Goal: Task Accomplishment & Management: Manage account settings

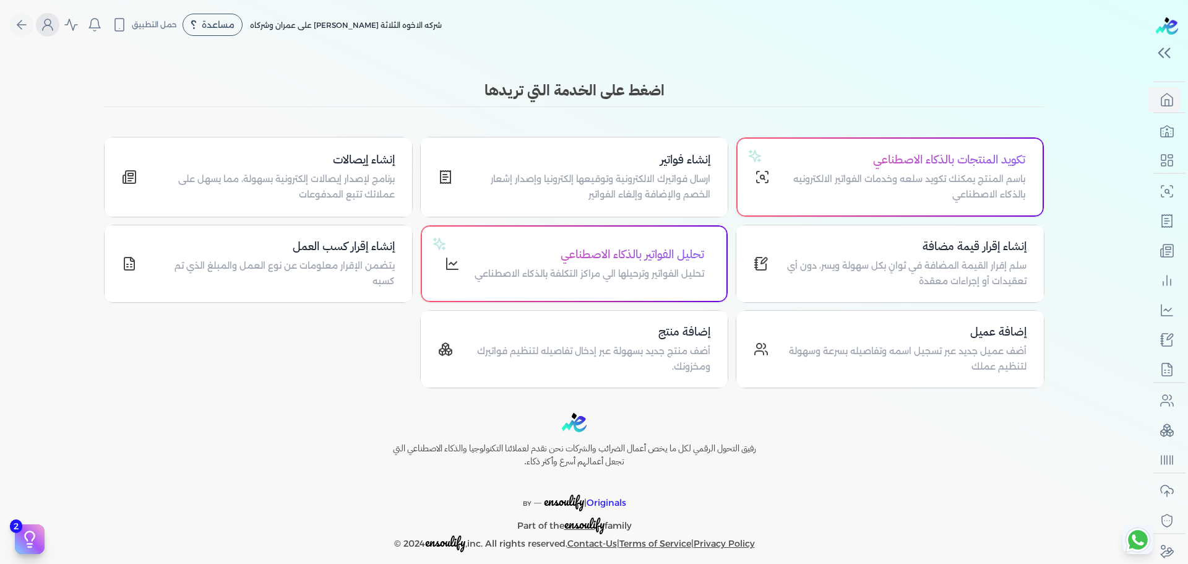
click at [48, 24] on icon "Global" at bounding box center [47, 24] width 15 height 15
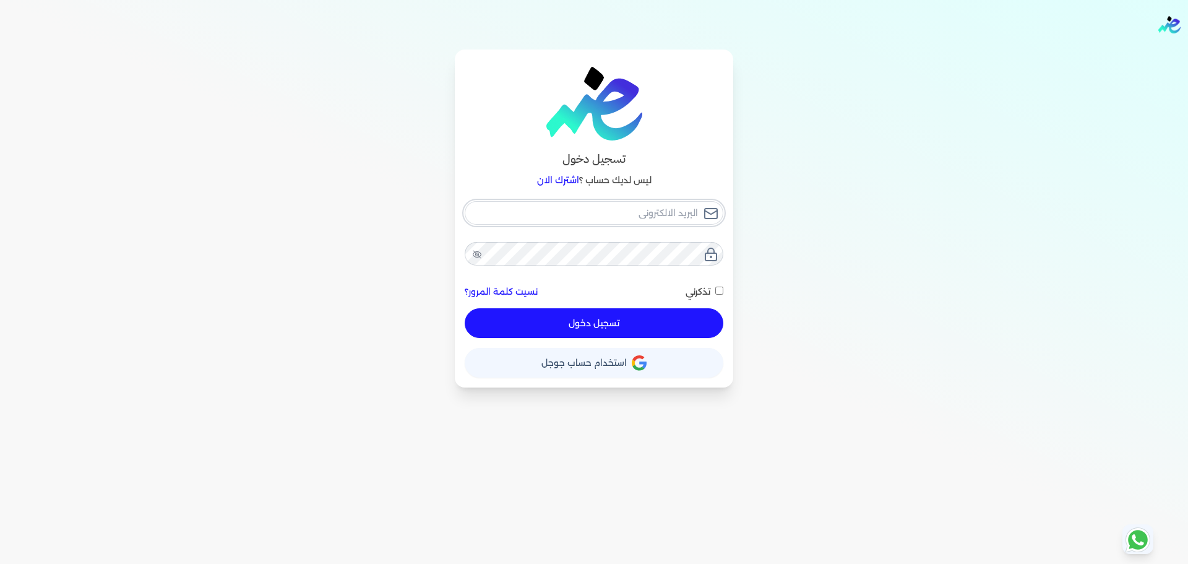
checkbox input "false"
type input "seattleadvanced@gmail.com"
click at [624, 213] on input "seattleadvanced@gmail.com" at bounding box center [594, 213] width 259 height 24
checkbox input "false"
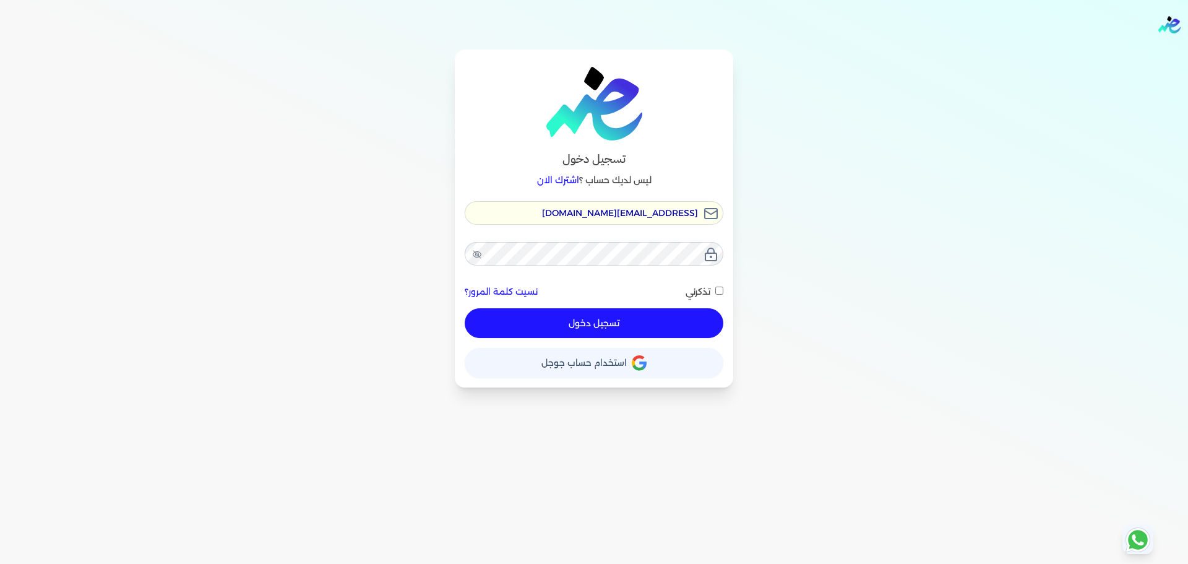
click at [624, 213] on input "seattleadvanced@gmail.com" at bounding box center [594, 213] width 259 height 24
checkbox input "false"
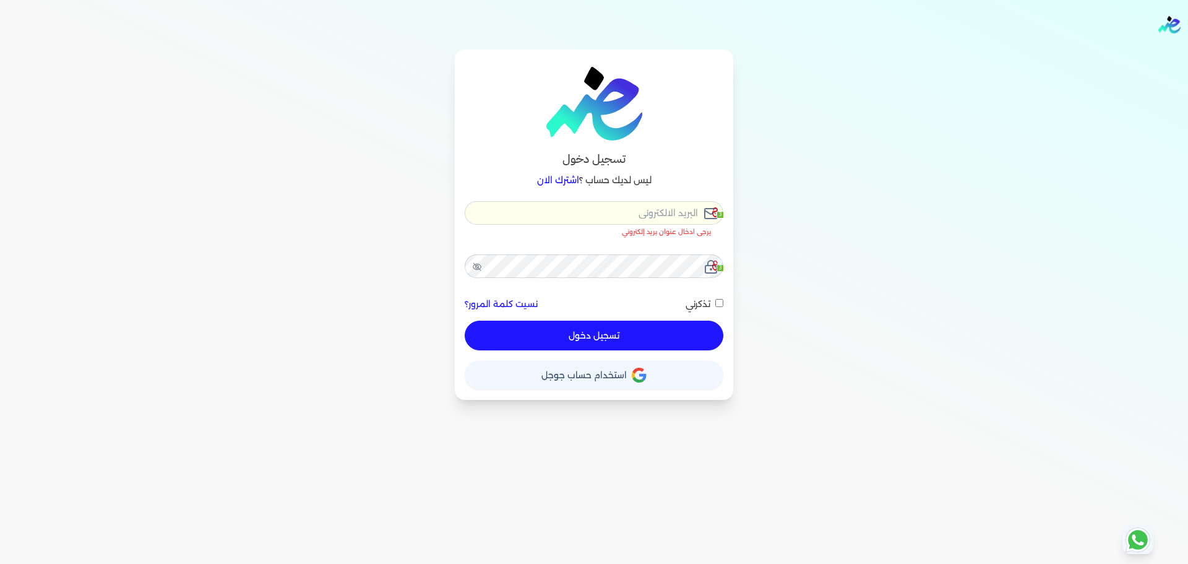
type input "h"
checkbox input "false"
type input "he"
checkbox input "false"
type input "hel"
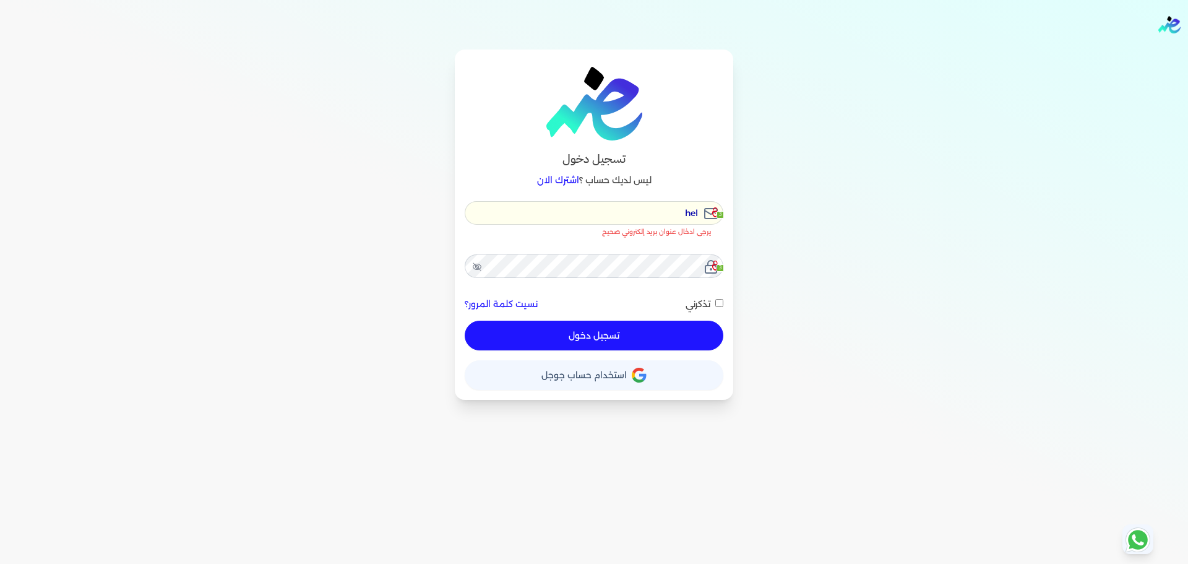
checkbox input "false"
type input "hell"
checkbox input "false"
type input "hello"
checkbox input "false"
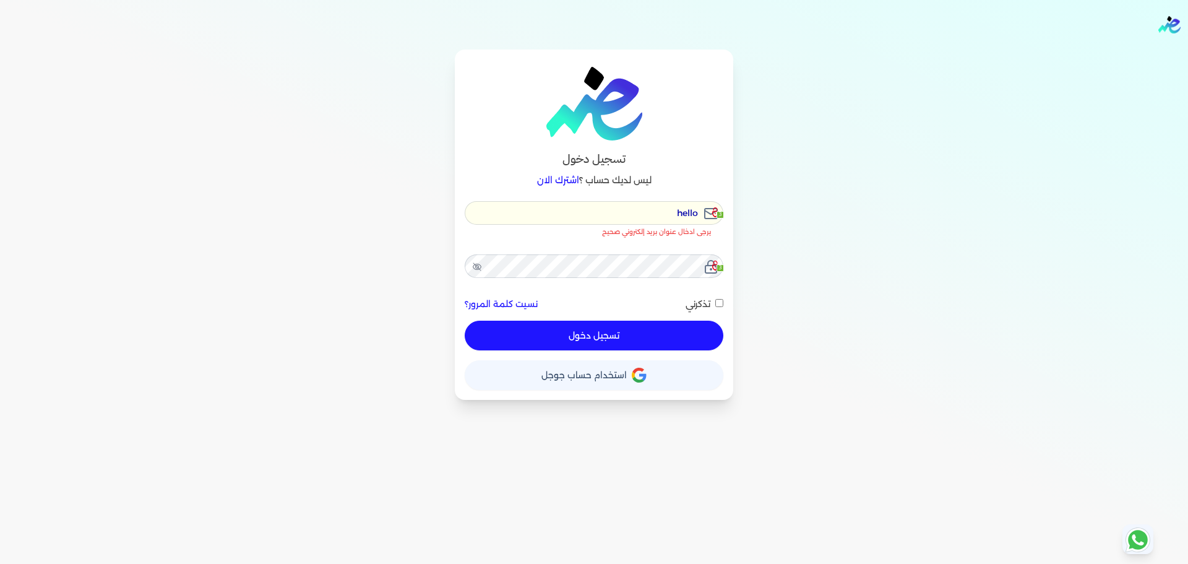
type input "hello"
click at [714, 211] on icon at bounding box center [715, 212] width 6 height 10
checkbox input "false"
type input "[EMAIL_ADDRESS][DOMAIN_NAME]"
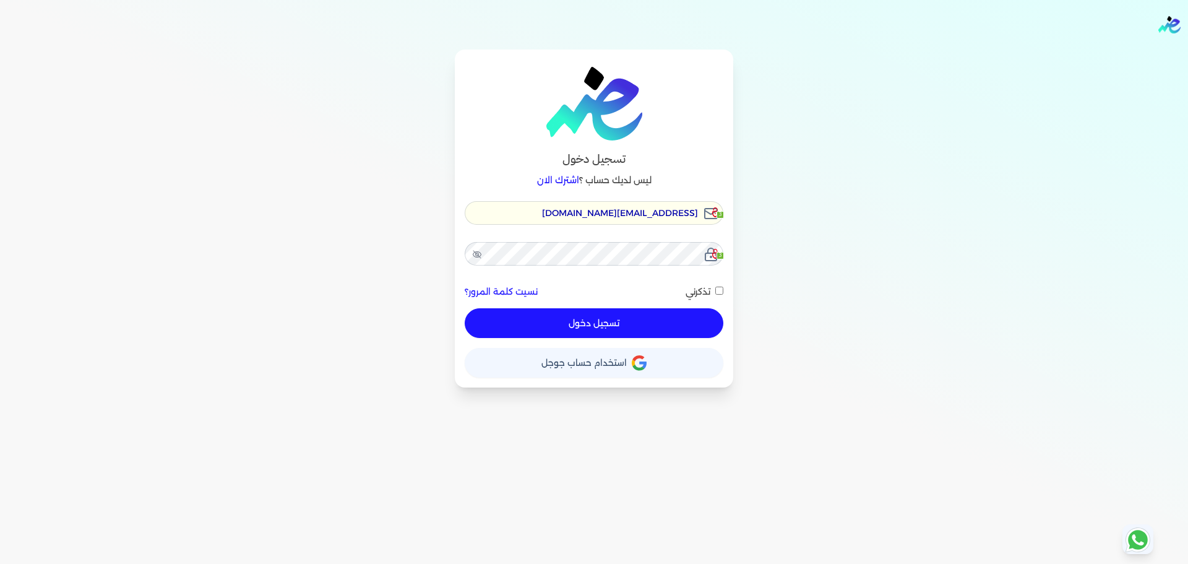
click at [625, 322] on button "تسجيل دخول" at bounding box center [594, 323] width 259 height 30
checkbox input "false"
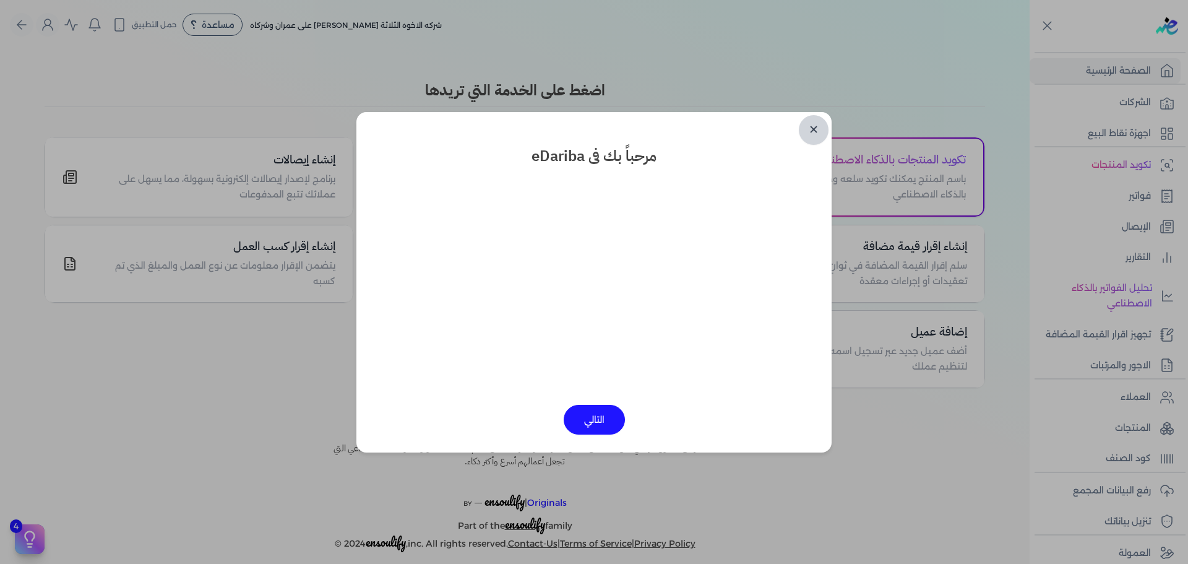
click at [814, 131] on link "✕" at bounding box center [814, 130] width 30 height 30
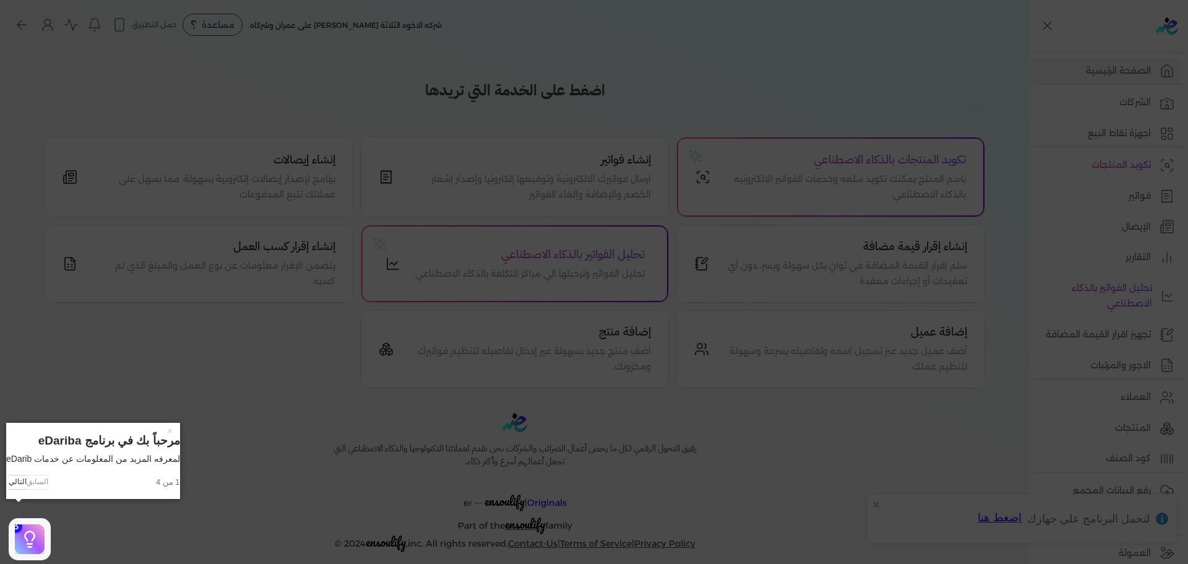
click at [93, 40] on icon at bounding box center [594, 282] width 1188 height 564
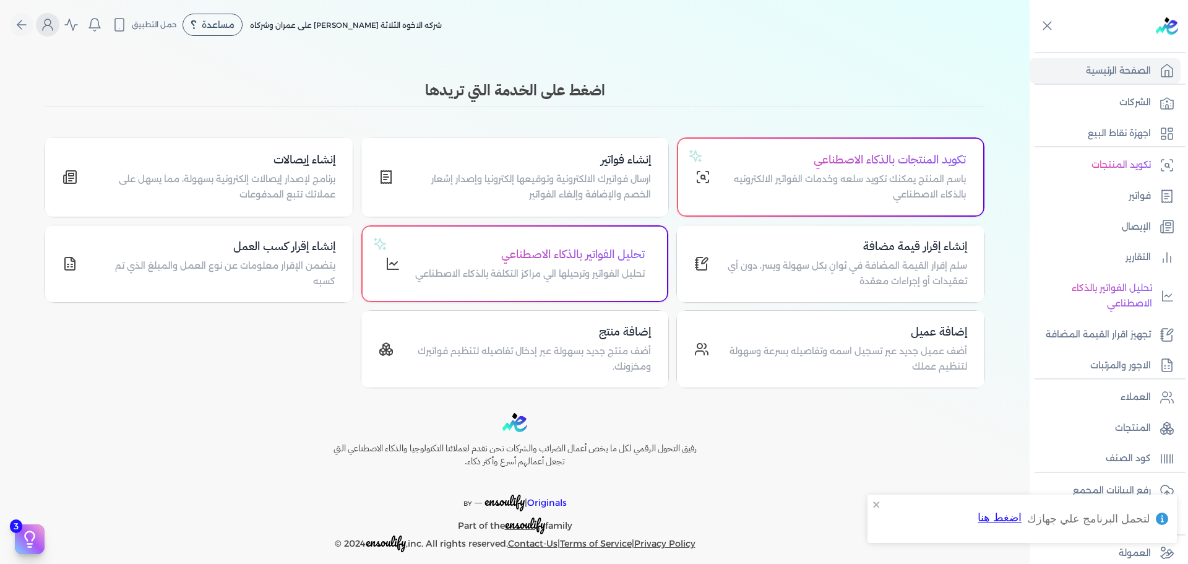
click at [58, 34] on button "Global" at bounding box center [48, 25] width 24 height 24
click at [53, 27] on icon "Global" at bounding box center [47, 24] width 15 height 15
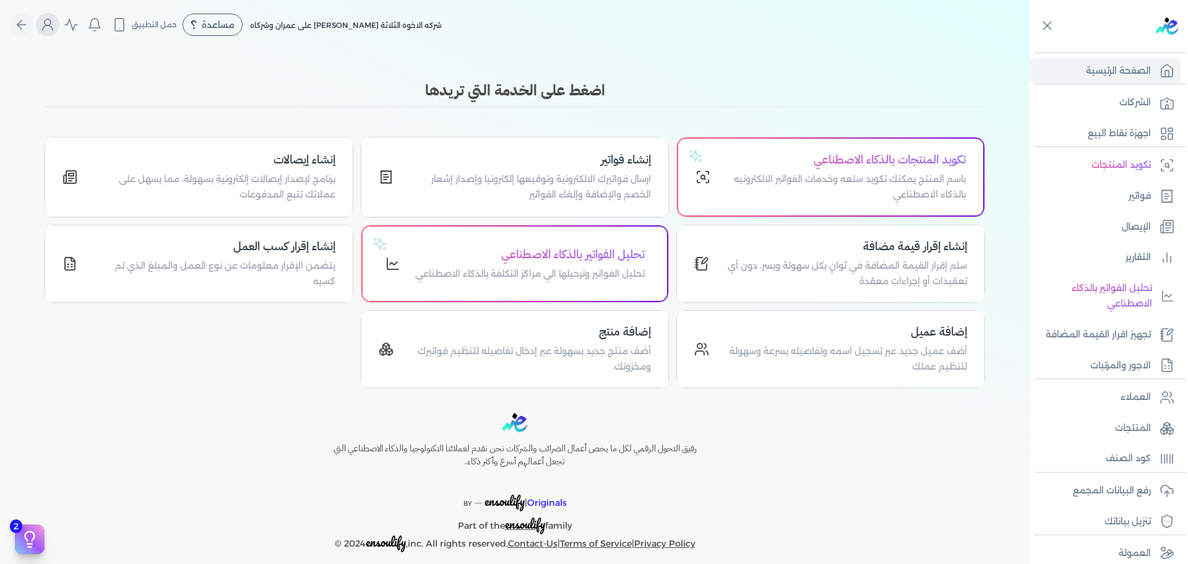
click at [53, 27] on icon "Global" at bounding box center [47, 24] width 15 height 15
click at [49, 24] on icon "Global" at bounding box center [47, 24] width 15 height 15
click at [175, 105] on icon "Global" at bounding box center [181, 106] width 15 height 15
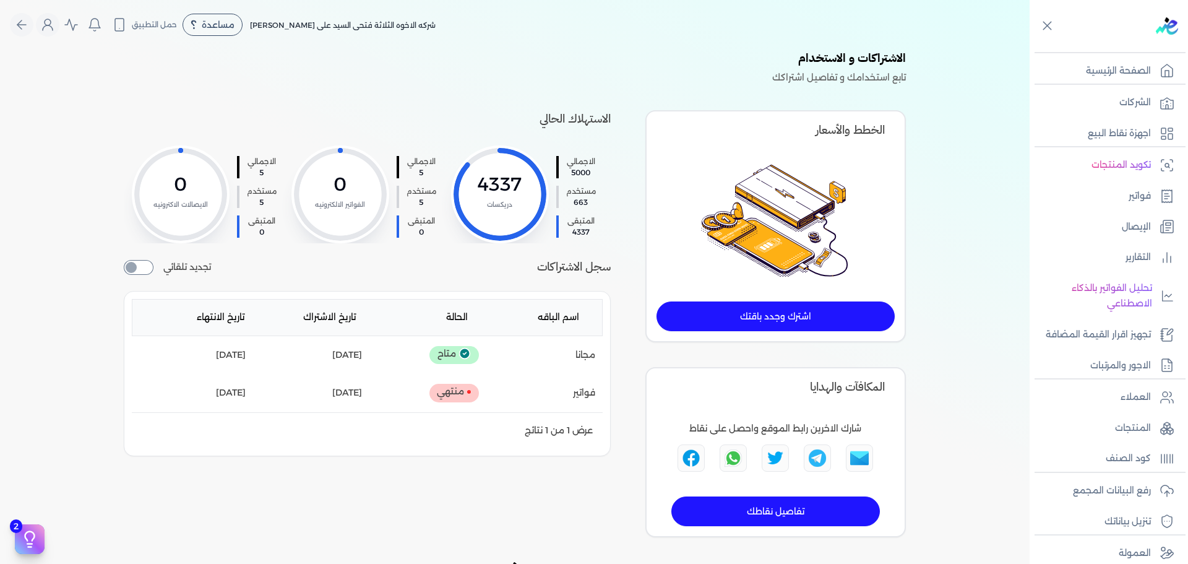
click at [50, 24] on circle "Global" at bounding box center [48, 22] width 6 height 6
click at [95, 124] on link "المستخدمين" at bounding box center [120, 131] width 149 height 25
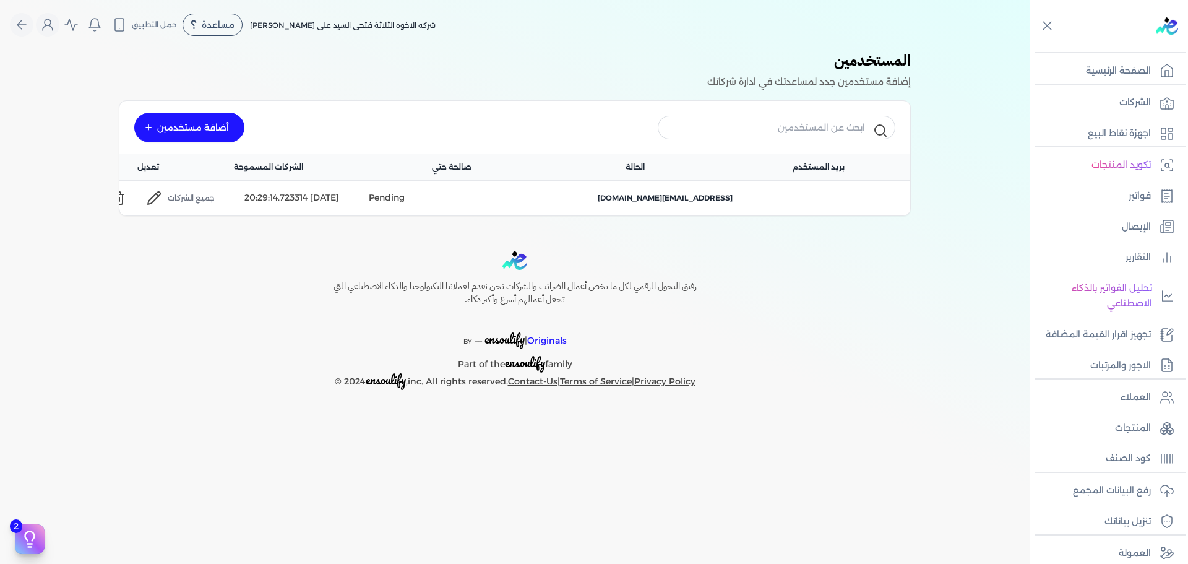
click at [152, 197] on icon at bounding box center [154, 198] width 12 height 12
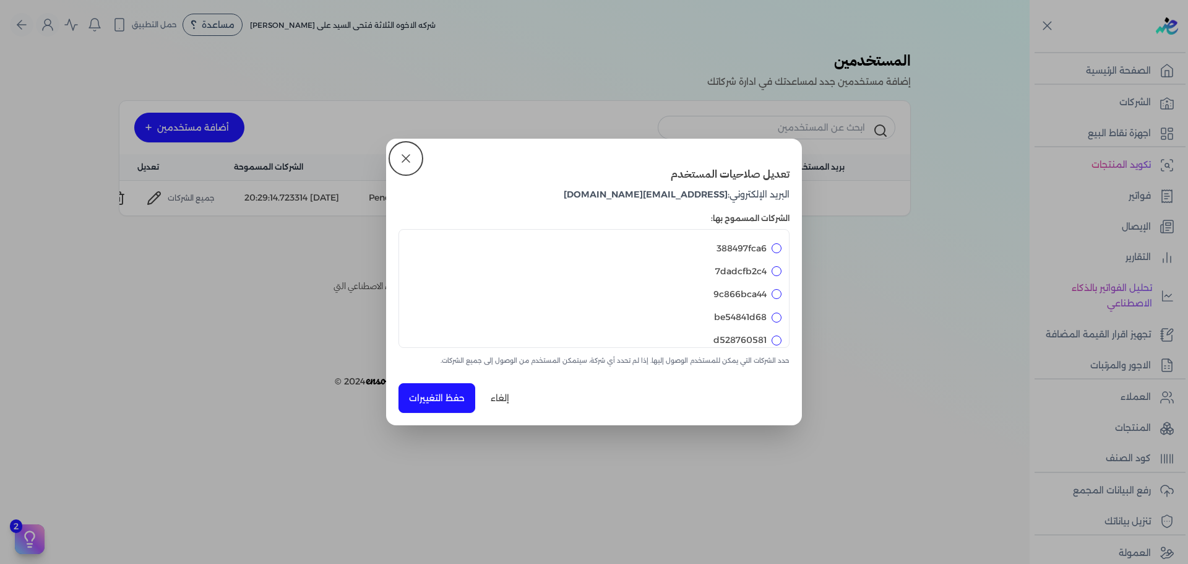
click at [773, 246] on input "388497fca6" at bounding box center [777, 248] width 10 height 10
checkbox input "true"
click at [780, 272] on input "7dadcfb2c4" at bounding box center [777, 271] width 10 height 10
checkbox input "true"
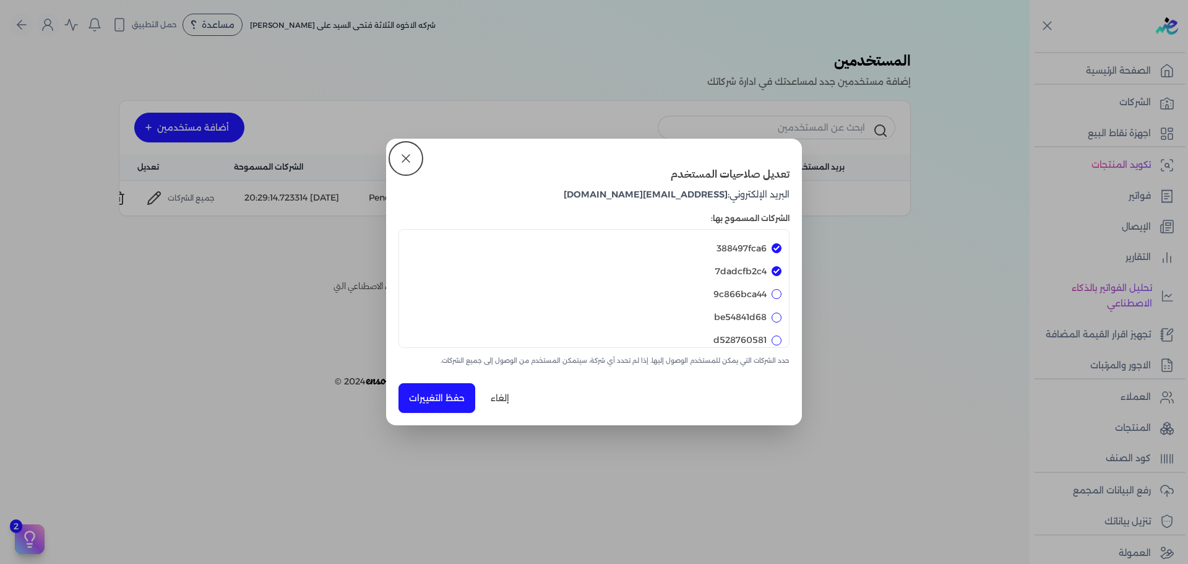
checkbox input "true"
click at [781, 300] on div "9c866bca44" at bounding box center [594, 294] width 375 height 23
click at [773, 324] on div "be54841d68" at bounding box center [594, 317] width 375 height 23
click at [772, 317] on input "be54841d68" at bounding box center [777, 318] width 10 height 10
checkbox input "true"
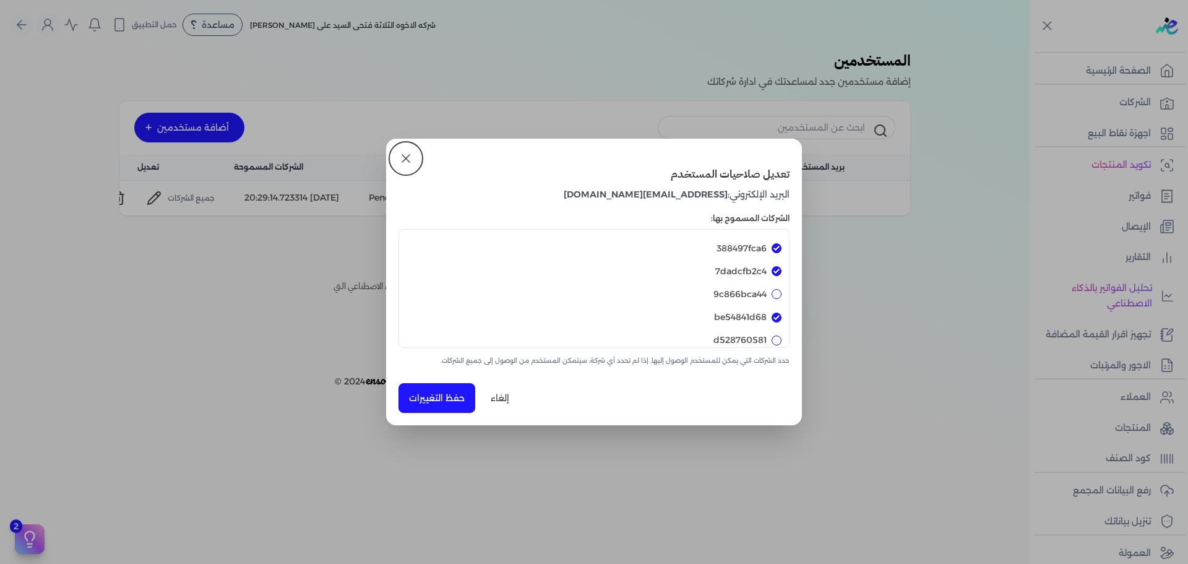
checkbox input "true"
click at [441, 397] on button "حفظ التغييرات" at bounding box center [437, 398] width 77 height 30
click at [403, 160] on icon at bounding box center [406, 158] width 15 height 15
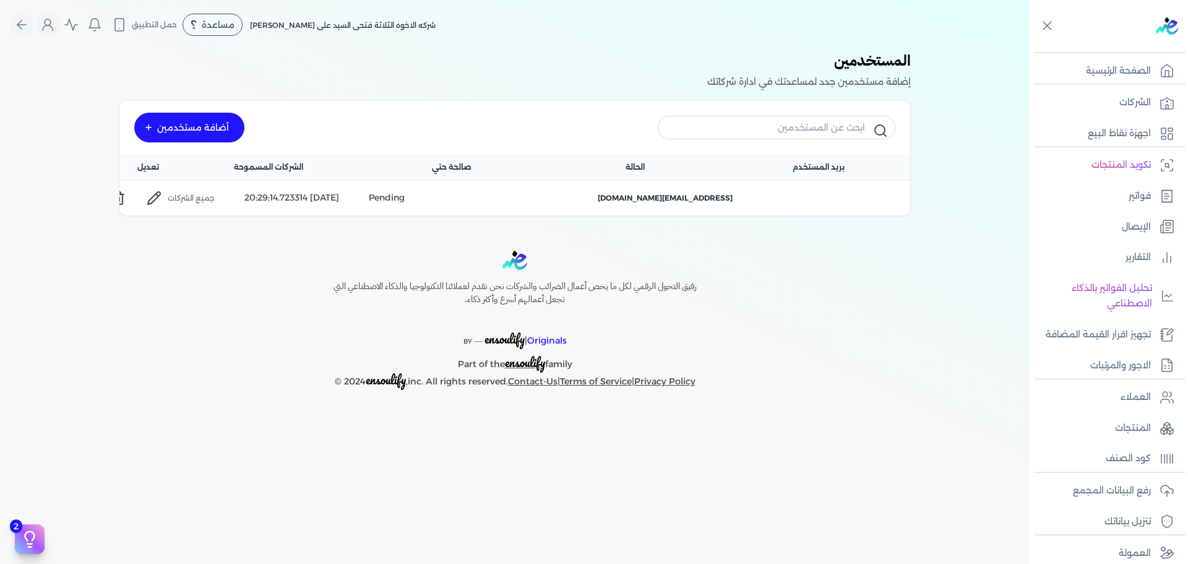
checkbox input "false"
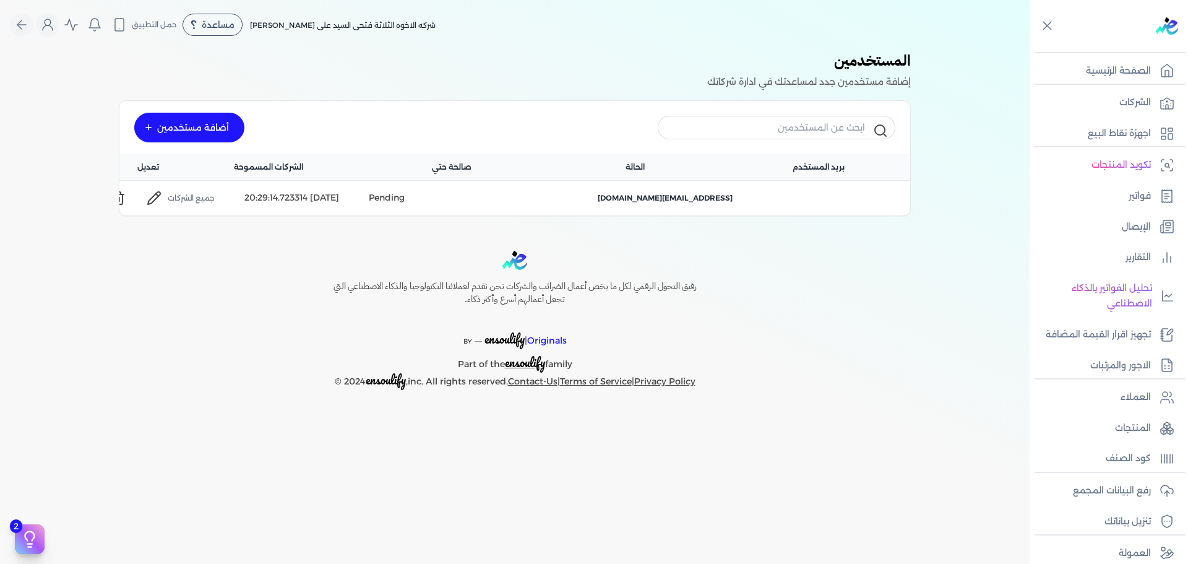
checkbox input "false"
click at [405, 192] on div "Pending" at bounding box center [387, 197] width 36 height 13
drag, startPoint x: 407, startPoint y: 192, endPoint x: 470, endPoint y: 204, distance: 63.7
click at [405, 192] on div "Pending" at bounding box center [387, 197] width 36 height 13
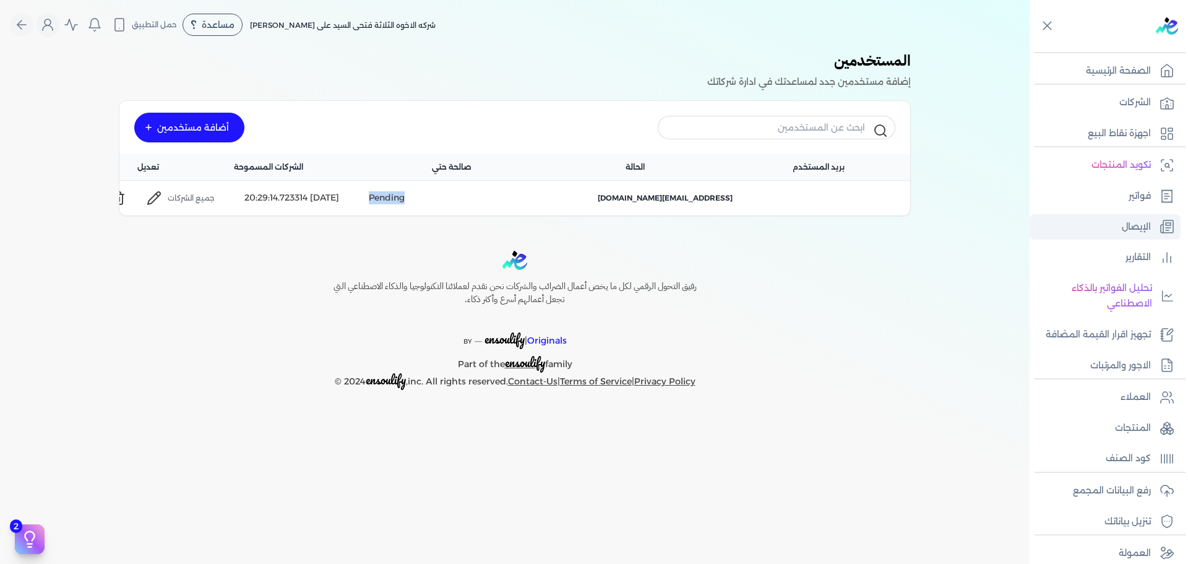
click at [1140, 219] on p "الإيصال" at bounding box center [1136, 227] width 29 height 16
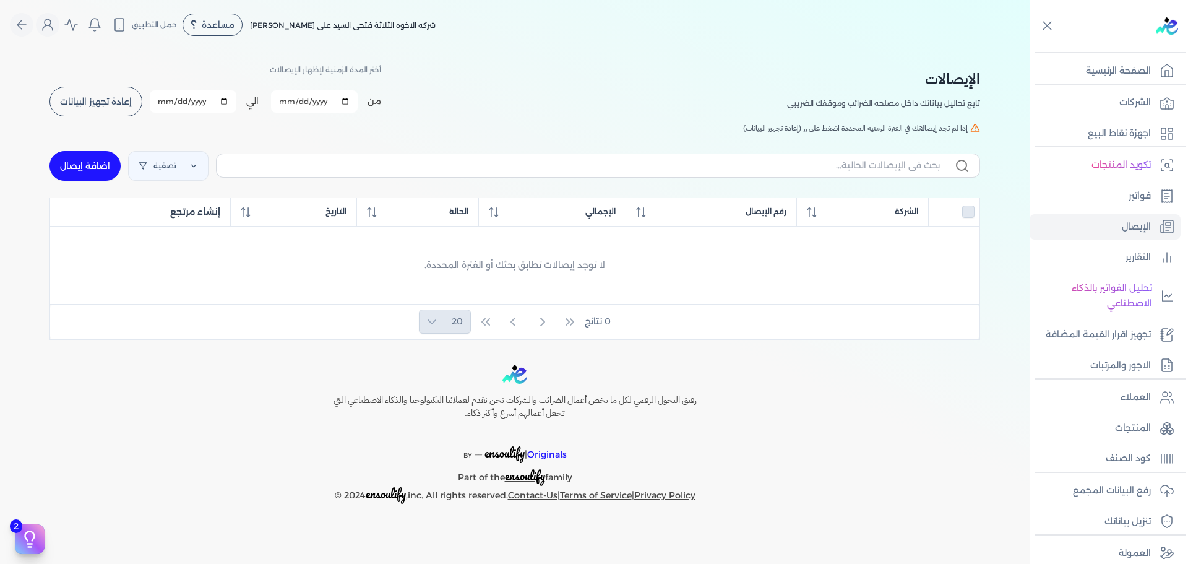
click at [90, 160] on link "اضافة إيصال" at bounding box center [85, 166] width 71 height 30
select select "EGP"
select select "EGS"
select select "B"
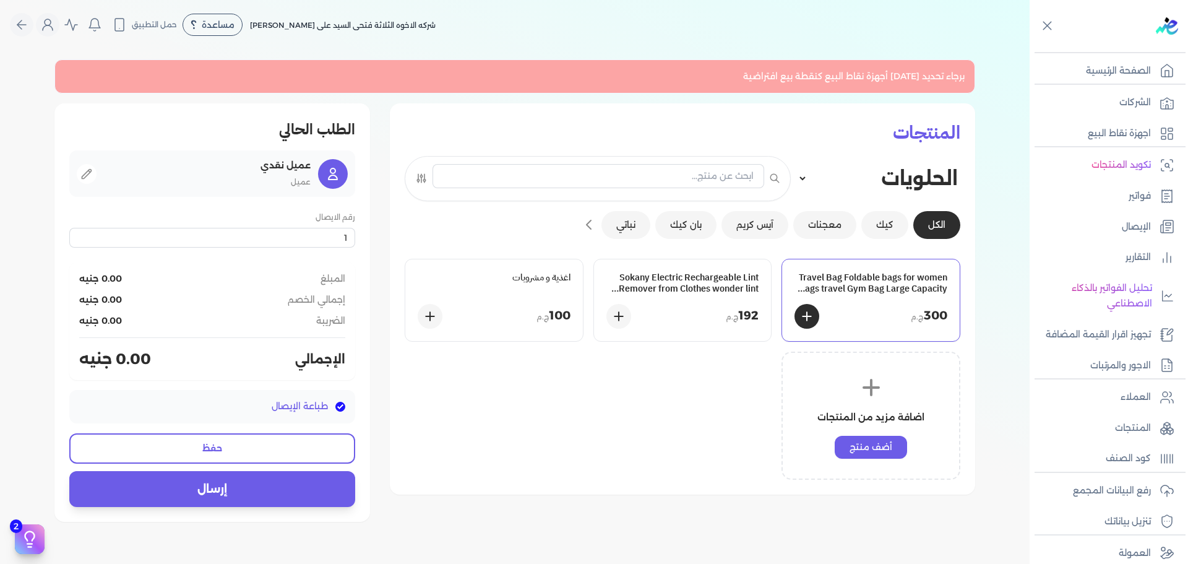
click at [866, 309] on div "300 ج.م" at bounding box center [871, 316] width 153 height 25
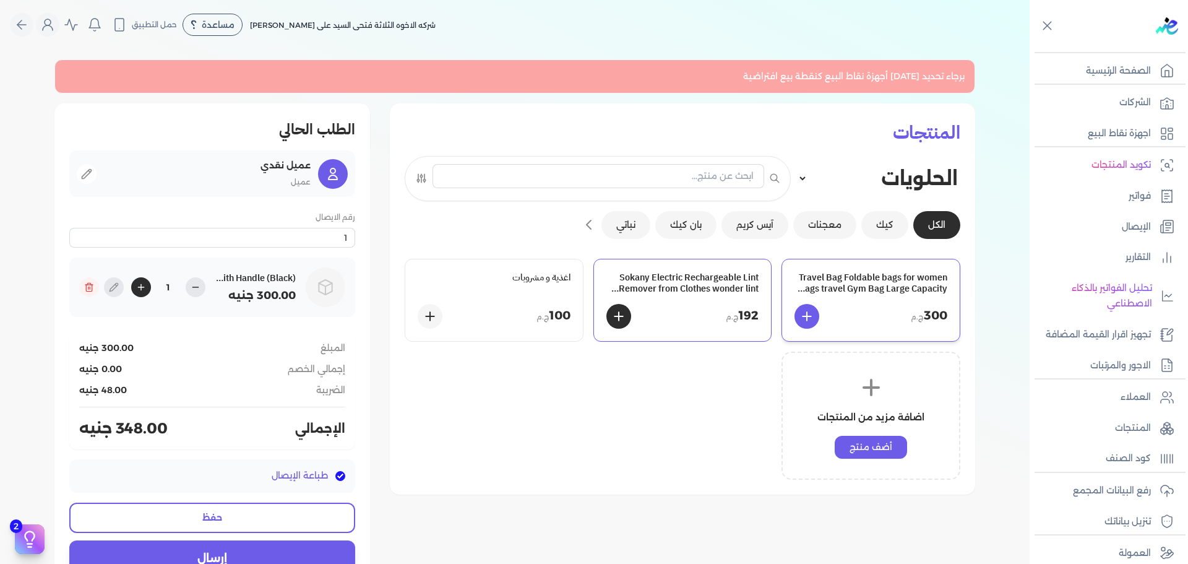
click at [676, 283] on h3 "Sokany Electric Rechargeable Lint Remover from Clothes wonder lint blue SK-866" at bounding box center [682, 283] width 153 height 22
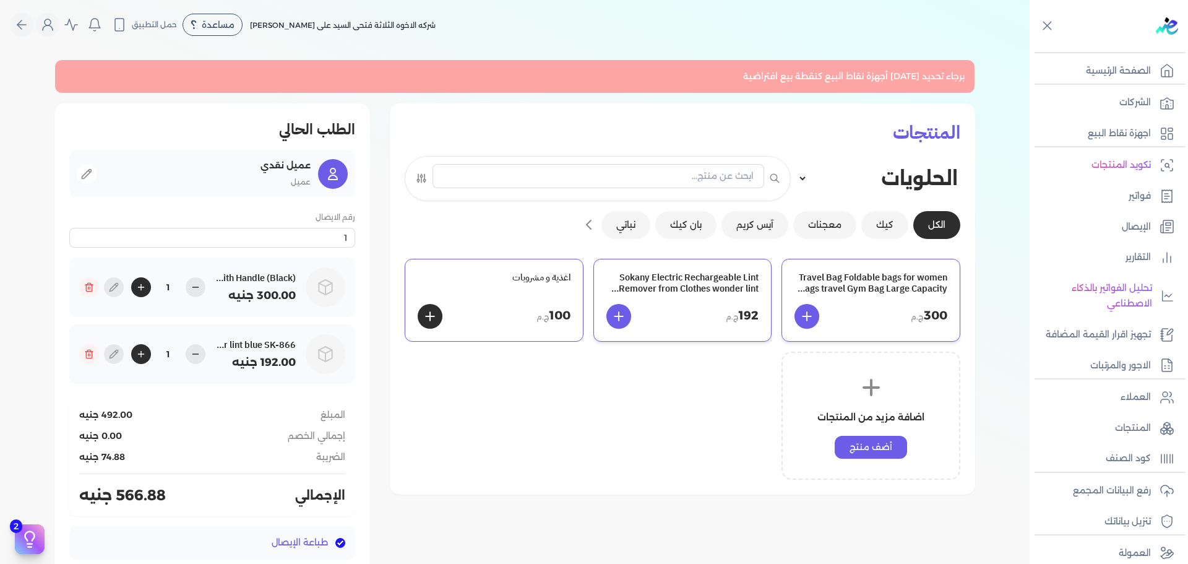
click at [545, 293] on div "اغذية و مشروبات" at bounding box center [494, 283] width 153 height 22
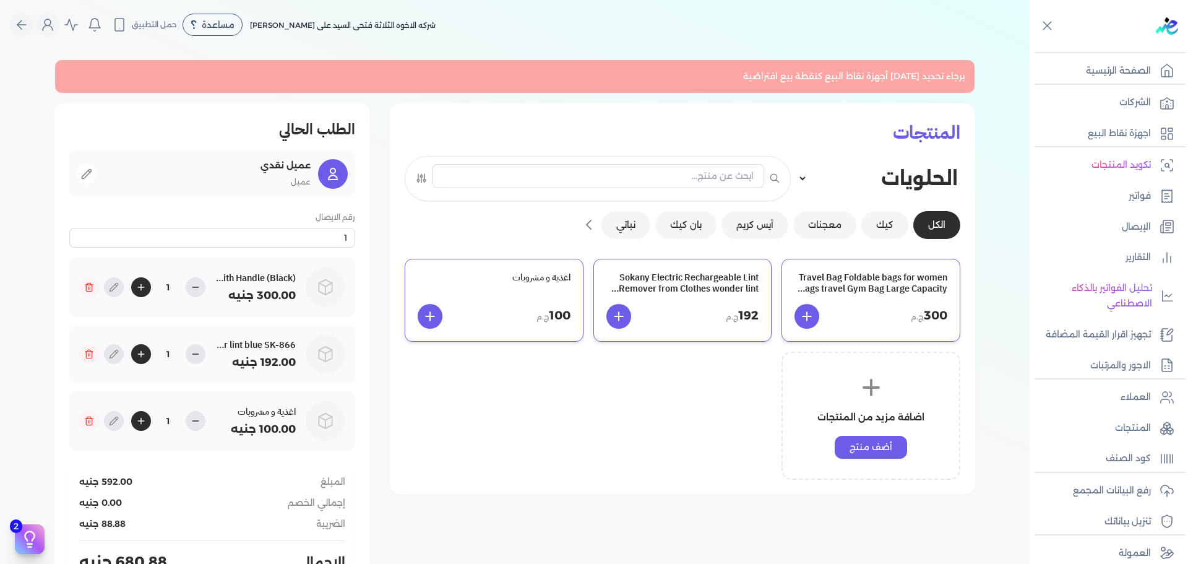
click at [575, 389] on div "Travel Bag Foldable bags for women bags travel Gym Bag Large Capacity Waterproo…" at bounding box center [683, 369] width 556 height 221
click at [87, 283] on button at bounding box center [89, 287] width 20 height 20
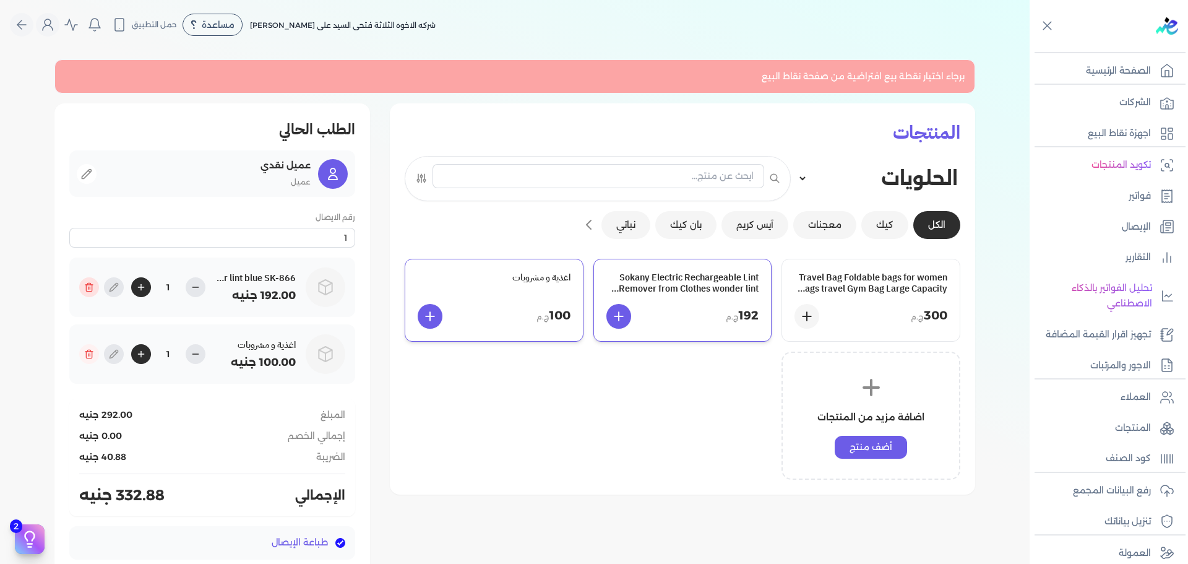
click at [92, 285] on icon at bounding box center [89, 288] width 6 height 7
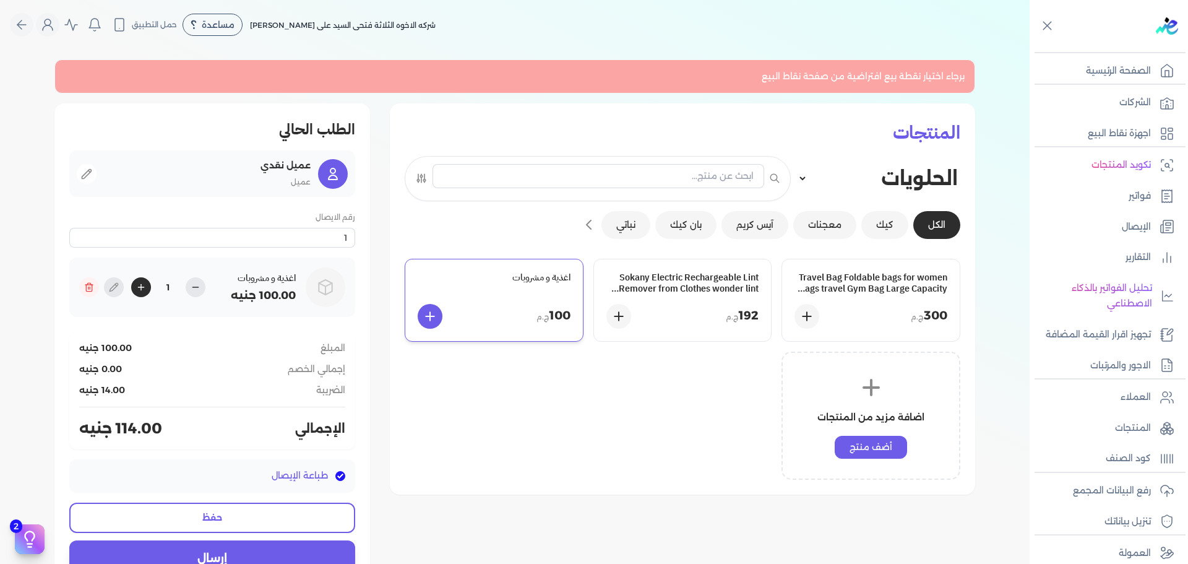
click at [515, 292] on div "اغذية و مشروبات" at bounding box center [494, 283] width 153 height 22
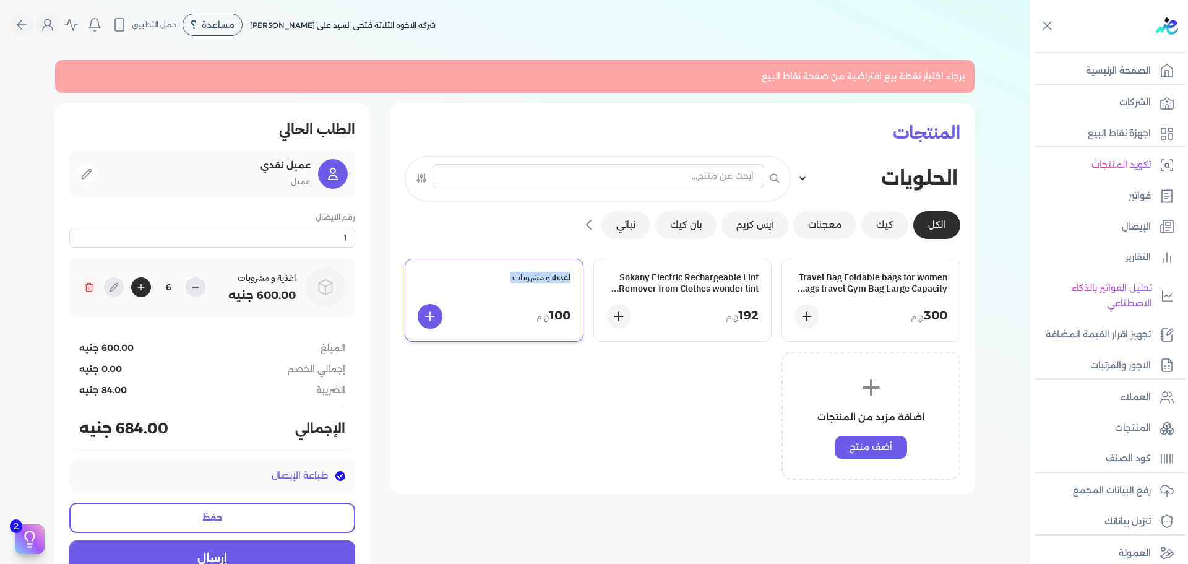
click at [515, 292] on div "اغذية و مشروبات" at bounding box center [494, 283] width 153 height 22
drag, startPoint x: 647, startPoint y: 377, endPoint x: 545, endPoint y: 387, distance: 102.5
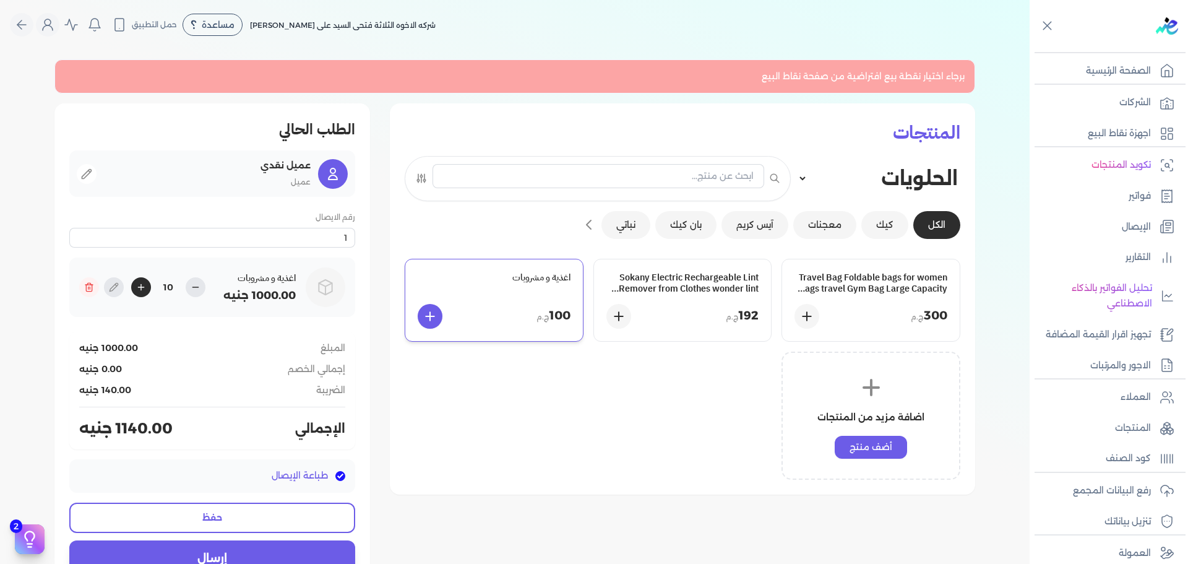
click at [647, 377] on div "Travel Bag Foldable bags for women bags travel Gym Bag Large Capacity Waterproo…" at bounding box center [683, 369] width 556 height 221
click at [334, 121] on h2 "الطلب الحالي" at bounding box center [212, 129] width 286 height 22
click at [93, 168] on icon at bounding box center [86, 174] width 12 height 12
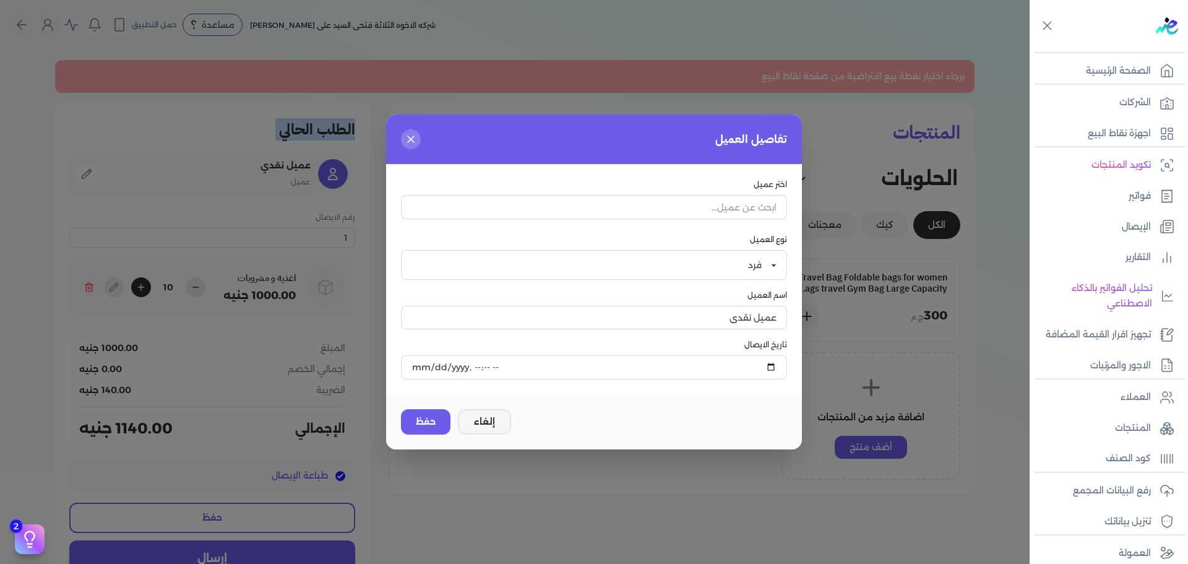
click at [489, 424] on button "إلغاء" at bounding box center [484, 421] width 53 height 25
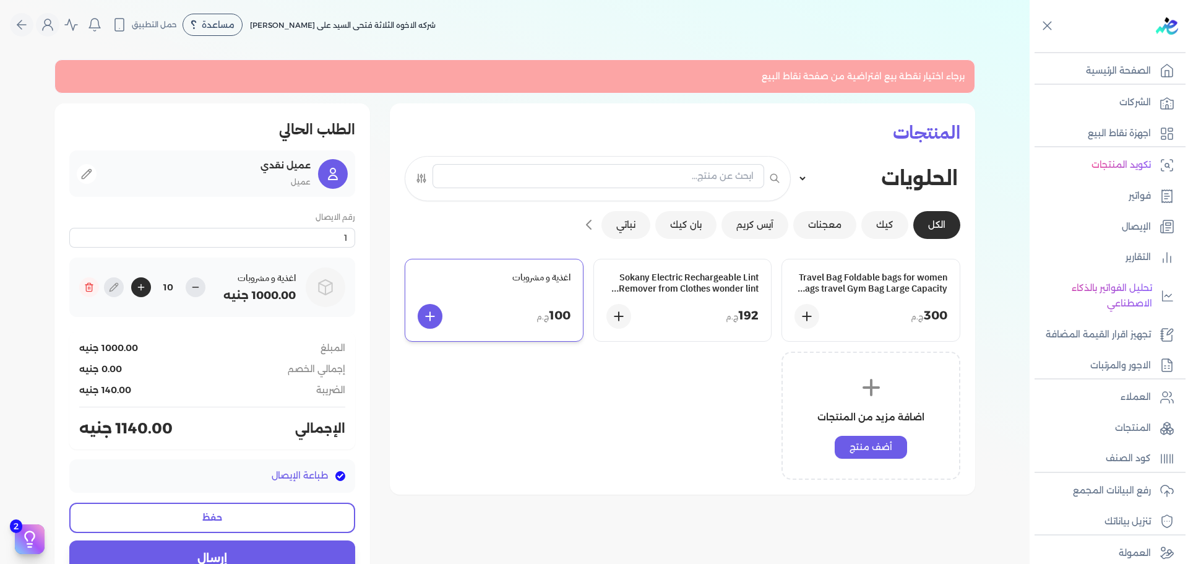
click at [725, 411] on div "Travel Bag Foldable bags for women bags travel Gym Bag Large Capacity Waterproo…" at bounding box center [683, 369] width 556 height 221
click at [862, 305] on div "300 ج.م" at bounding box center [871, 316] width 153 height 25
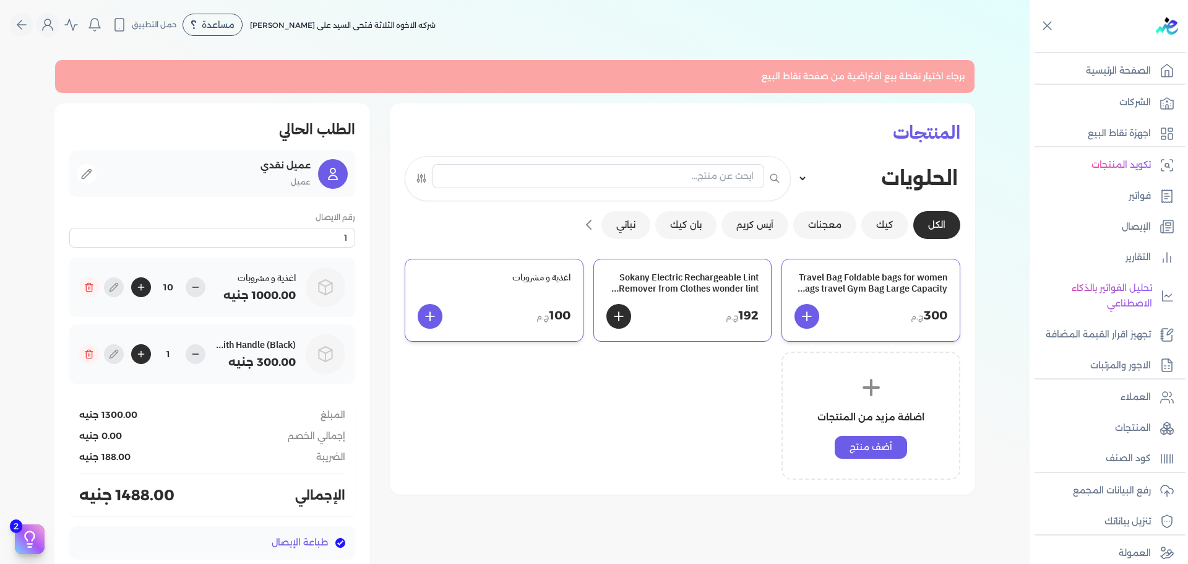
click at [681, 309] on div "192 ج.م" at bounding box center [682, 316] width 153 height 25
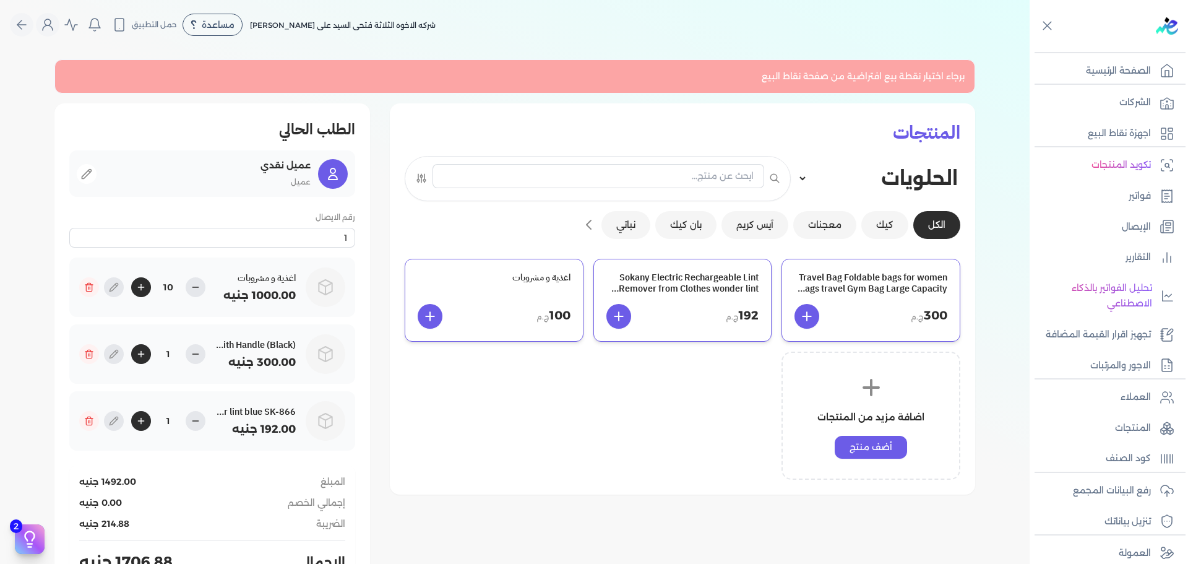
click at [550, 280] on h3 "اغذية و مشروبات" at bounding box center [494, 277] width 153 height 11
type input "11"
click at [892, 397] on div "اضافة مزيد من المنتجات أضف منتج" at bounding box center [871, 415] width 179 height 128
click at [892, 229] on button "كيك" at bounding box center [884, 225] width 47 height 28
click at [811, 223] on button "معجنات" at bounding box center [824, 225] width 63 height 28
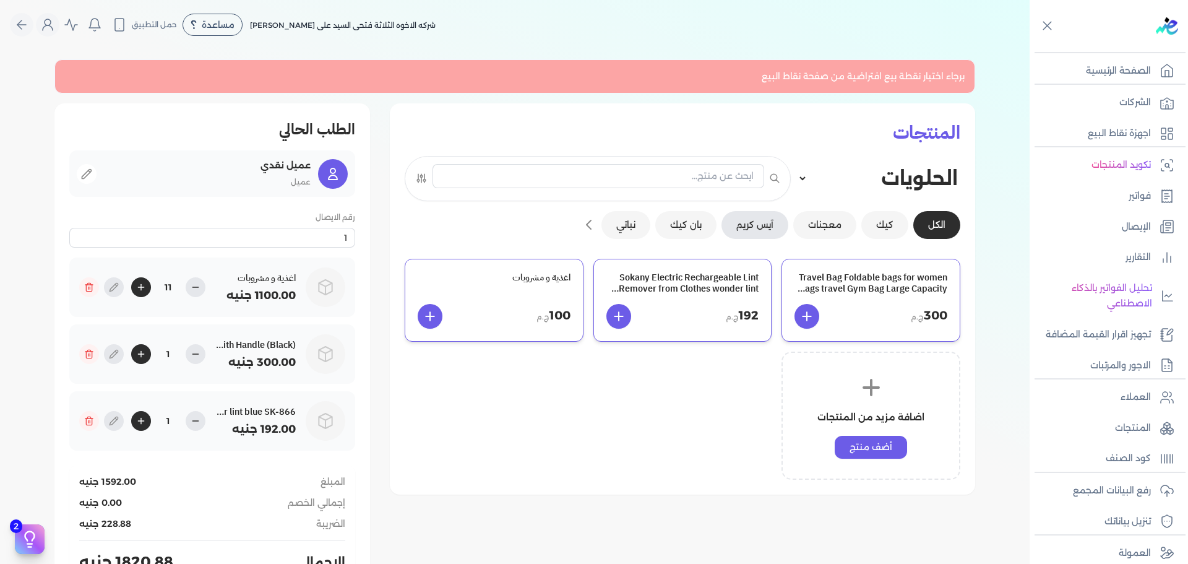
drag, startPoint x: 753, startPoint y: 218, endPoint x: 688, endPoint y: 222, distance: 65.0
click at [752, 218] on button "آيس كريم" at bounding box center [755, 225] width 67 height 28
click at [688, 222] on button "بان كيك" at bounding box center [685, 225] width 61 height 28
click at [600, 215] on div "الكل كيك معجنات آيس كريم بان كيك نباتي" at bounding box center [683, 227] width 556 height 33
click at [650, 219] on button "نباتي" at bounding box center [625, 225] width 49 height 28
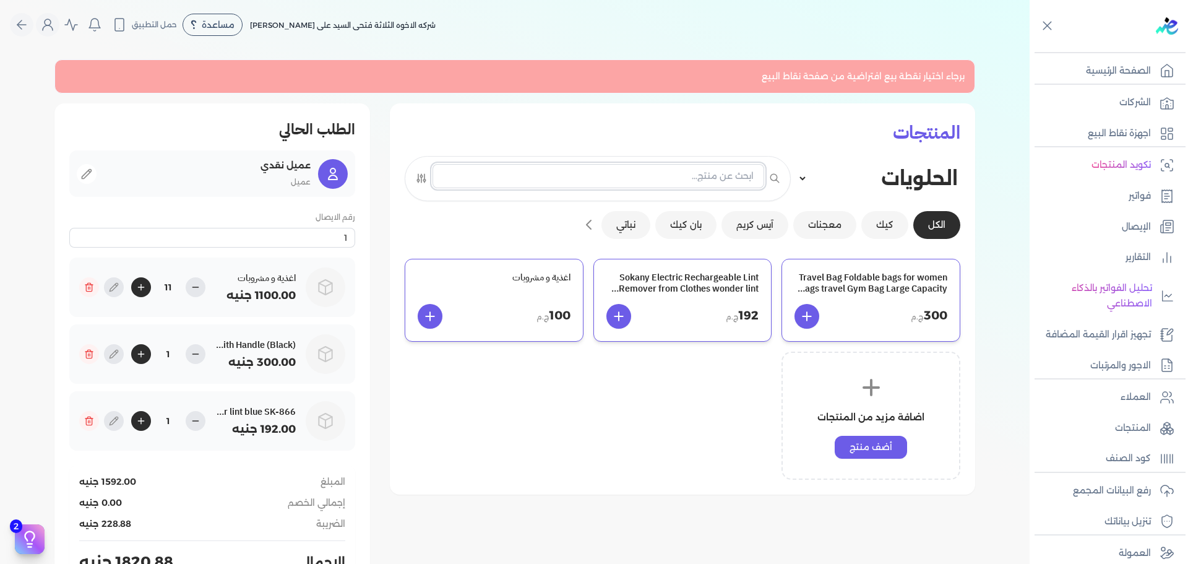
click at [638, 183] on input "text" at bounding box center [599, 176] width 332 height 24
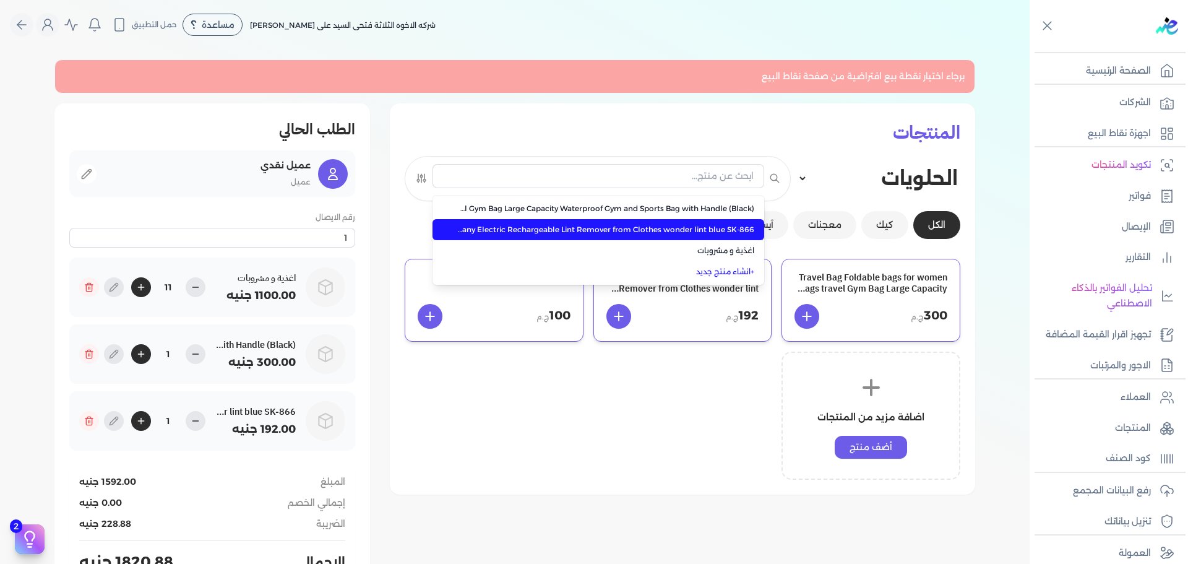
click at [639, 231] on span "Sokany Electric Rechargeable Lint Remover from Clothes wonder lint blue SK-866" at bounding box center [605, 229] width 297 height 11
type input "Sokany Electric Rechargeable Lint Remover from Clothes wonder lint blue SK-866"
type input "2"
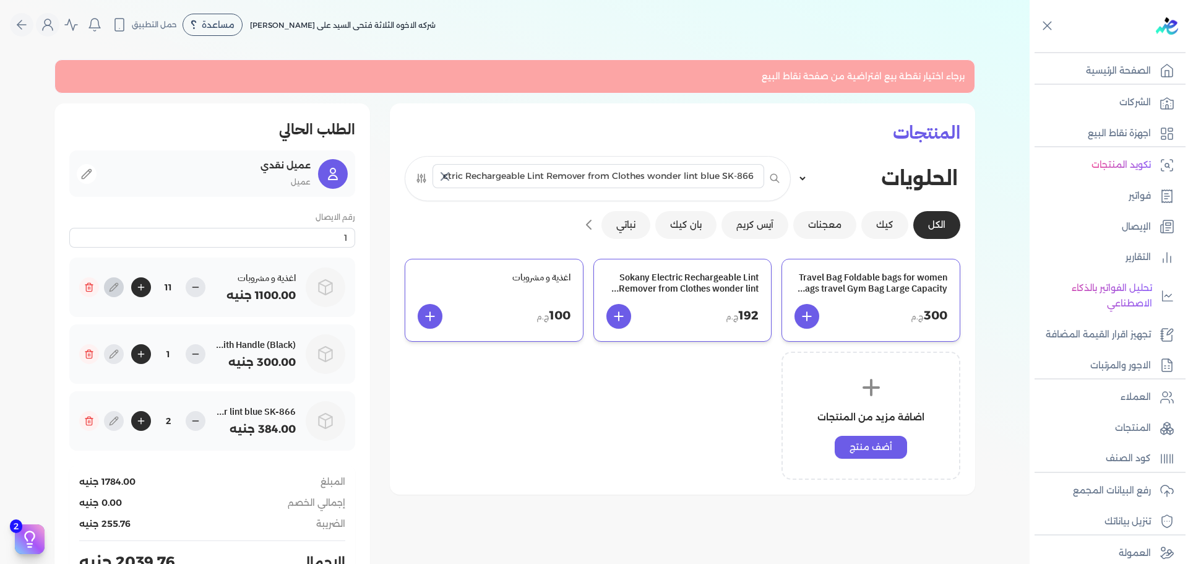
click at [119, 291] on icon at bounding box center [114, 287] width 10 height 10
type input "اغذية و مشروبات"
type input "100"
type input "11"
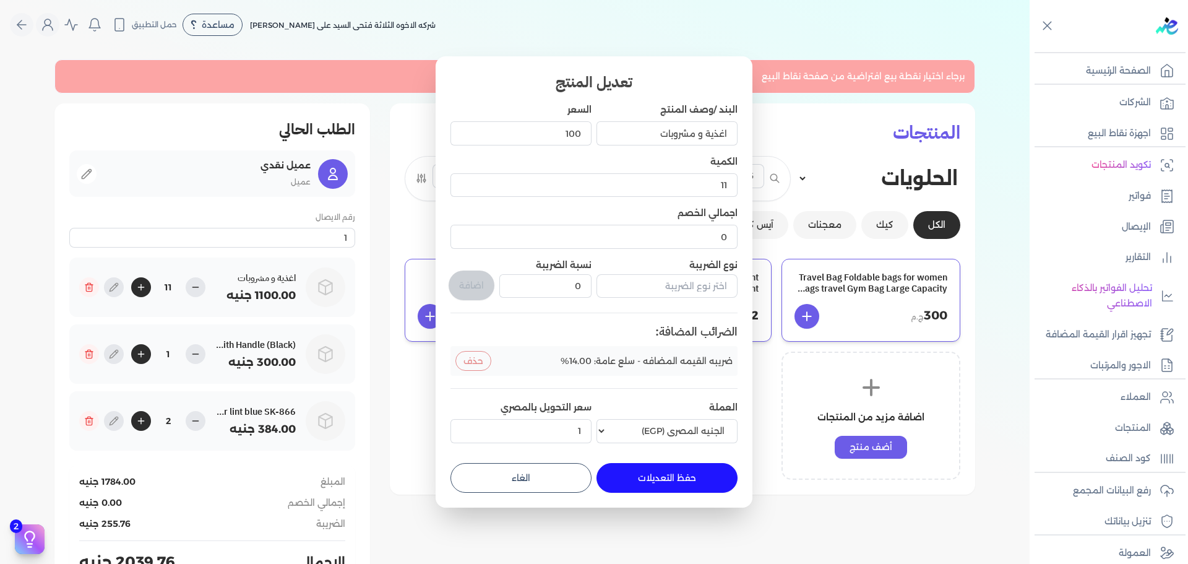
drag, startPoint x: 863, startPoint y: 297, endPoint x: 861, endPoint y: 285, distance: 11.9
click at [863, 295] on dialog "تعديل المنتج البند /وصف المنتج اغذية و مشروبات السعر 100 الكمية 11 اجمالي الخصم…" at bounding box center [594, 282] width 1188 height 564
click at [787, 202] on dialog "تعديل المنتج البند /وصف المنتج اغذية و مشروبات السعر 100 الكمية 11 اجمالي الخصم…" at bounding box center [594, 282] width 1188 height 564
click at [524, 486] on button "الغاء" at bounding box center [520, 478] width 141 height 30
type input "0"
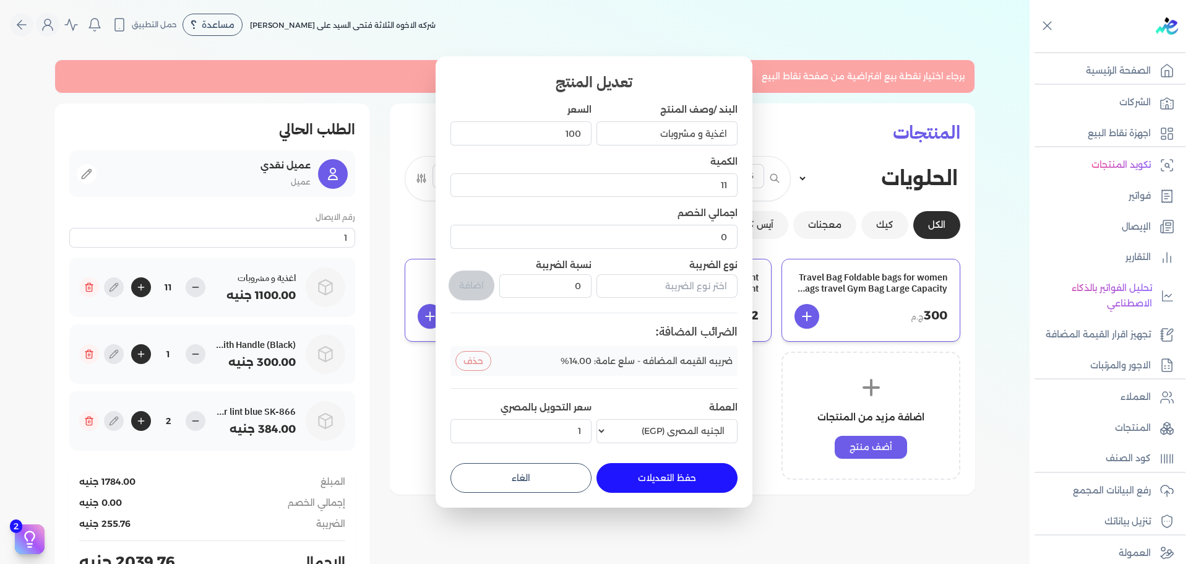
type input "1"
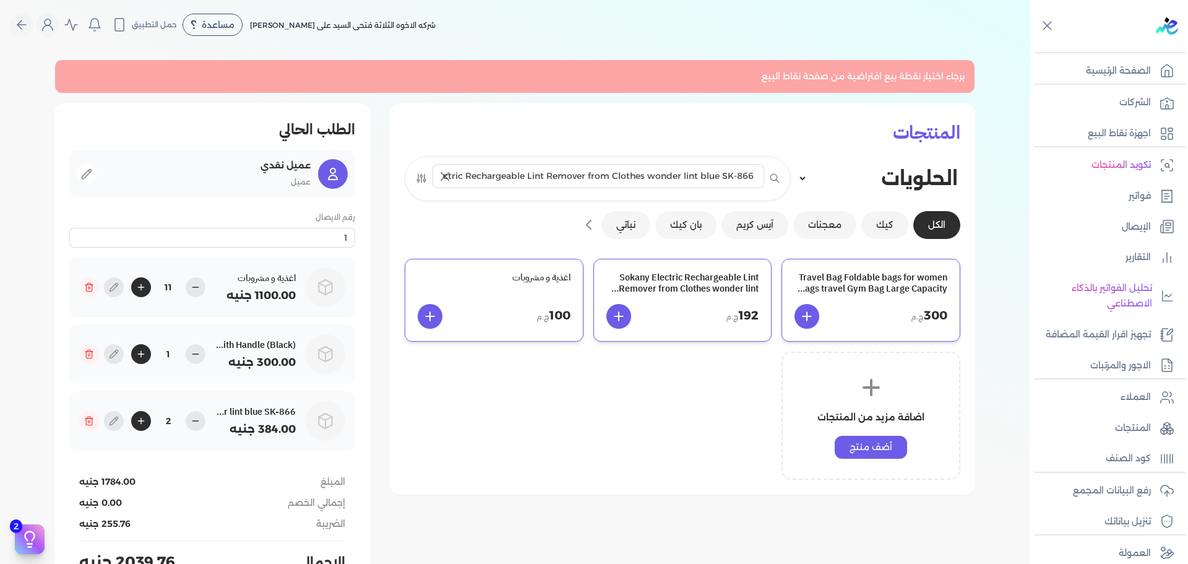
click at [816, 179] on select "الحلويات المشروبات الوجبات الرئيسية" at bounding box center [879, 178] width 162 height 24
click at [801, 166] on select "الحلويات المشروبات الوجبات الرئيسية" at bounding box center [879, 178] width 162 height 24
click at [801, 175] on select "الحلويات المشروبات الوجبات الرئيسية" at bounding box center [879, 178] width 162 height 24
click at [801, 166] on select "الحلويات المشروبات الوجبات الرئيسية" at bounding box center [879, 178] width 162 height 24
click at [848, 188] on select "الحلويات المشروبات الوجبات الرئيسية" at bounding box center [879, 178] width 162 height 24
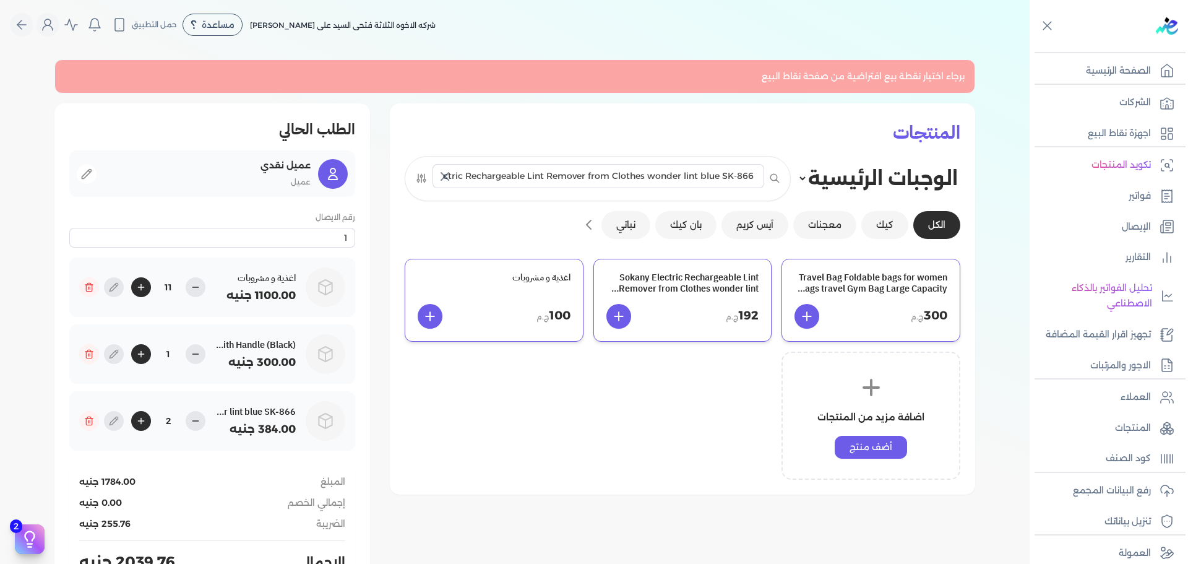
select select "الحلويات"
click at [801, 166] on select "الحلويات المشروبات الوجبات الرئيسية" at bounding box center [879, 178] width 162 height 24
click at [1144, 191] on p "فواتير" at bounding box center [1140, 196] width 22 height 16
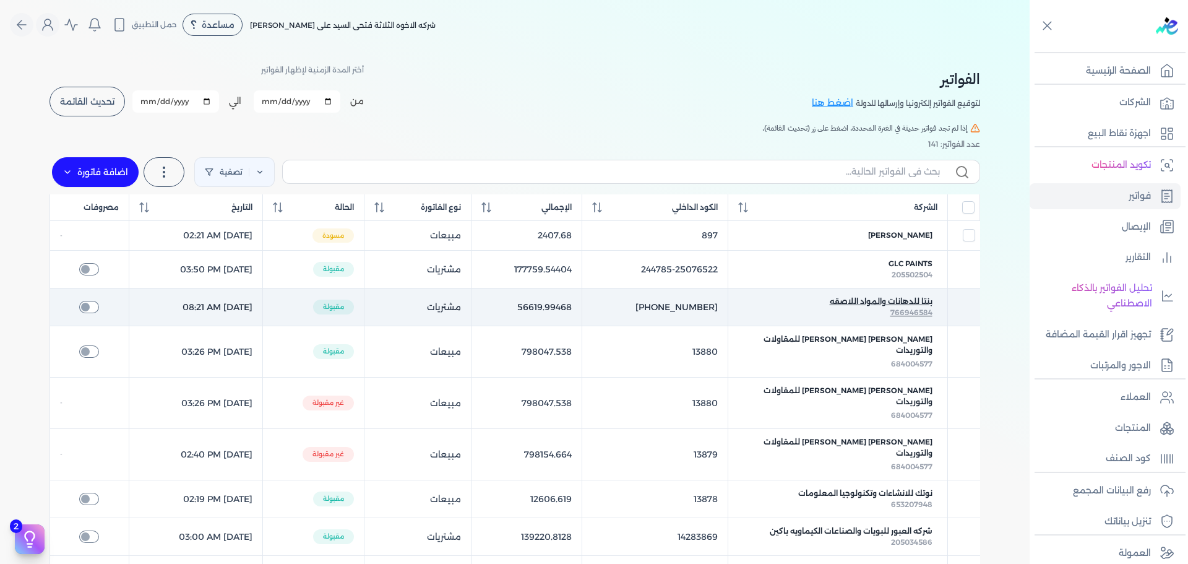
click at [893, 300] on span "بنتا للدهانات والمواد اللاصقه" at bounding box center [881, 301] width 103 height 11
checkbox input "false"
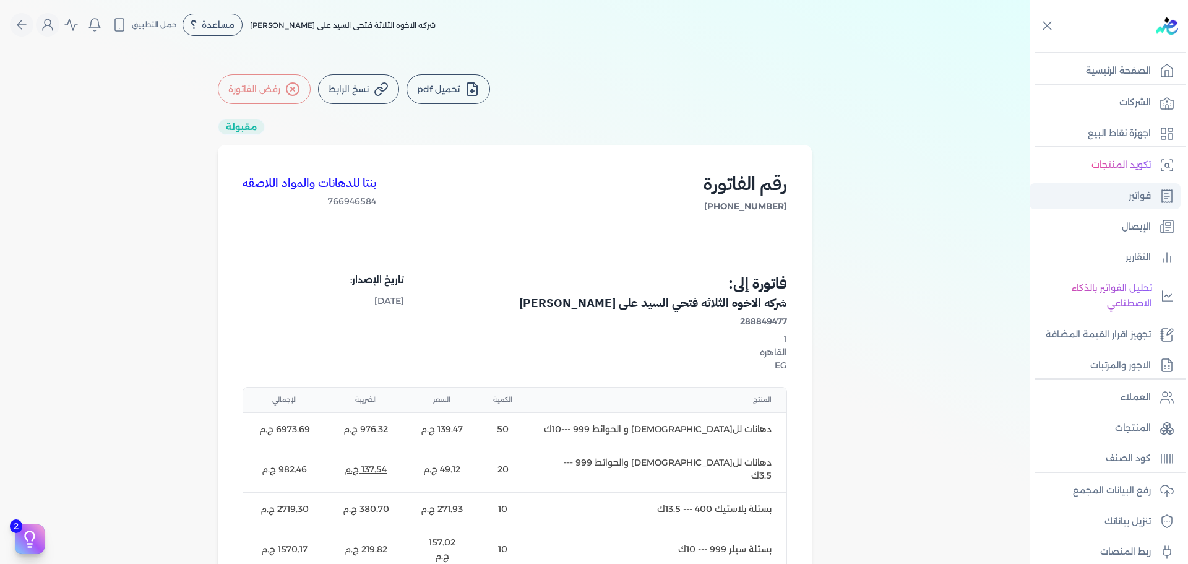
click at [1121, 183] on link "فواتير" at bounding box center [1105, 196] width 151 height 26
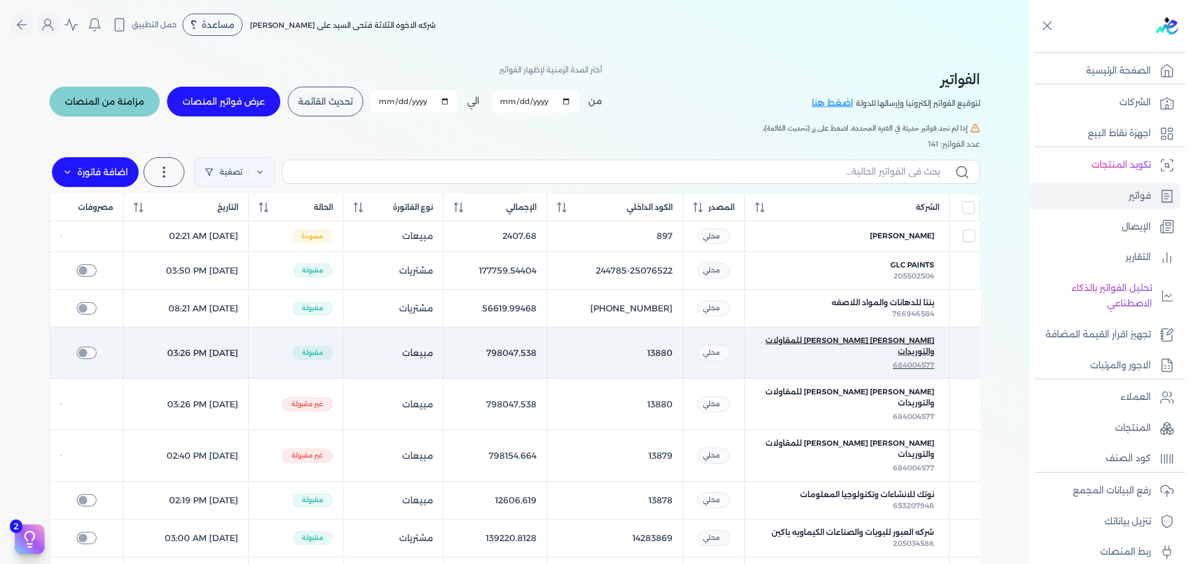
click at [916, 363] on span "684004577" at bounding box center [913, 364] width 41 height 9
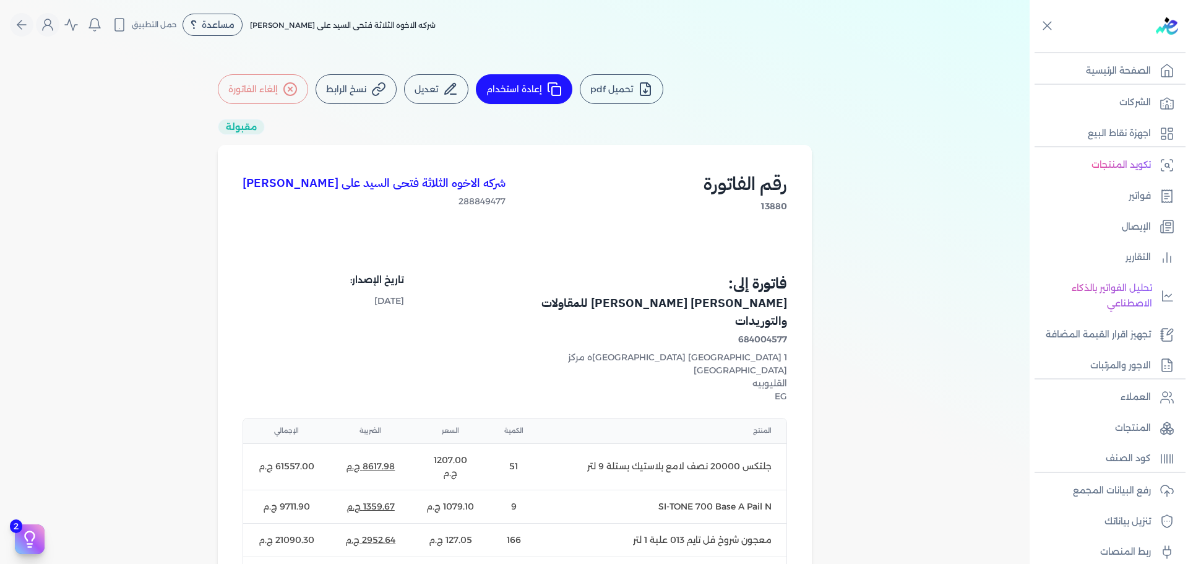
click at [545, 82] on button "إعادة استخدام" at bounding box center [524, 89] width 97 height 30
select select "EGP"
select select "B"
select select "EGS"
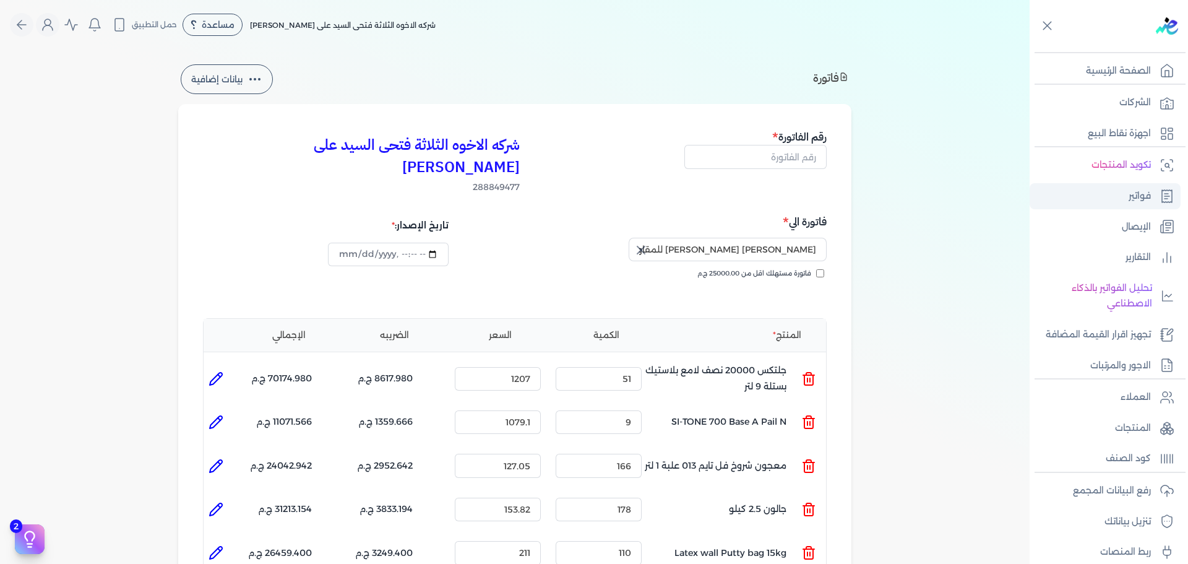
type input "2025-10-12T08:53:15"
drag, startPoint x: 1130, startPoint y: 173, endPoint x: 942, endPoint y: 149, distance: 189.0
click at [835, 90] on div "فاتورة" at bounding box center [831, 79] width 36 height 30
click at [834, 90] on div "فاتورة" at bounding box center [831, 79] width 36 height 30
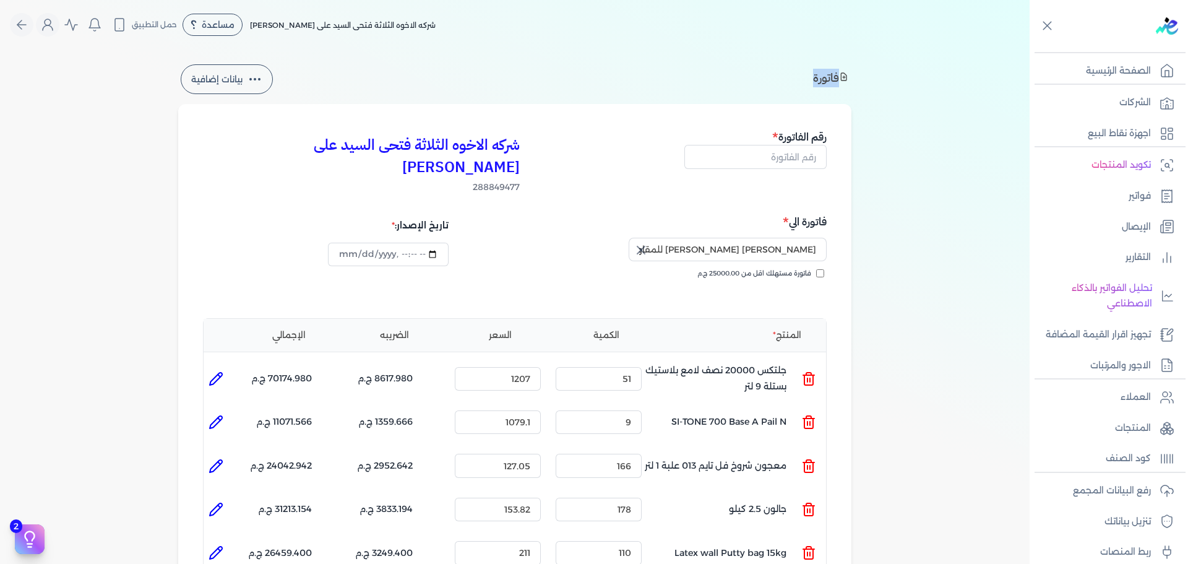
click at [834, 90] on div "فاتورة" at bounding box center [831, 79] width 36 height 30
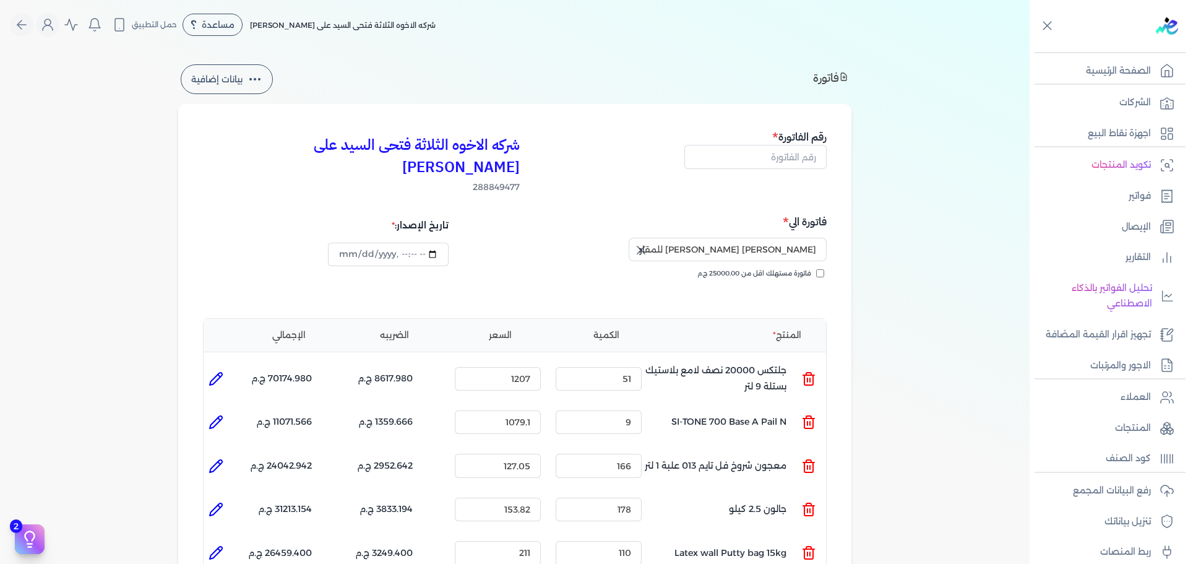
click at [840, 92] on div "فاتورة" at bounding box center [831, 79] width 36 height 30
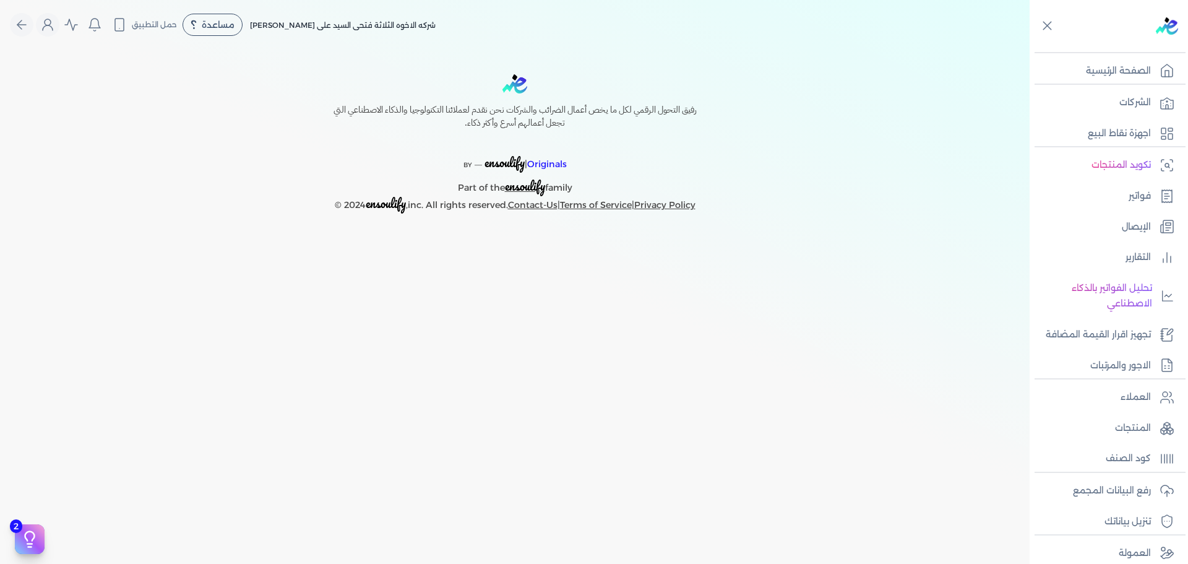
select select "EGP"
select select "B"
select select "EGS"
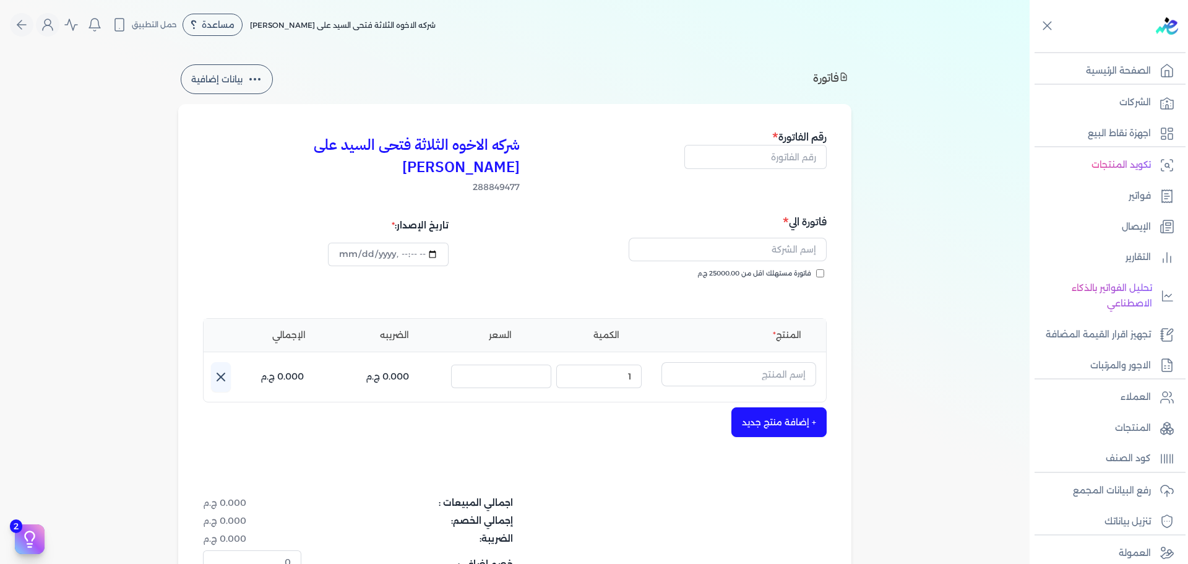
type input "[DATE]T18:32:50"
select select "EGP"
select select "B"
select select "EGS"
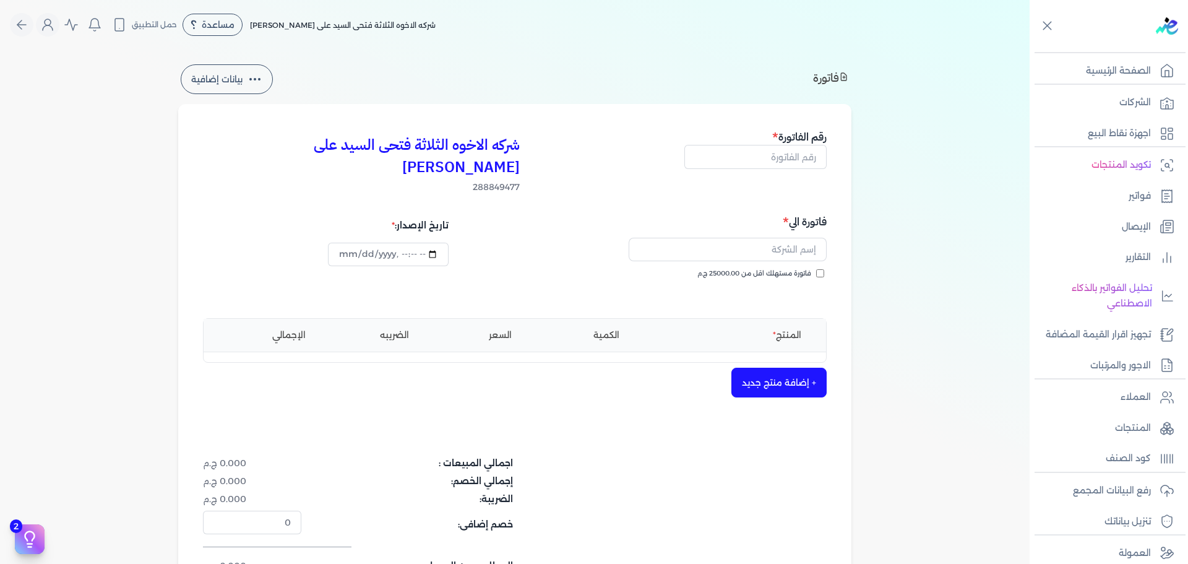
type input "[DATE]T19:03:42"
select select "EGP"
select select "B"
select select "EGS"
type input "[DATE]T19:08:39"
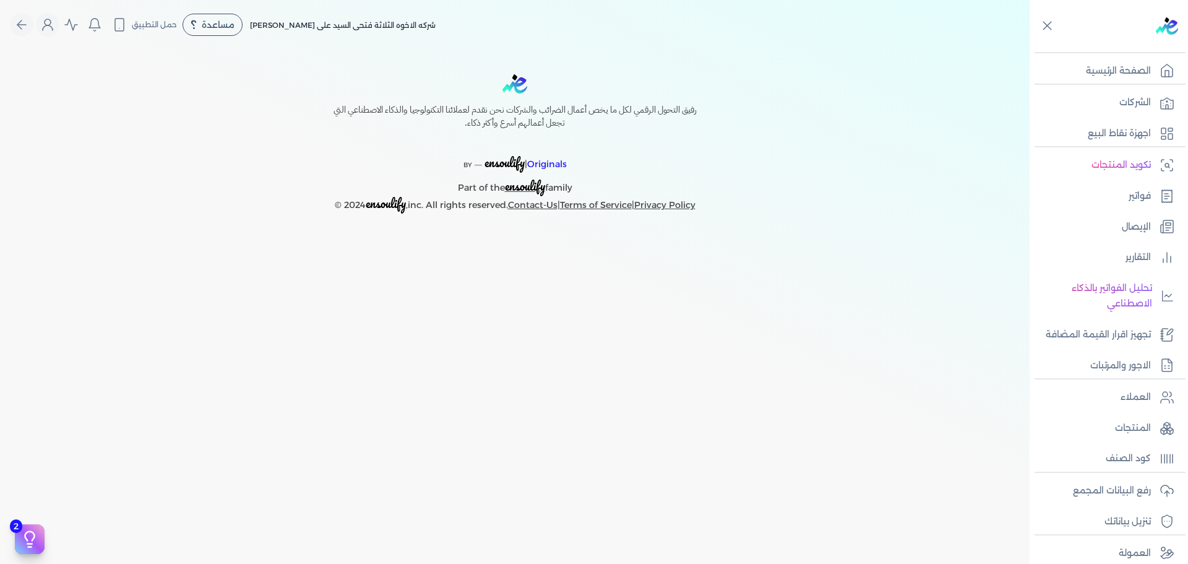
select select "EGP"
select select "B"
select select "EGS"
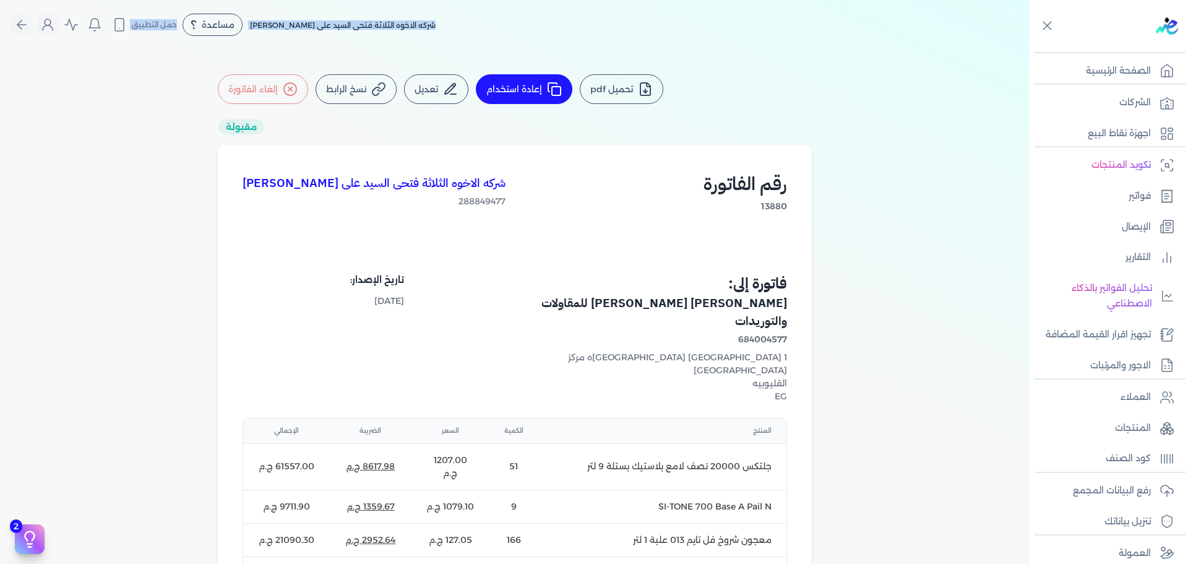
drag, startPoint x: 565, startPoint y: 32, endPoint x: 491, endPoint y: 105, distance: 103.7
click at [490, 95] on div "Toggle Navigation الاسعار العمولات مساعدة خدمة العملاء دليل المستخدم تسجيل الدخ…" at bounding box center [515, 282] width 1030 height 564
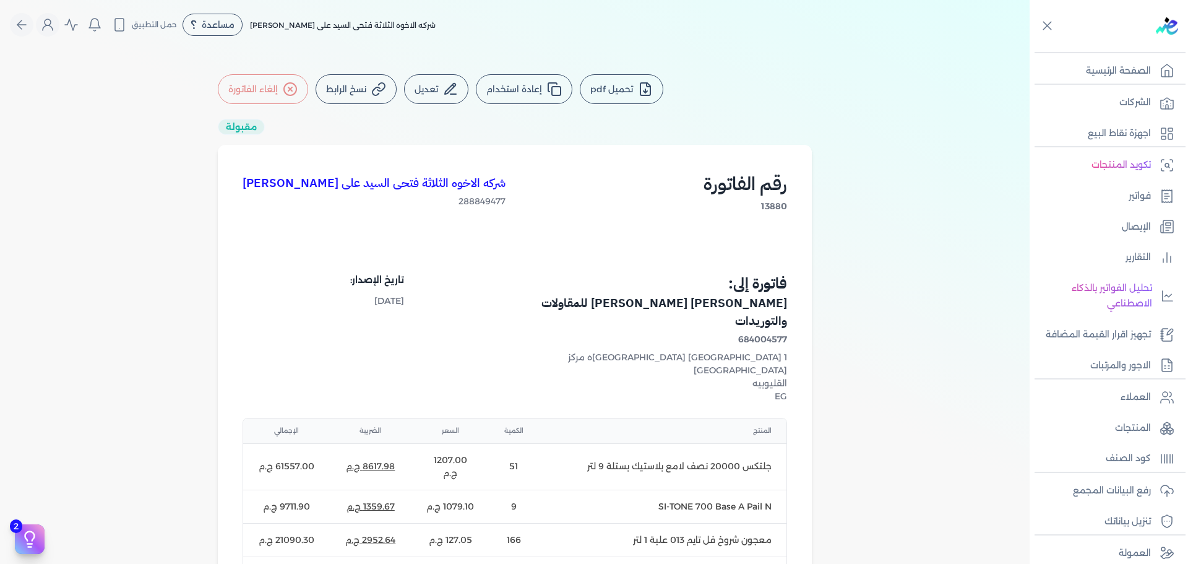
click at [541, 81] on button "إعادة استخدام" at bounding box center [524, 89] width 97 height 30
select select "EGP"
select select "B"
select select "EGS"
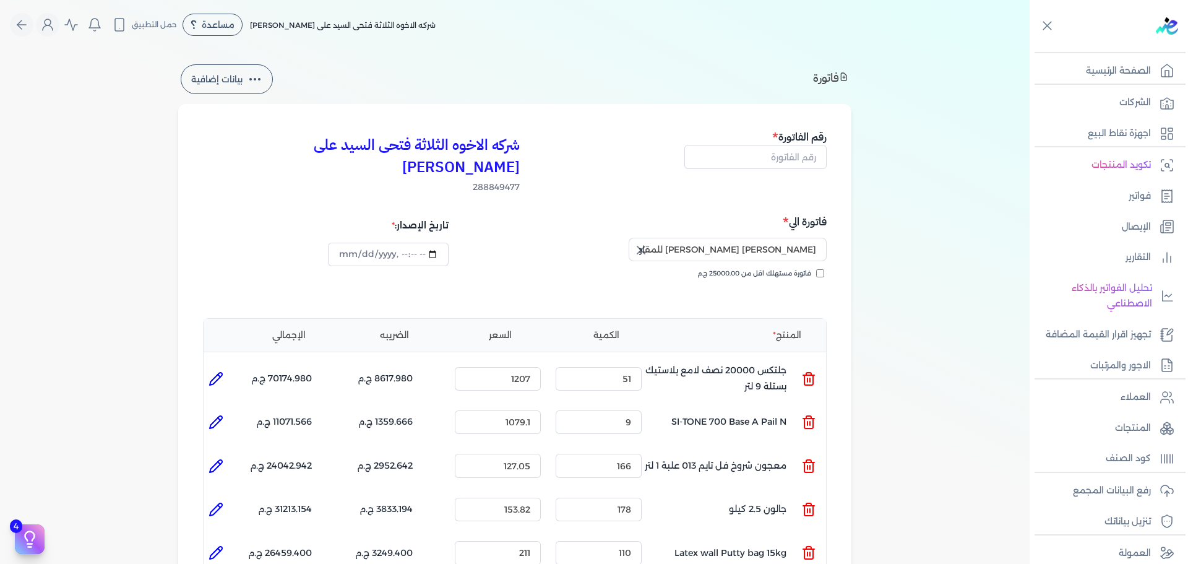
click at [224, 78] on button "بيانات إضافية" at bounding box center [227, 79] width 92 height 30
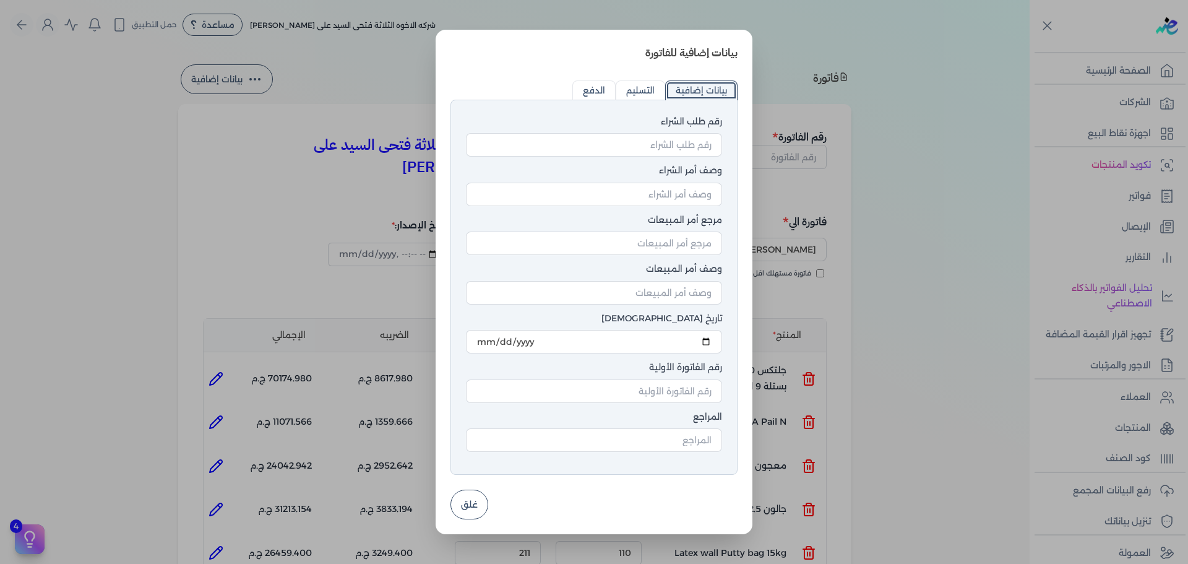
click at [119, 63] on dialog "بيانات إضافية للفاتورة رقم طلب الشراء وصف أمر الشراء مرجع أمر المبيعات وصف أمر …" at bounding box center [594, 282] width 1188 height 564
click at [468, 494] on button "غلق" at bounding box center [469, 504] width 38 height 30
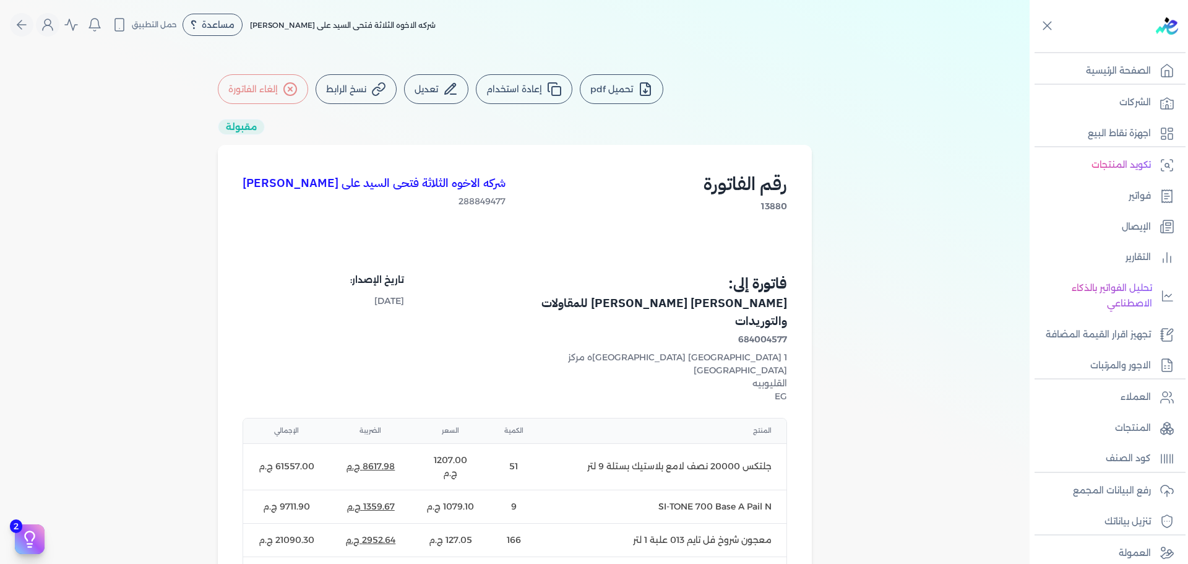
click at [554, 100] on button "إعادة استخدام" at bounding box center [524, 89] width 97 height 30
select select "EGP"
select select "B"
select select "EGS"
click at [424, 89] on button "تعديل" at bounding box center [436, 89] width 64 height 30
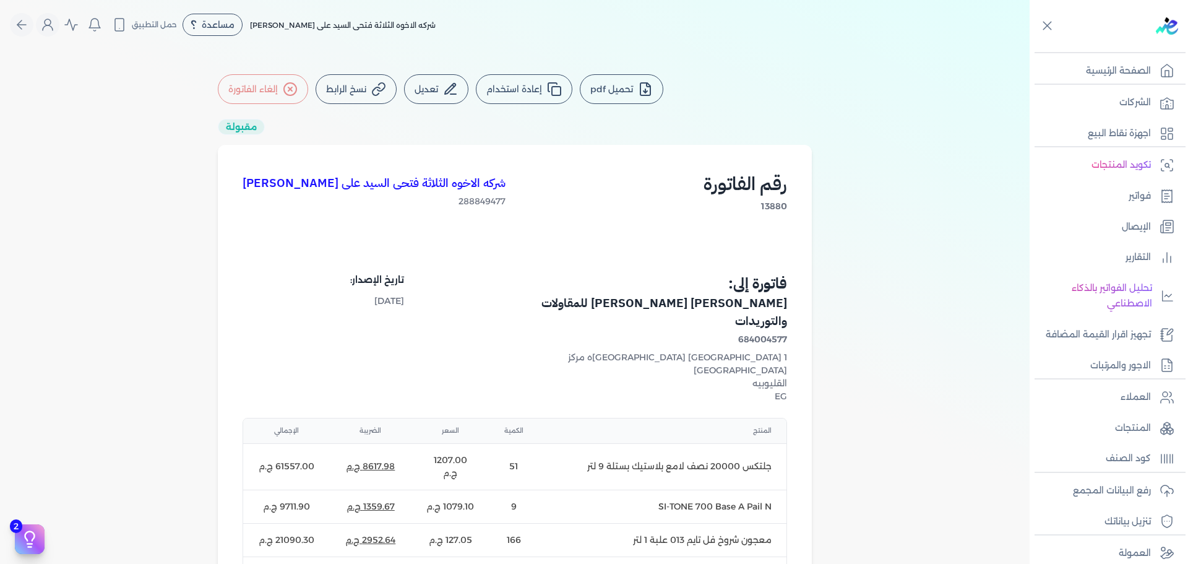
click at [547, 87] on button "إعادة استخدام" at bounding box center [524, 89] width 97 height 30
select select "EGP"
select select "B"
select select "EGS"
click at [371, 99] on button "نسخ الرابط" at bounding box center [356, 89] width 81 height 30
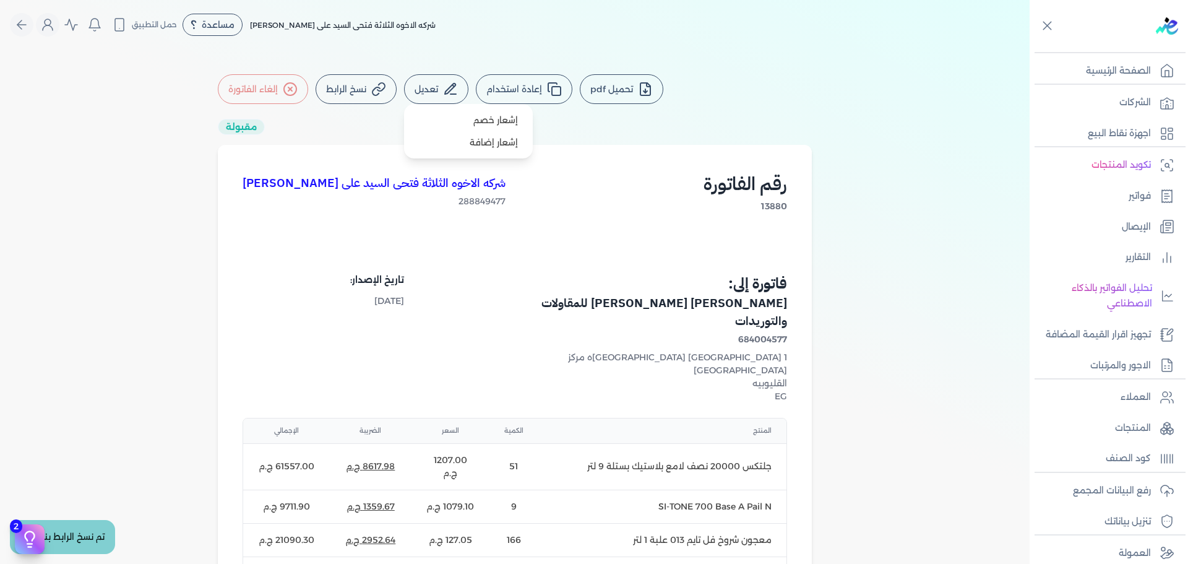
click at [468, 89] on button "تعديل" at bounding box center [436, 89] width 64 height 30
click at [499, 144] on link "إشعار إضافة" at bounding box center [468, 142] width 119 height 22
select select "EGP"
select select "B"
select select "EGS"
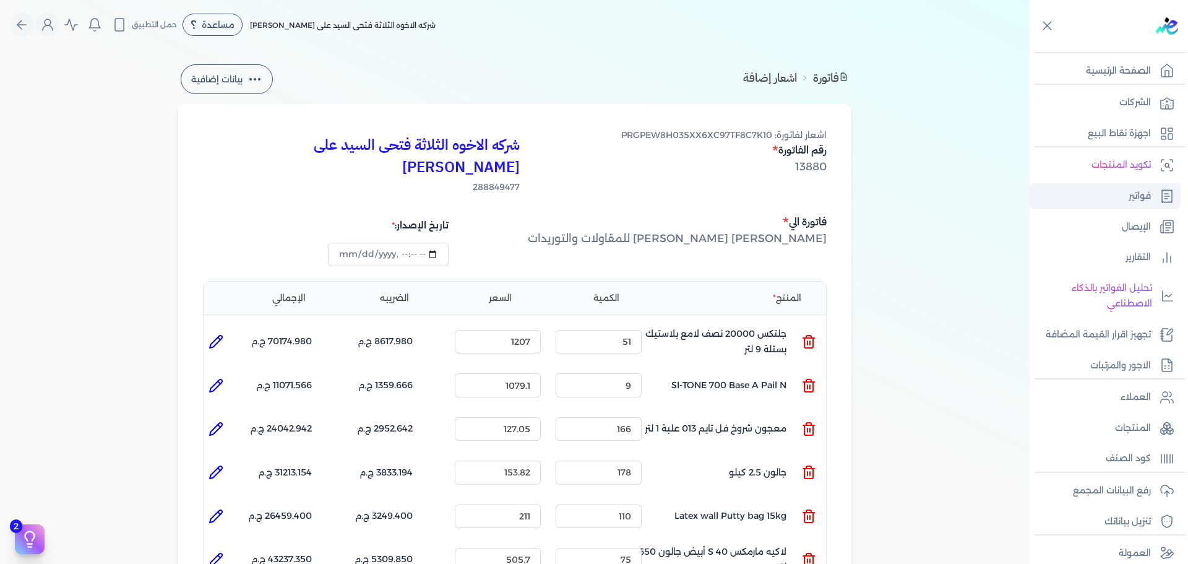
click at [1137, 195] on p "فواتير" at bounding box center [1140, 196] width 22 height 16
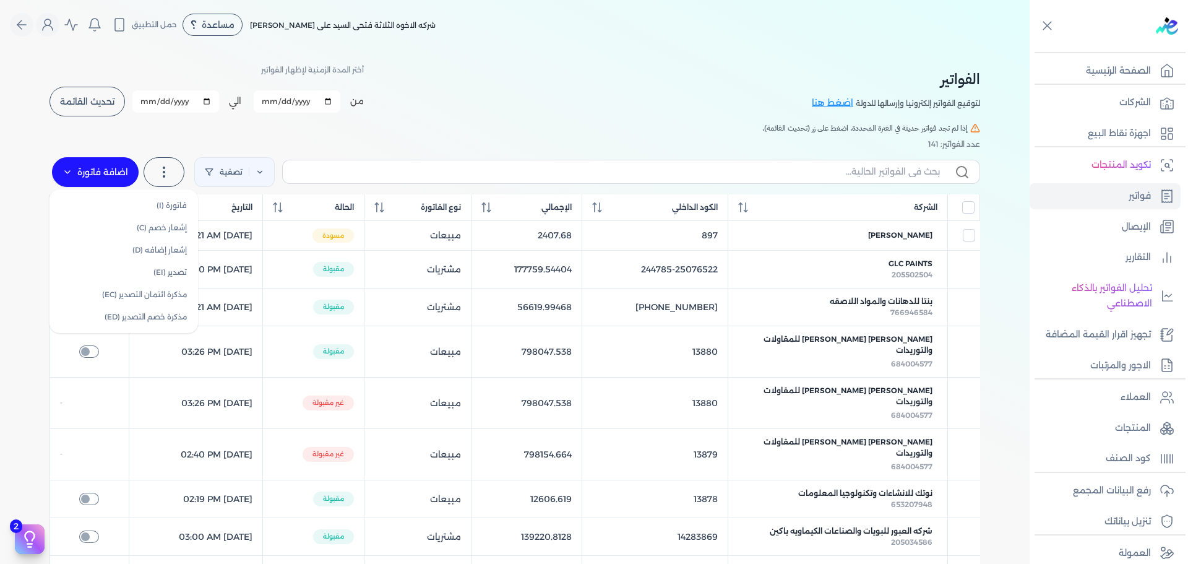
click at [62, 168] on label "اضافة فاتورة" at bounding box center [95, 172] width 87 height 30
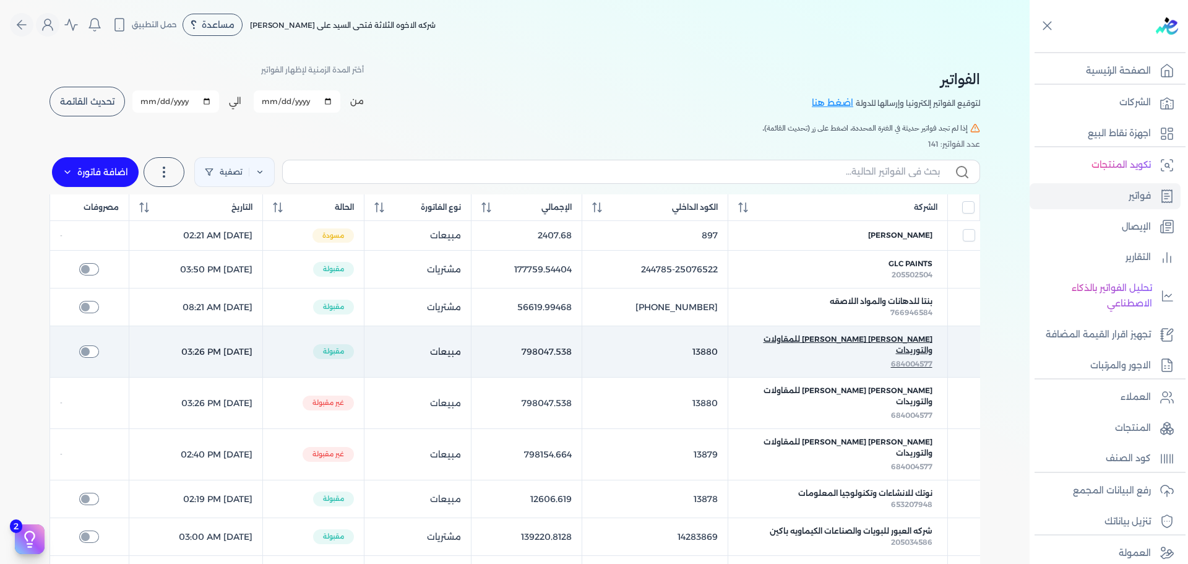
click at [908, 358] on div "عبدالله احمد ابوالفتوح عبدالفتاح اتقان للمقاولات والتوريدات" at bounding box center [837, 346] width 189 height 25
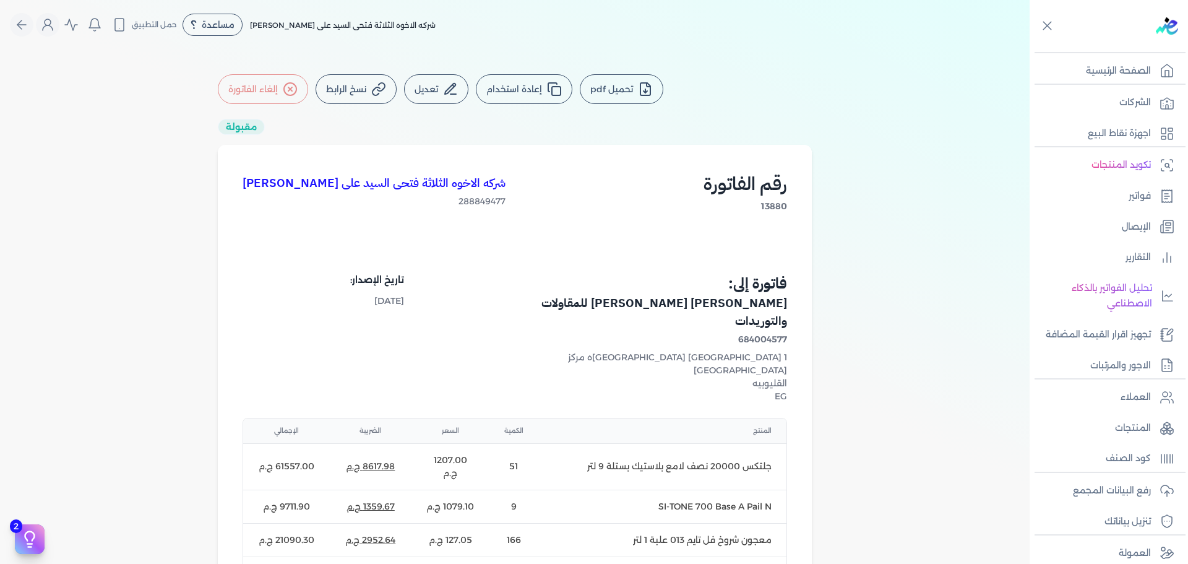
click at [521, 98] on button "إعادة استخدام" at bounding box center [524, 89] width 97 height 30
select select "EGP"
select select "B"
select select "EGS"
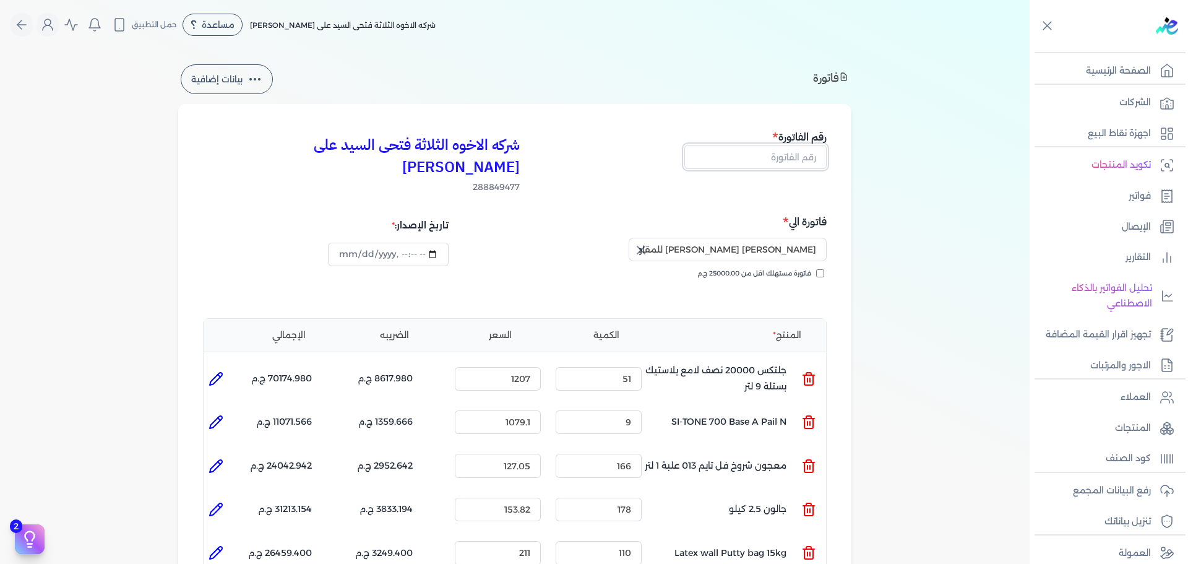
click at [786, 161] on input "text" at bounding box center [755, 157] width 142 height 24
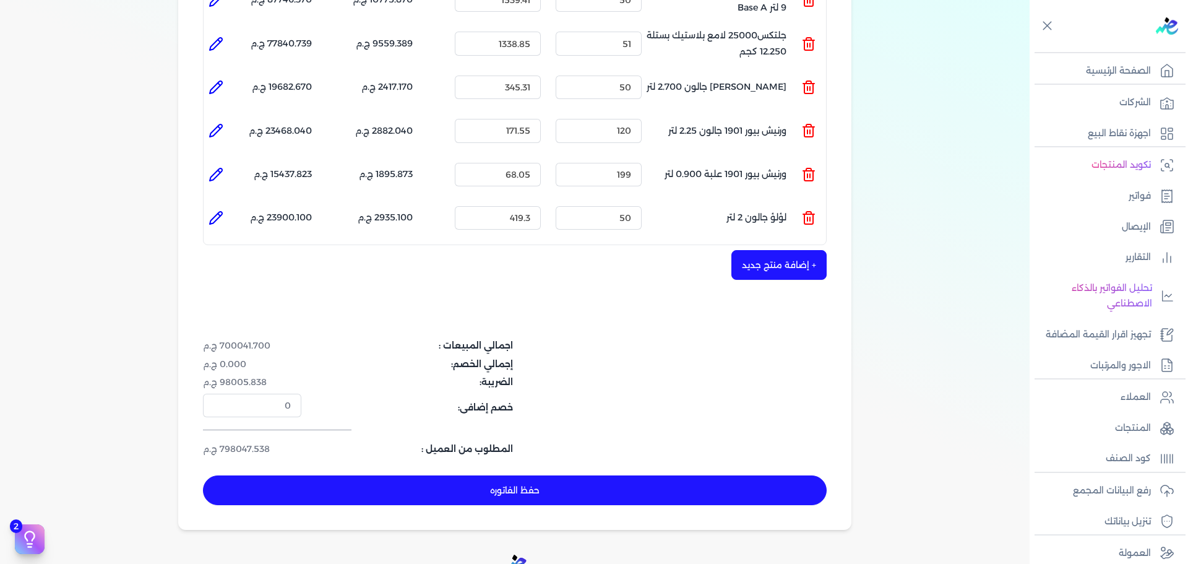
scroll to position [1121, 0]
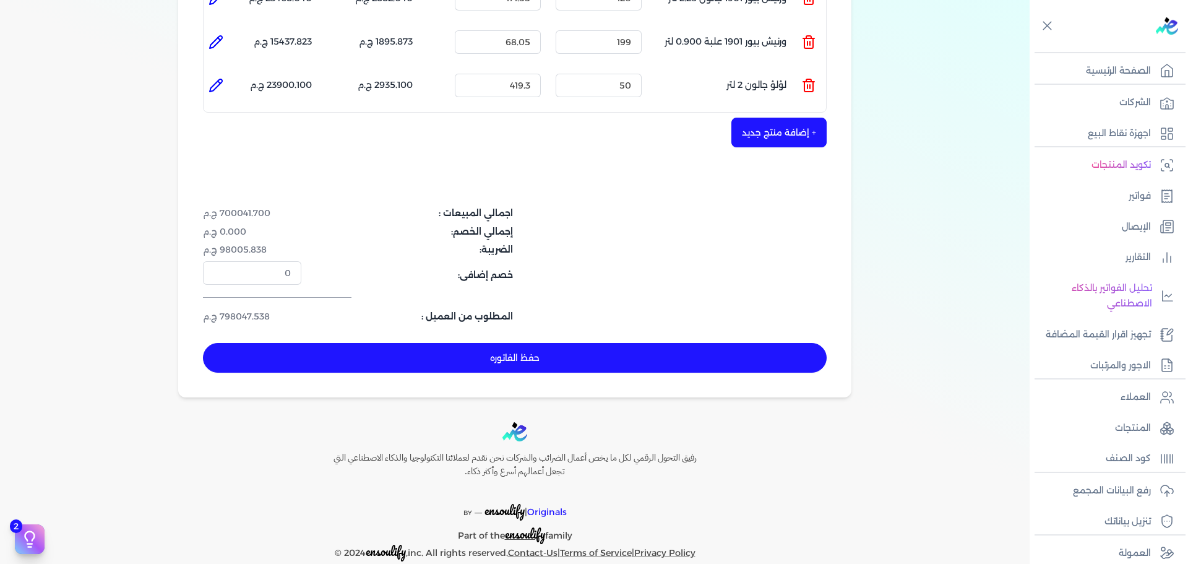
type input "aaa"
click at [547, 343] on button "حفظ الفاتوره" at bounding box center [515, 358] width 624 height 30
type input "2025-10-12"
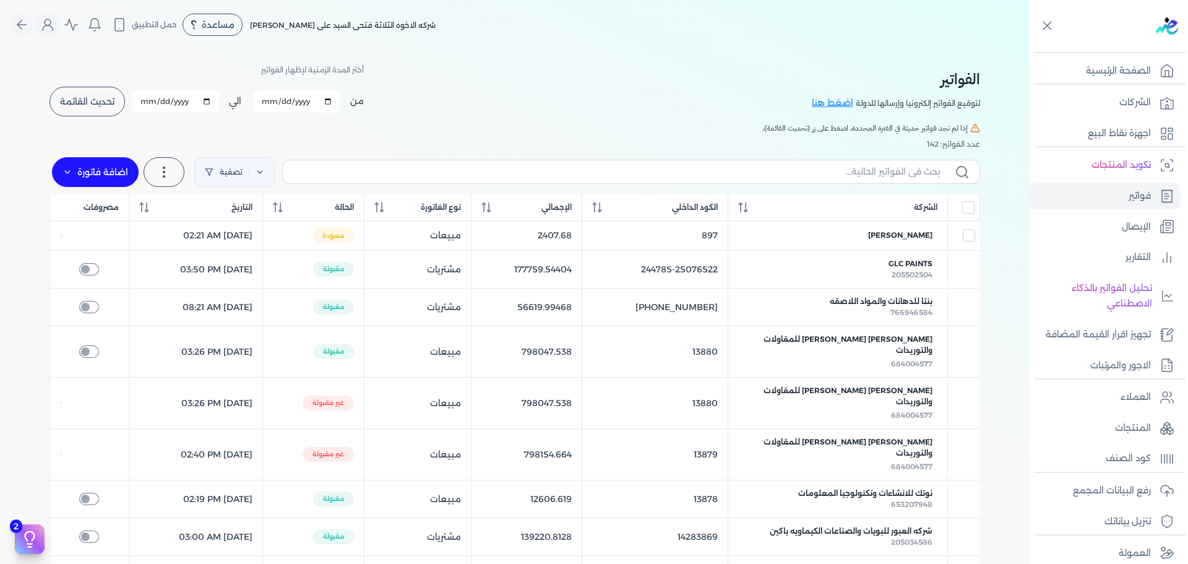
click at [101, 97] on span "تحديث القائمة" at bounding box center [87, 101] width 54 height 9
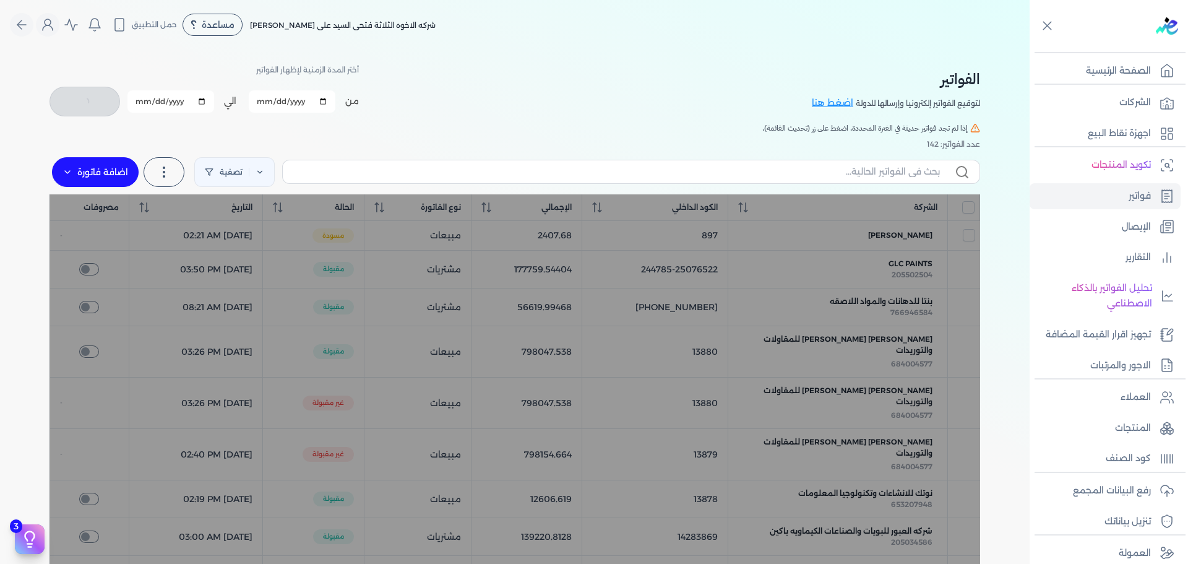
checkbox input "false"
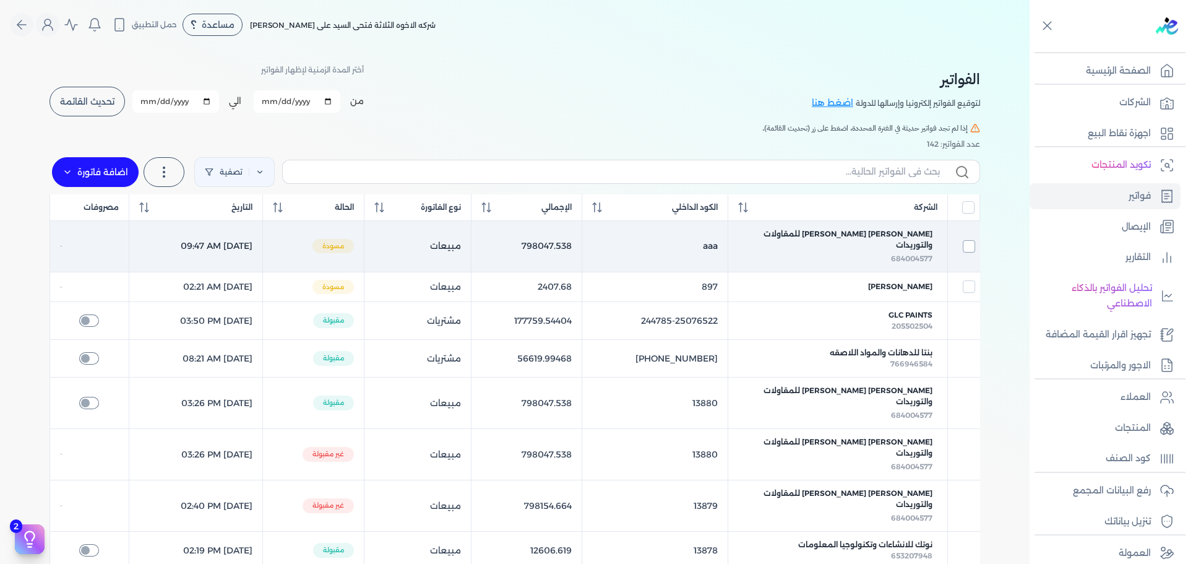
click at [968, 246] on input "checkbox" at bounding box center [969, 246] width 12 height 12
checkbox input "true"
checkbox input "false"
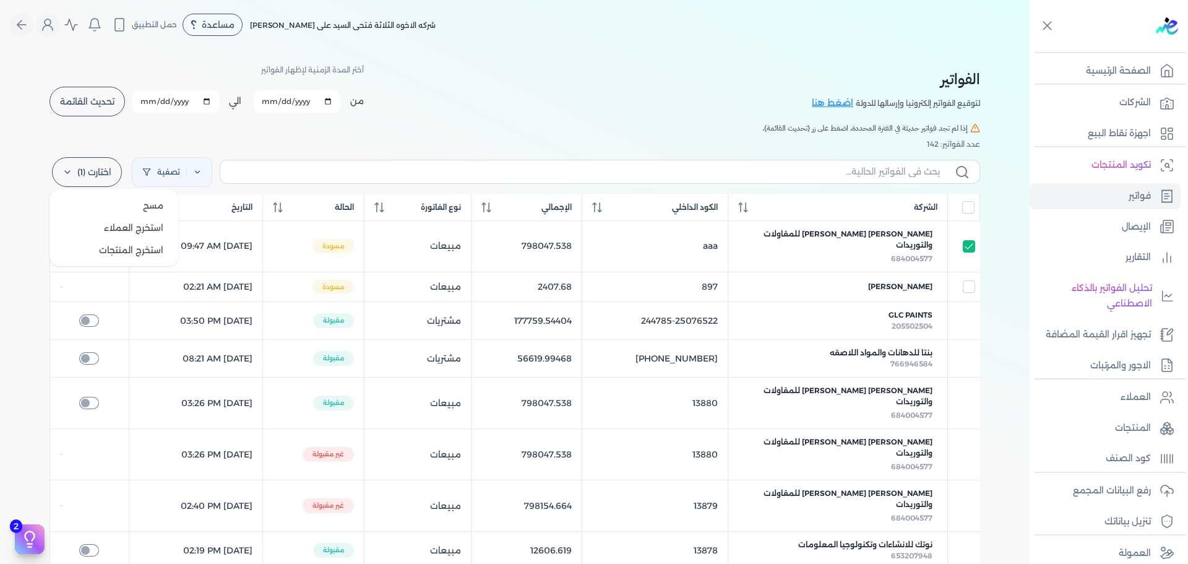
click at [95, 171] on label "اختارت (1)" at bounding box center [87, 172] width 70 height 30
click at [119, 203] on button "مسح" at bounding box center [113, 205] width 119 height 22
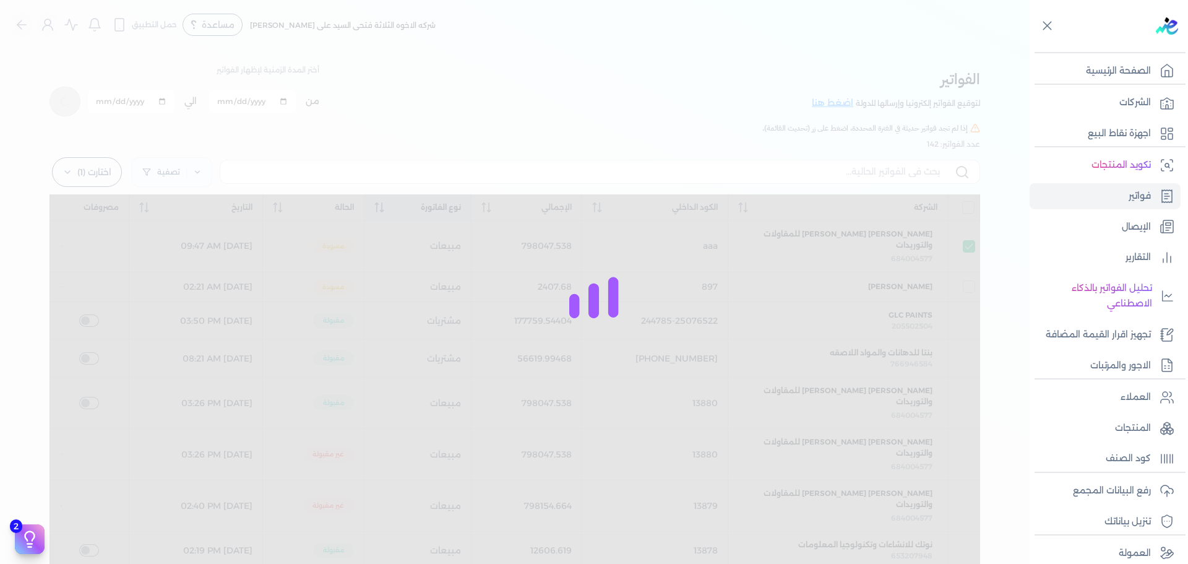
checkbox input "false"
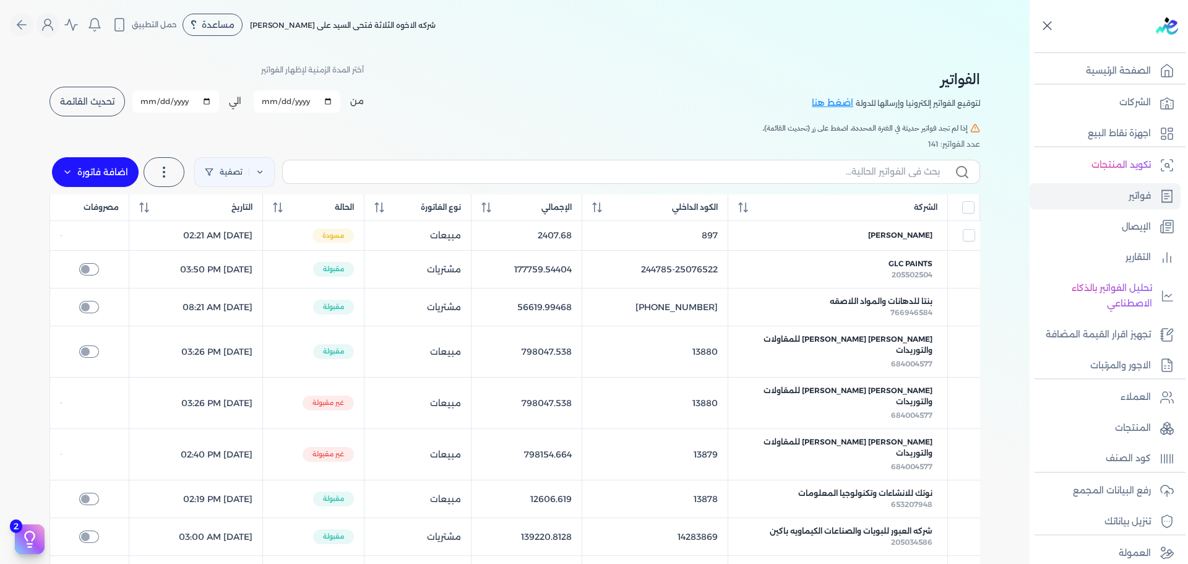
click at [1042, 26] on icon at bounding box center [1047, 25] width 15 height 15
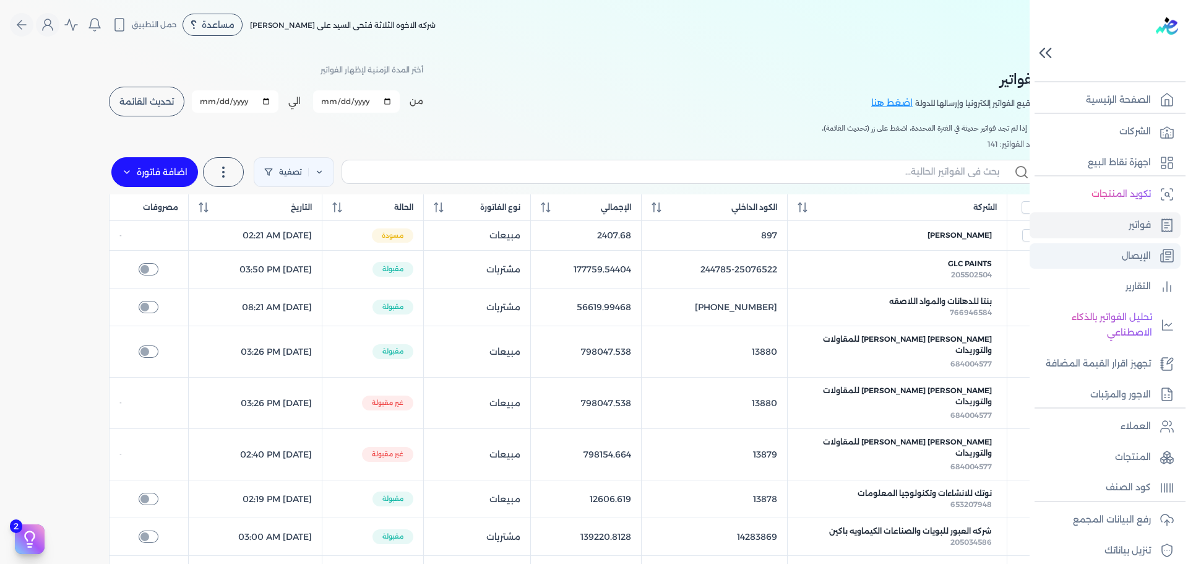
click at [1139, 256] on p "الإيصال" at bounding box center [1136, 256] width 29 height 16
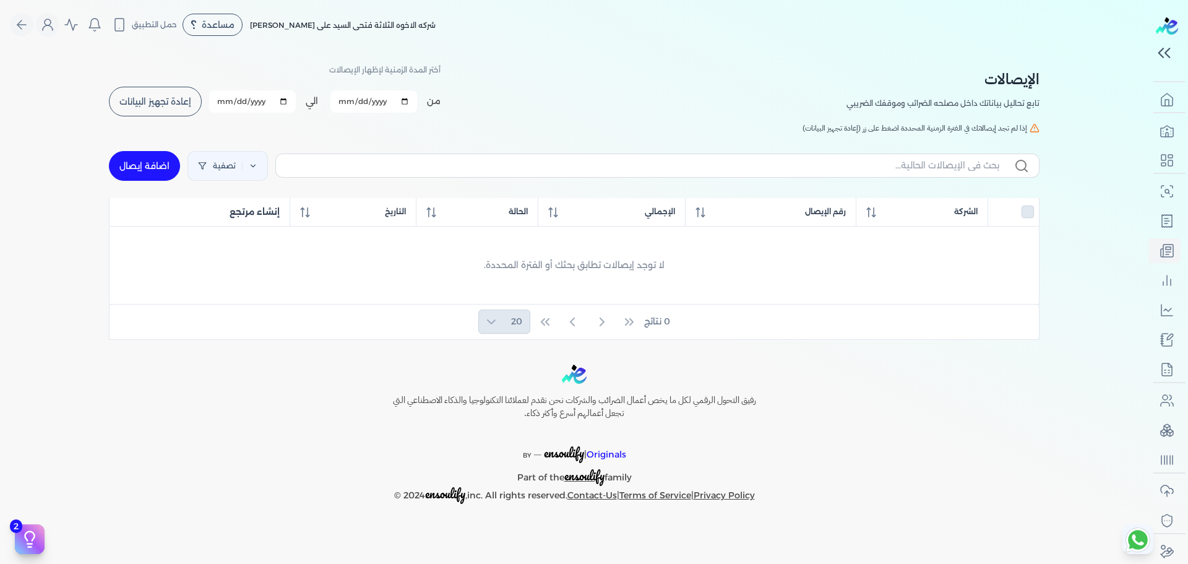
click at [147, 166] on link "اضافة إيصال" at bounding box center [144, 166] width 71 height 30
select select "EGP"
select select "EGS"
select select "B"
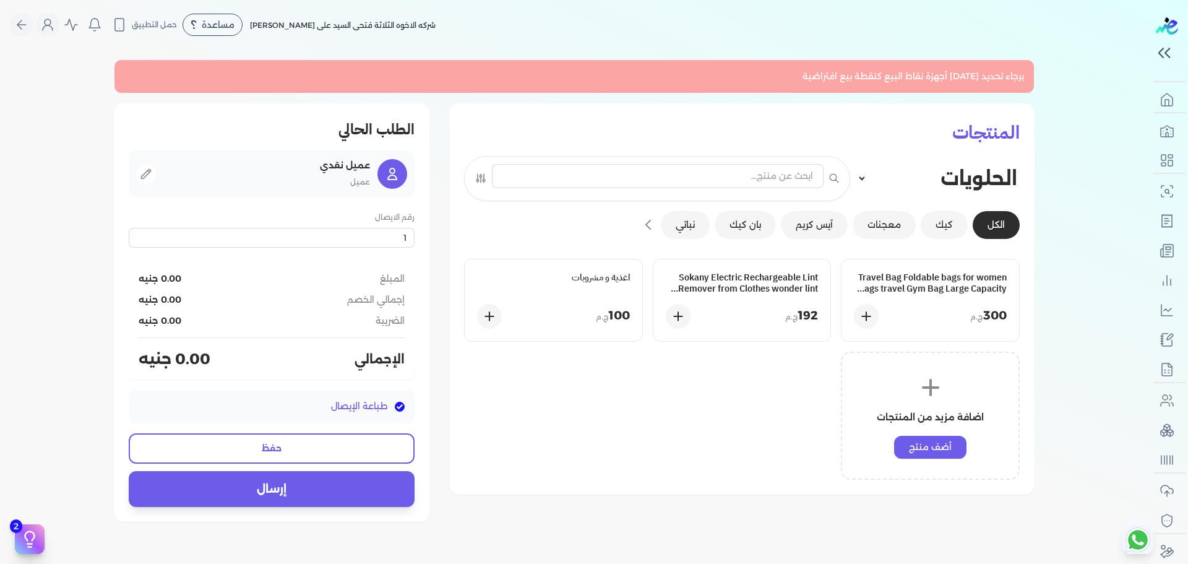
click at [999, 136] on h1 "المنتجات" at bounding box center [742, 132] width 556 height 28
drag, startPoint x: 999, startPoint y: 136, endPoint x: 983, endPoint y: 181, distance: 48.5
click at [983, 181] on div "المنتجات الحلويات المشروبات الوجبات الرئيسية الكل كيك معجنات آيس كريم بان كيك ن…" at bounding box center [742, 181] width 556 height 126
click at [700, 230] on button "نباتي" at bounding box center [685, 225] width 49 height 28
click at [656, 222] on icon "المزيد من الفئات" at bounding box center [648, 224] width 15 height 15
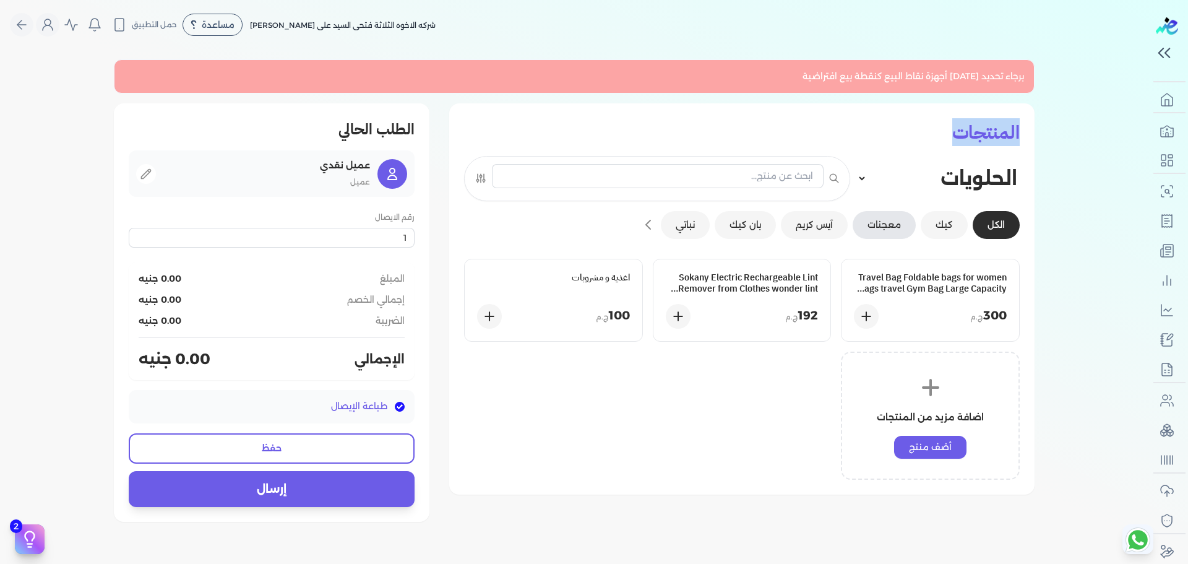
drag, startPoint x: 866, startPoint y: 223, endPoint x: 892, endPoint y: 224, distance: 25.4
click at [892, 224] on button "معجنات" at bounding box center [884, 225] width 63 height 28
click at [950, 191] on div "الحلويات المشروبات الوجبات الرئيسية" at bounding box center [742, 178] width 556 height 45
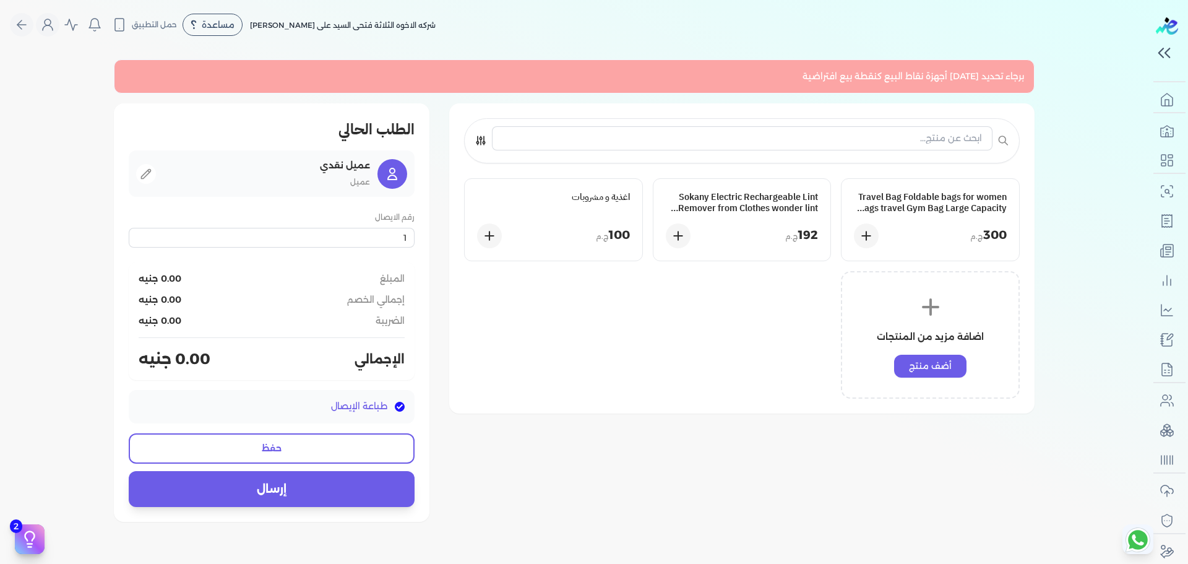
click at [480, 145] on icon at bounding box center [481, 140] width 12 height 12
click at [791, 222] on div "Sokany Electric Rechargeable Lint Remover from Clothes wonder lint blue SK-866 …" at bounding box center [742, 220] width 178 height 82
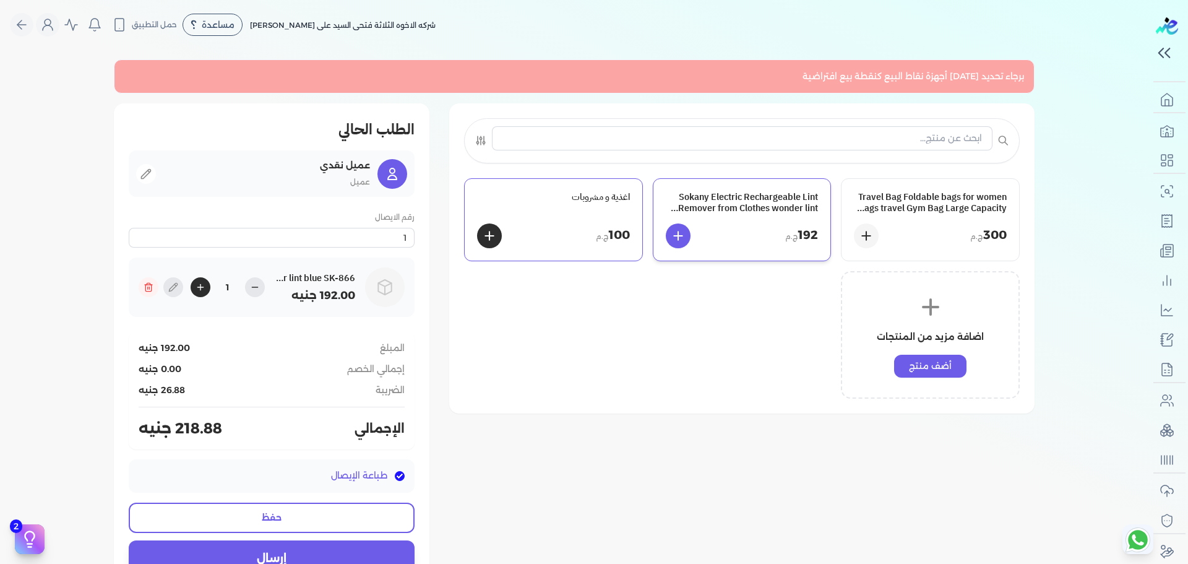
click at [601, 203] on div "اغذية و مشروبات" at bounding box center [553, 202] width 153 height 22
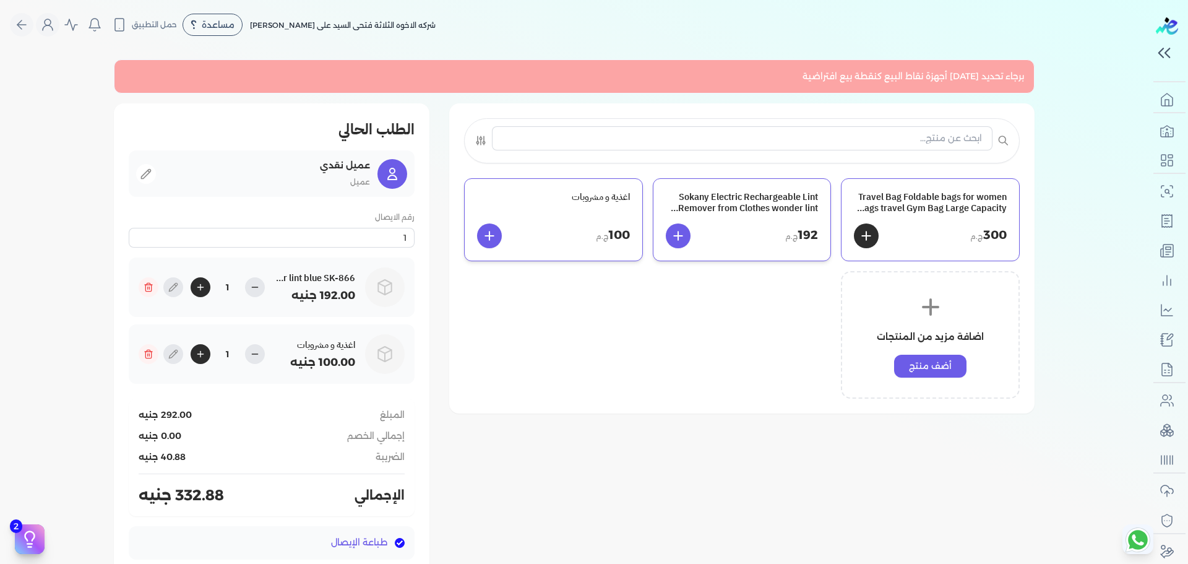
click at [949, 216] on div "Travel Bag Foldable bags for women bags travel Gym Bag Large Capacity Waterproo…" at bounding box center [931, 220] width 178 height 82
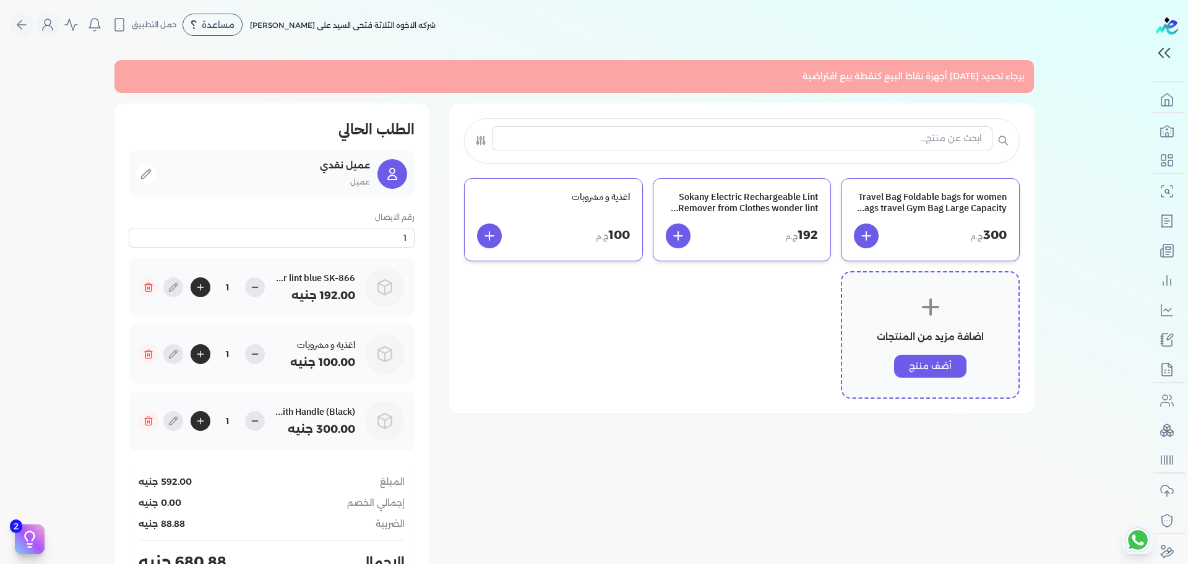
click at [910, 275] on div "اضافة مزيد من المنتجات أضف منتج" at bounding box center [930, 335] width 179 height 128
click at [905, 301] on div "اضافة مزيد من المنتجات أضف منتج" at bounding box center [930, 335] width 179 height 128
click at [608, 195] on h3 "اغذية و مشروبات" at bounding box center [553, 196] width 153 height 11
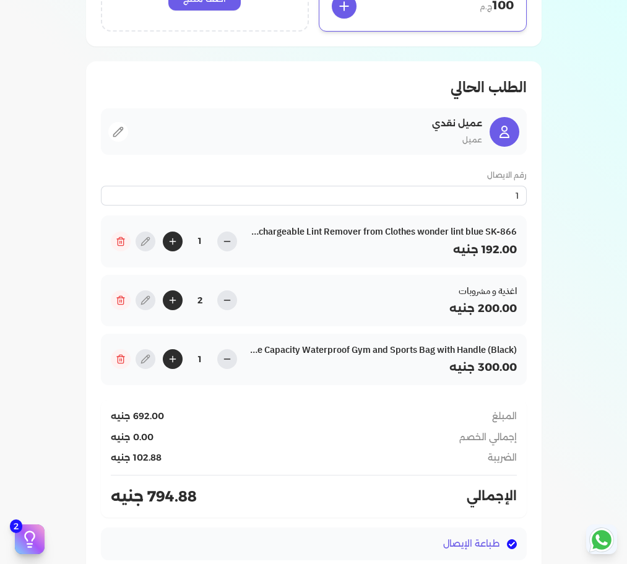
scroll to position [362, 0]
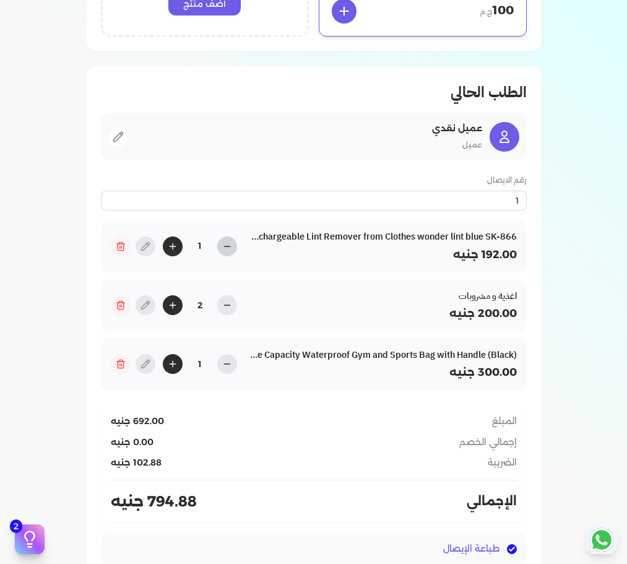
click at [230, 244] on icon at bounding box center [227, 246] width 10 height 10
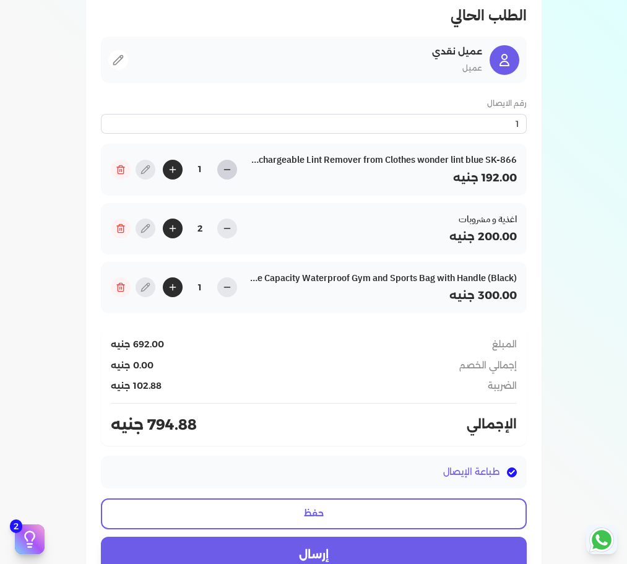
scroll to position [434, 0]
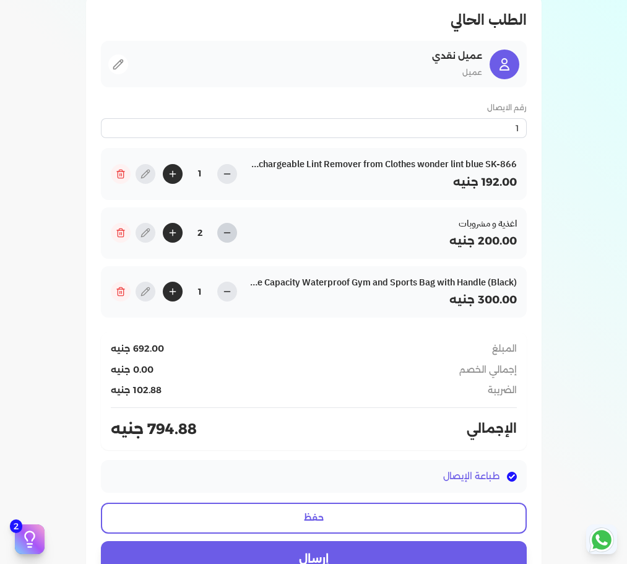
click at [230, 233] on icon at bounding box center [227, 233] width 6 height 0
type input "1"
click at [232, 177] on icon at bounding box center [227, 174] width 10 height 10
click at [170, 182] on button at bounding box center [173, 174] width 20 height 20
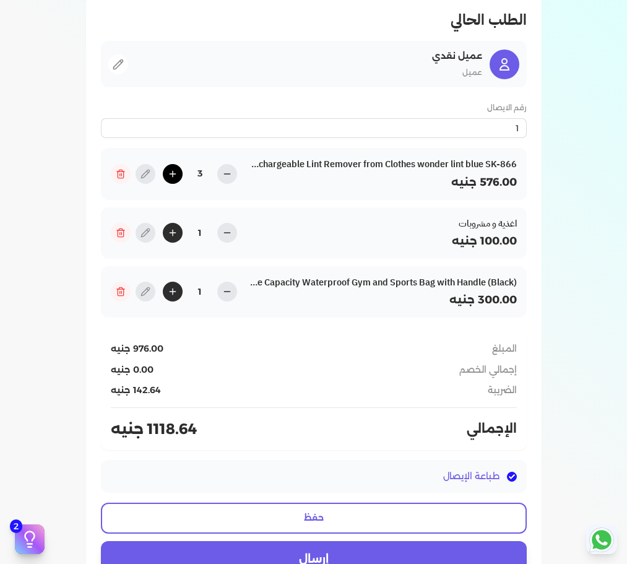
click at [170, 182] on button at bounding box center [173, 174] width 20 height 20
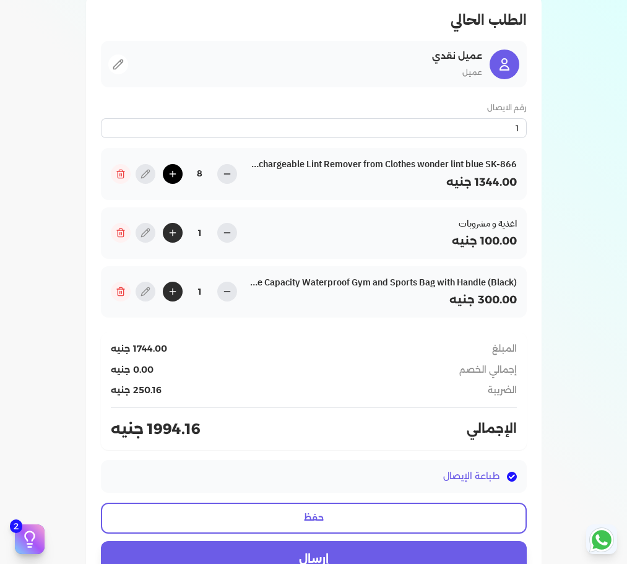
click at [170, 182] on button at bounding box center [173, 174] width 20 height 20
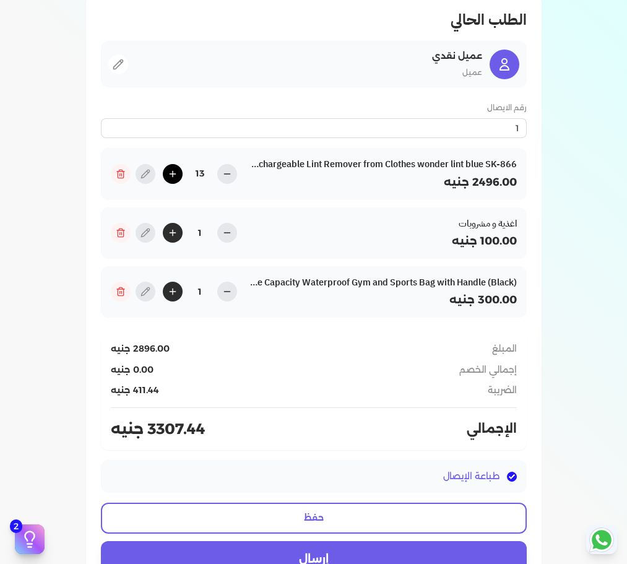
click at [170, 182] on button at bounding box center [173, 174] width 20 height 20
type input "14"
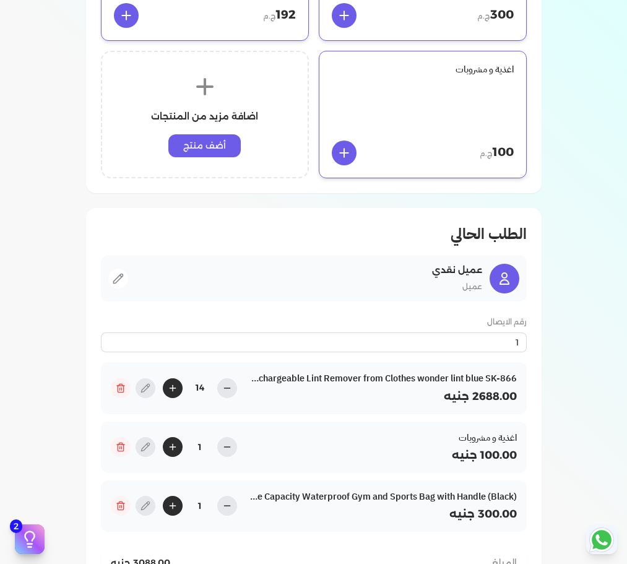
scroll to position [218, 0]
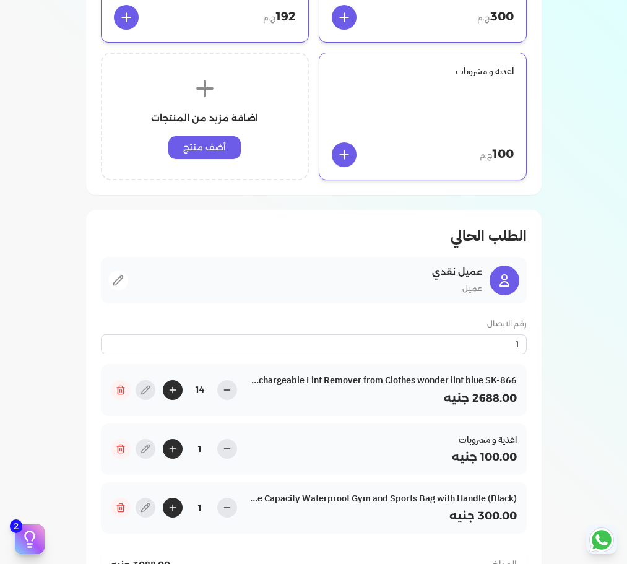
click at [343, 151] on icon at bounding box center [344, 155] width 12 height 12
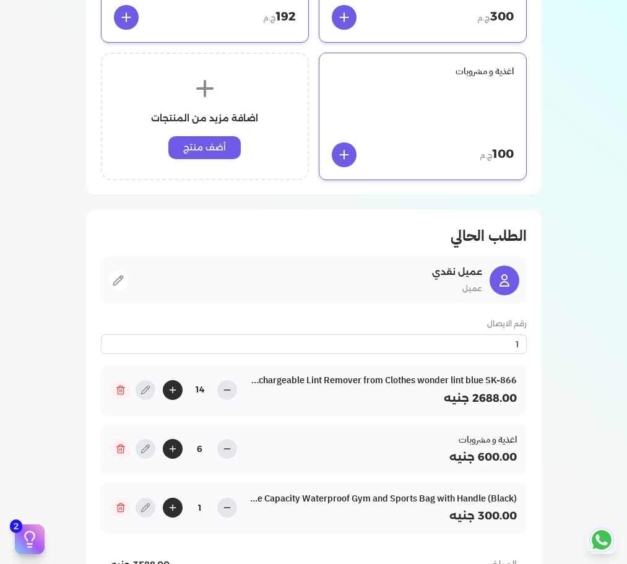
click at [343, 151] on icon at bounding box center [344, 155] width 12 height 12
click at [226, 449] on icon at bounding box center [227, 449] width 6 height 0
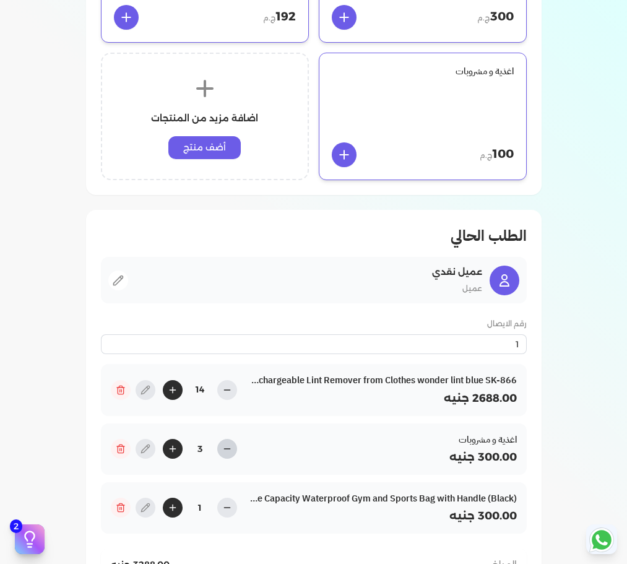
click at [226, 449] on icon at bounding box center [227, 449] width 6 height 0
type input "1"
click at [226, 449] on icon at bounding box center [227, 449] width 6 height 0
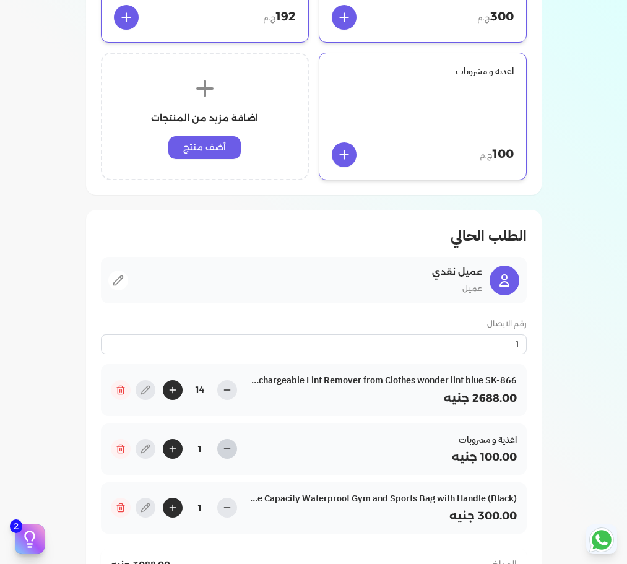
click at [226, 449] on icon at bounding box center [227, 449] width 6 height 0
drag, startPoint x: 226, startPoint y: 449, endPoint x: 126, endPoint y: 447, distance: 100.9
click at [126, 447] on div "1" at bounding box center [174, 449] width 126 height 20
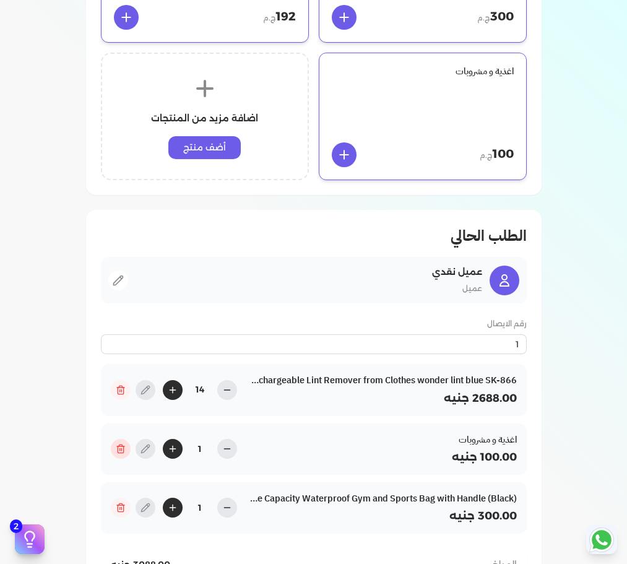
click at [123, 447] on icon at bounding box center [121, 449] width 6 height 7
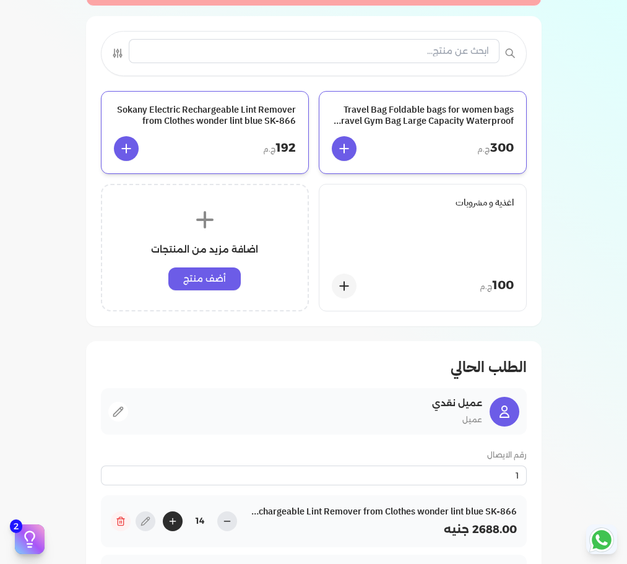
scroll to position [0, 0]
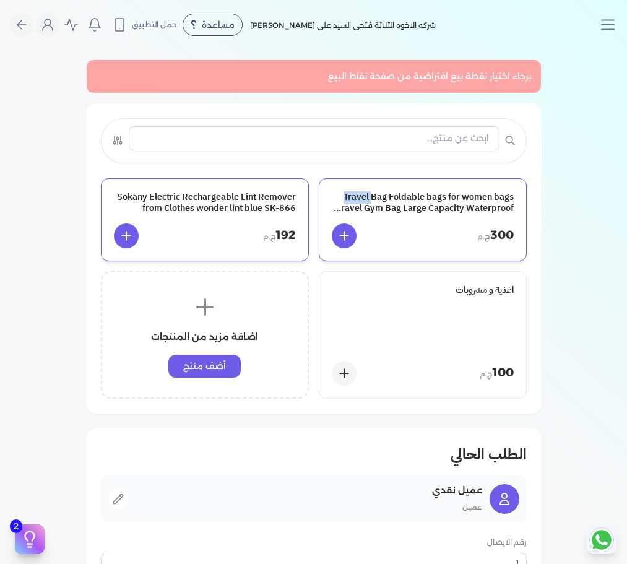
click at [596, 178] on div "برجاء اختيار نقطة بيع افتراضية من صفحة نقاط البيع Travel Bag Foldable bags for …" at bounding box center [313, 523] width 627 height 928
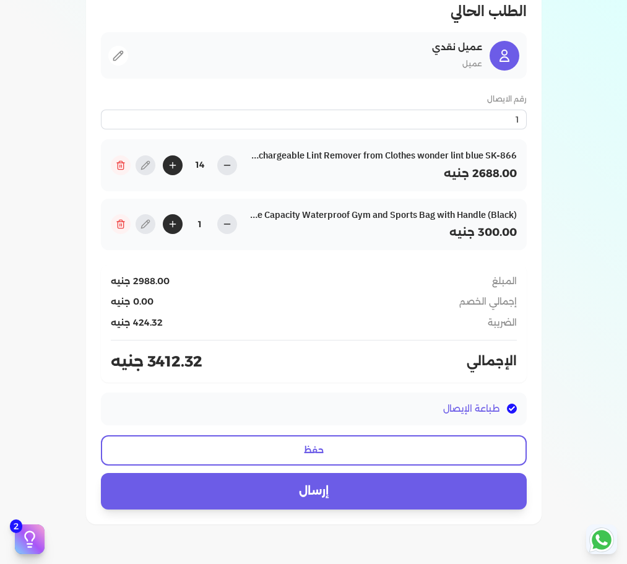
scroll to position [444, 0]
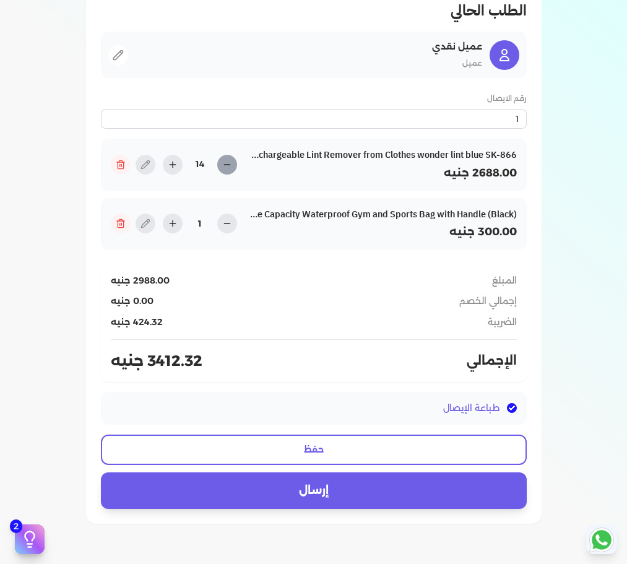
click at [231, 161] on icon at bounding box center [227, 165] width 10 height 10
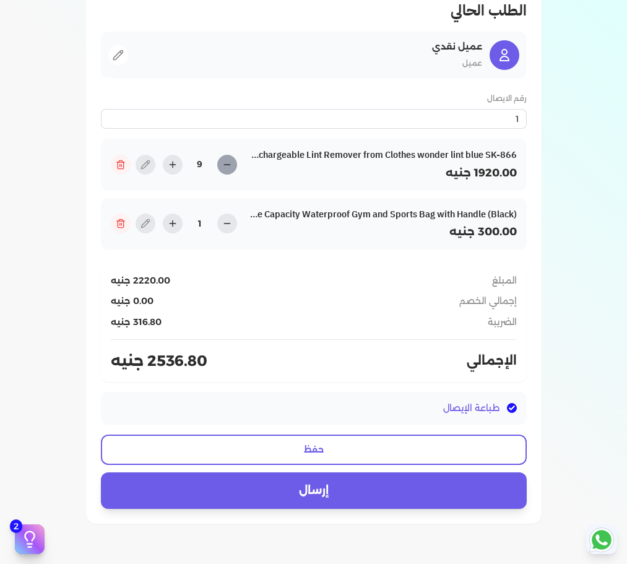
click at [231, 161] on icon at bounding box center [227, 165] width 10 height 10
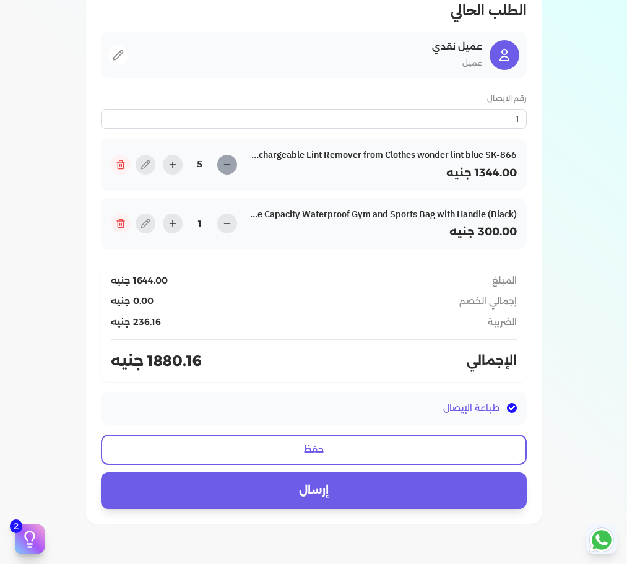
click at [231, 161] on icon at bounding box center [227, 165] width 10 height 10
type input "1"
click at [231, 161] on icon at bounding box center [227, 165] width 10 height 10
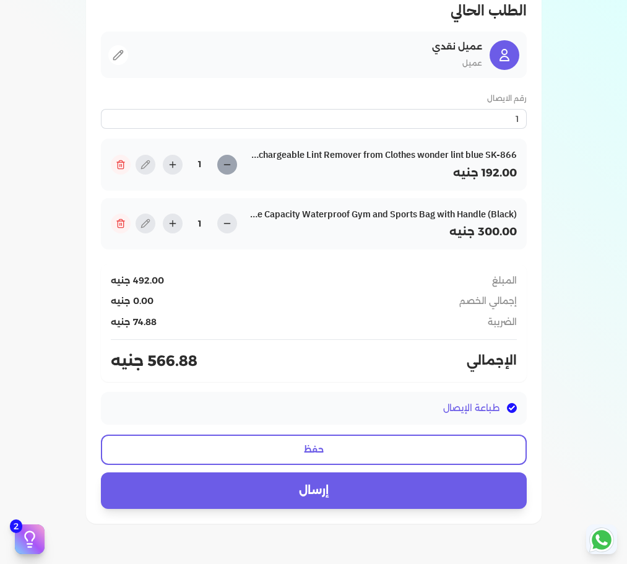
click at [231, 161] on icon at bounding box center [227, 165] width 10 height 10
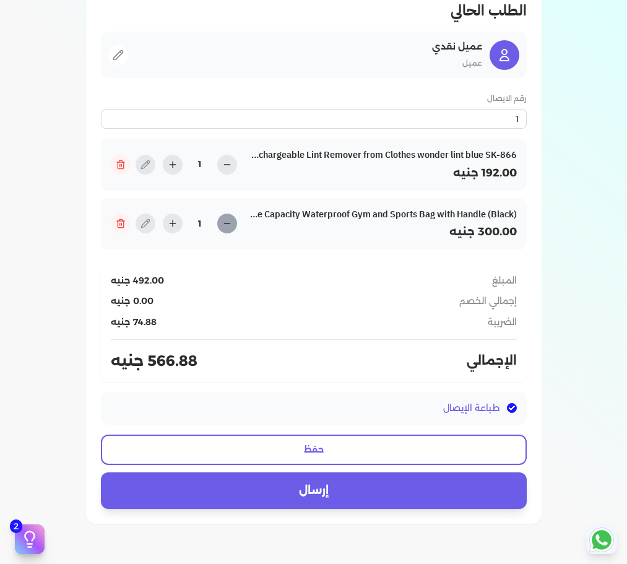
click at [231, 224] on icon at bounding box center [227, 223] width 10 height 10
click at [150, 166] on icon at bounding box center [145, 165] width 10 height 10
type input "Sokany Electric Rechargeable Lint Remover from Clothes wonder lint blue SK-866"
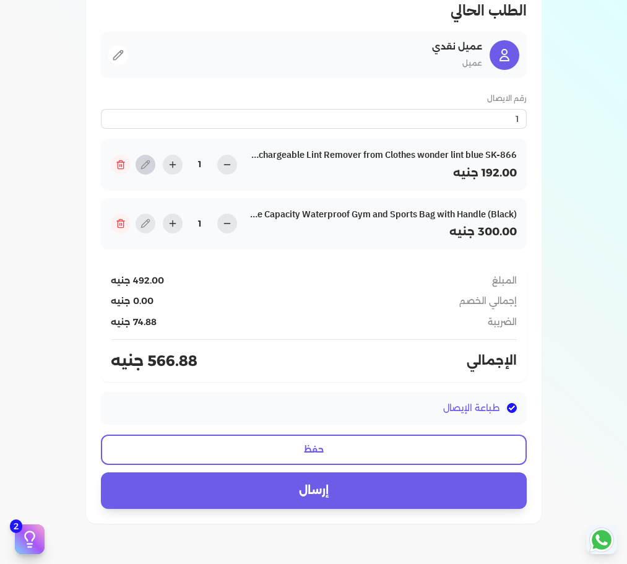
type input "192"
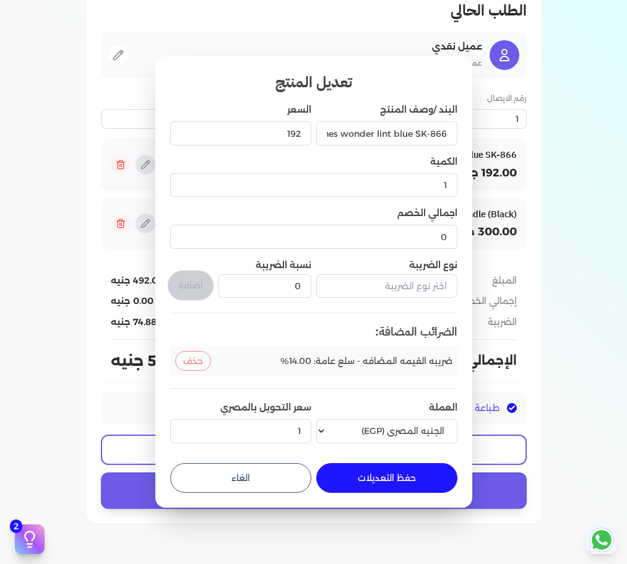
click at [252, 472] on button "الغاء" at bounding box center [240, 478] width 141 height 30
type input "0"
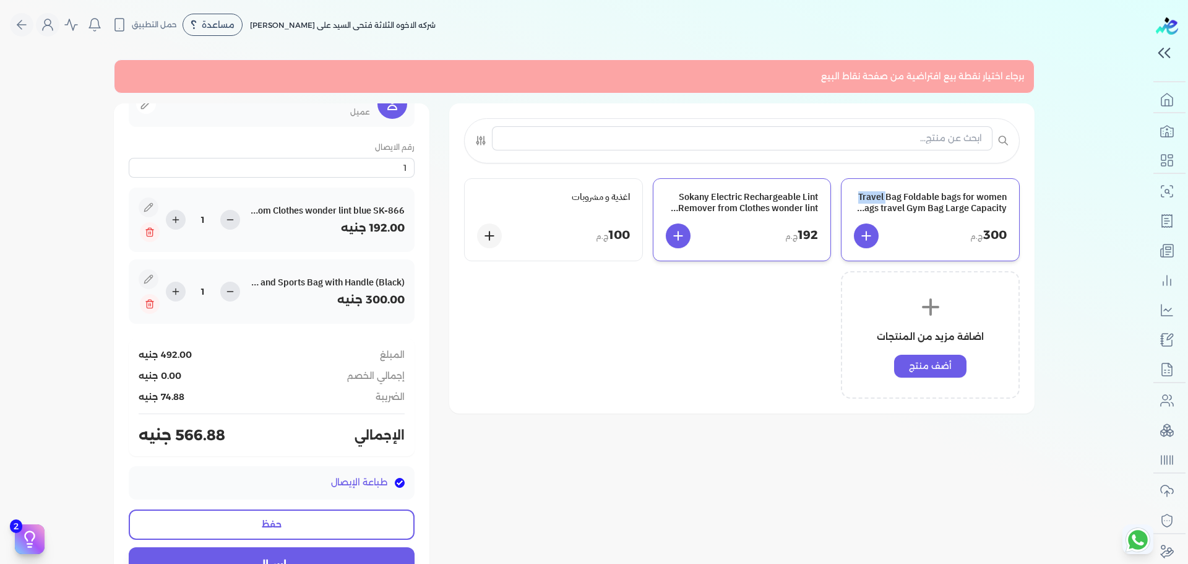
scroll to position [0, 0]
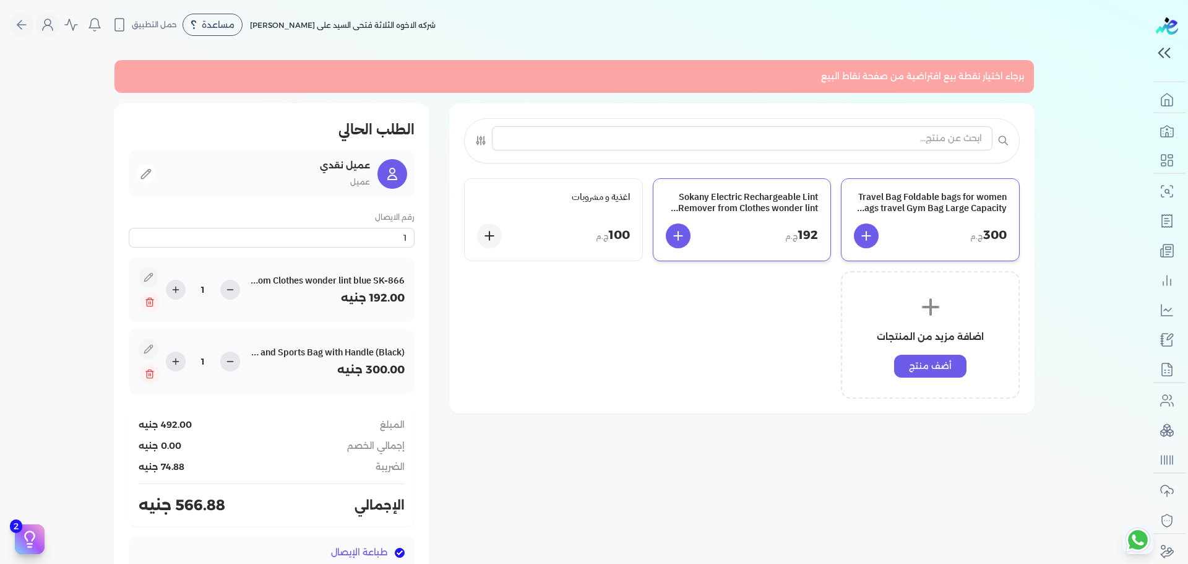
click at [371, 137] on h2 "الطلب الحالي" at bounding box center [272, 129] width 286 height 22
copy div "الطلب الحالي"
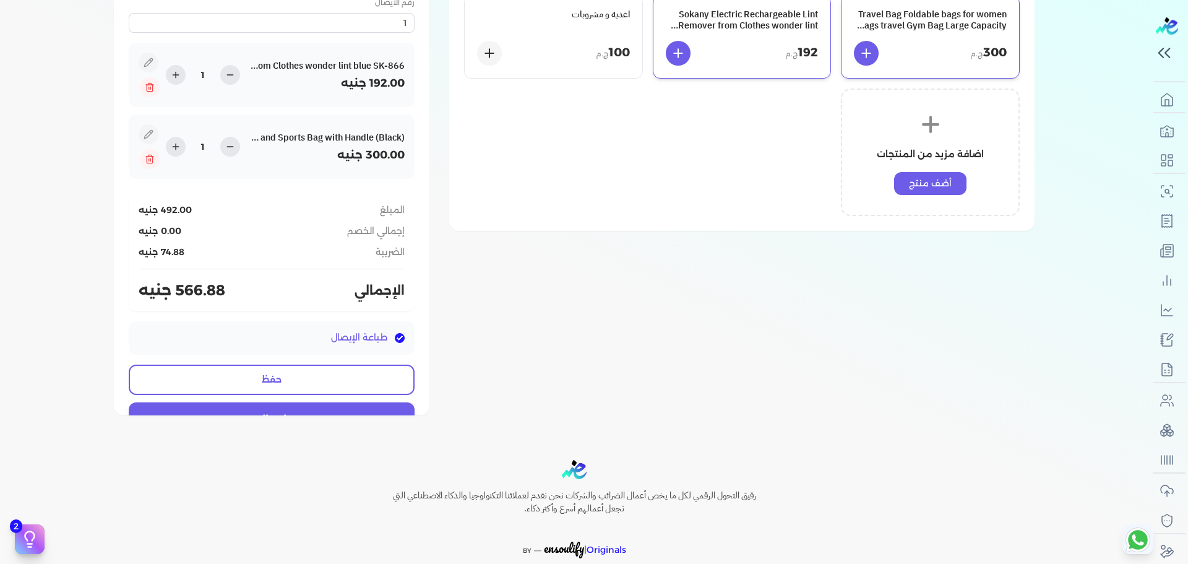
scroll to position [243, 0]
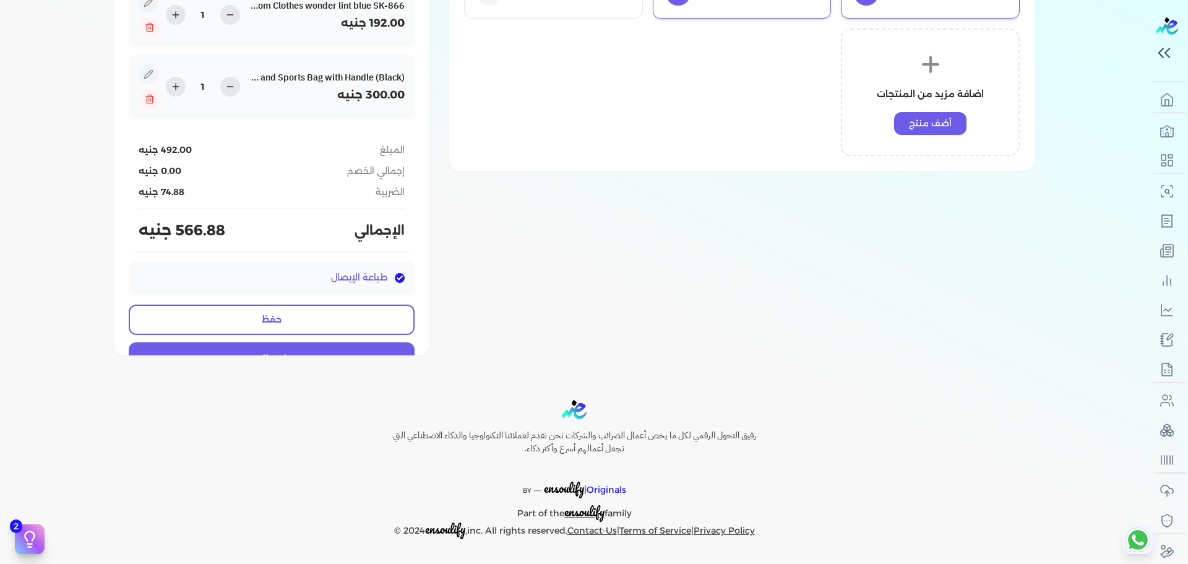
drag, startPoint x: 97, startPoint y: 244, endPoint x: 496, endPoint y: 248, distance: 399.8
click at [496, 248] on div "Travel Bag Foldable bags for women bags travel Gym Bag Large Capacity Waterproo…" at bounding box center [574, 108] width 921 height 494
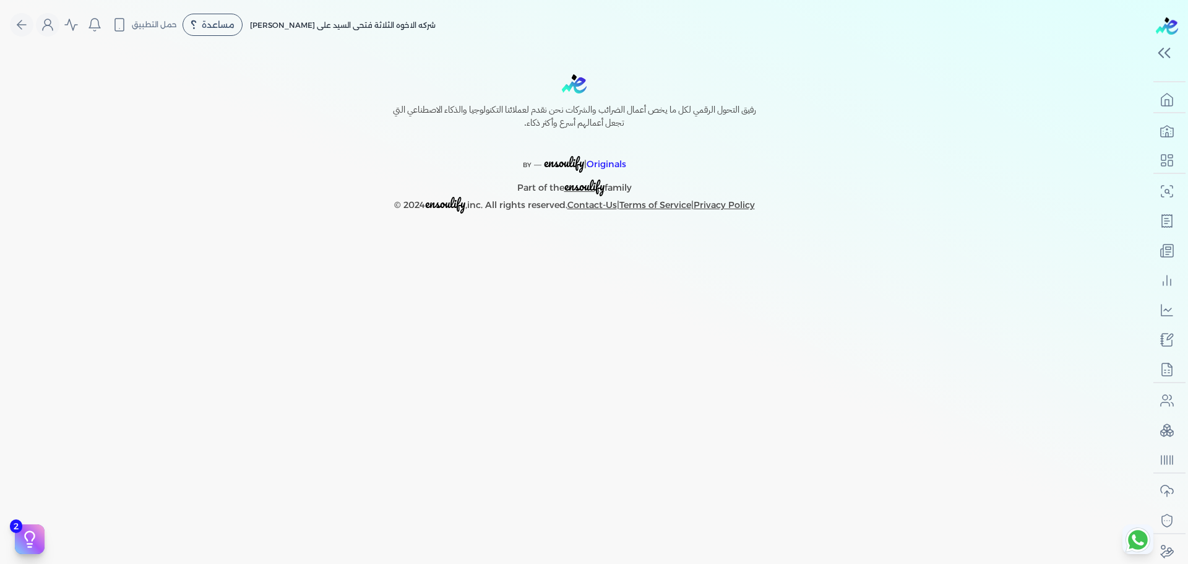
select select "EGP"
select select "EGS"
select select "B"
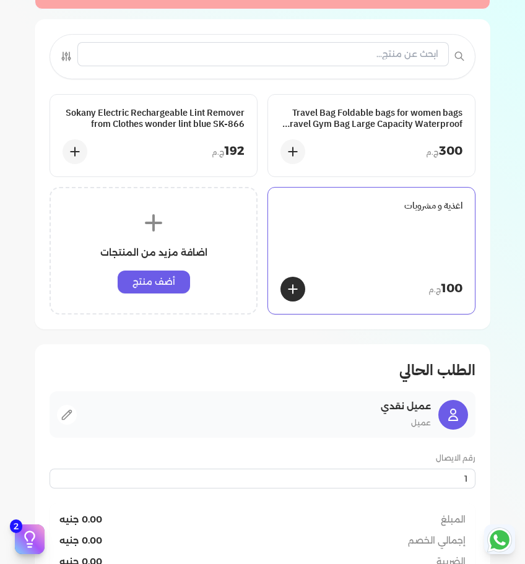
scroll to position [89, 0]
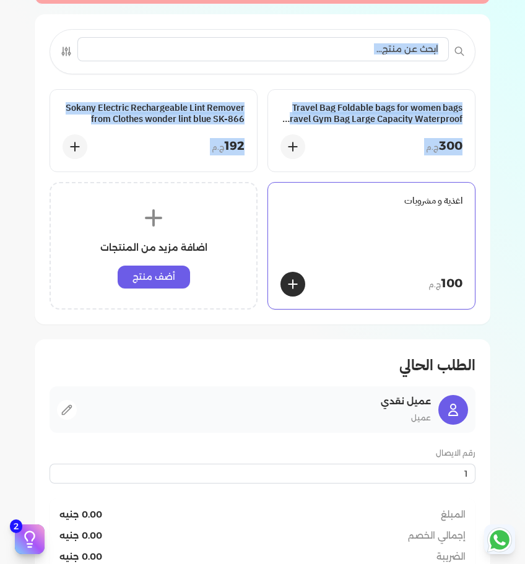
drag, startPoint x: 416, startPoint y: 8, endPoint x: 463, endPoint y: 232, distance: 229.0
click at [463, 232] on div "برجاء تحديد أحد أجهزة نقاط البيع كنقطة بيع افتراضية Travel Bag Foldable bags fo…" at bounding box center [262, 373] width 475 height 807
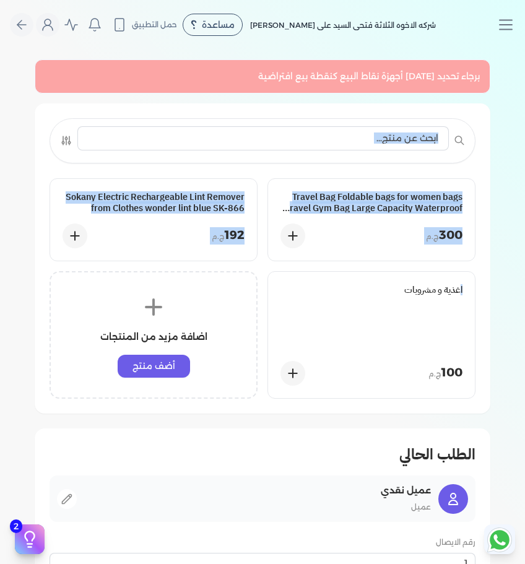
click at [495, 190] on div "برجاء تحديد أحد أجهزة نقاط البيع كنقطة بيع افتراضية Travel Bag Foldable bags fo…" at bounding box center [262, 462] width 475 height 807
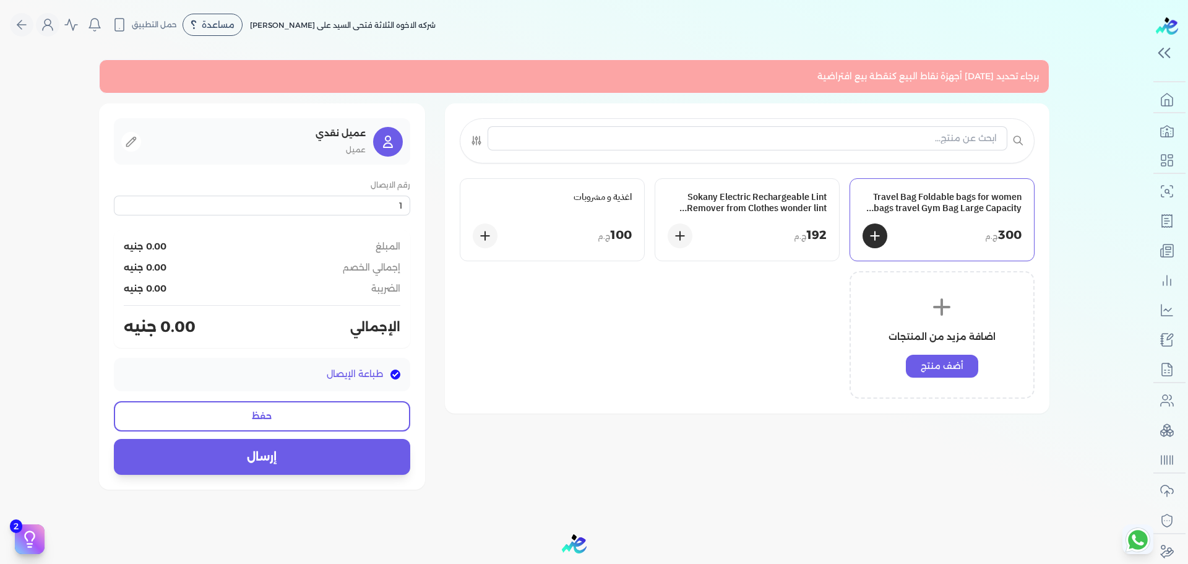
click at [954, 231] on div "300 ج.م" at bounding box center [942, 235] width 159 height 25
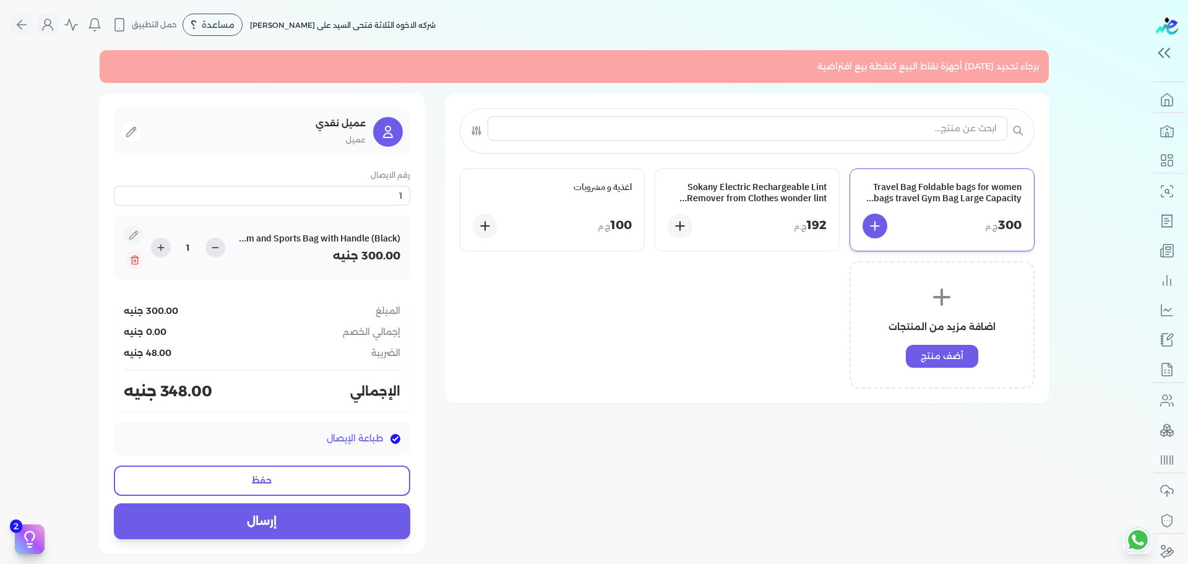
click at [817, 100] on div "Travel Bag Foldable bags for women bags travel Gym Bag Large Capacity Waterproo…" at bounding box center [747, 248] width 605 height 310
drag, startPoint x: 817, startPoint y: 100, endPoint x: 901, endPoint y: 394, distance: 305.6
click at [901, 394] on div "Travel Bag Foldable bags for women bags travel Gym Bag Large Capacity Waterproo…" at bounding box center [574, 323] width 950 height 460
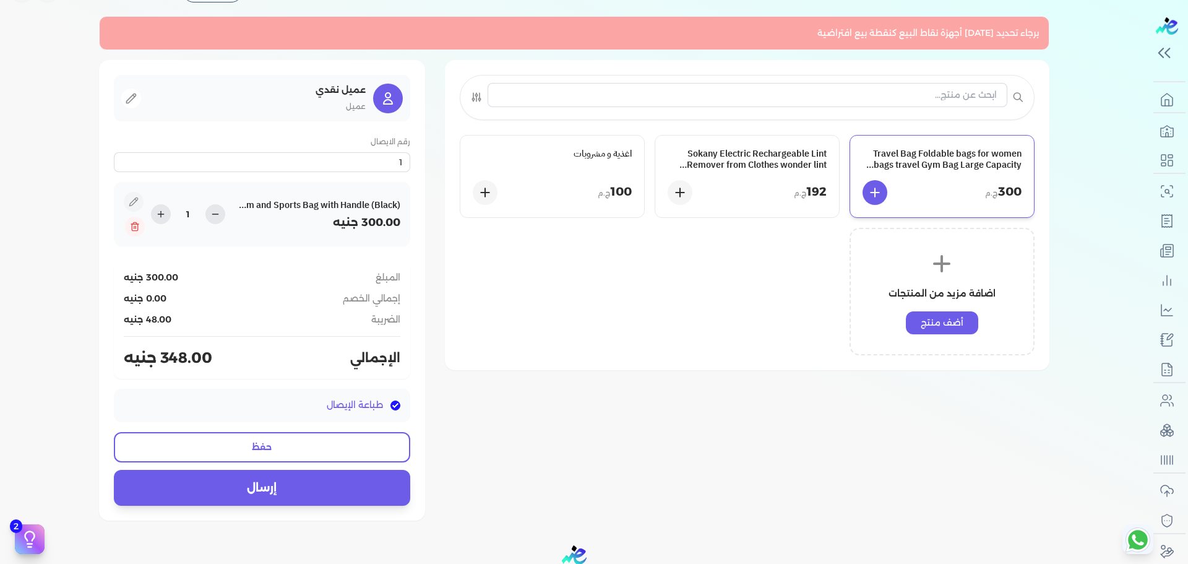
scroll to position [33, 0]
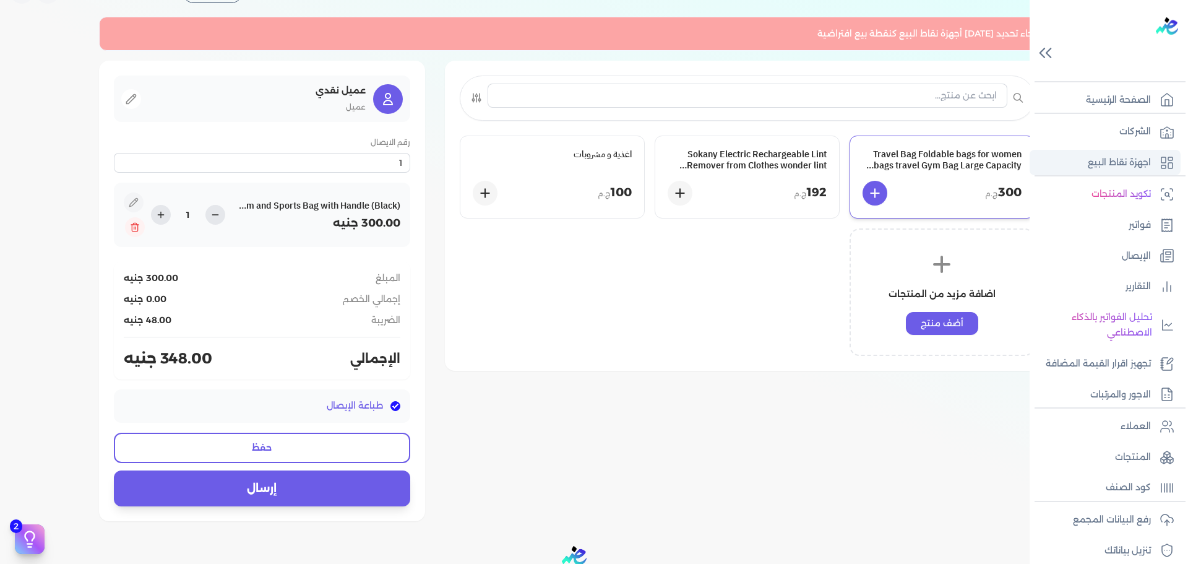
click at [1129, 151] on link "اجهزة نقاط البيع" at bounding box center [1105, 163] width 151 height 26
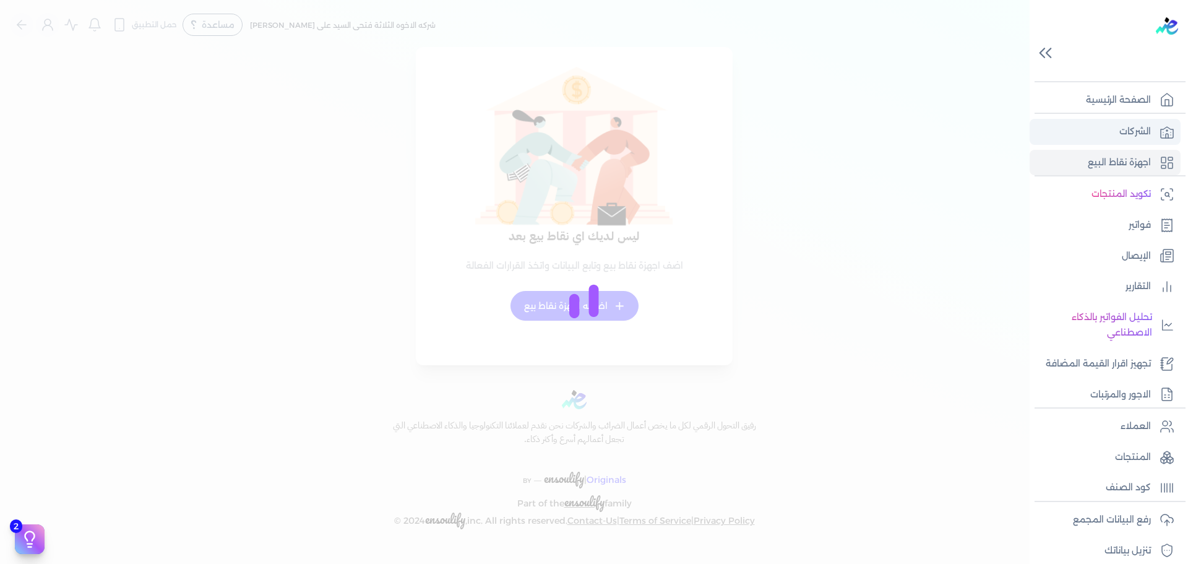
click at [1149, 136] on p "الشركات" at bounding box center [1135, 132] width 32 height 16
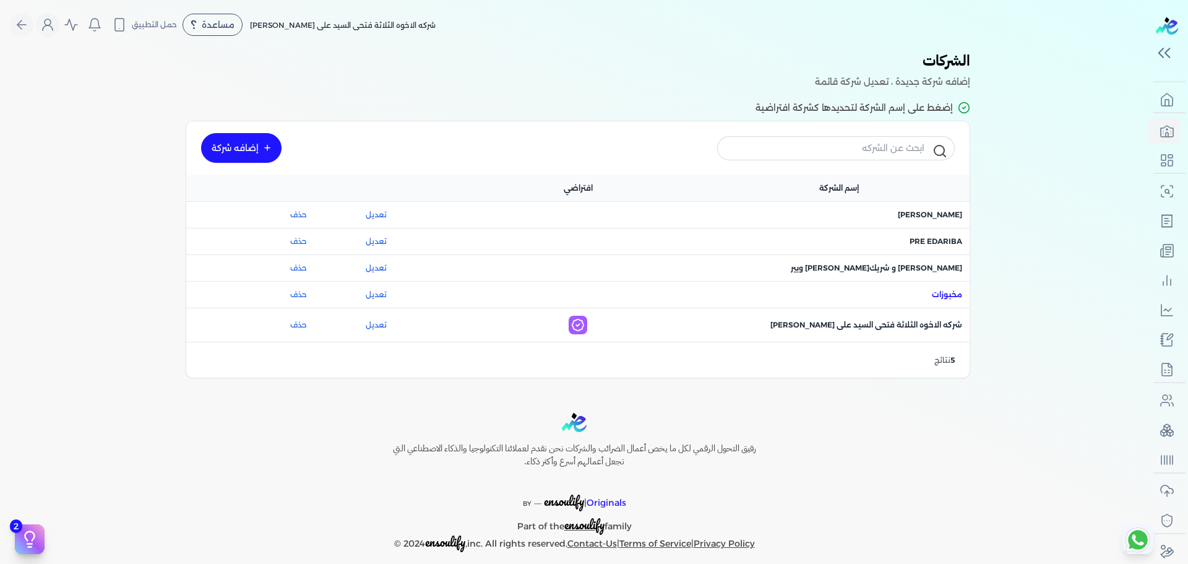
click at [952, 292] on span "اسم الشركة : مخبوزات" at bounding box center [947, 294] width 30 height 11
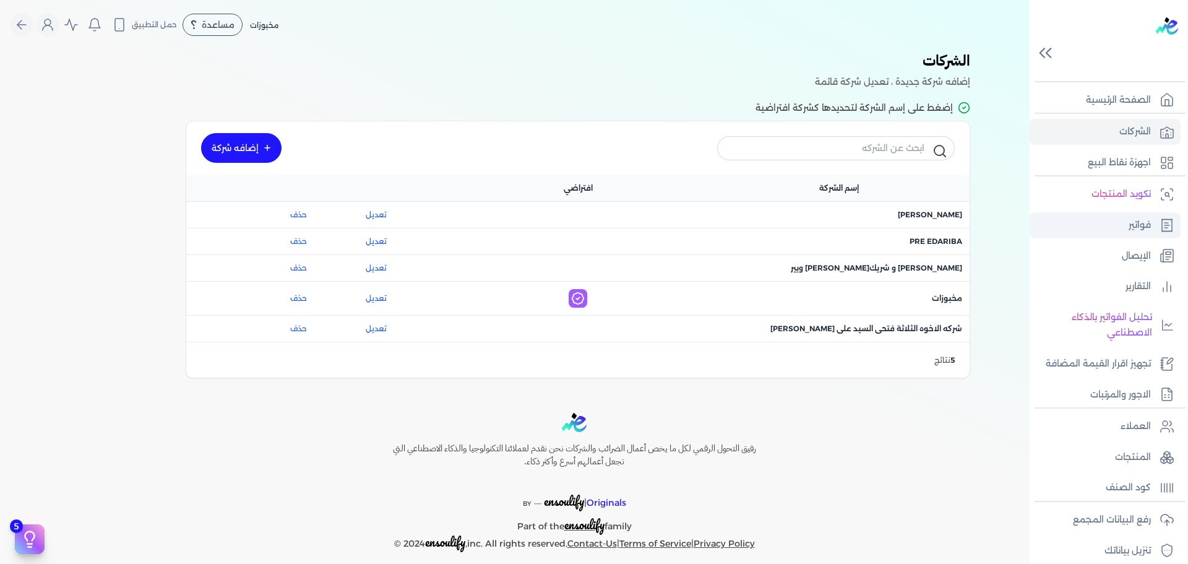
click at [1140, 231] on p "فواتير" at bounding box center [1140, 225] width 22 height 16
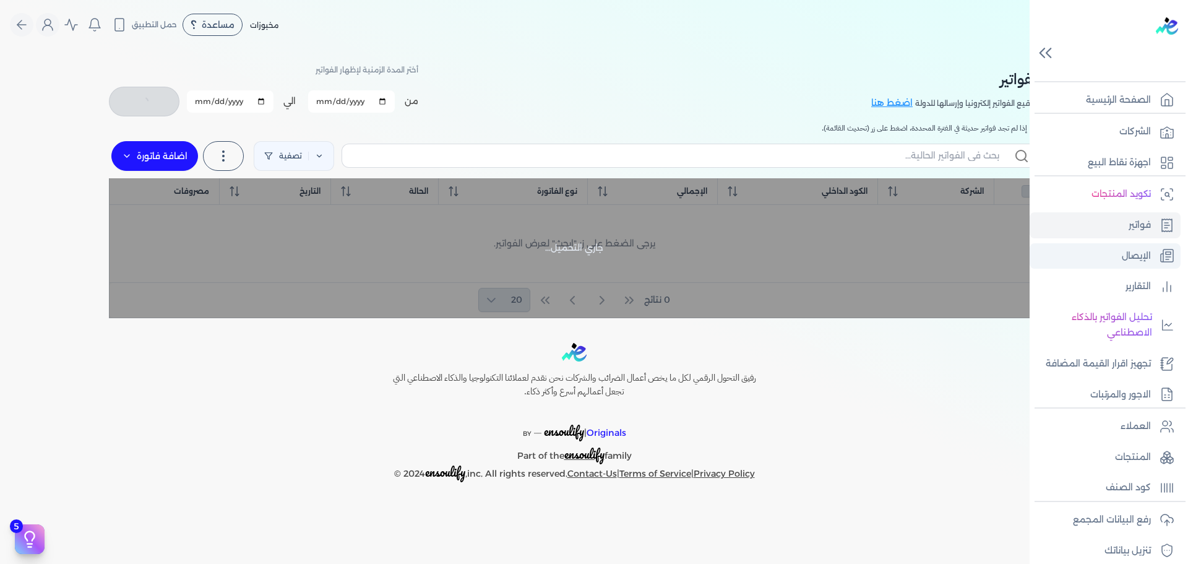
click at [1108, 252] on link "الإيصال" at bounding box center [1105, 256] width 151 height 26
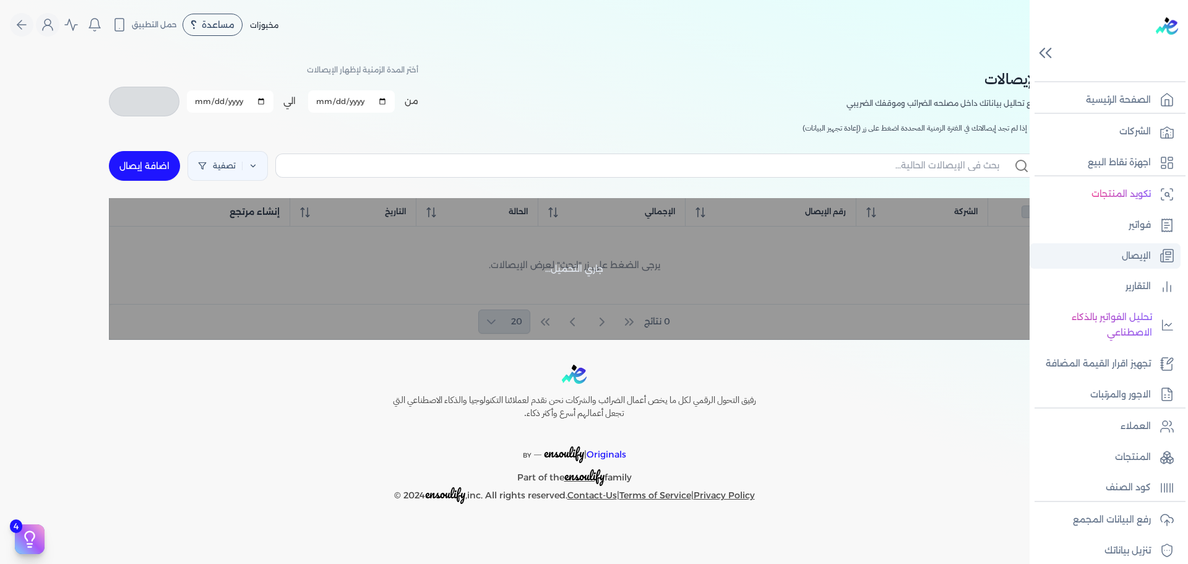
click at [1136, 257] on p "الإيصال" at bounding box center [1136, 256] width 29 height 16
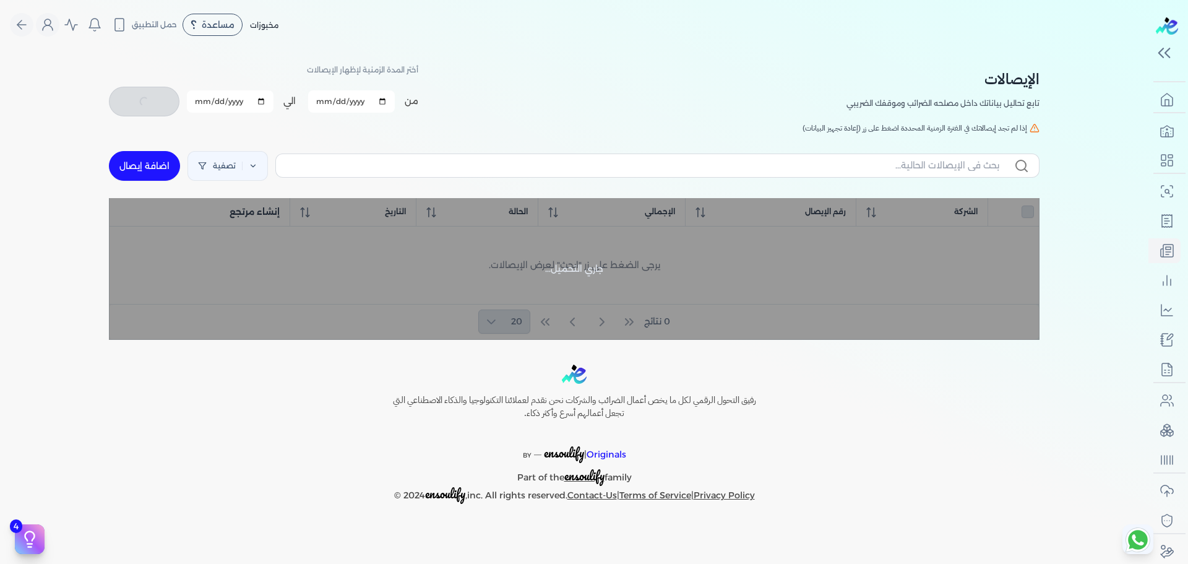
click at [151, 166] on link "اضافة إيصال" at bounding box center [144, 166] width 71 height 30
select select "EGP"
select select "EGS"
select select "B"
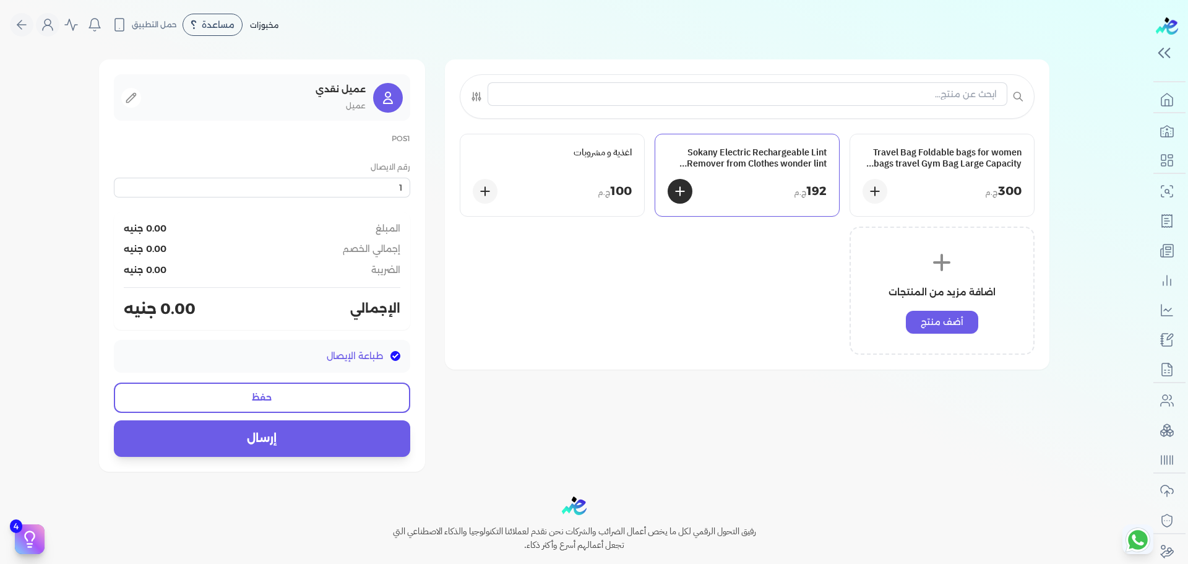
click at [667, 164] on div "Sokany Electric Rechargeable Lint Remover from Clothes wonder lint blue SK-866 …" at bounding box center [747, 175] width 184 height 82
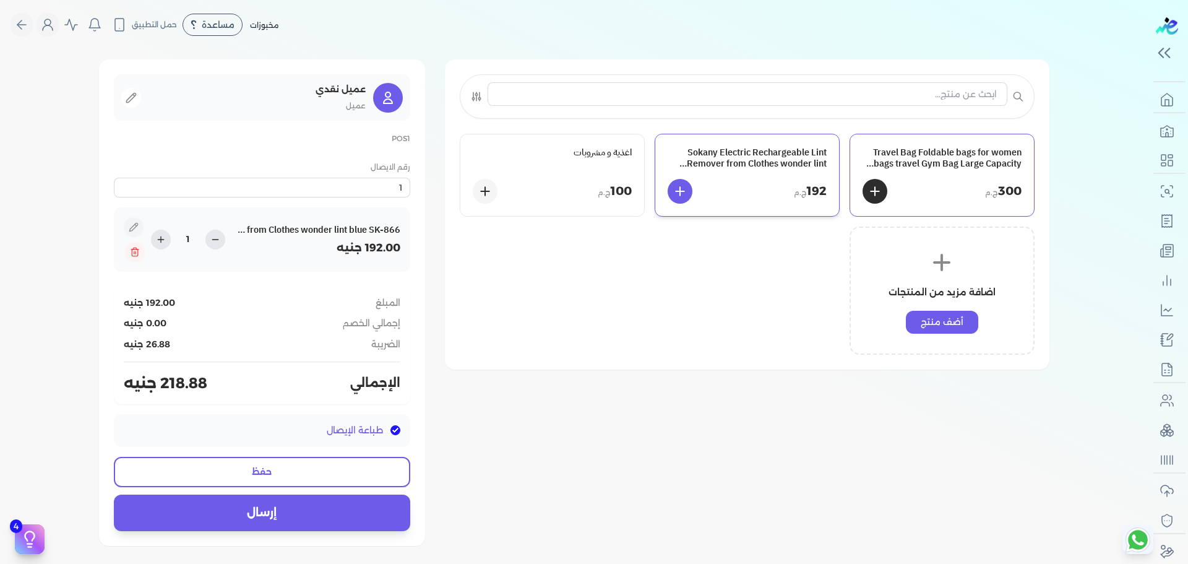
click at [944, 173] on div "Travel Bag Foldable bags for women bags travel Gym Bag Large Capacity Waterproo…" at bounding box center [942, 175] width 184 height 82
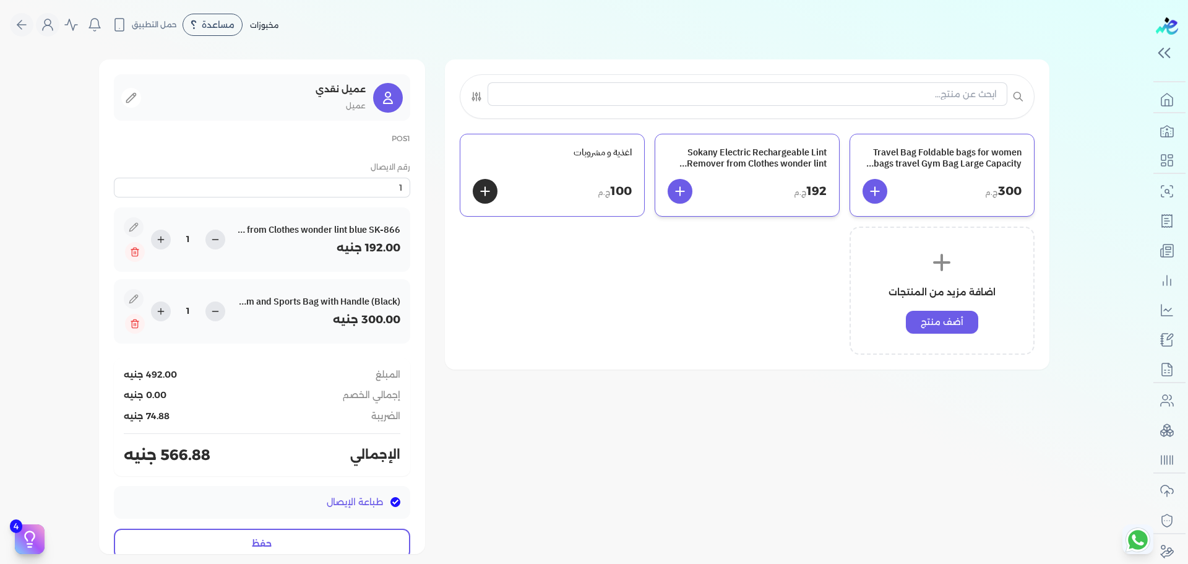
click at [597, 166] on div "اغذية و مشروبات" at bounding box center [552, 158] width 159 height 22
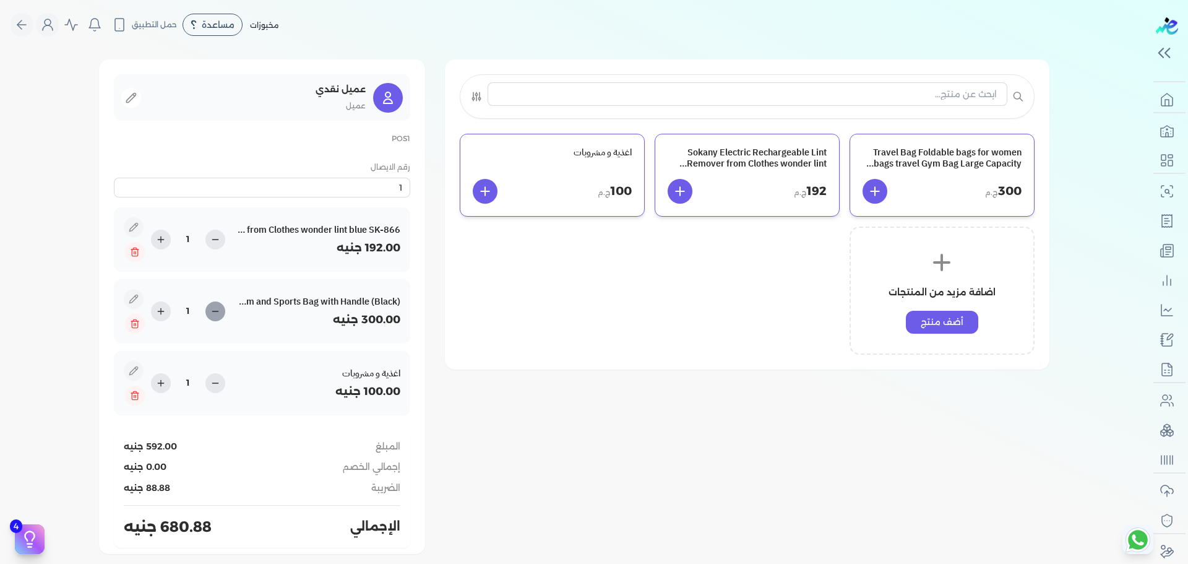
click at [220, 309] on icon at bounding box center [215, 311] width 10 height 10
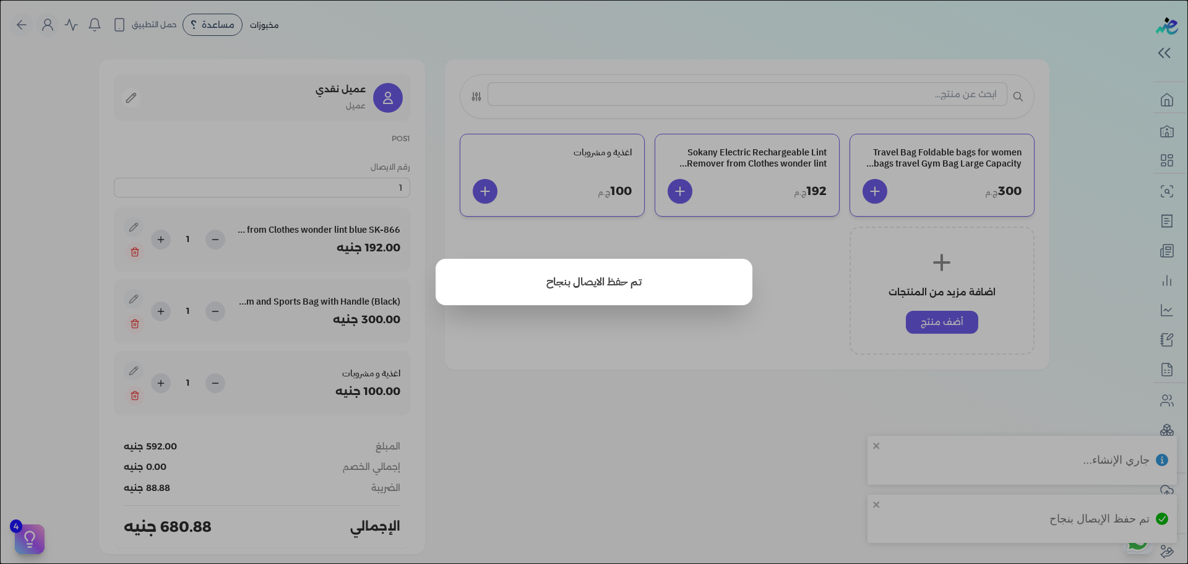
click at [711, 346] on button "close" at bounding box center [594, 282] width 1188 height 564
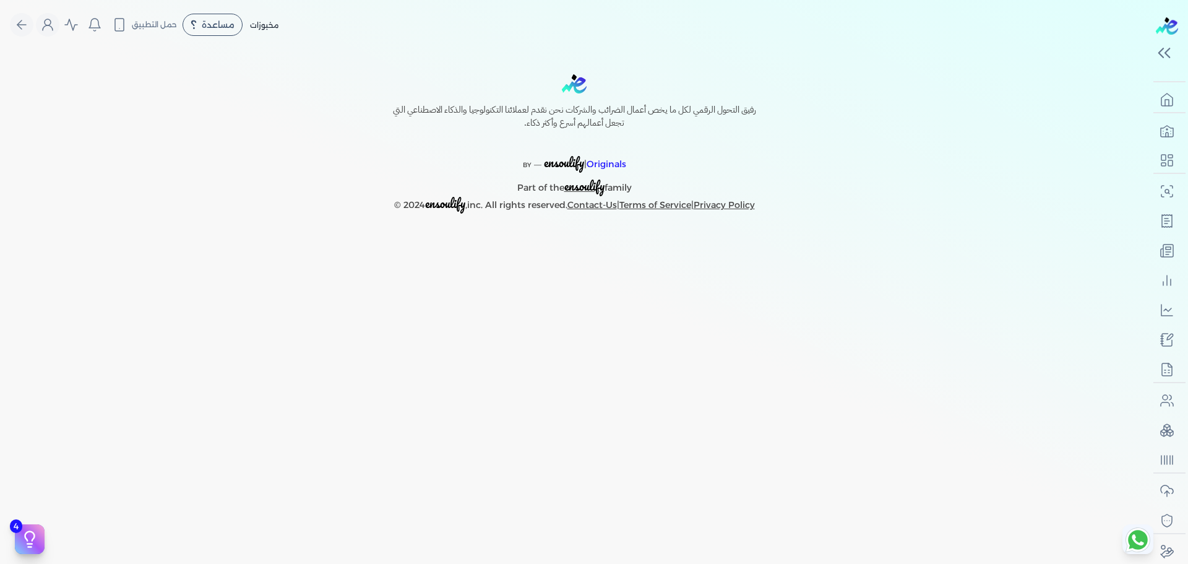
select select "EGP"
select select "EGS"
select select "B"
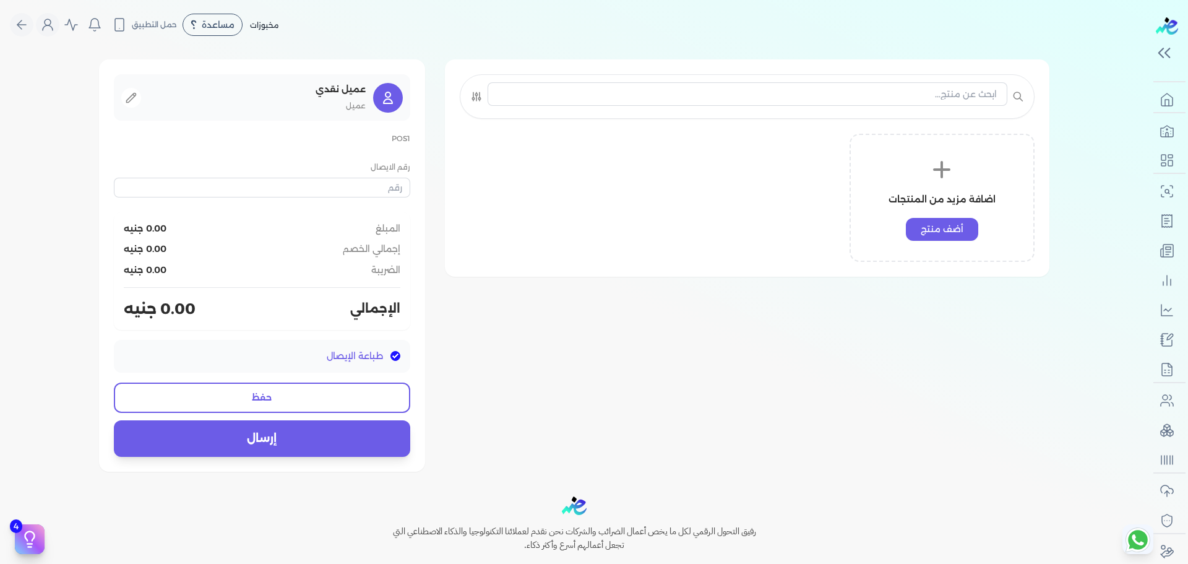
type input "20121"
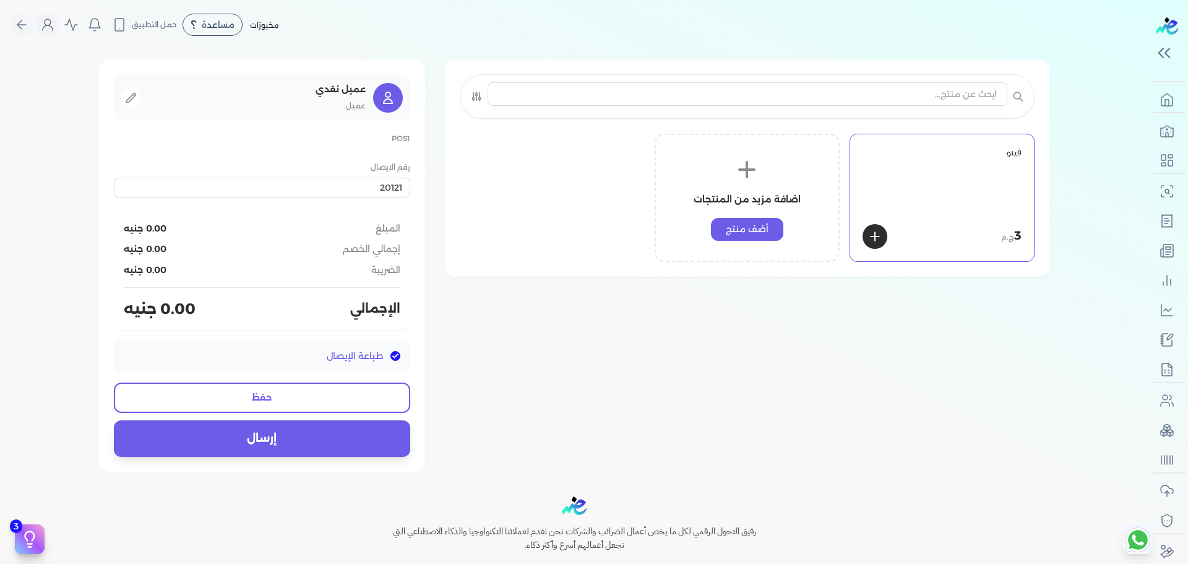
click at [910, 169] on div "فينو" at bounding box center [942, 180] width 159 height 67
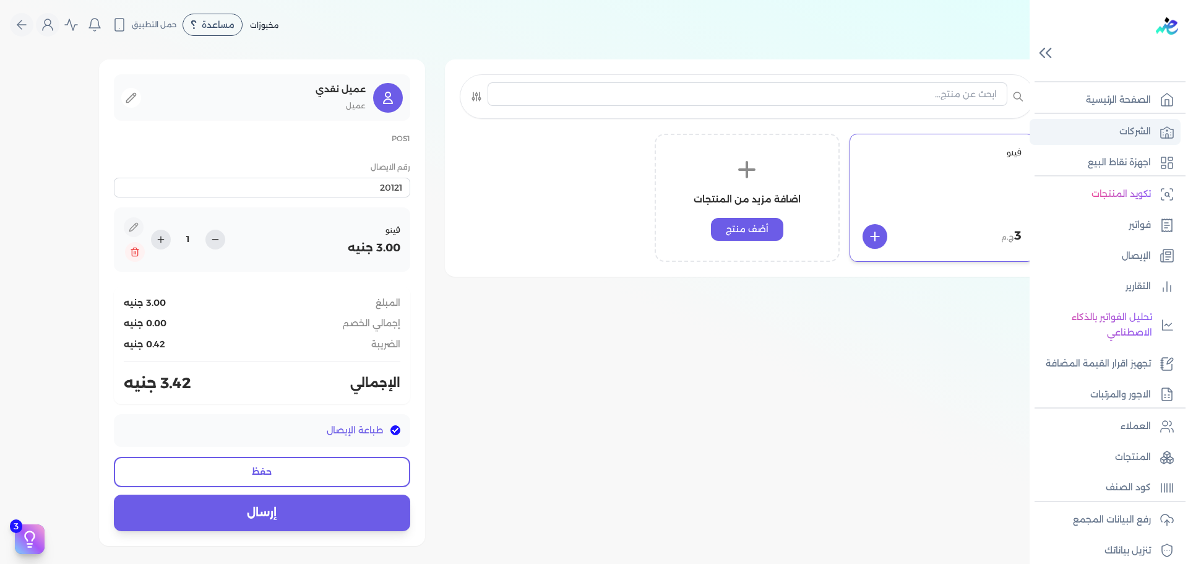
click at [1160, 128] on icon at bounding box center [1167, 131] width 15 height 15
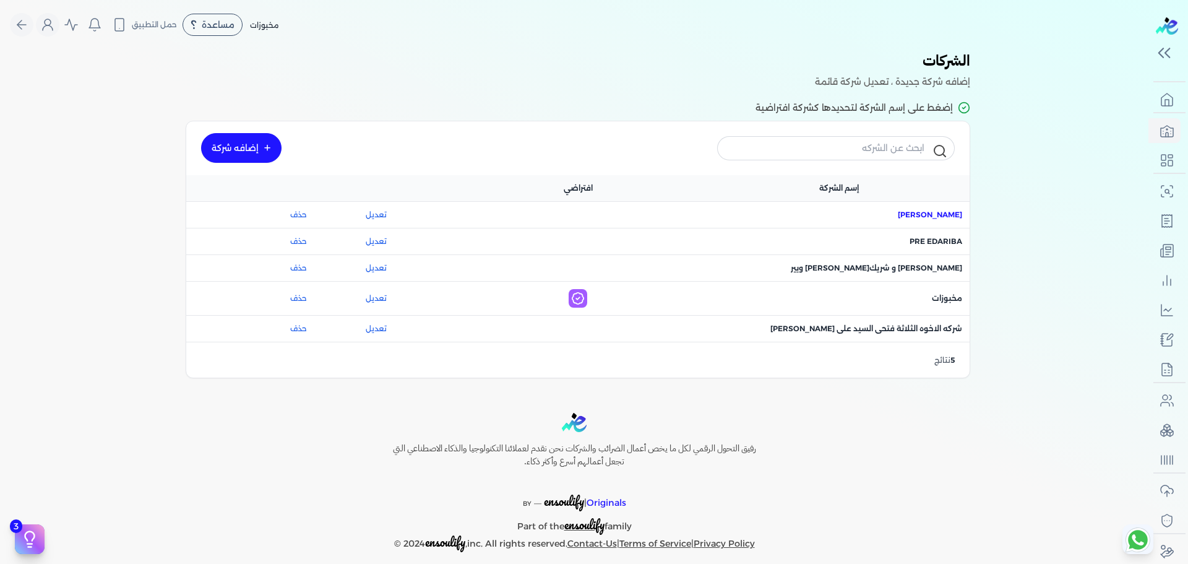
click at [942, 219] on span "اسم الشركة : [PERSON_NAME]" at bounding box center [930, 214] width 64 height 11
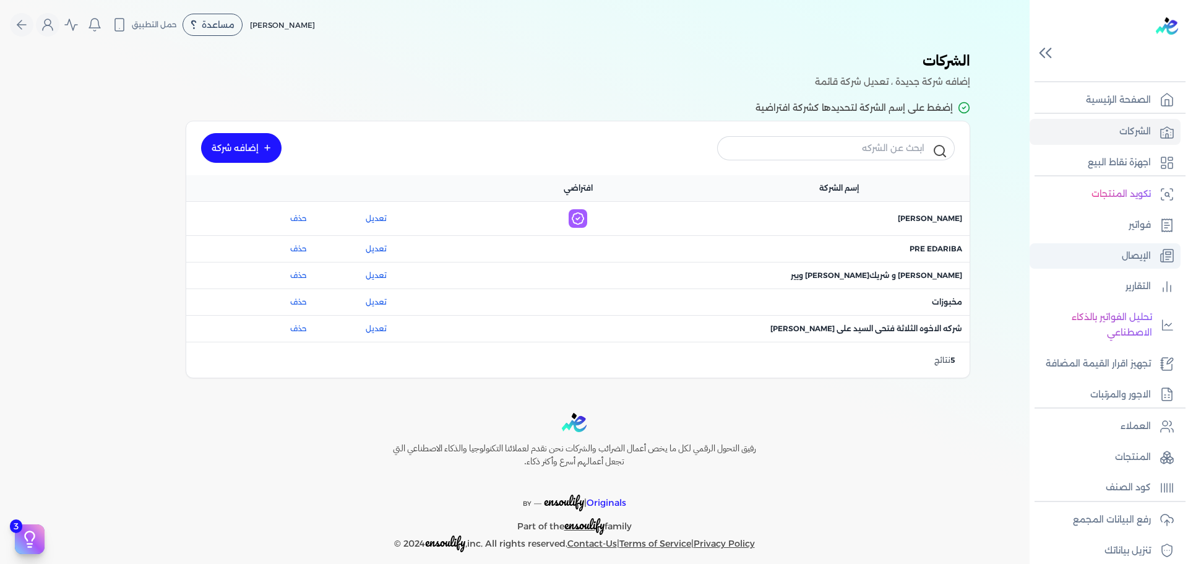
click at [1134, 251] on p "الإيصال" at bounding box center [1136, 256] width 29 height 16
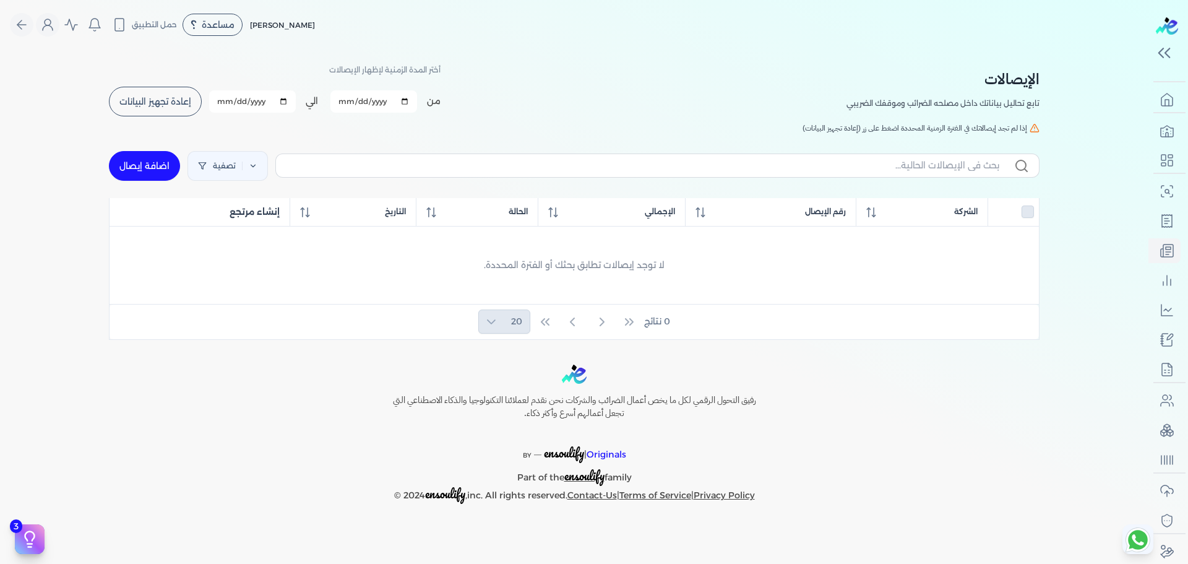
click at [147, 166] on link "اضافة إيصال" at bounding box center [144, 166] width 71 height 30
select select "EGP"
select select "EGS"
select select "B"
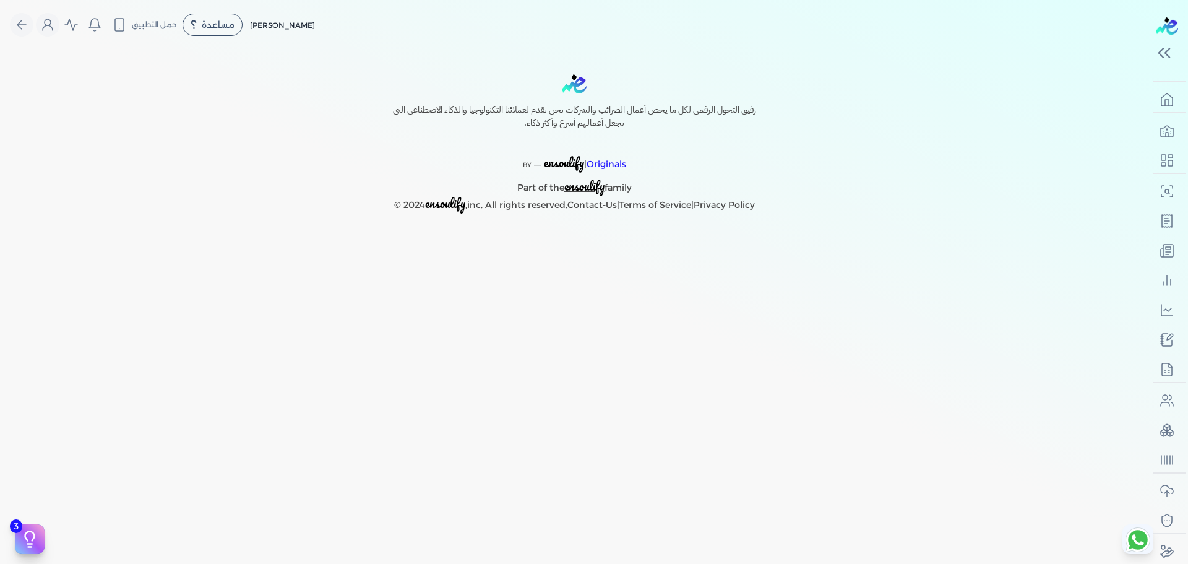
select select "EGP"
select select "EGS"
select select "B"
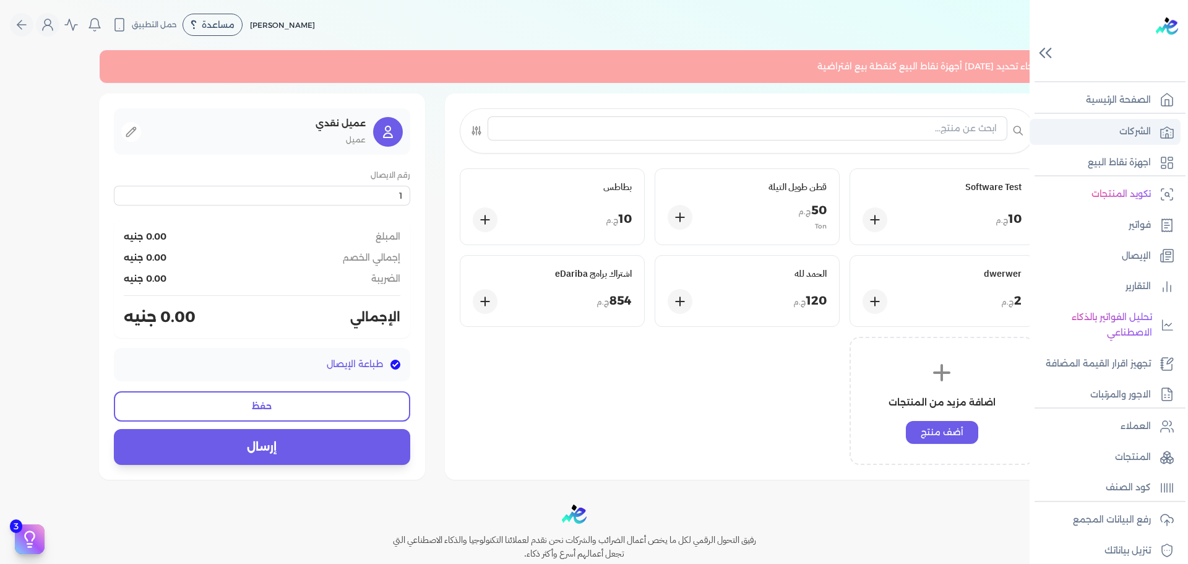
click at [1136, 134] on p "الشركات" at bounding box center [1135, 132] width 32 height 16
drag, startPoint x: 728, startPoint y: 75, endPoint x: 1152, endPoint y: 121, distance: 427.0
click at [1152, 121] on div "الصفحة الرئيسية الشركات اجهزة نقاط البيع تكويد المنتجات فواتير الإيصال التقارير…" at bounding box center [1109, 338] width 158 height 514
click at [1142, 132] on p "الشركات" at bounding box center [1135, 132] width 32 height 16
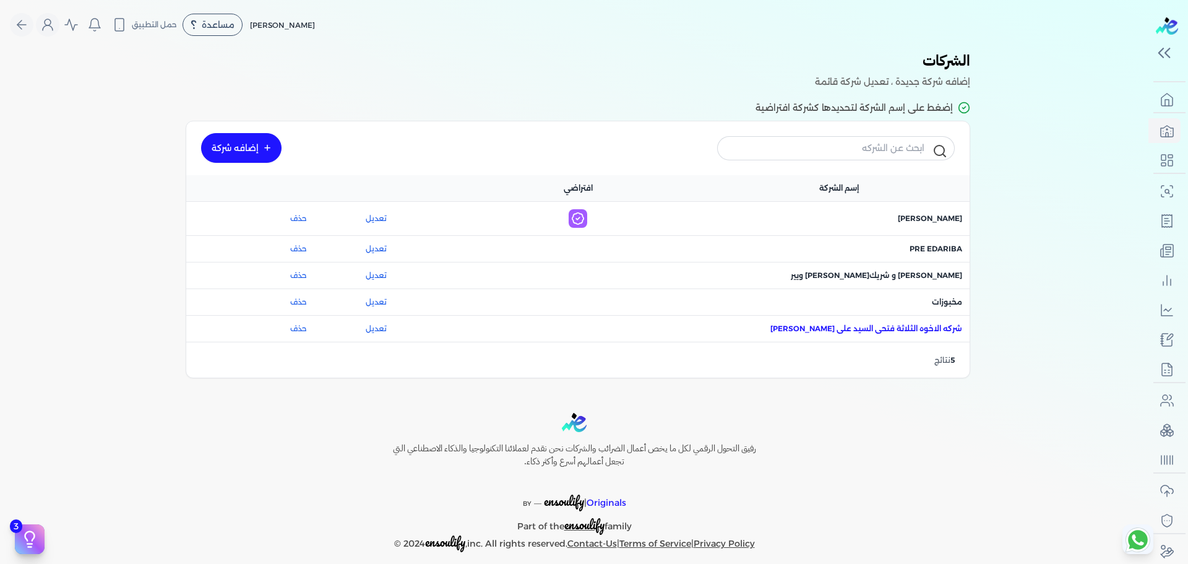
click at [925, 329] on span "اسم الشركة : شركه الاخوه الثلاثة فتحى السيد على عمران وشركاه" at bounding box center [866, 328] width 192 height 11
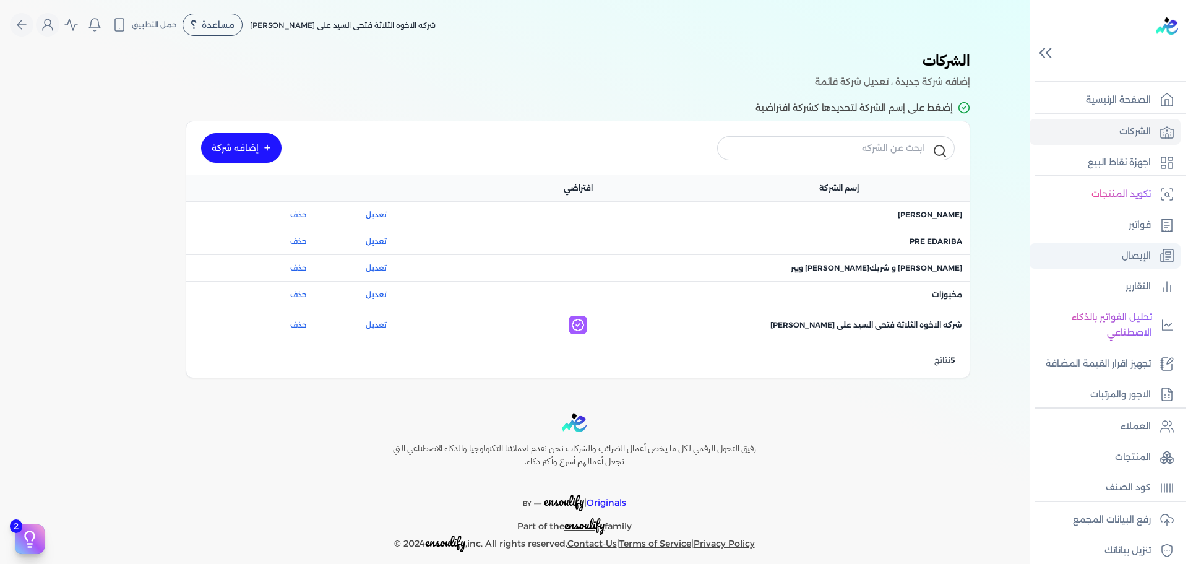
click at [1141, 259] on p "الإيصال" at bounding box center [1136, 256] width 29 height 16
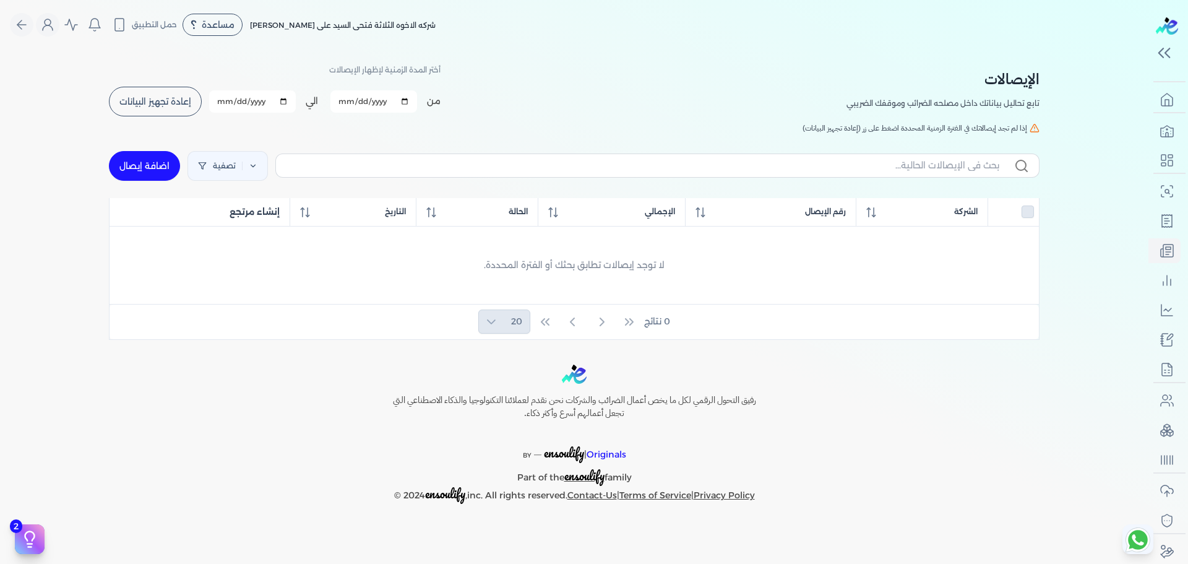
click at [149, 160] on link "اضافة إيصال" at bounding box center [144, 166] width 71 height 30
select select "EGP"
select select "EGS"
select select "B"
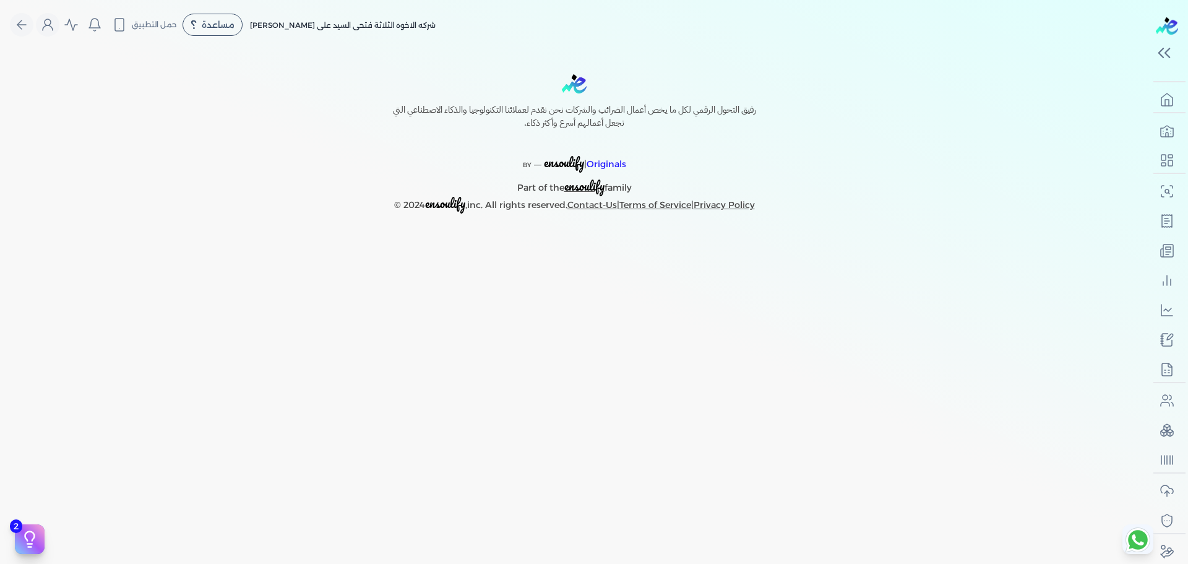
select select "EGP"
select select "EGS"
select select "B"
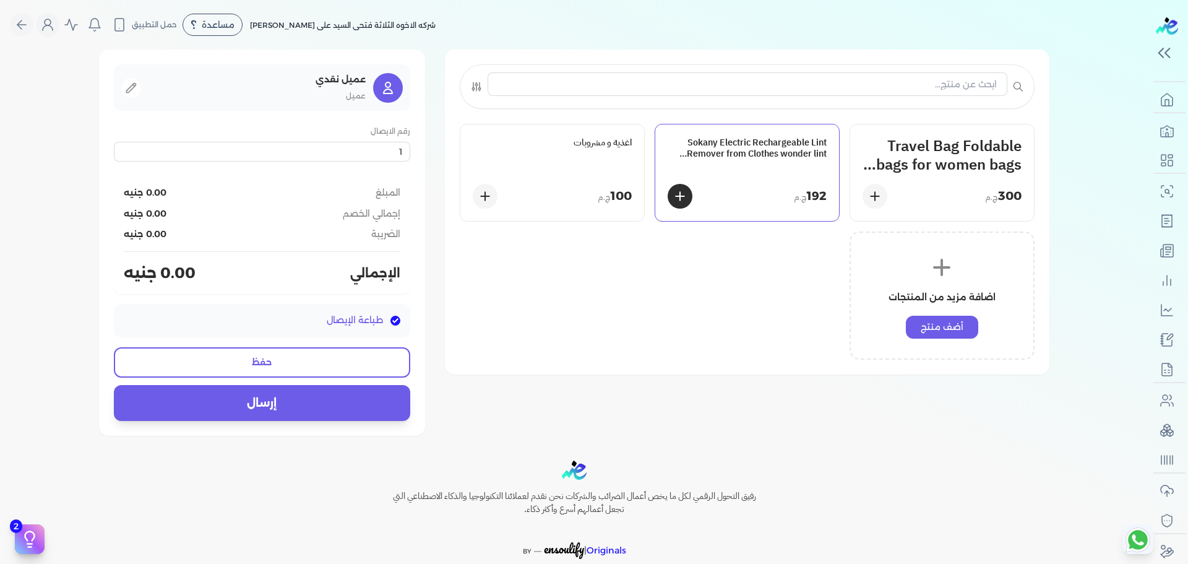
click at [767, 158] on h3 "Sokany Electric Rechargeable Lint Remover from Clothes wonder lint blue SK-866" at bounding box center [747, 148] width 159 height 22
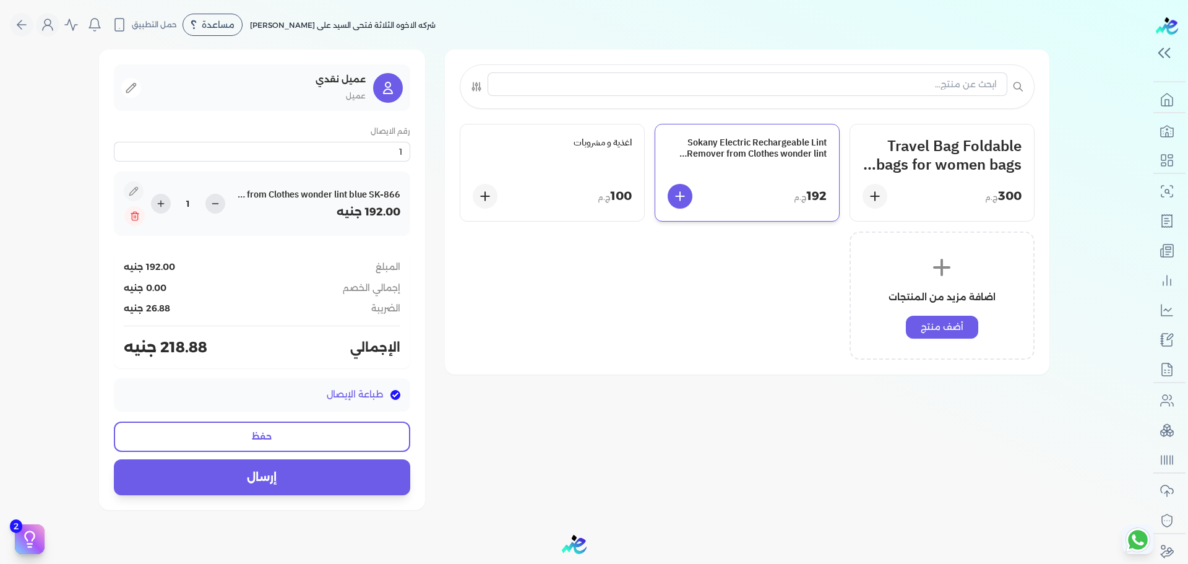
click at [601, 278] on div "Travel Bag Foldable bags for women bags travel Gym Bag Large Capacity Waterproo…" at bounding box center [747, 242] width 575 height 236
click at [770, 387] on div "Travel Bag Foldable bags for women bags travel Gym Bag Large Capacity Waterproo…" at bounding box center [574, 280] width 950 height 460
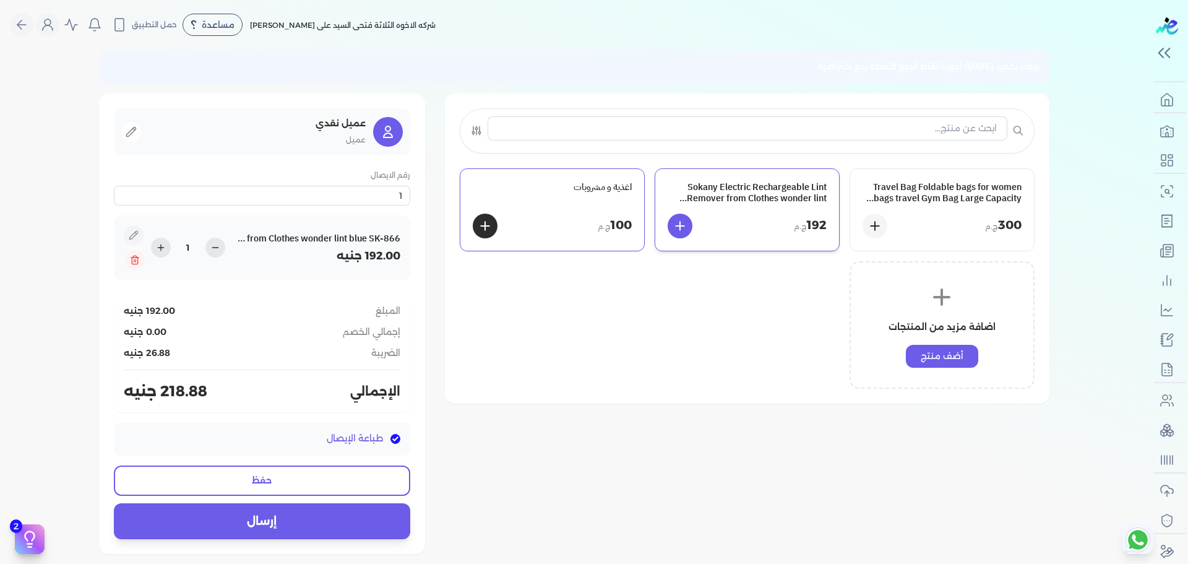
click at [593, 205] on div "اغذية و مشروبات 100 ج.م" at bounding box center [552, 210] width 184 height 82
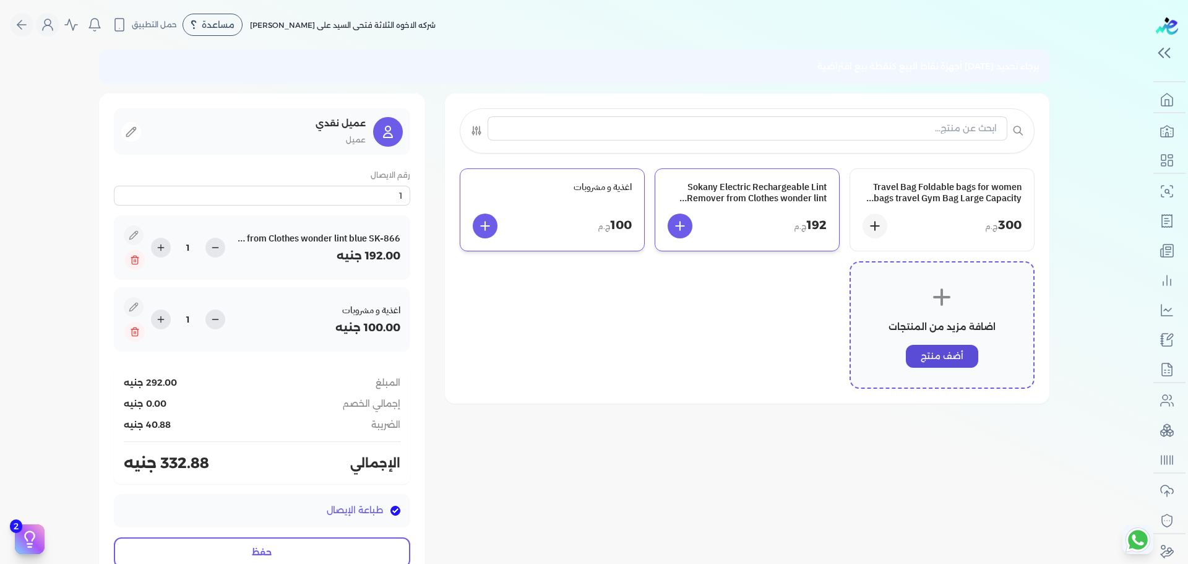
click at [952, 354] on button "أضف منتج" at bounding box center [942, 356] width 72 height 23
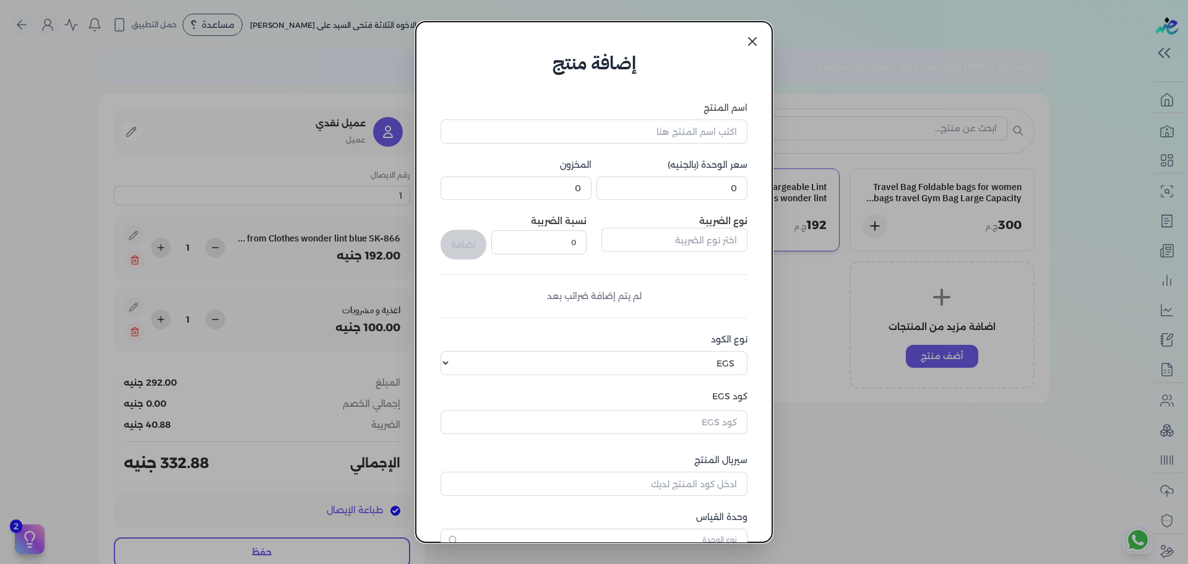
click at [757, 35] on icon at bounding box center [752, 41] width 15 height 15
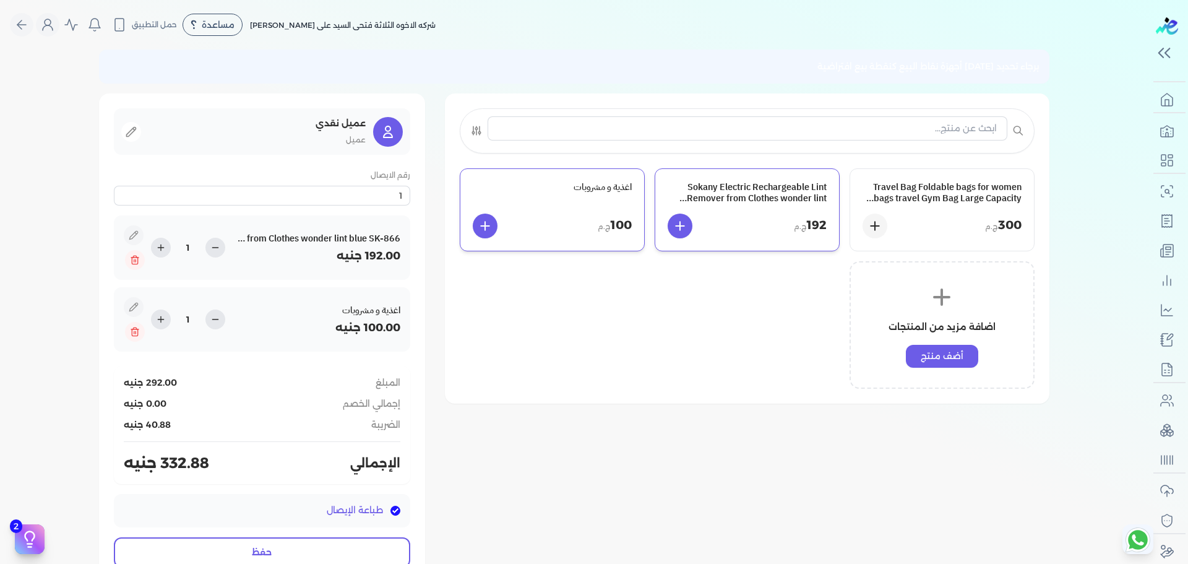
click at [735, 61] on div "برجاء تحديد أحد أجهزة نقاط البيع كنقطة بيع افتراضية" at bounding box center [574, 67] width 950 height 34
click at [696, 181] on h5 "Sokany Electric Rechargeable Lint Remover from Clothes wonder lint blue SK-866" at bounding box center [747, 192] width 159 height 22
click at [697, 201] on h5 "Sokany Electric Rechargeable Lint Remover from Clothes wonder lint blue SK-866" at bounding box center [747, 192] width 159 height 22
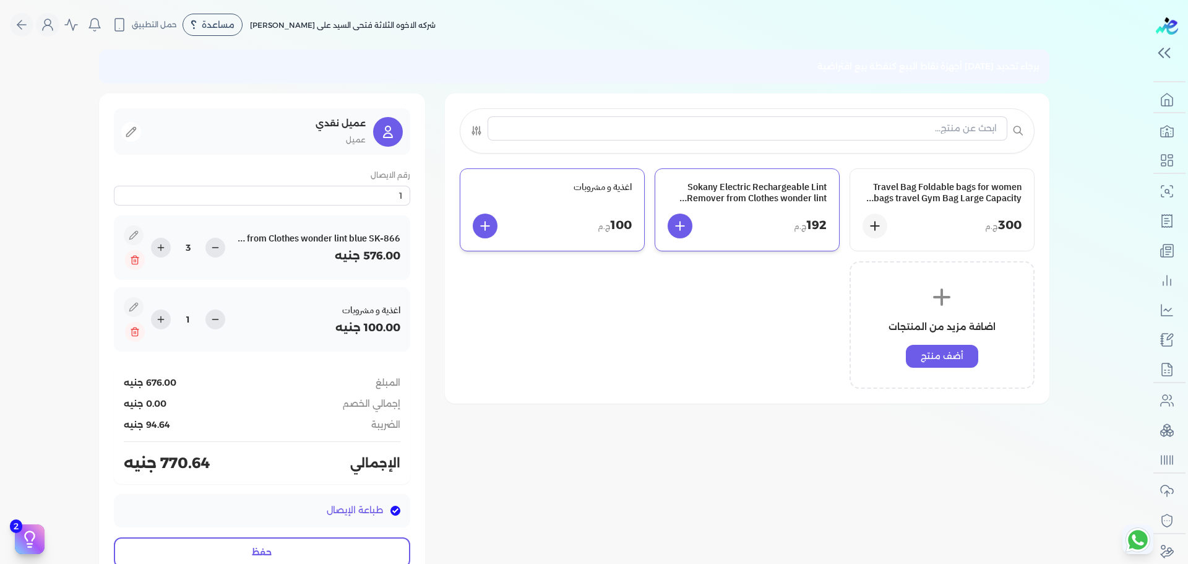
click at [697, 201] on h5 "Sokany Electric Rechargeable Lint Remover from Clothes wonder lint blue SK-866" at bounding box center [747, 192] width 159 height 22
type input "5"
click at [868, 200] on h5 "Travel Bag Foldable bags for women bags travel Gym Bag Large Capacity Waterproo…" at bounding box center [942, 192] width 159 height 22
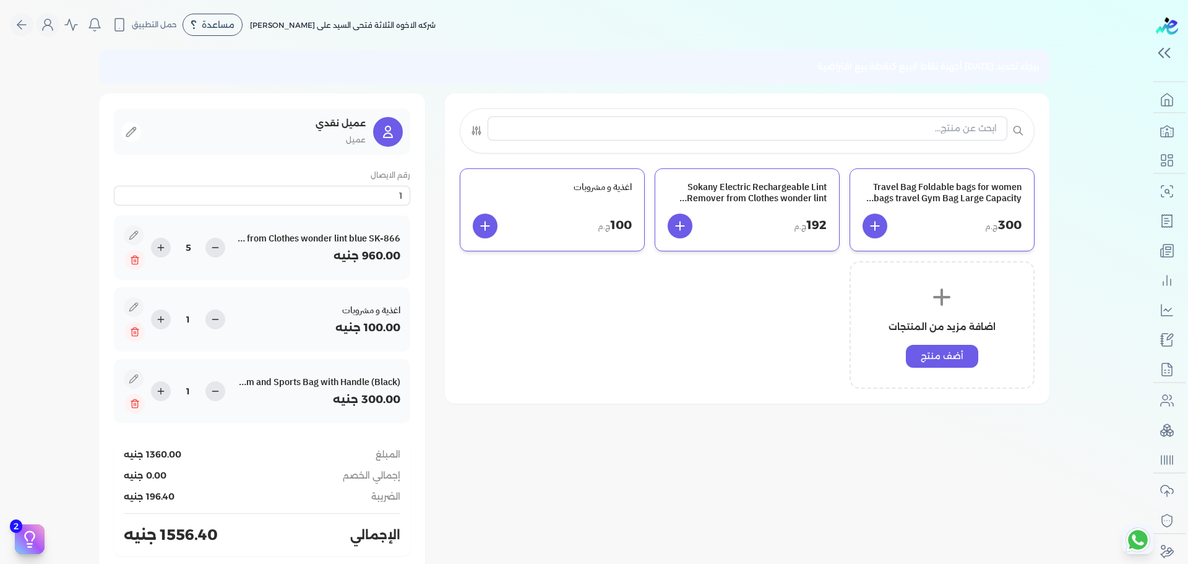
click at [868, 200] on h5 "Travel Bag Foldable bags for women bags travel Gym Bag Large Capacity Waterproo…" at bounding box center [942, 192] width 159 height 22
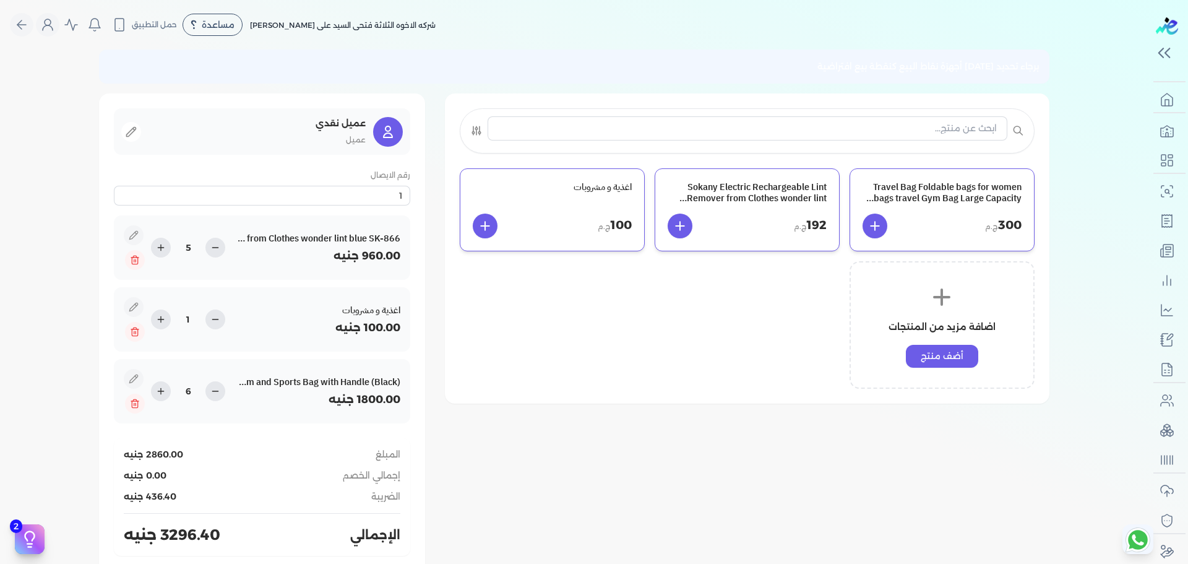
click at [868, 200] on h5 "Travel Bag Foldable bags for women bags travel Gym Bag Large Capacity Waterproo…" at bounding box center [942, 192] width 159 height 22
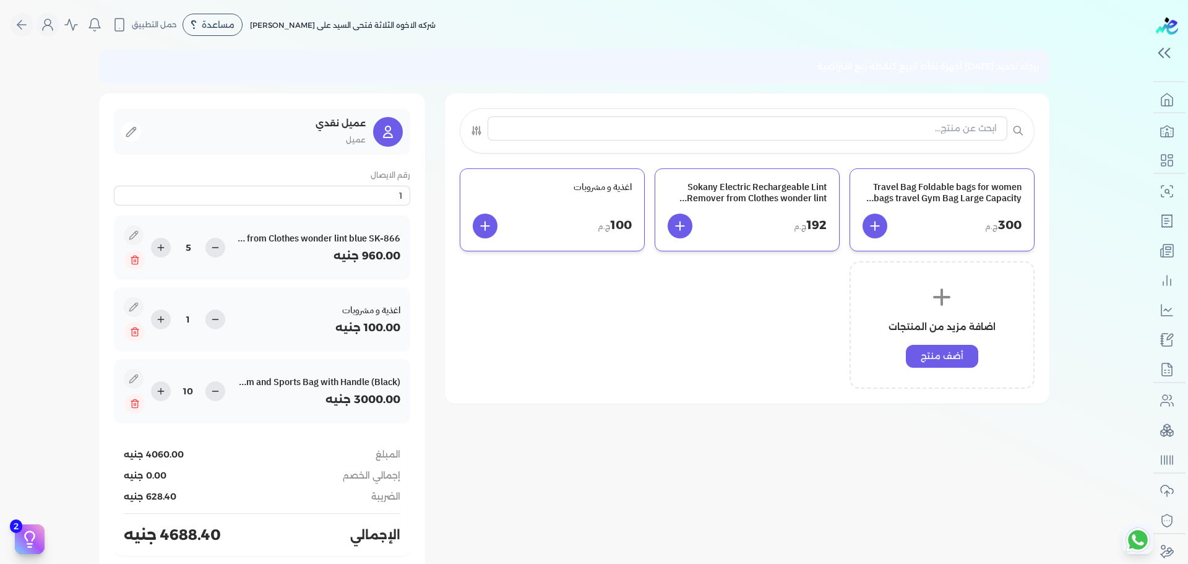
type input "11"
click at [605, 323] on div "Travel Bag Foldable bags for women bags travel Gym Bag Large Capacity Waterproo…" at bounding box center [747, 278] width 575 height 221
click at [736, 303] on div "Travel Bag Foldable bags for women bags travel Gym Bag Large Capacity Waterproo…" at bounding box center [747, 278] width 575 height 221
click at [55, 19] on icon "Global" at bounding box center [47, 24] width 15 height 15
click at [140, 120] on link "المستخدمين" at bounding box center [120, 131] width 149 height 25
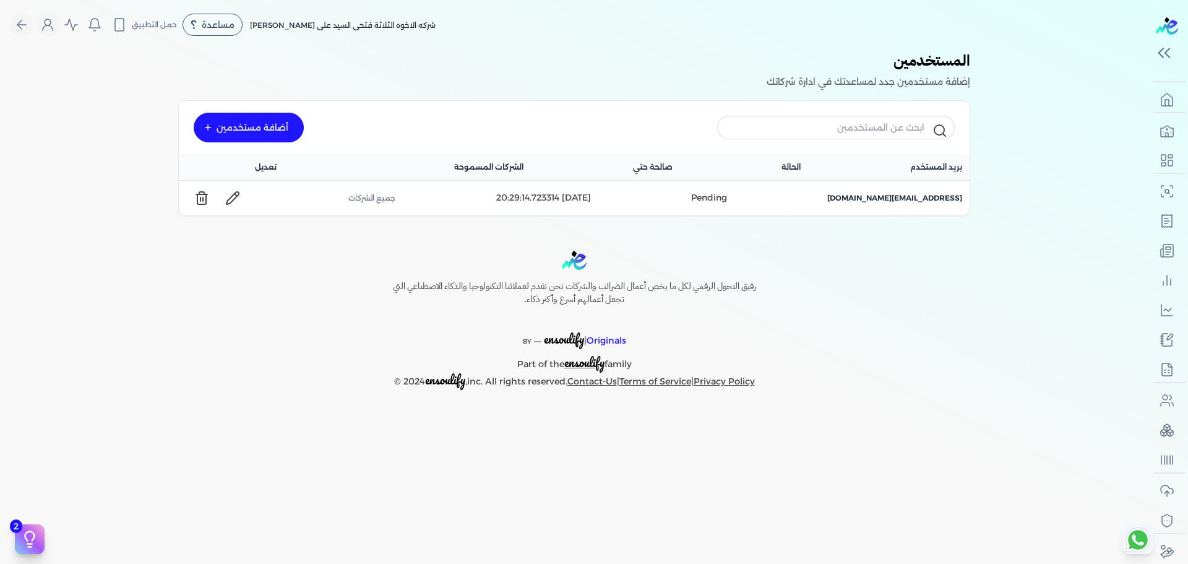
click at [369, 196] on span "جميع الشركات" at bounding box center [371, 197] width 47 height 11
click at [231, 192] on icon at bounding box center [232, 198] width 15 height 15
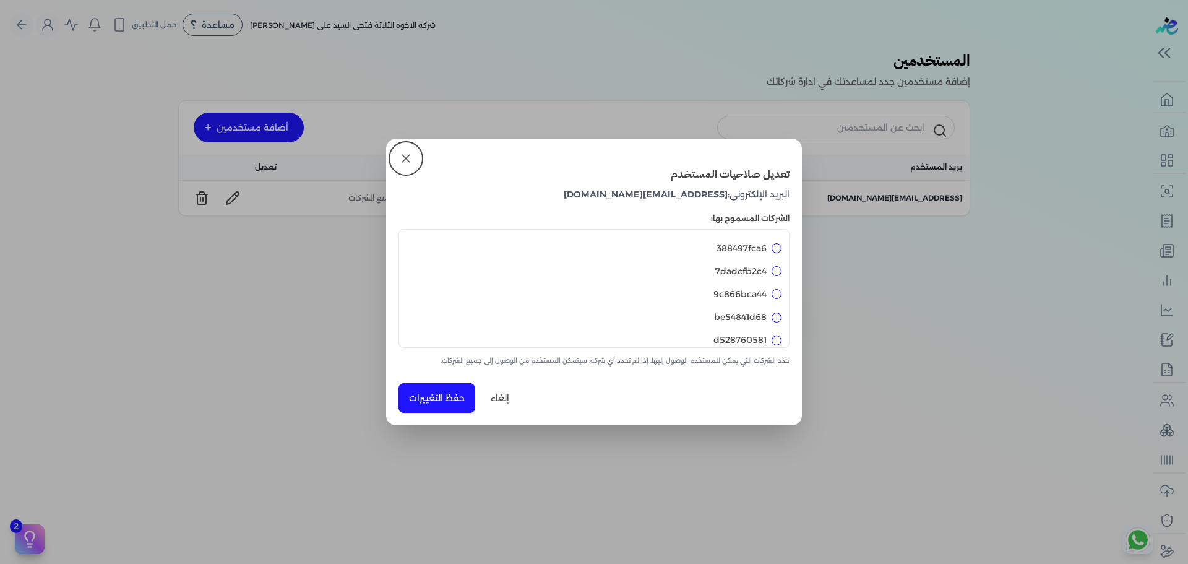
click at [728, 268] on label "7dadcfb2c4" at bounding box center [740, 271] width 51 height 13
click at [772, 268] on input "7dadcfb2c4" at bounding box center [777, 271] width 10 height 10
checkbox input "true"
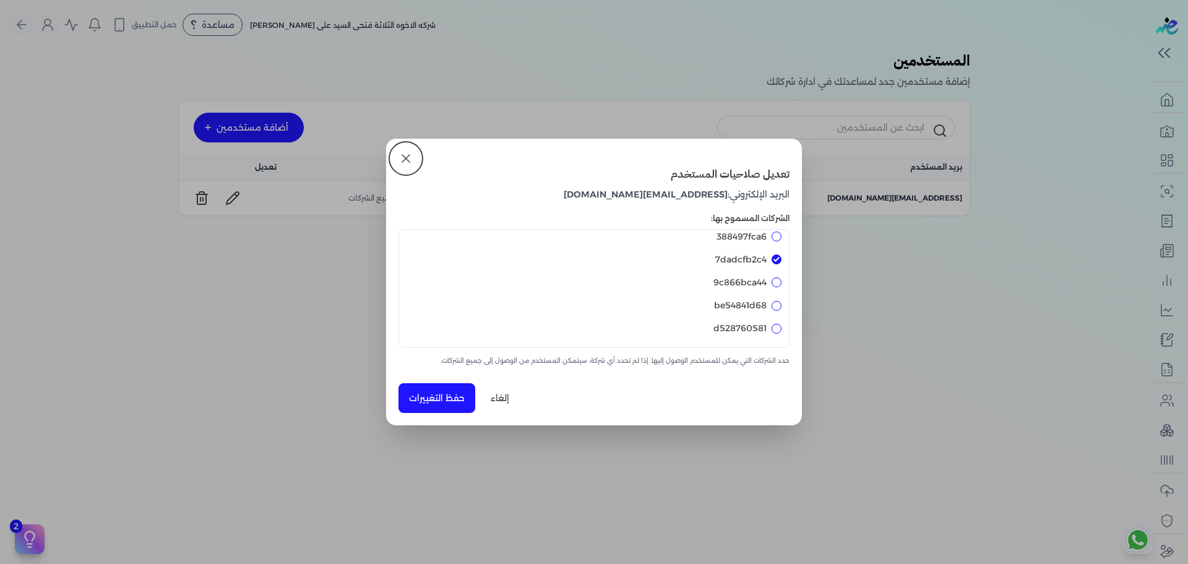
click at [728, 268] on div "7dadcfb2c4" at bounding box center [594, 259] width 375 height 23
click at [730, 280] on label "9c866bca44" at bounding box center [739, 282] width 53 height 13
click at [772, 280] on input "9c866bca44" at bounding box center [777, 282] width 10 height 10
checkbox input "true"
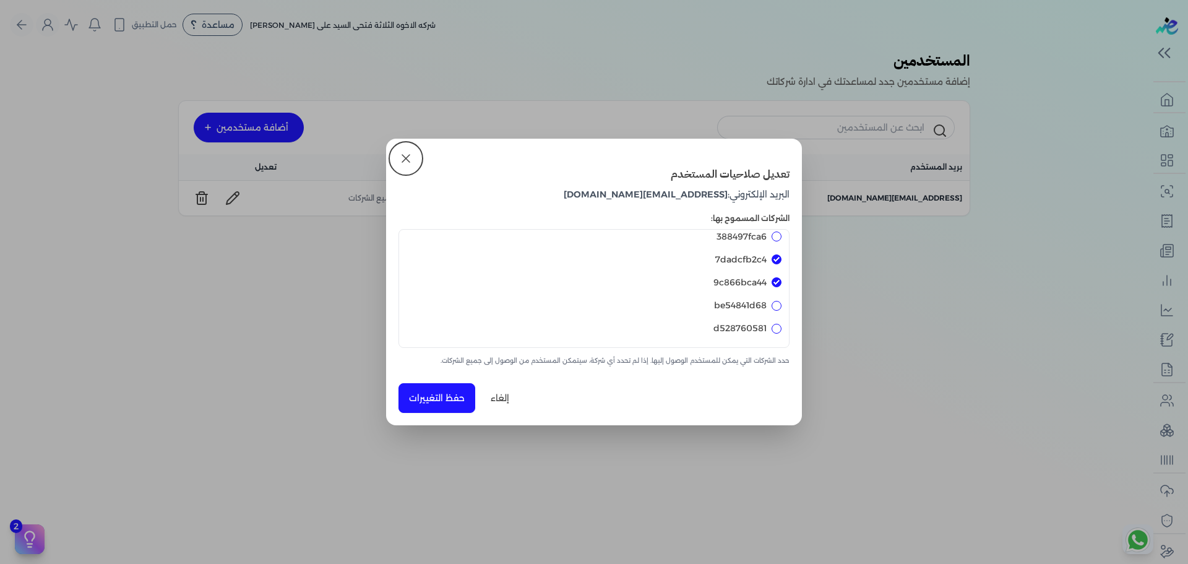
click at [736, 300] on label "be54841d68" at bounding box center [740, 305] width 53 height 13
click at [772, 301] on input "be54841d68" at bounding box center [777, 306] width 10 height 10
checkbox input "true"
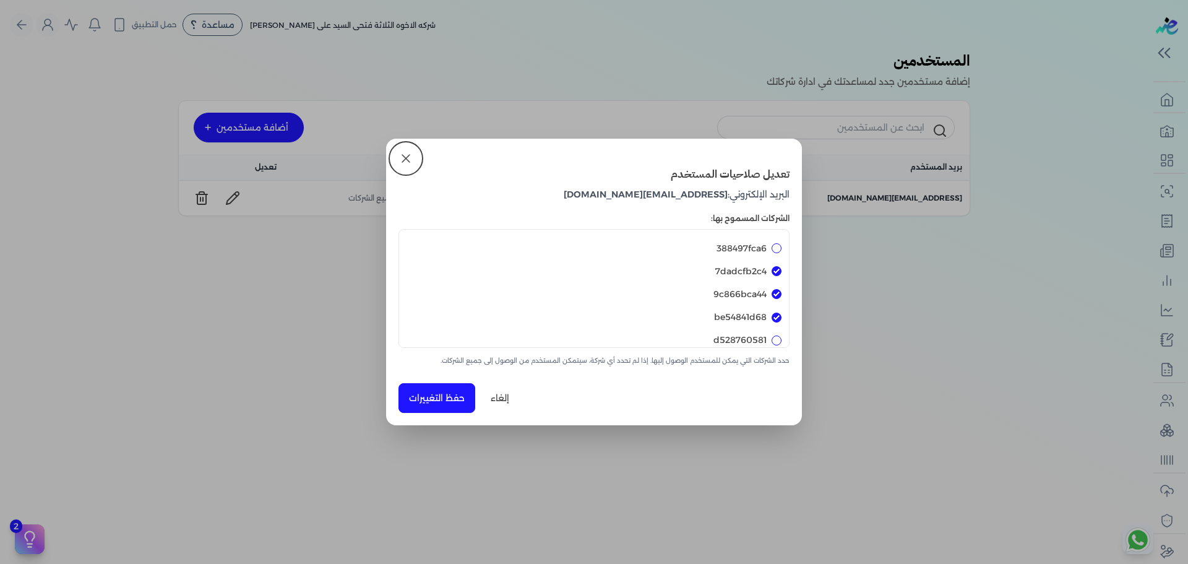
click at [646, 197] on span "msaged@rawash.com" at bounding box center [646, 194] width 164 height 11
click at [723, 178] on h3 "تعديل صلاحيات المستخدم" at bounding box center [594, 174] width 391 height 16
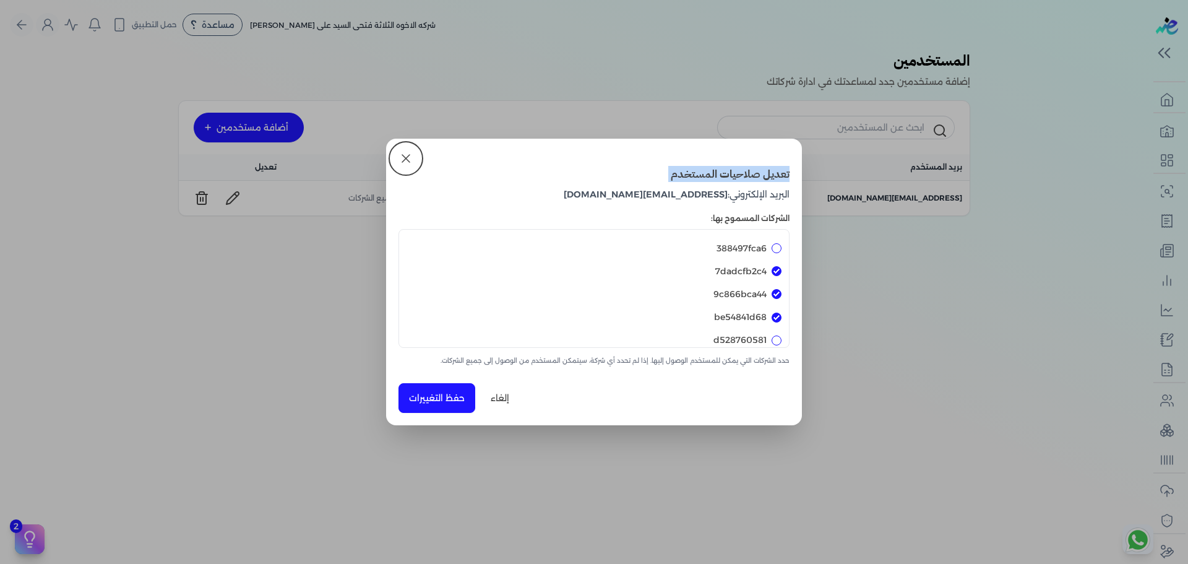
click at [723, 178] on h3 "تعديل صلاحيات المستخدم" at bounding box center [594, 174] width 391 height 16
click at [715, 197] on span "msaged@rawash.com" at bounding box center [646, 194] width 164 height 11
click at [500, 395] on button "إلغاء" at bounding box center [500, 398] width 40 height 30
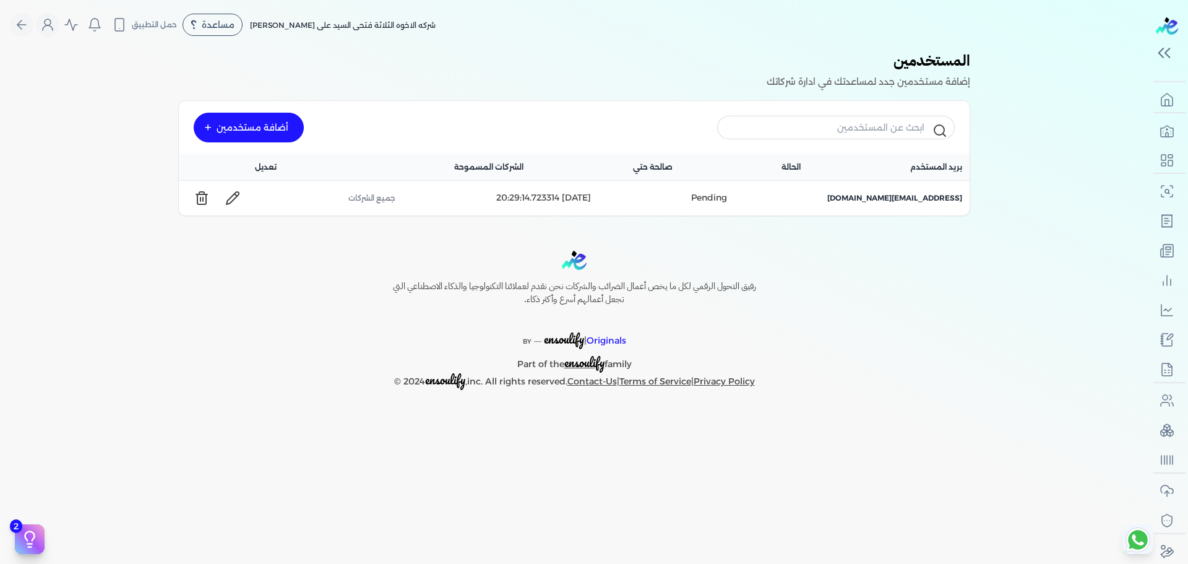
checkbox input "false"
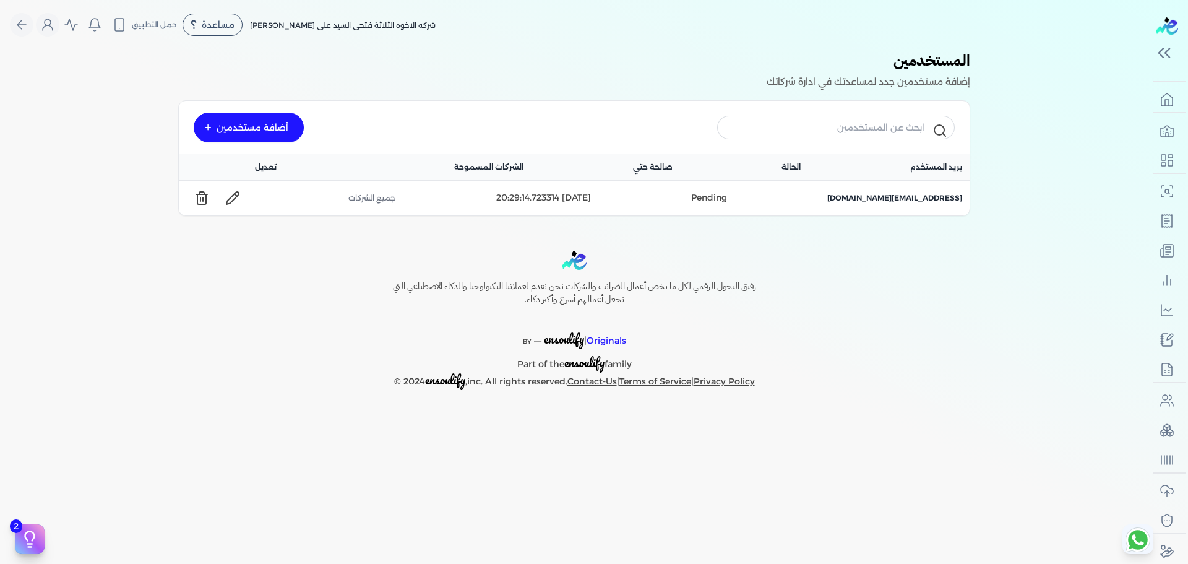
checkbox input "false"
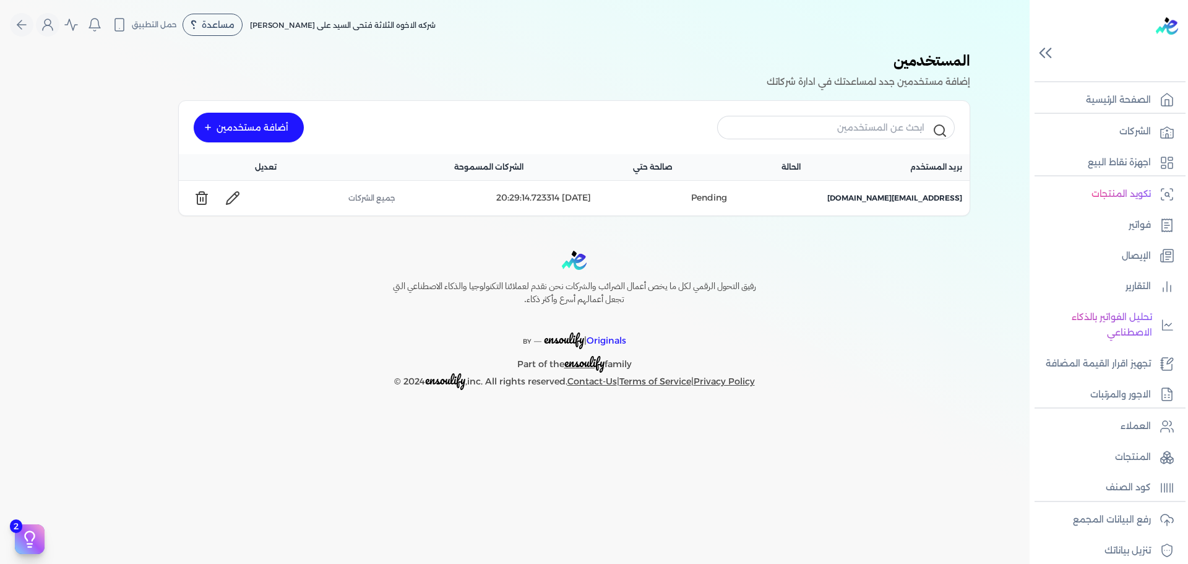
scroll to position [41, 0]
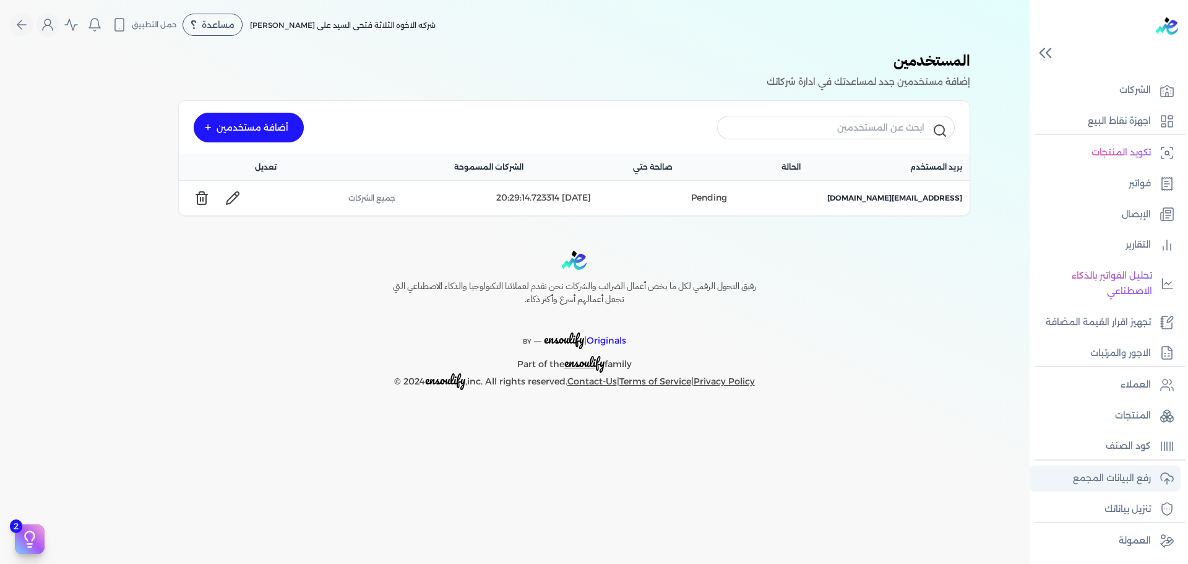
click at [1123, 478] on p "رفع البيانات المجمع" at bounding box center [1112, 478] width 78 height 16
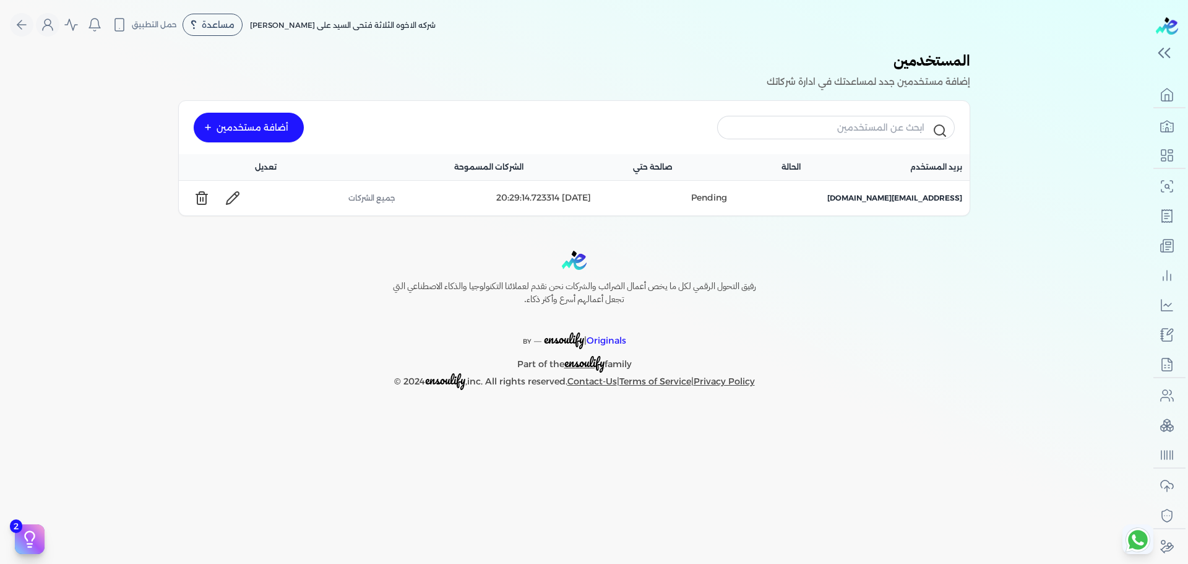
scroll to position [5, 0]
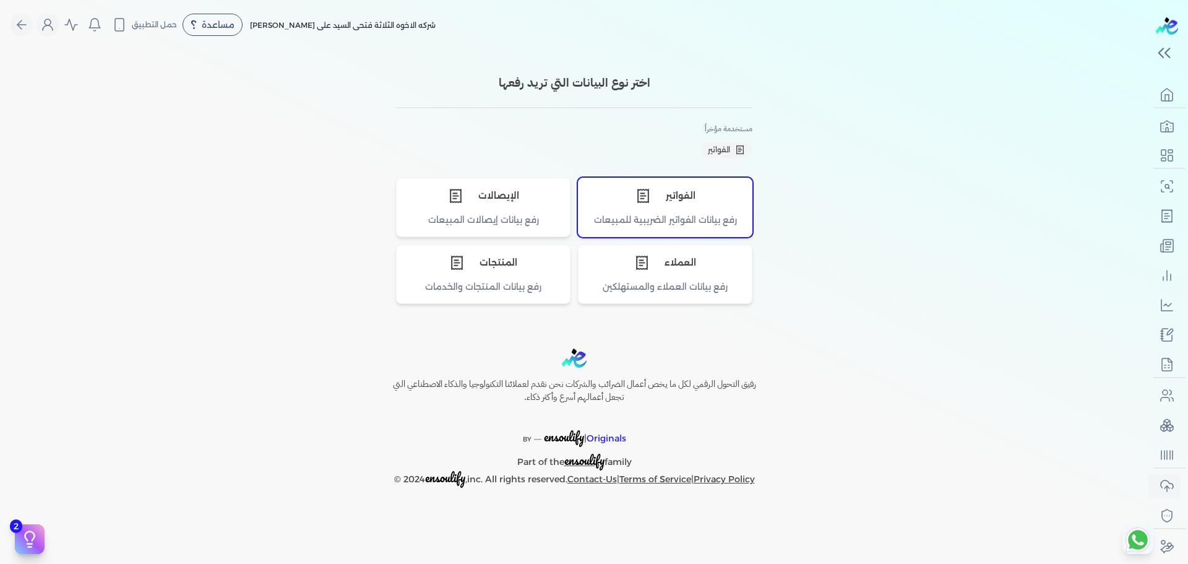
click at [673, 220] on div "رفع بيانات الفواتير الضريبية للمبيعات" at bounding box center [665, 224] width 173 height 23
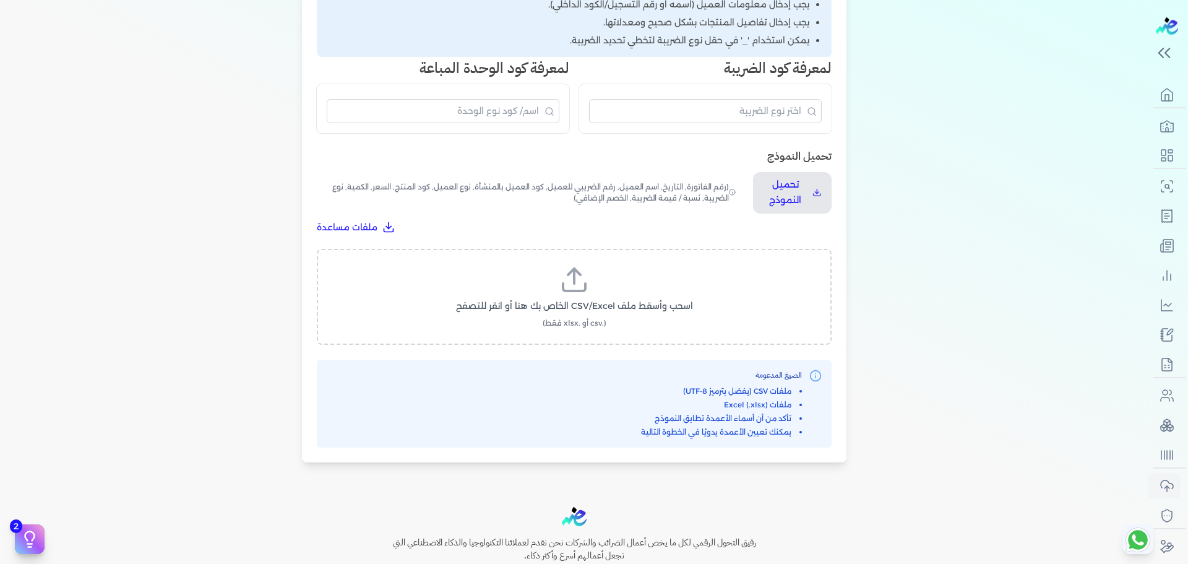
scroll to position [287, 0]
click at [977, 344] on div "اختيار النوع 2 رفع الملف 3 تعيين الأعمدة 4 مراجعة ومعالجة رفع بيانات الفواتير ا…" at bounding box center [574, 121] width 1149 height 719
click at [632, 275] on label "اسحب وأسقط ملف CSV/Excel الخاص بك هنا أو انقر للتصفح (.csv أو .xlsx فقط)" at bounding box center [574, 296] width 483 height 64
click at [0, 0] on input "اسحب وأسقط ملف CSV/Excel الخاص بك هنا أو انقر للتصفح (.csv أو .xlsx فقط)" at bounding box center [0, 0] width 0 height 0
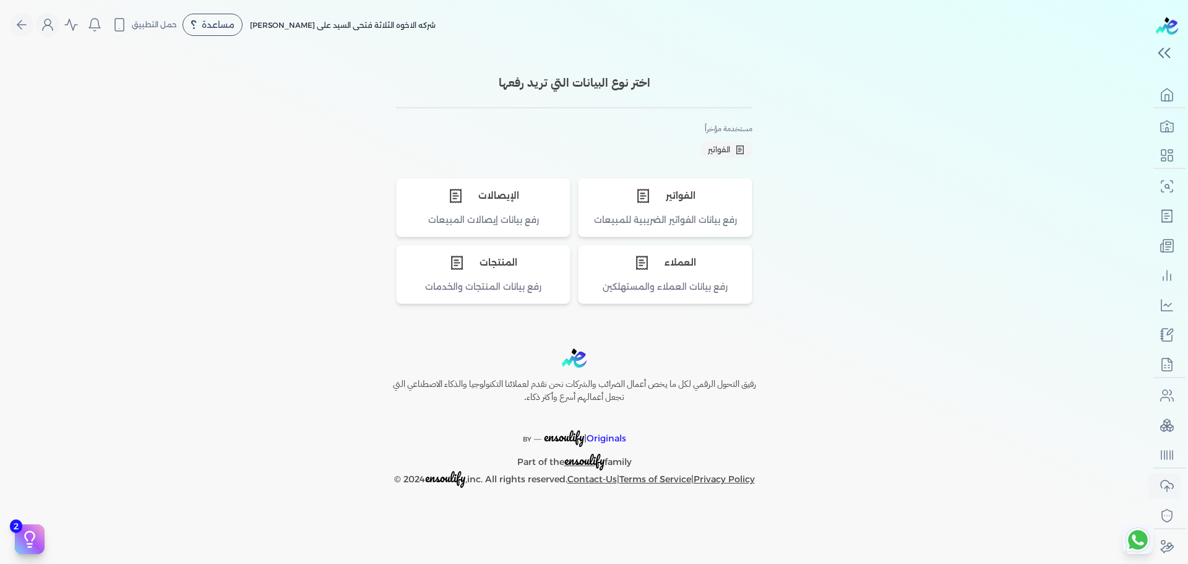
scroll to position [0, 0]
drag, startPoint x: 689, startPoint y: 172, endPoint x: 699, endPoint y: 205, distance: 34.4
click at [689, 172] on div "اختر نوع البيانات التي تريد رفعها مستخدمة مؤخراً الفواتير الفواتير رفع بيانات ا…" at bounding box center [574, 189] width 356 height 230
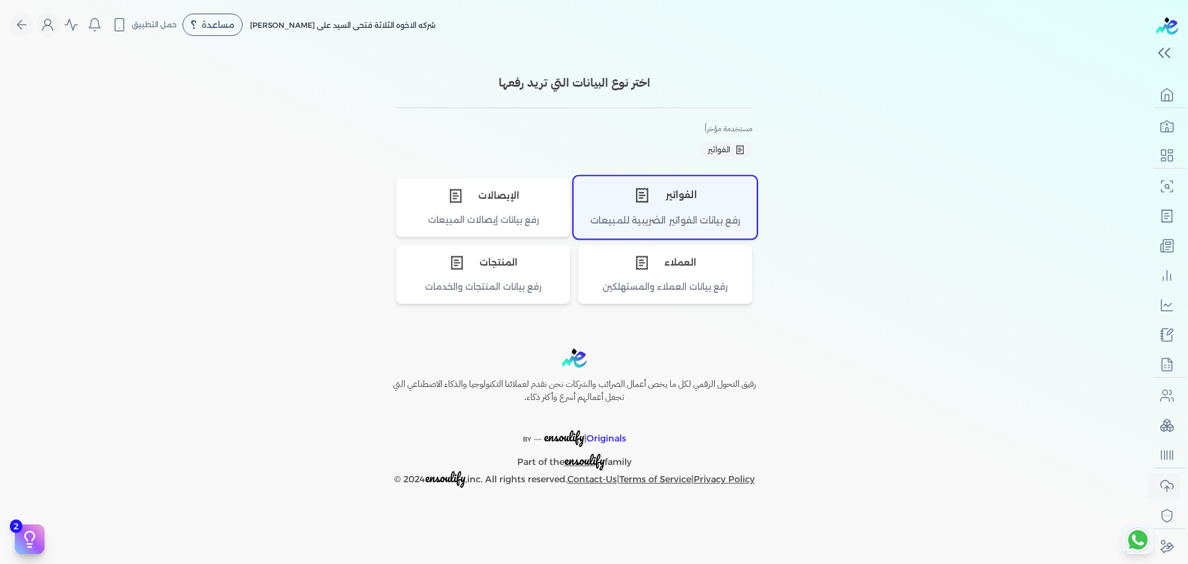
click at [699, 205] on div "الفواتير" at bounding box center [665, 194] width 182 height 37
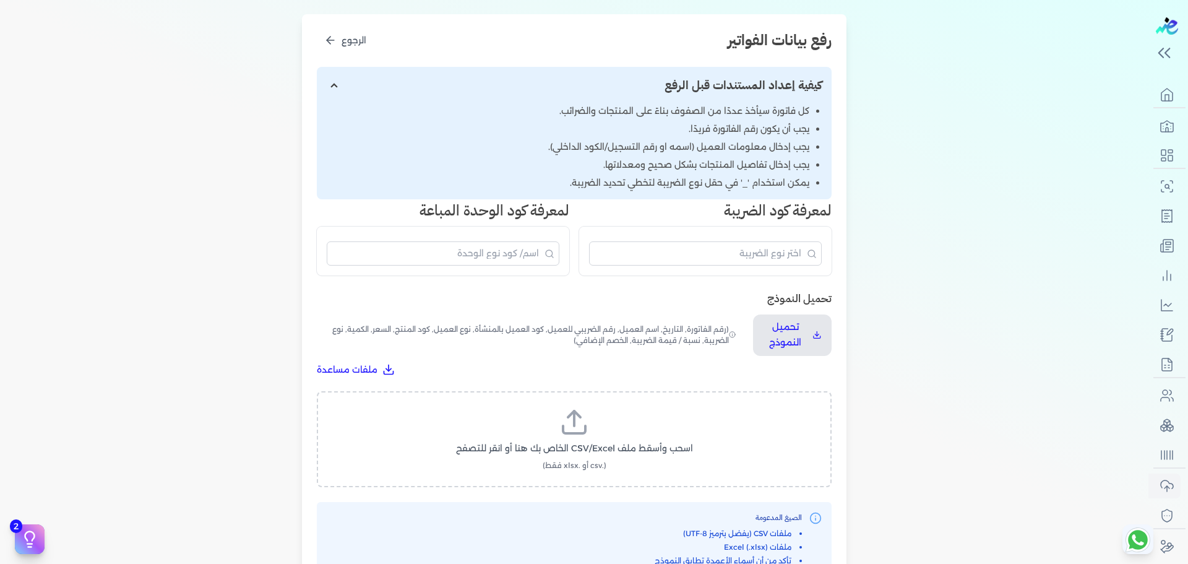
scroll to position [289, 0]
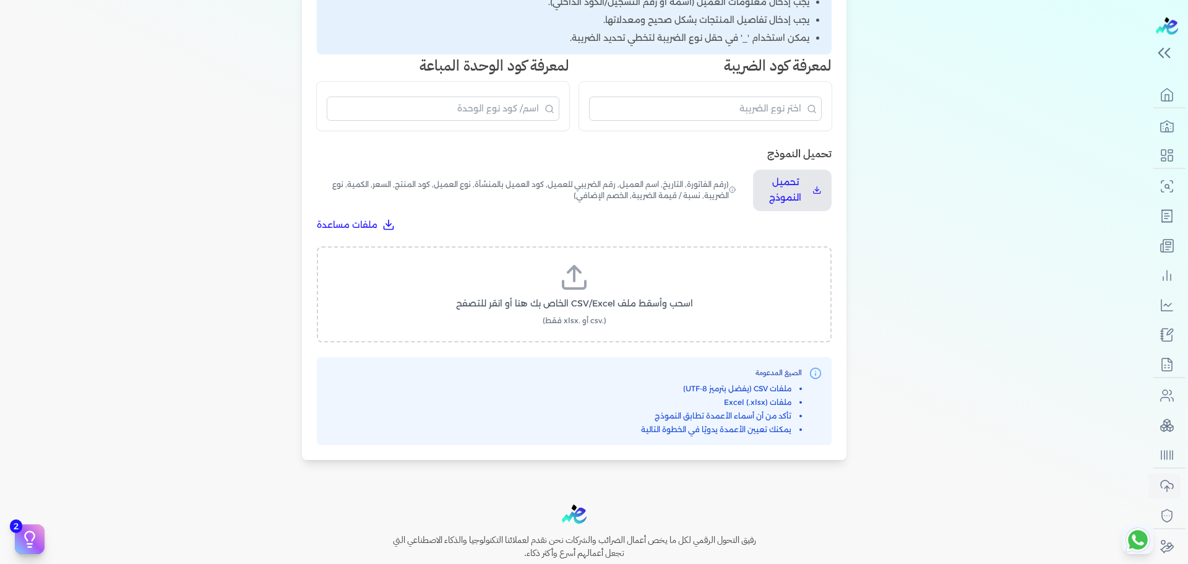
click at [575, 274] on icon at bounding box center [574, 277] width 30 height 30
click at [0, 0] on input "اسحب وأسقط ملف CSV/Excel الخاص بك هنا أو انقر للتصفح (.csv أو .xlsx فقط)" at bounding box center [0, 0] width 0 height 0
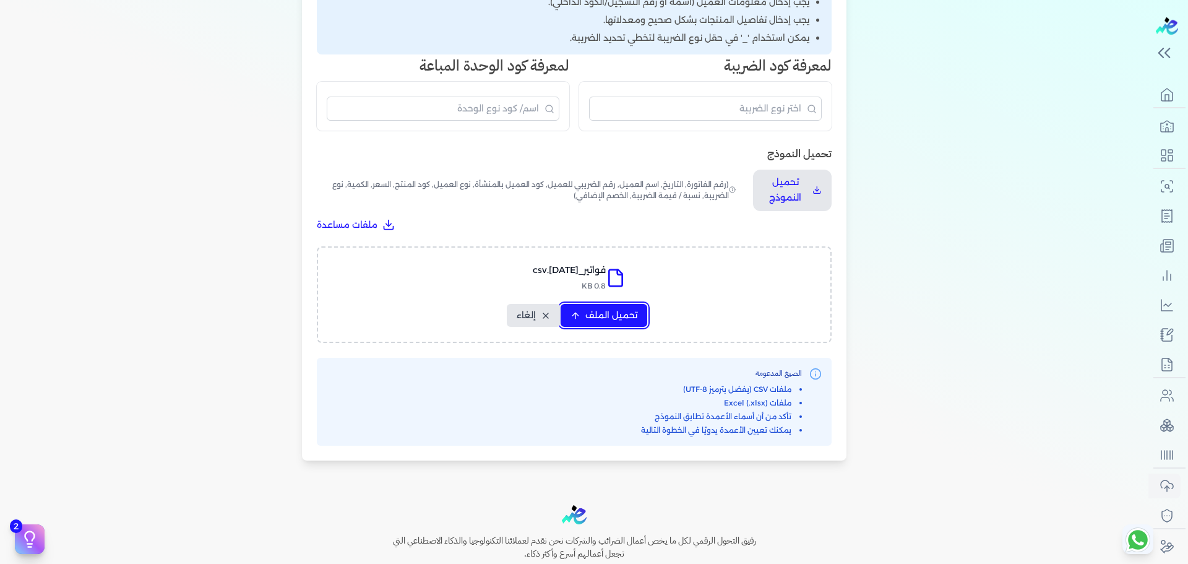
click at [597, 310] on span "تحميل الملف" at bounding box center [611, 315] width 52 height 13
select select "رقم الفاتورة"
select select "نوع المستند"
select select "التاريخ"
select select "أسم العميل"
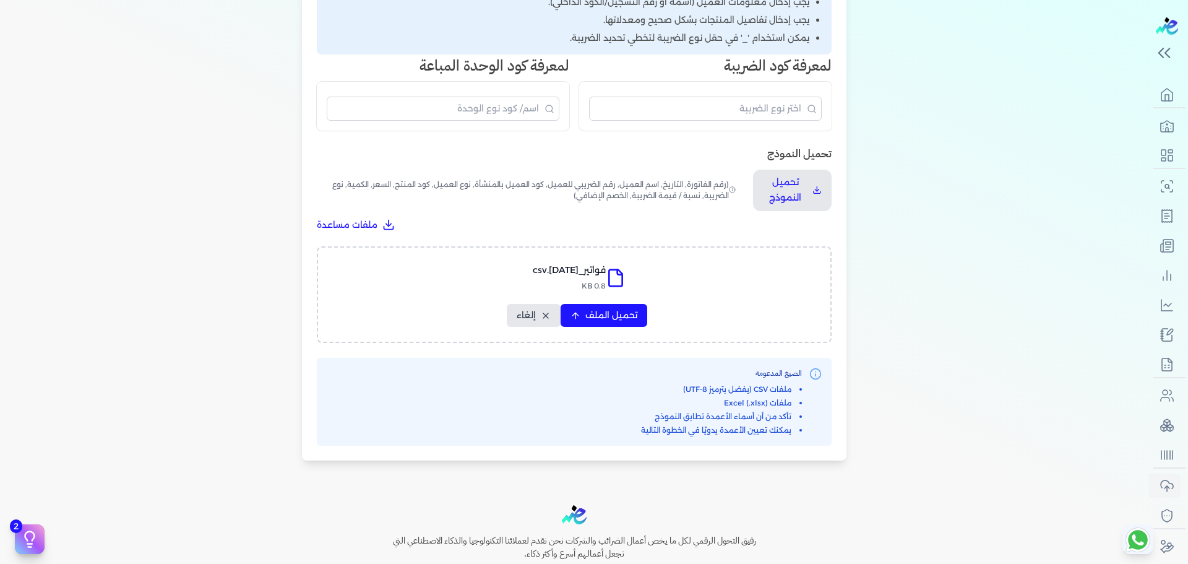
select select "وصف البند"
select select "سيريال المنتج"
select select "نوع الكود"
select select "كود الصنف"
select select "السعر"
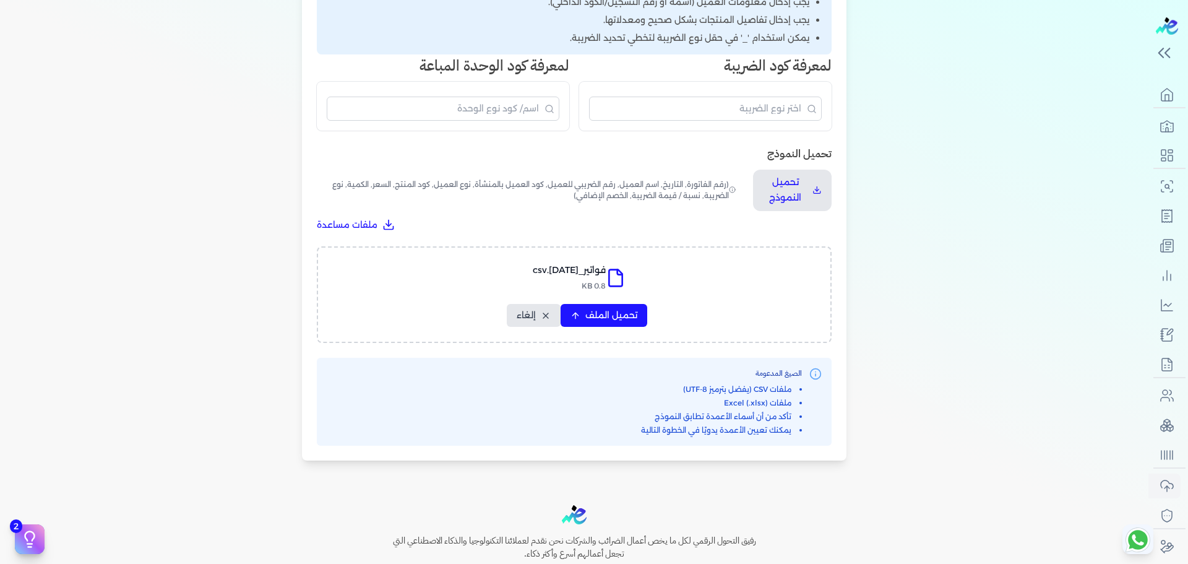
select select "الكمية"
select select "نوع الوحدة"
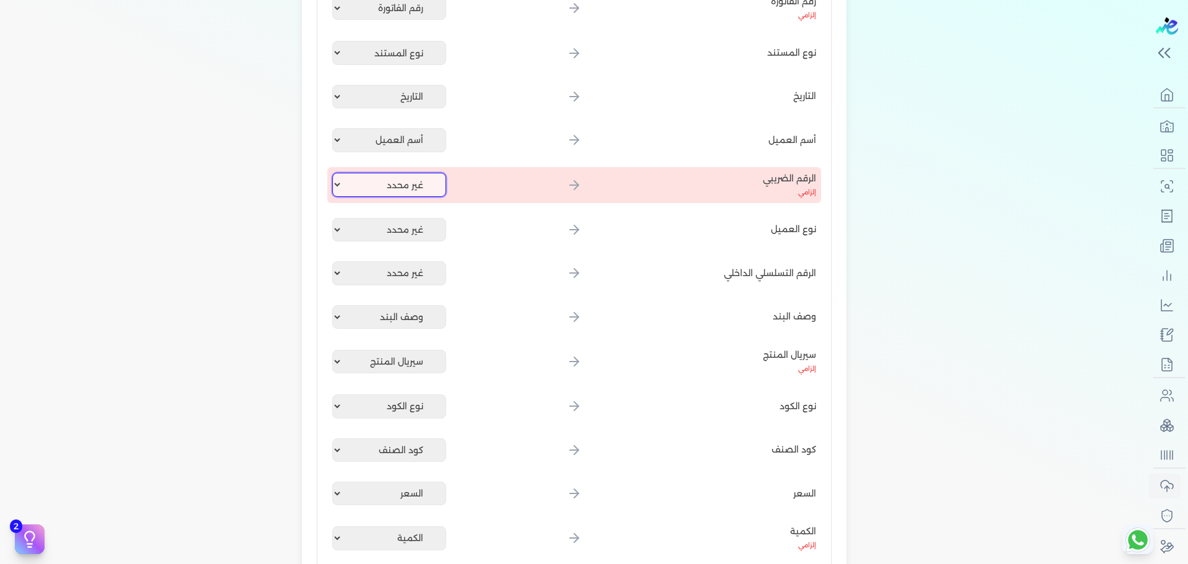
click at [424, 184] on select "غير محدد رقم الفاتورة نوع المستند التاريخ أسم العميل وصف البند سيريال المنتج نو…" at bounding box center [389, 185] width 114 height 24
select select
click at [335, 173] on select "غير محدد رقم الفاتورة نوع المستند التاريخ أسم العميل وصف البند سيريال المنتج نو…" at bounding box center [389, 185] width 114 height 24
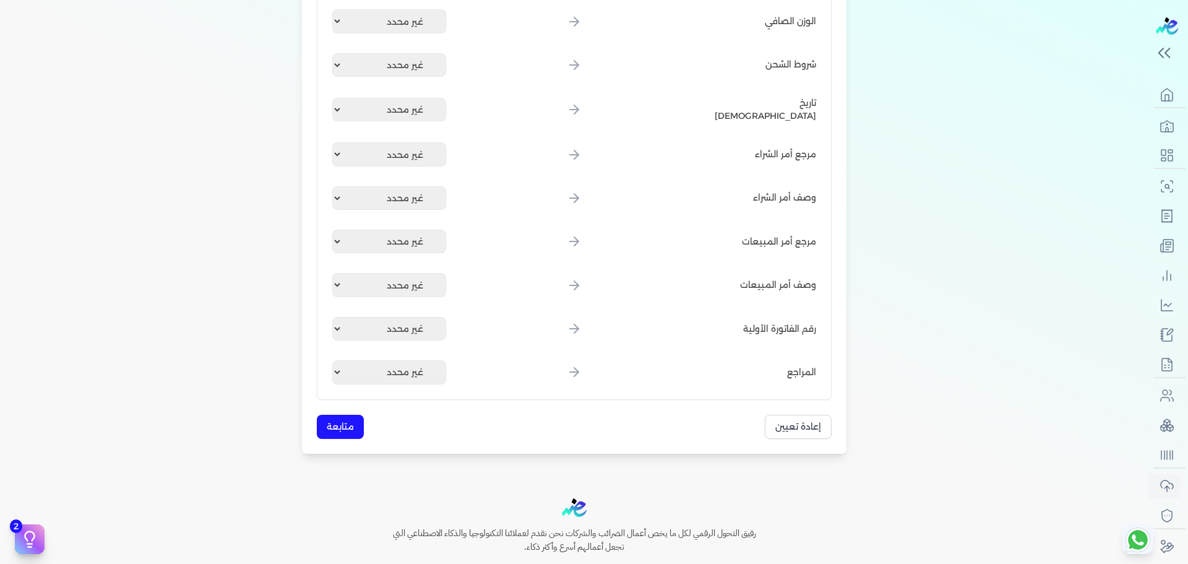
scroll to position [1684, 0]
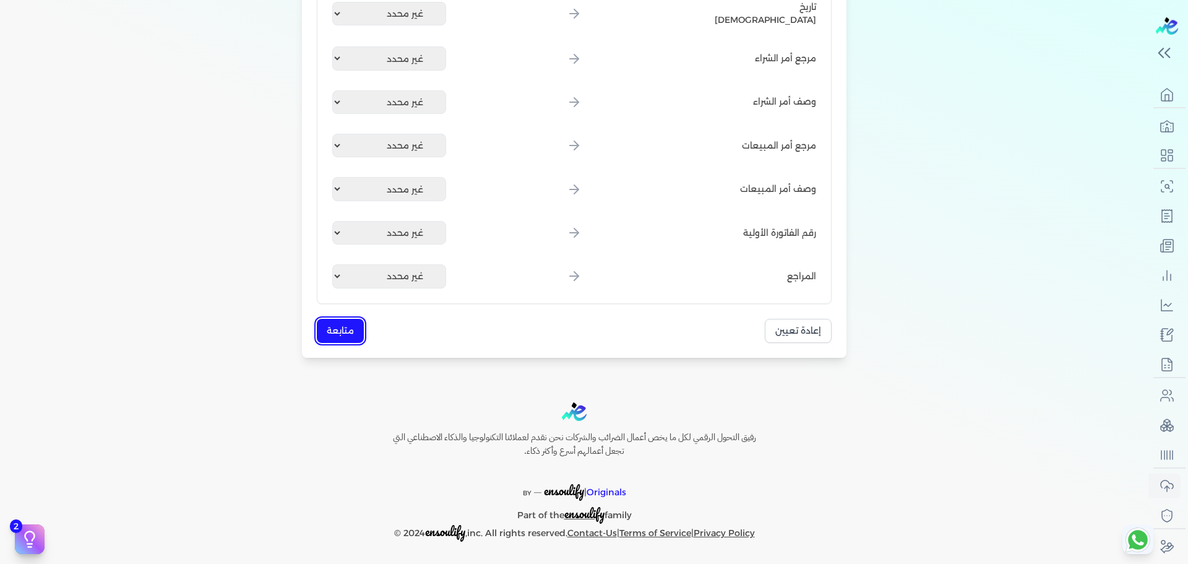
click at [338, 327] on button "متابعة" at bounding box center [340, 331] width 47 height 24
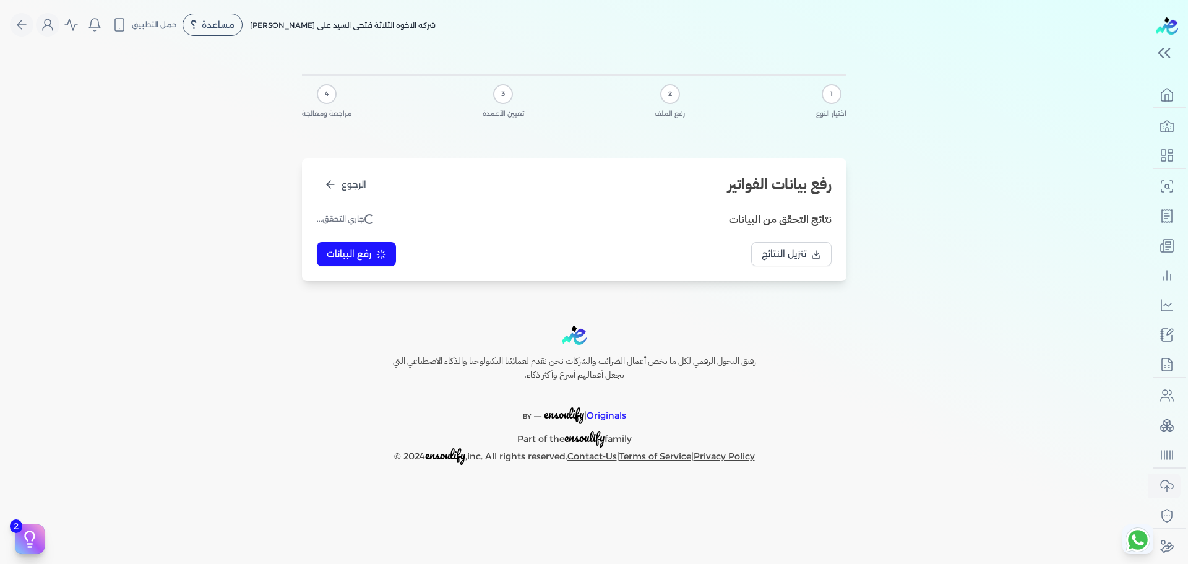
scroll to position [0, 0]
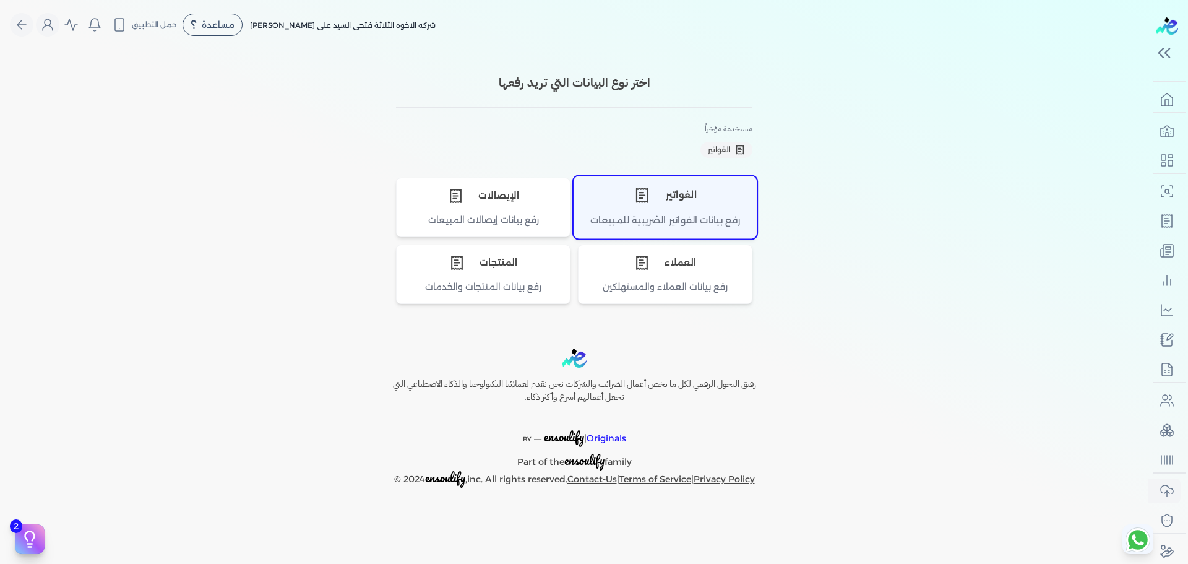
click at [705, 190] on div "الفواتير" at bounding box center [665, 194] width 182 height 37
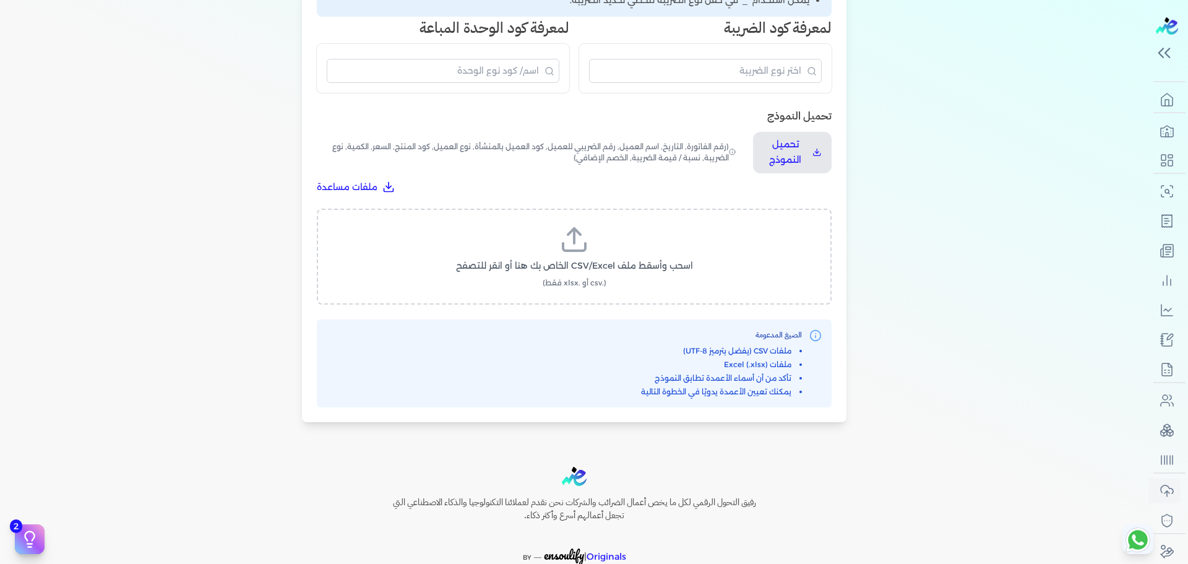
scroll to position [337, 0]
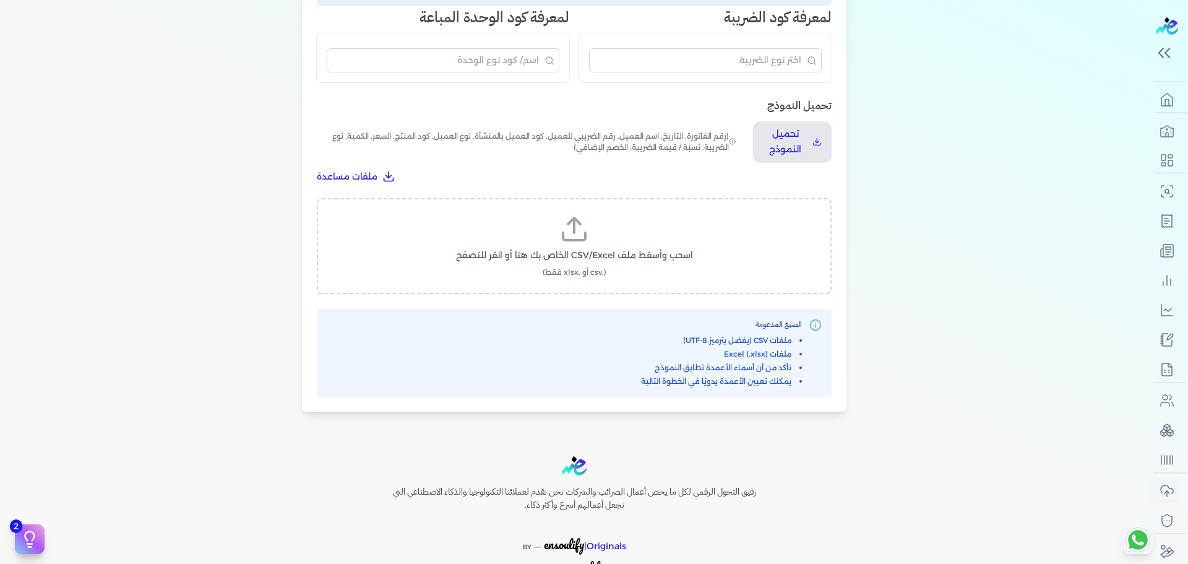
click at [594, 217] on label "اسحب وأسقط ملف CSV/Excel الخاص بك هنا أو انقر للتصفح (.csv أو .xlsx فقط)" at bounding box center [574, 246] width 483 height 64
click at [0, 0] on input "اسحب وأسقط ملف CSV/Excel الخاص بك هنا أو انقر للتصفح (.csv أو .xlsx فقط)" at bounding box center [0, 0] width 0 height 0
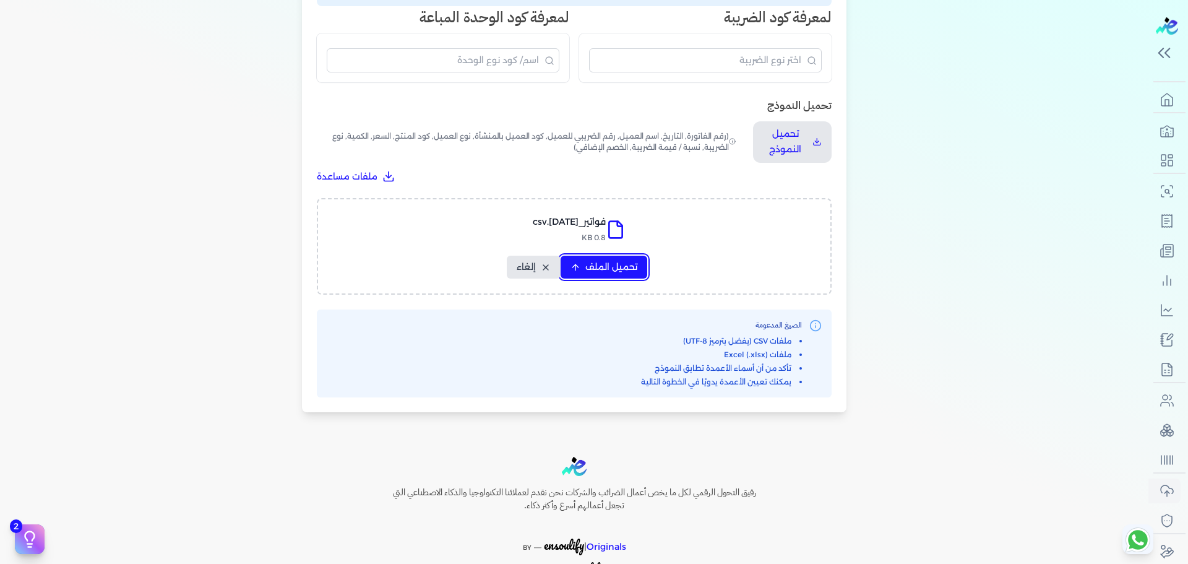
click at [621, 271] on span "تحميل الملف" at bounding box center [611, 267] width 52 height 13
select select "رقم الفاتورة"
select select "نوع المستند"
select select "التاريخ"
select select "أسم العميل"
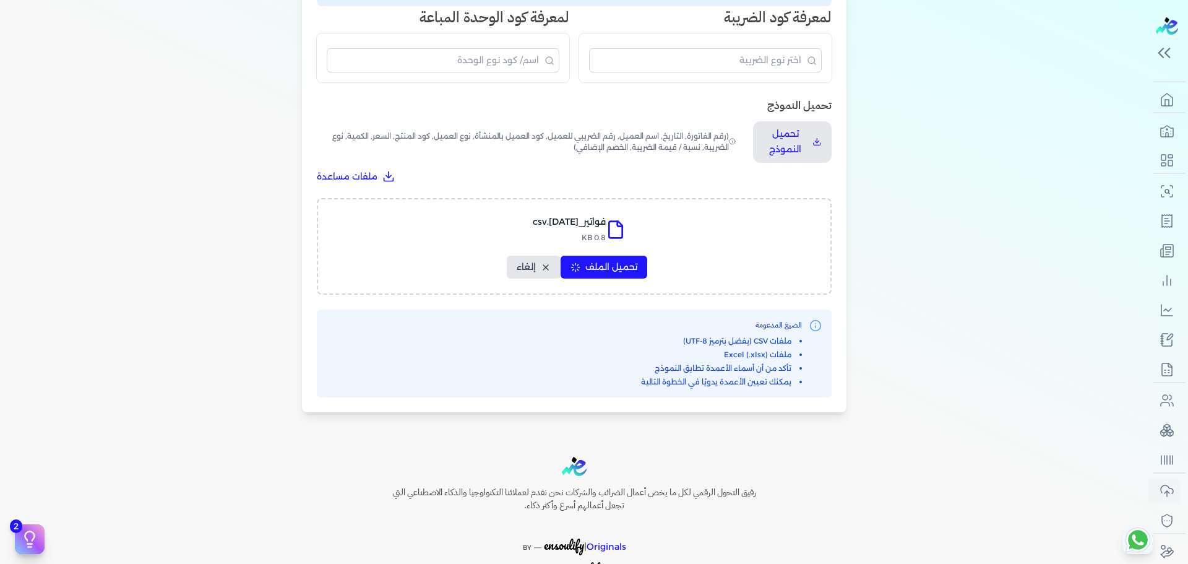
select select "وصف البند"
select select "سيريال المنتج"
select select "نوع الكود"
select select "كود الصنف"
select select "السعر"
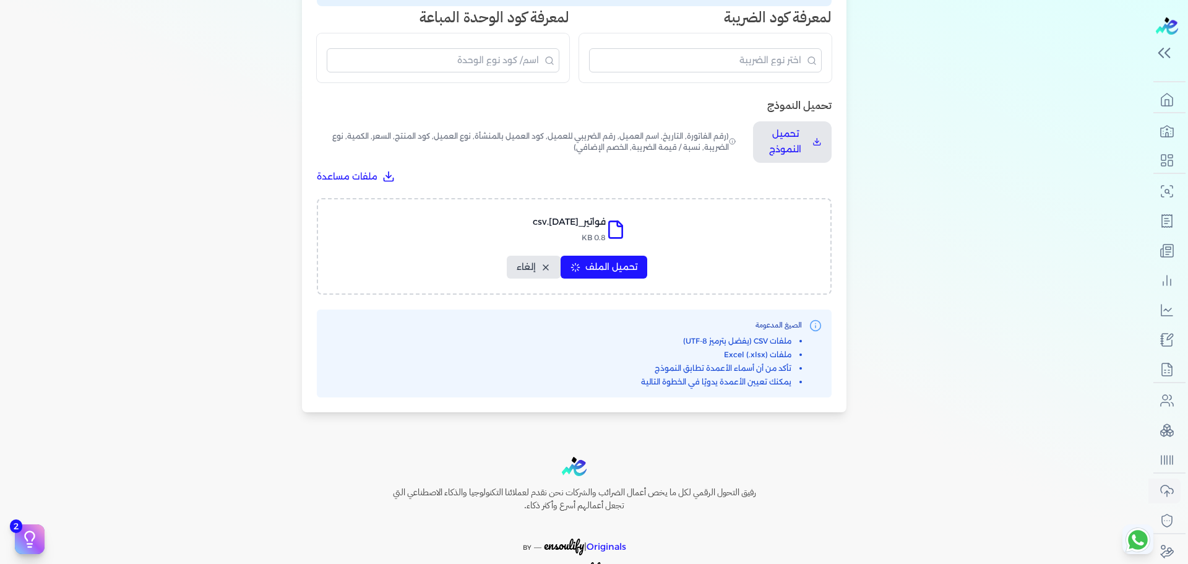
select select "الكمية"
select select "نوع الوحدة"
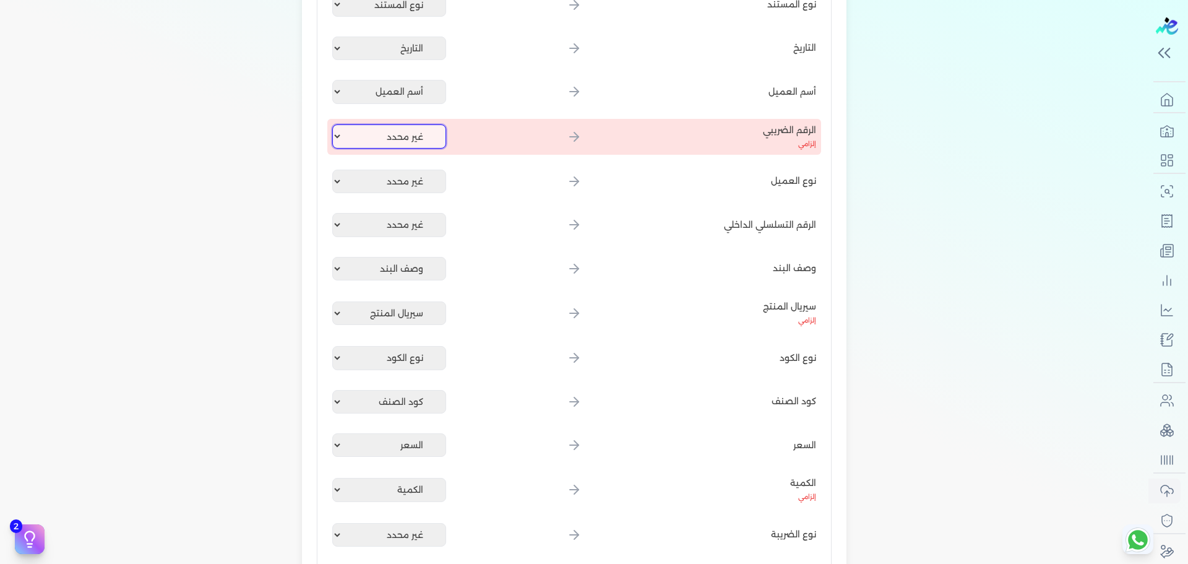
click at [428, 130] on select "غير محدد رقم الفاتورة نوع المستند التاريخ أسم العميل وصف البند سيريال المنتج نو…" at bounding box center [389, 136] width 114 height 24
click at [421, 148] on select "غير محدد رقم الفاتورة نوع المستند التاريخ أسم العميل وصف البند سيريال المنتج نو…" at bounding box center [389, 136] width 114 height 24
click at [421, 145] on select "غير محدد رقم الفاتورة نوع المستند التاريخ أسم العميل وصف البند سيريال المنتج نو…" at bounding box center [389, 136] width 114 height 24
select select
click at [335, 124] on select "غير محدد رقم الفاتورة نوع المستند التاريخ أسم العميل وصف البند سيريال المنتج نو…" at bounding box center [389, 136] width 114 height 24
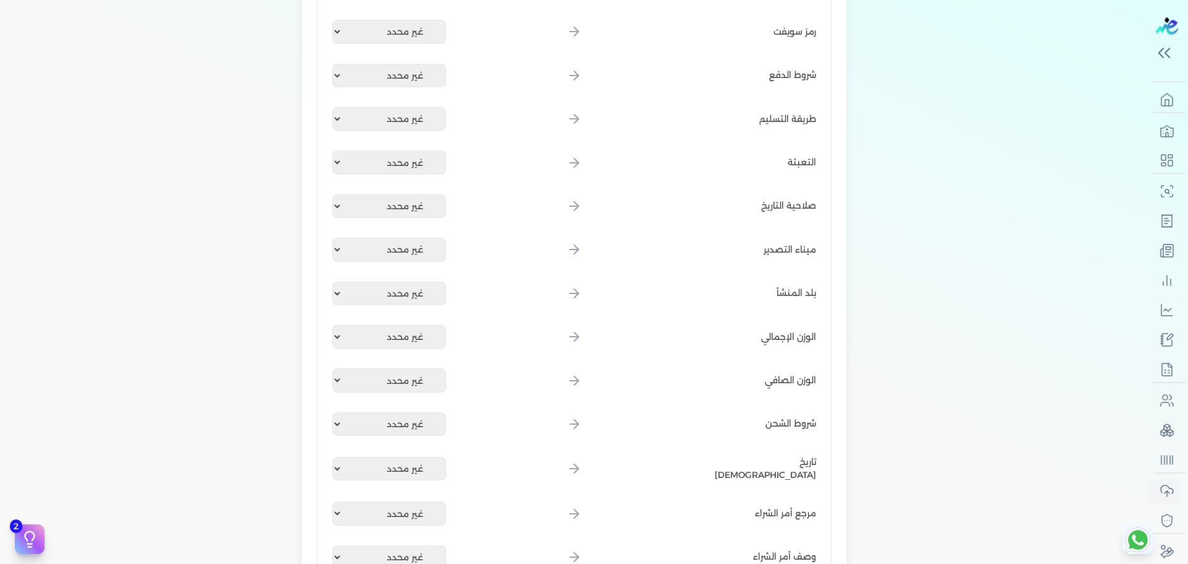
scroll to position [1684, 0]
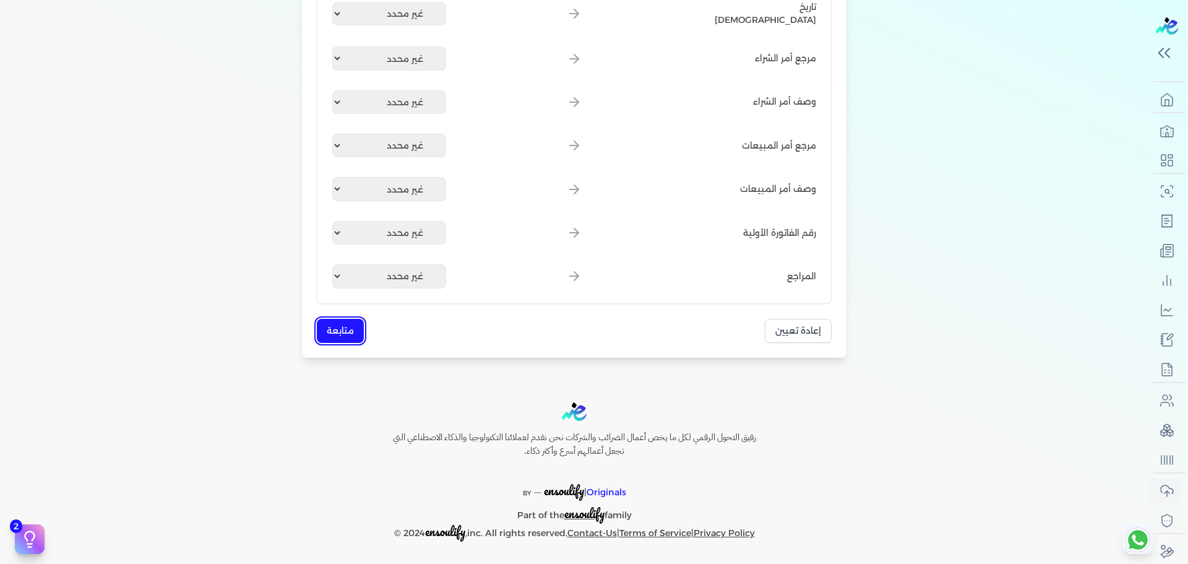
click at [329, 330] on button "متابعة" at bounding box center [340, 331] width 47 height 24
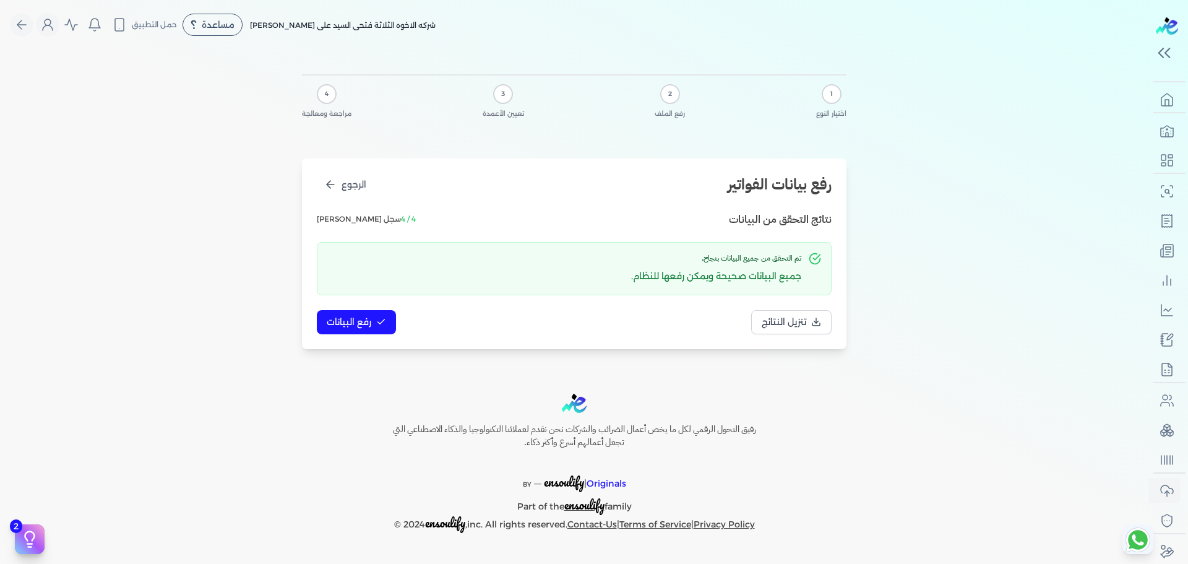
scroll to position [0, 0]
drag, startPoint x: 210, startPoint y: 245, endPoint x: 333, endPoint y: 180, distance: 139.2
click at [333, 180] on icon "الرجوع" at bounding box center [330, 184] width 12 height 12
select select "رقم الفاتورة"
select select "نوع المستند"
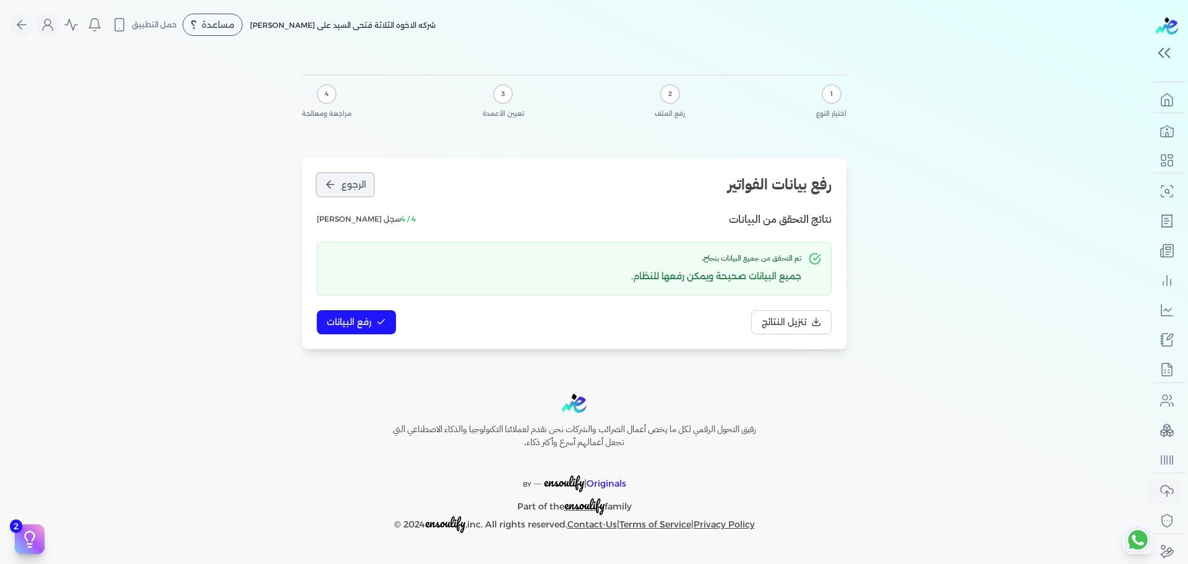
select select "التاريخ"
select select "أسم العميل"
select select "وصف البند"
select select "سيريال المنتج"
select select "نوع الكود"
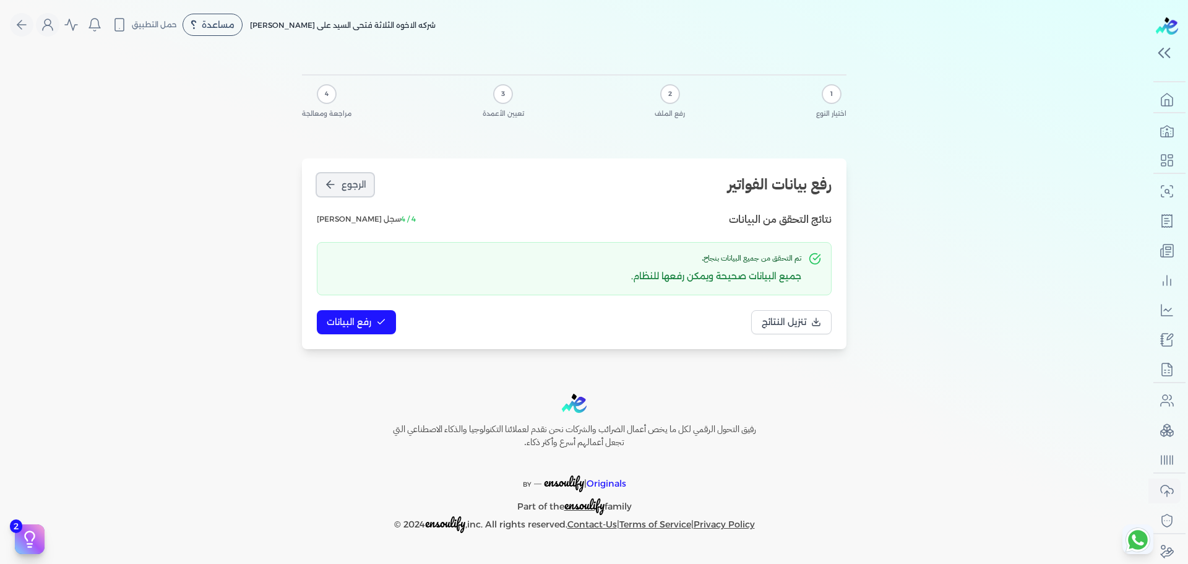
select select "كود الصنف"
select select "السعر"
select select "الكمية"
select select "نوع الوحدة"
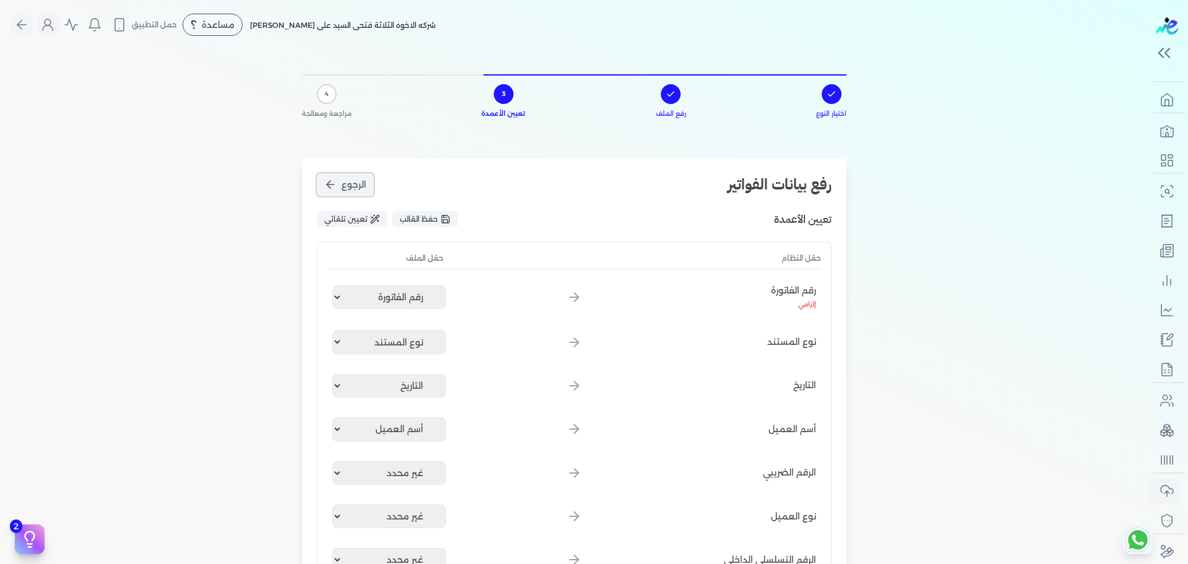
click at [333, 180] on icon "الرجوع" at bounding box center [330, 184] width 12 height 12
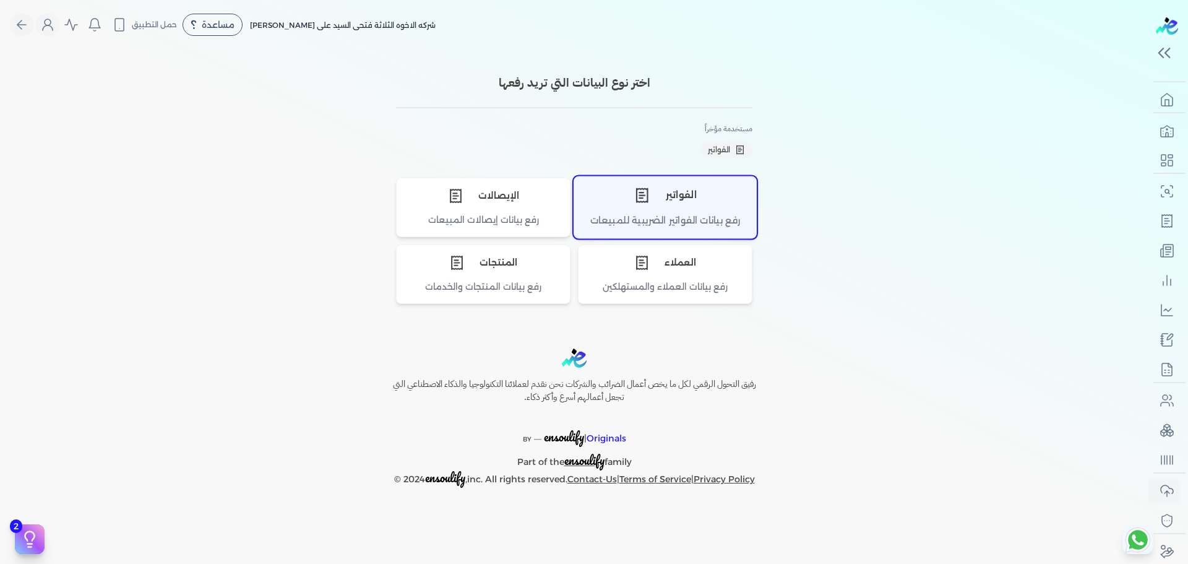
click at [645, 215] on div "رفع بيانات الفواتير الضريبية للمبيعات" at bounding box center [665, 225] width 182 height 24
click at [680, 228] on div "رفع بيانات الفواتير الضريبية للمبيعات" at bounding box center [665, 225] width 182 height 24
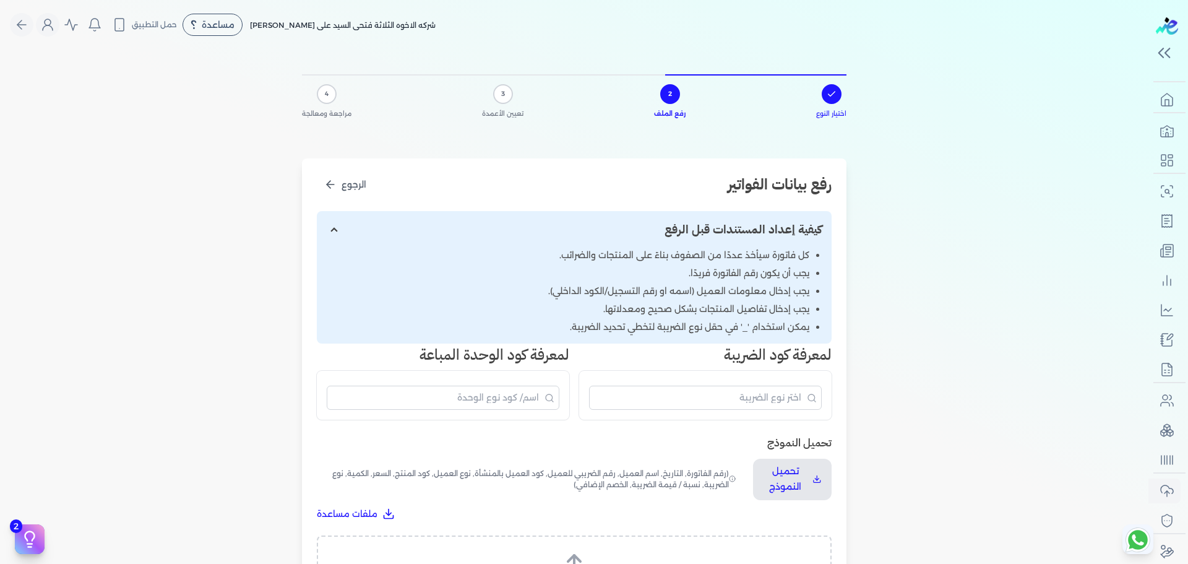
scroll to position [104, 0]
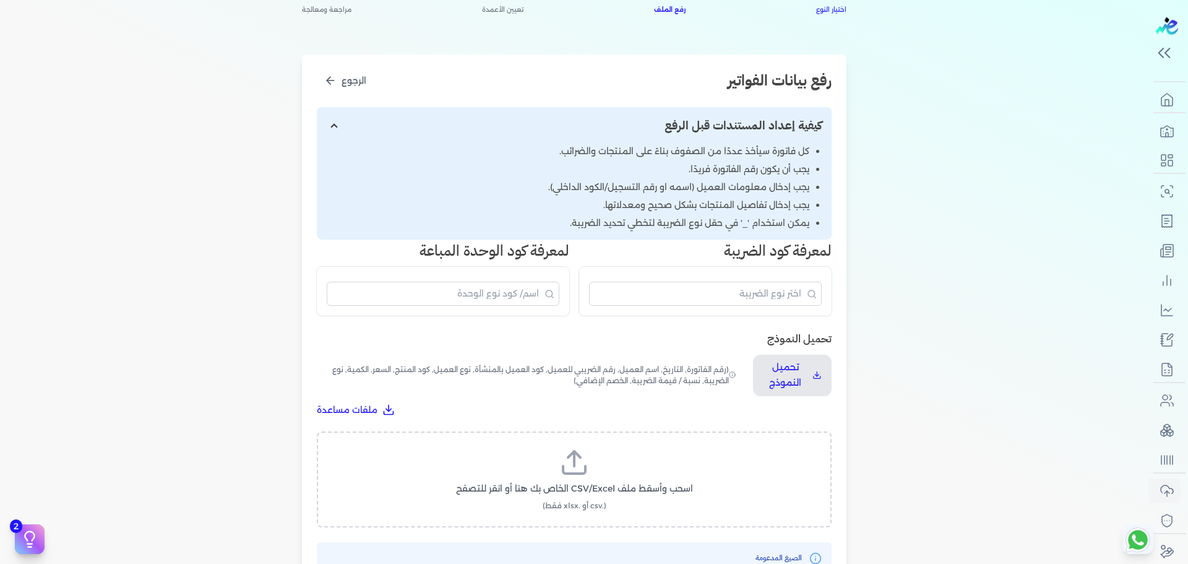
click at [580, 456] on polyline at bounding box center [574, 454] width 12 height 6
click at [0, 0] on input "اسحب وأسقط ملف CSV/Excel الخاص بك هنا أو انقر للتصفح (.csv أو .xlsx فقط)" at bounding box center [0, 0] width 0 height 0
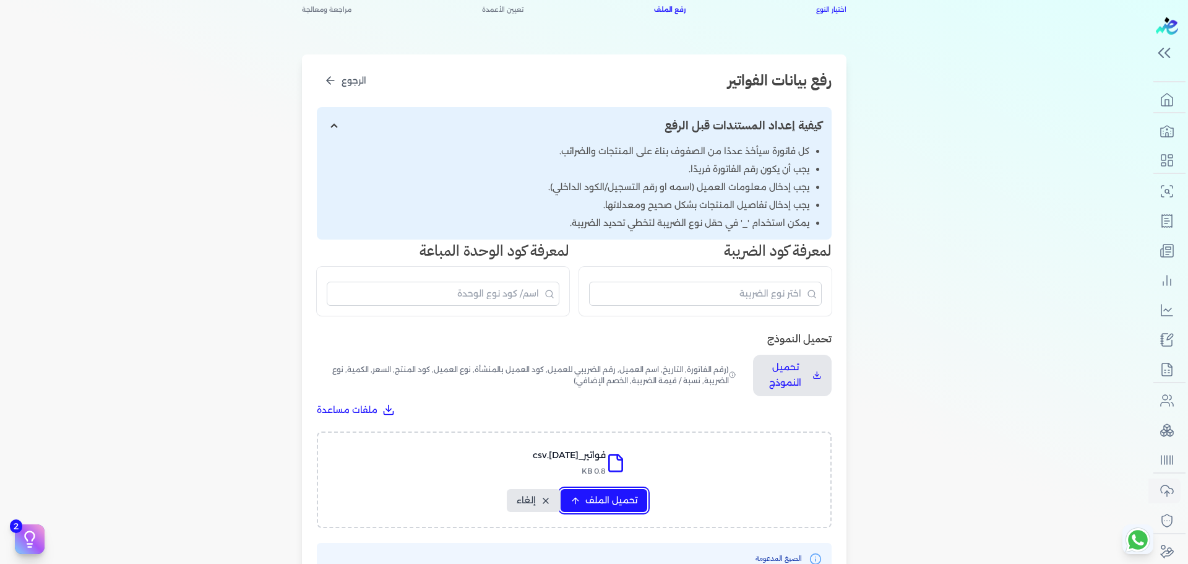
click at [580, 506] on button "تحميل الملف" at bounding box center [604, 500] width 87 height 23
select select "رقم الفاتورة"
select select "نوع المستند"
select select "التاريخ"
select select "أسم العميل"
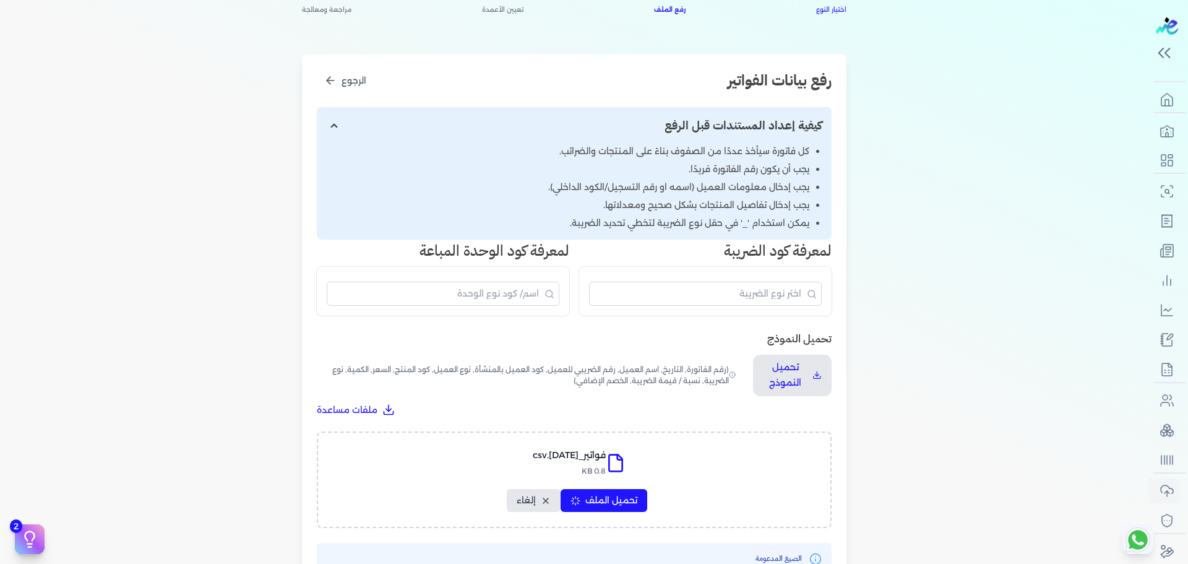
select select "وصف البند"
select select "سيريال المنتج"
select select "نوع الكود"
select select "كود الصنف"
select select "السعر"
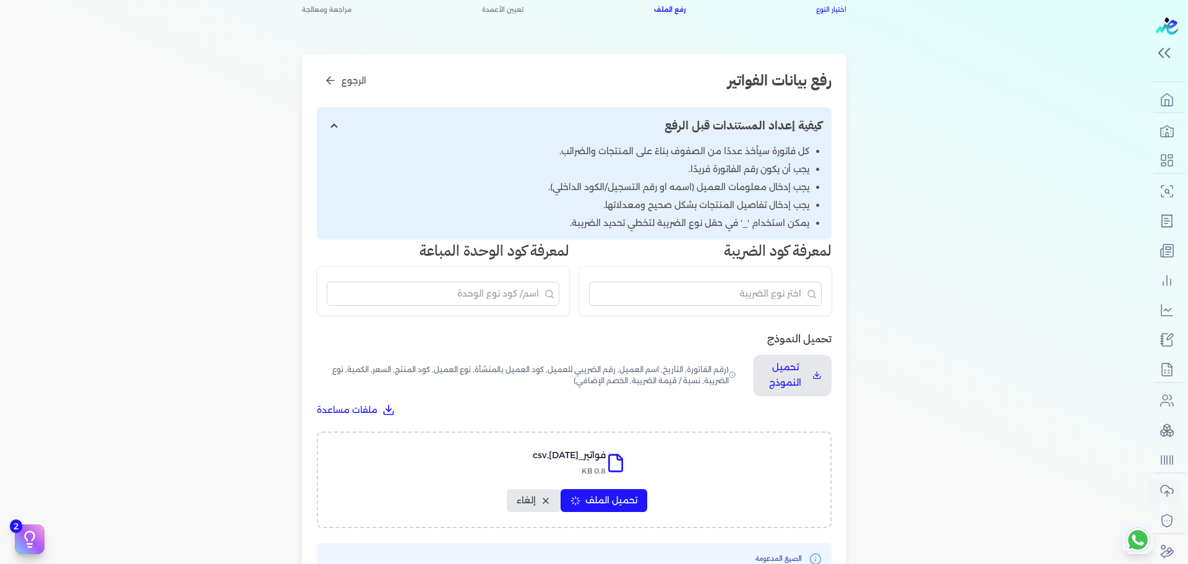
select select "الكمية"
select select "نوع الوحدة"
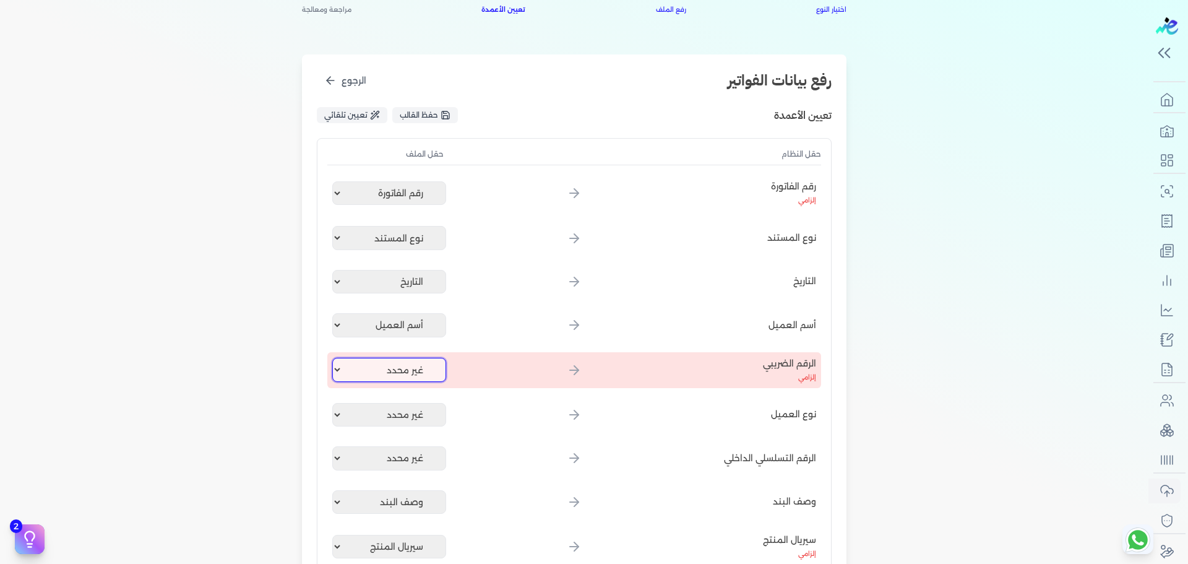
click at [432, 366] on select "غير محدد رقم الفاتورة نوع المستند التاريخ أسم العميل وصف البند سيريال المنتج نو…" at bounding box center [389, 370] width 114 height 24
select select
click at [335, 358] on select "غير محدد رقم الفاتورة نوع المستند التاريخ أسم العميل وصف البند سيريال المنتج نو…" at bounding box center [389, 370] width 114 height 24
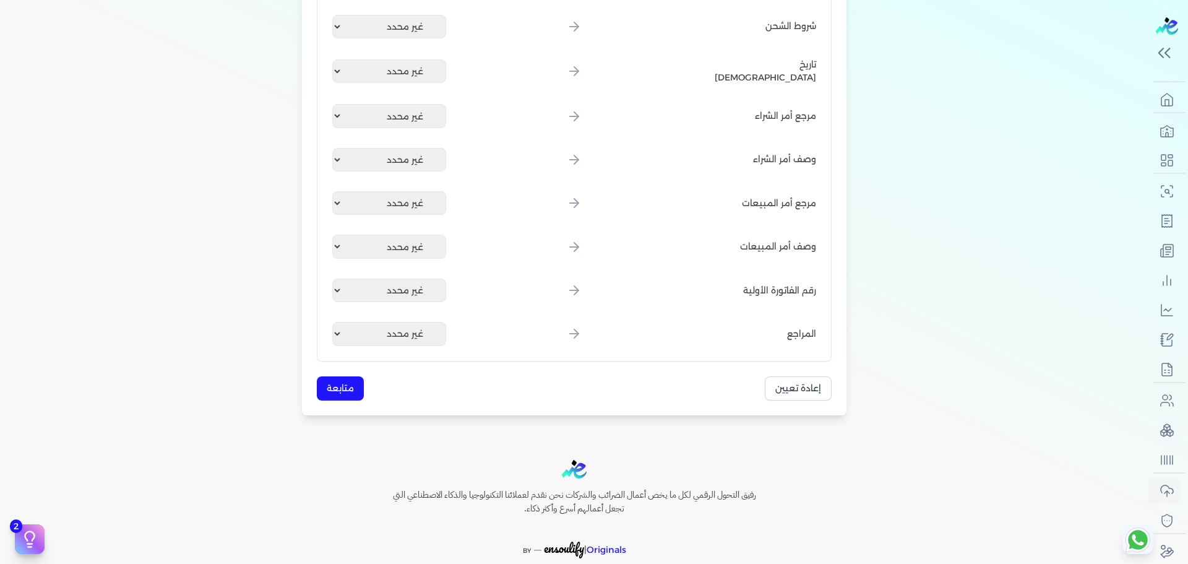
scroll to position [1684, 0]
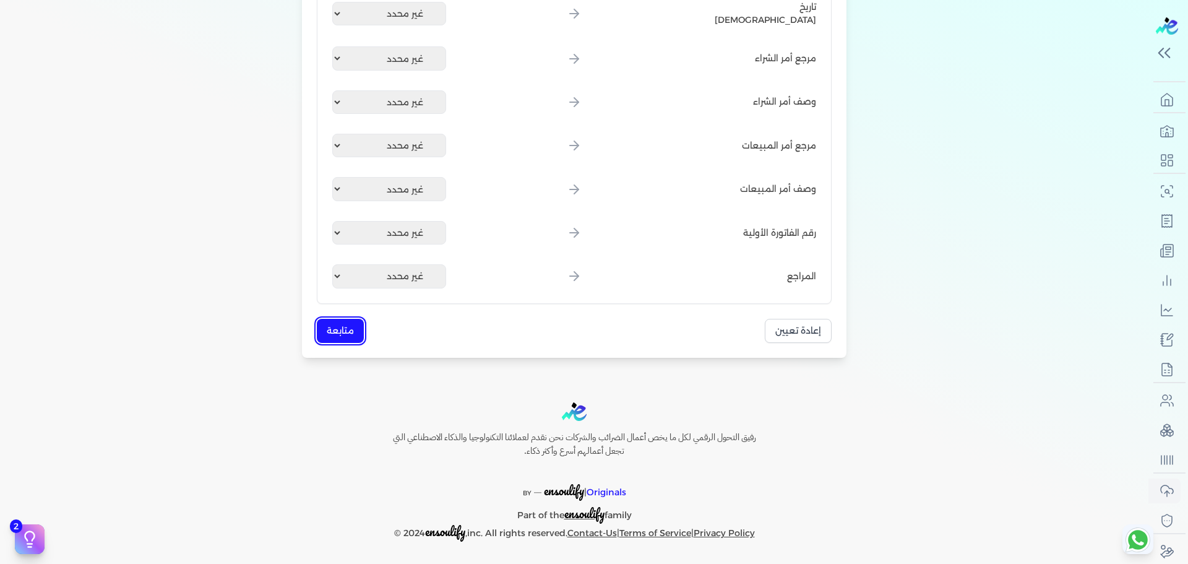
click at [355, 327] on button "متابعة" at bounding box center [340, 331] width 47 height 24
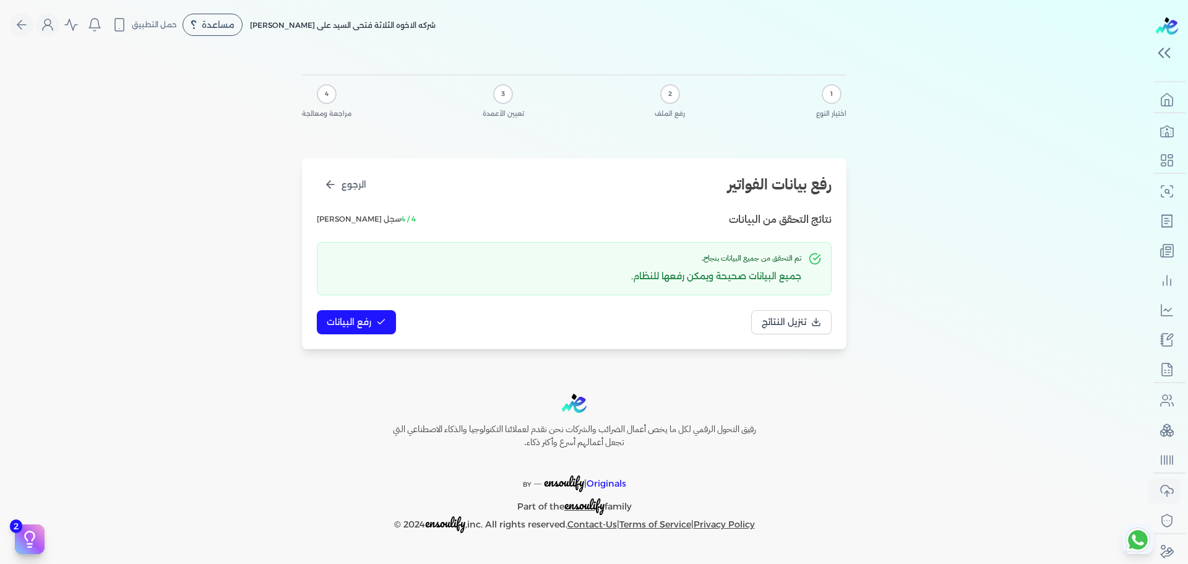
scroll to position [0, 0]
click at [374, 316] on button "رفع البيانات" at bounding box center [356, 322] width 79 height 24
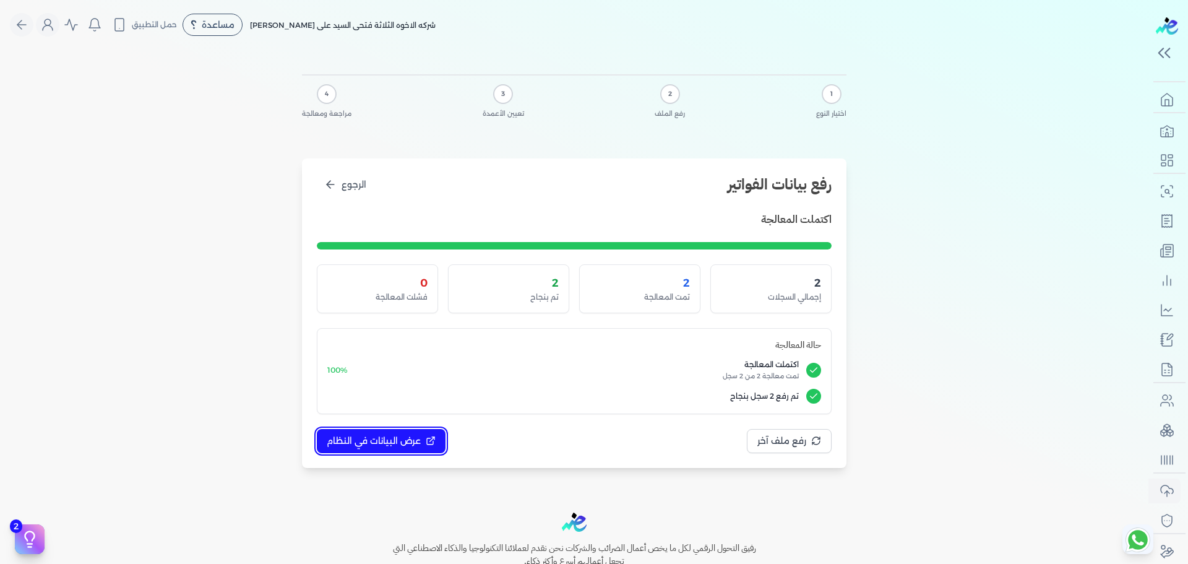
click at [371, 436] on span "عرض البيانات في النظام" at bounding box center [374, 440] width 94 height 13
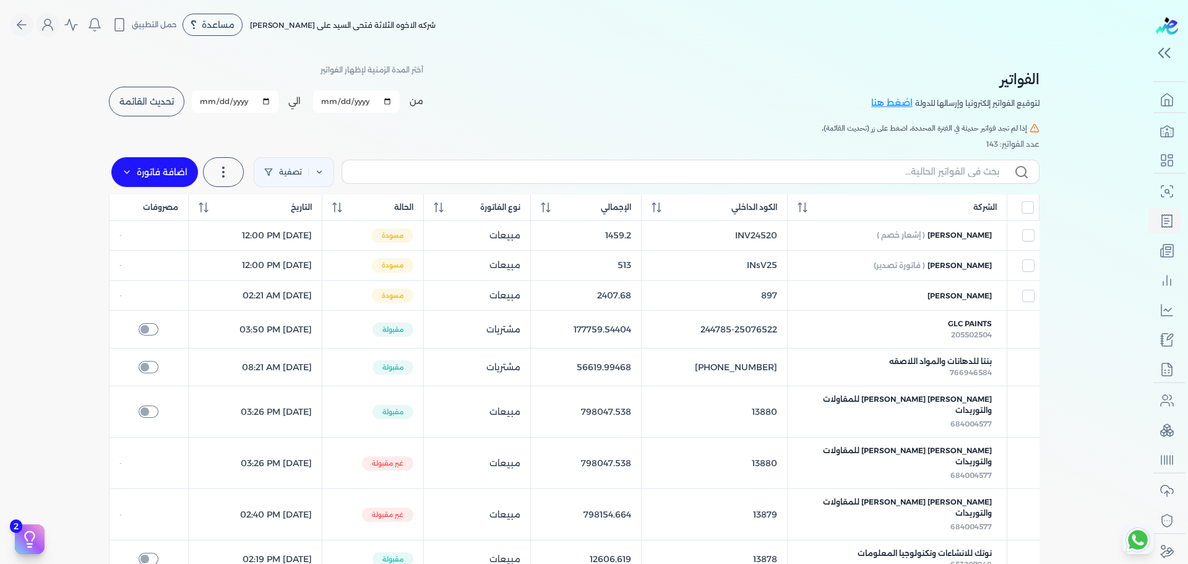
click at [141, 93] on button "تحديث القائمة" at bounding box center [146, 102] width 75 height 30
click at [1034, 206] on input "All items unselected" at bounding box center [1028, 207] width 12 height 12
checkbox input "true"
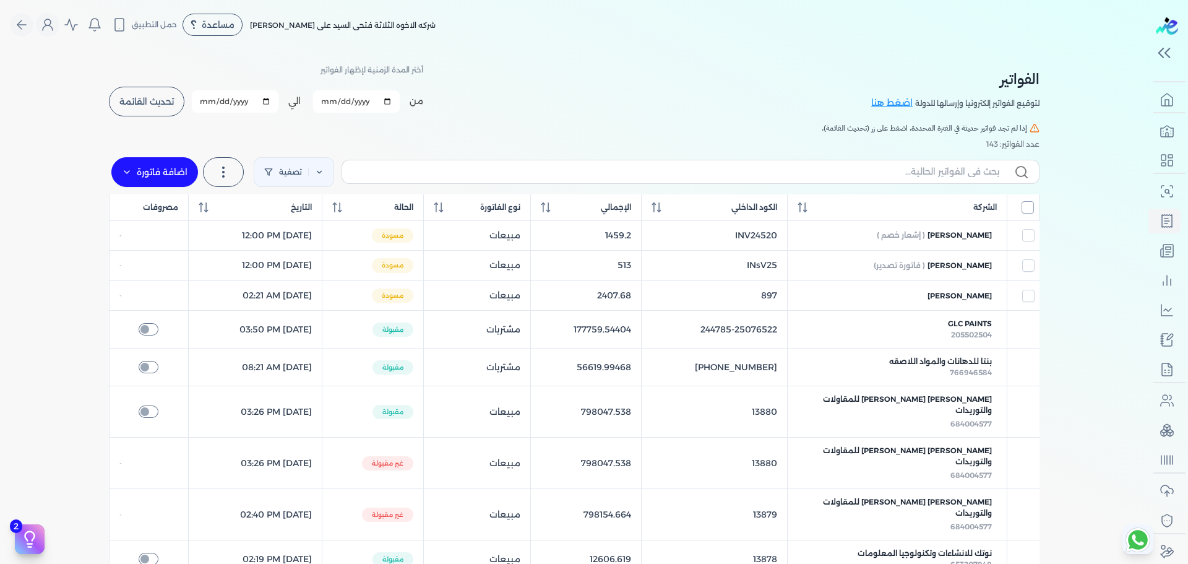
checkbox input "true"
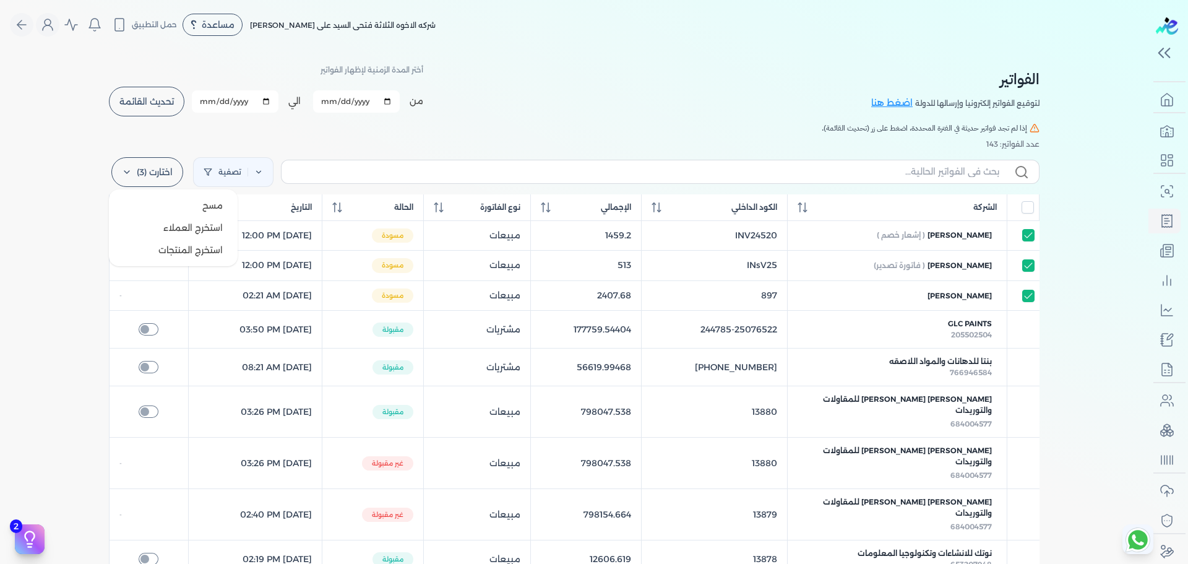
click at [177, 170] on label "اختارت (3)" at bounding box center [147, 172] width 72 height 30
click at [169, 204] on button "مسح" at bounding box center [173, 205] width 119 height 22
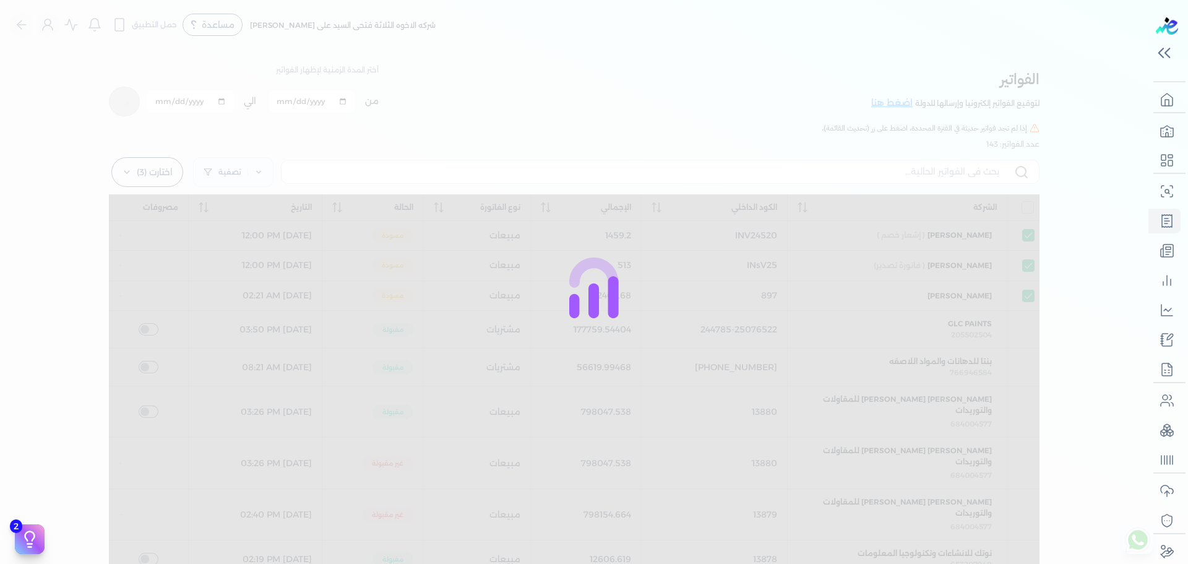
checkbox input "true"
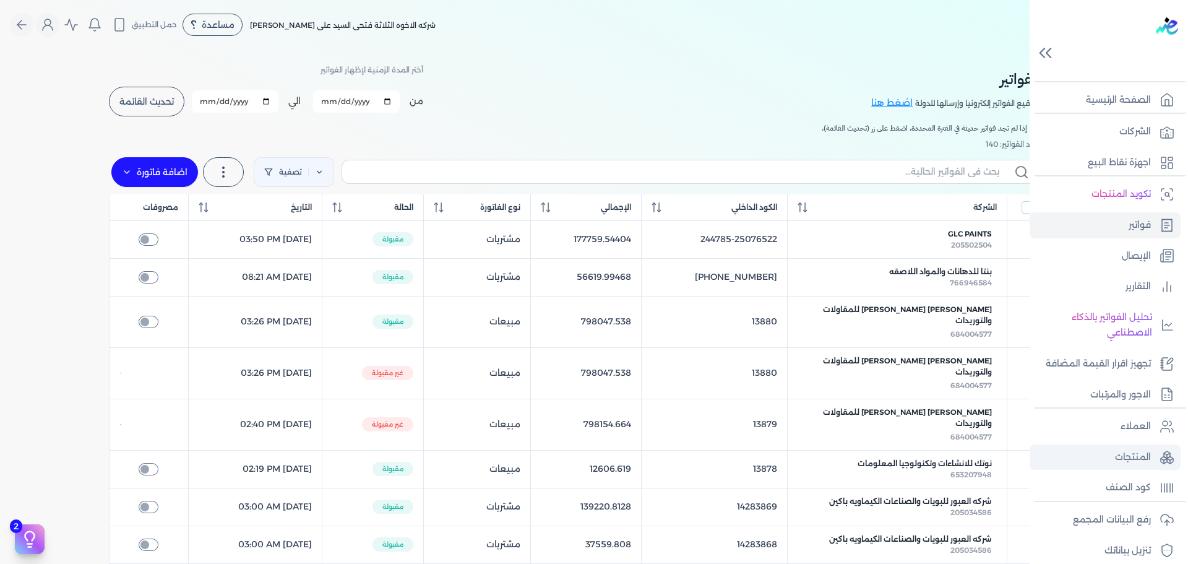
scroll to position [41, 0]
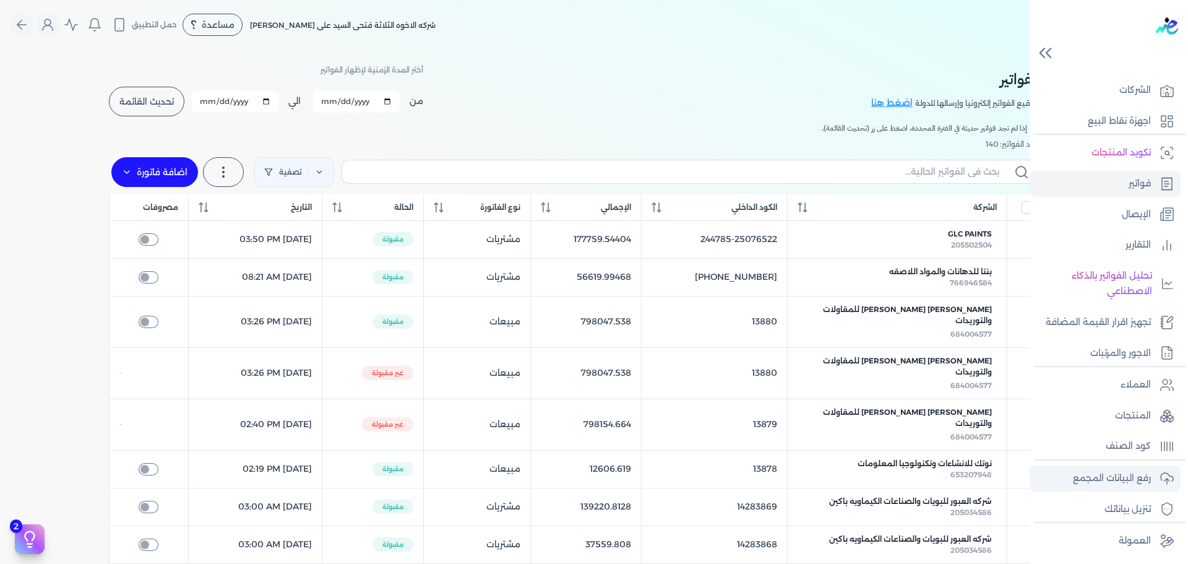
click at [1127, 479] on p "رفع البيانات المجمع" at bounding box center [1112, 478] width 78 height 16
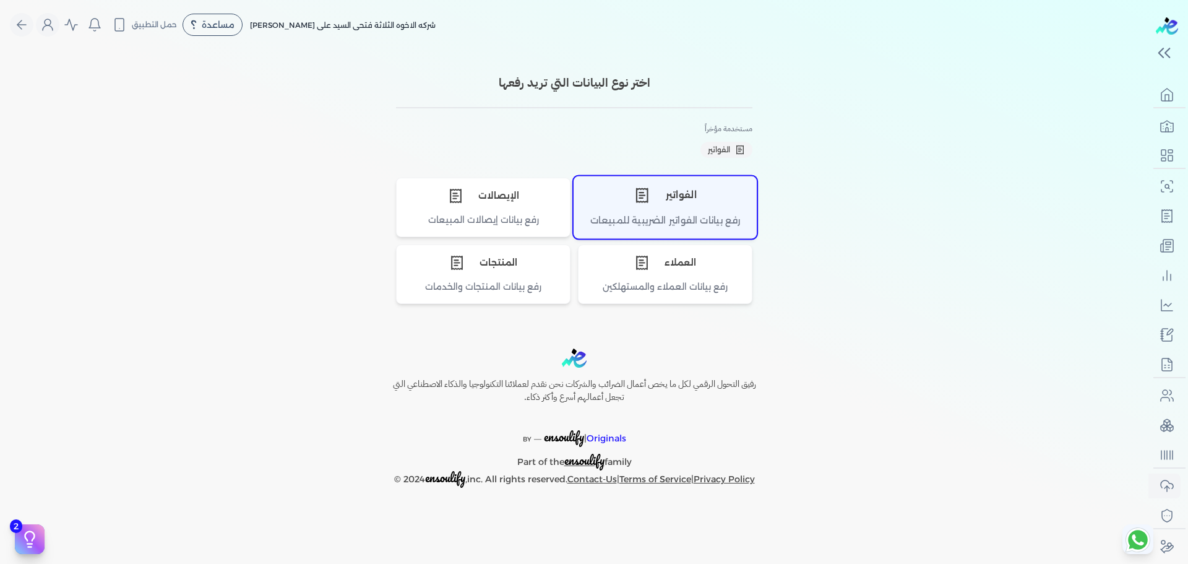
click at [697, 210] on div "الفواتير" at bounding box center [665, 194] width 182 height 37
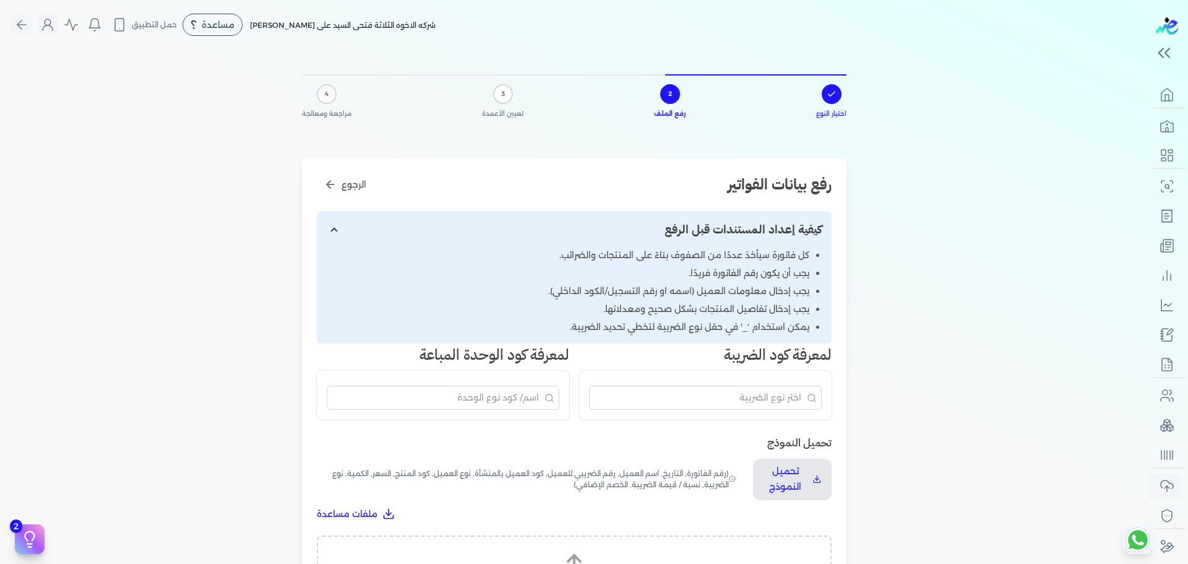
scroll to position [5, 0]
click at [801, 478] on p "تحميل النموذج" at bounding box center [785, 479] width 45 height 32
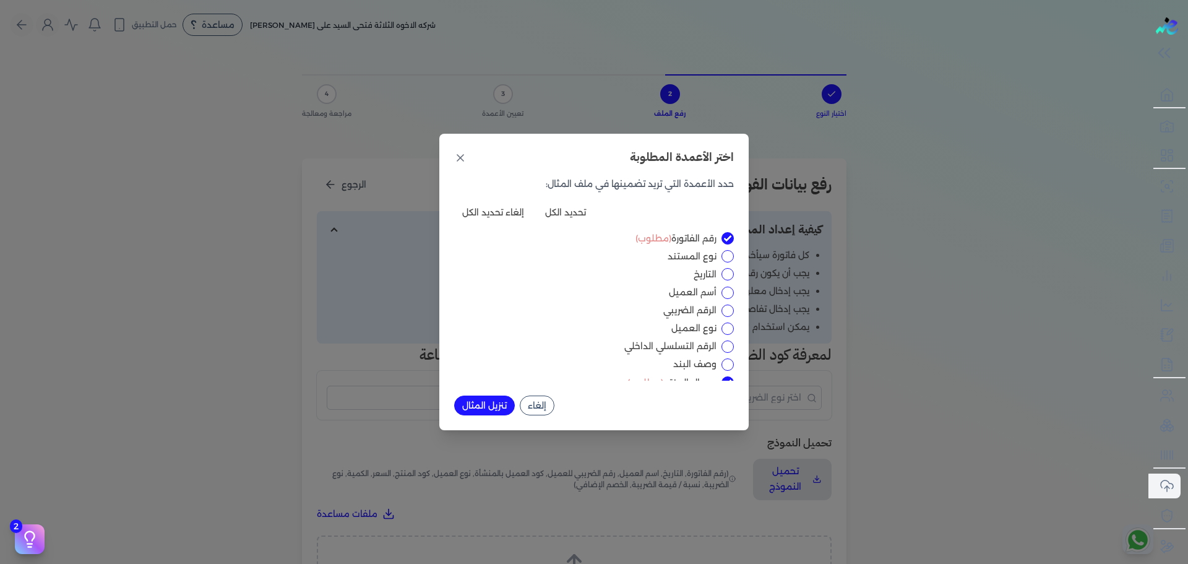
click at [544, 405] on button "إلغاء" at bounding box center [537, 405] width 35 height 20
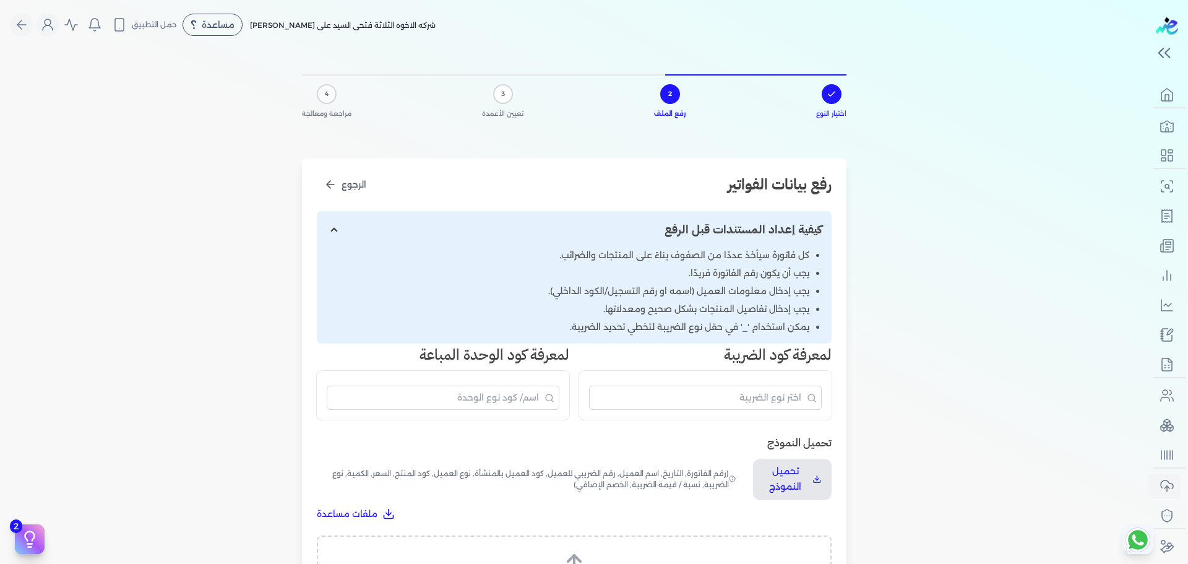
scroll to position [289, 0]
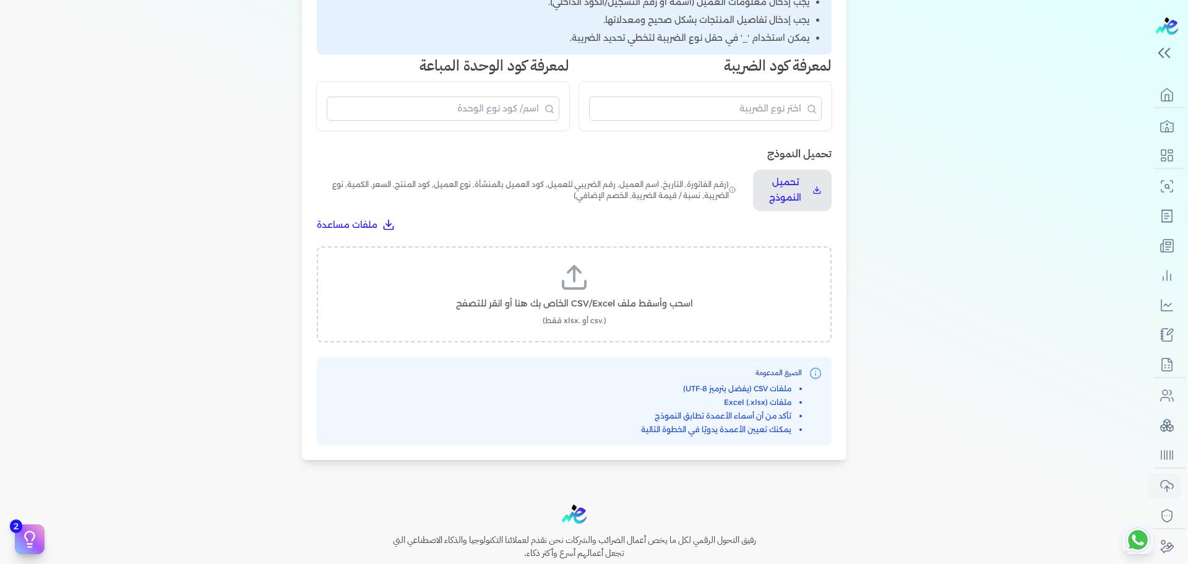
click at [557, 420] on div "الصيغ المدعومة ملفات CSV (يفضل بترميز UTF-8) ملفات Excel (.xlsx) تأكد من أن أسم…" at bounding box center [574, 401] width 495 height 68
click at [581, 287] on icon at bounding box center [574, 284] width 22 height 7
click at [0, 0] on input "اسحب وأسقط ملف CSV/Excel الخاص بك هنا أو انقر للتصفح (.csv أو .xlsx فقط)" at bounding box center [0, 0] width 0 height 0
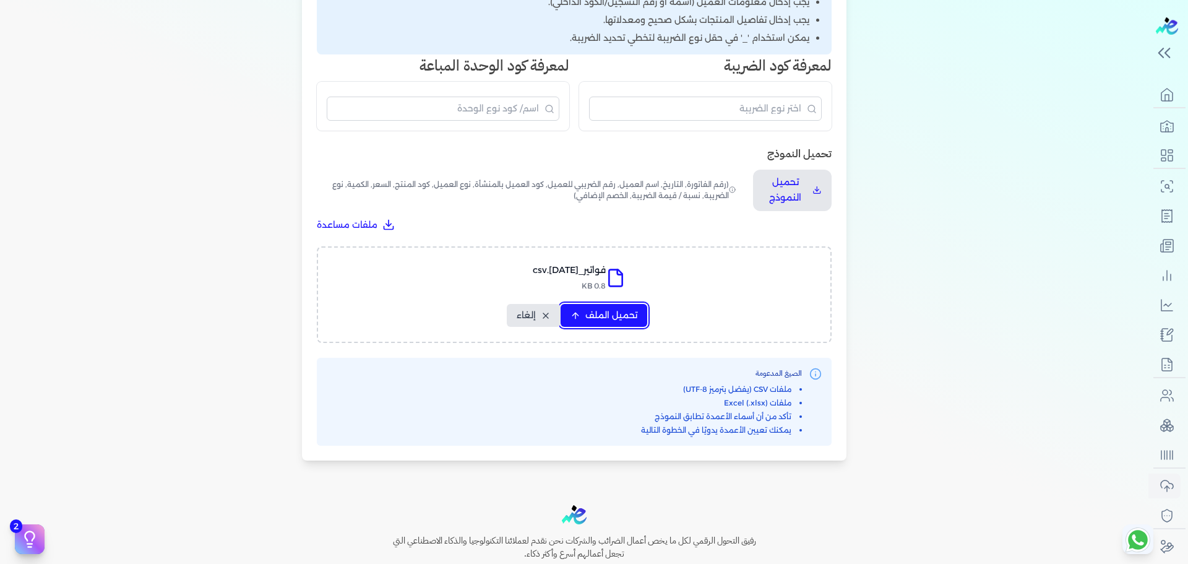
click at [592, 311] on span "تحميل الملف" at bounding box center [611, 315] width 52 height 13
select select "رقم الفاتورة"
select select "نوع المستند"
select select "التاريخ"
select select "أسم العميل"
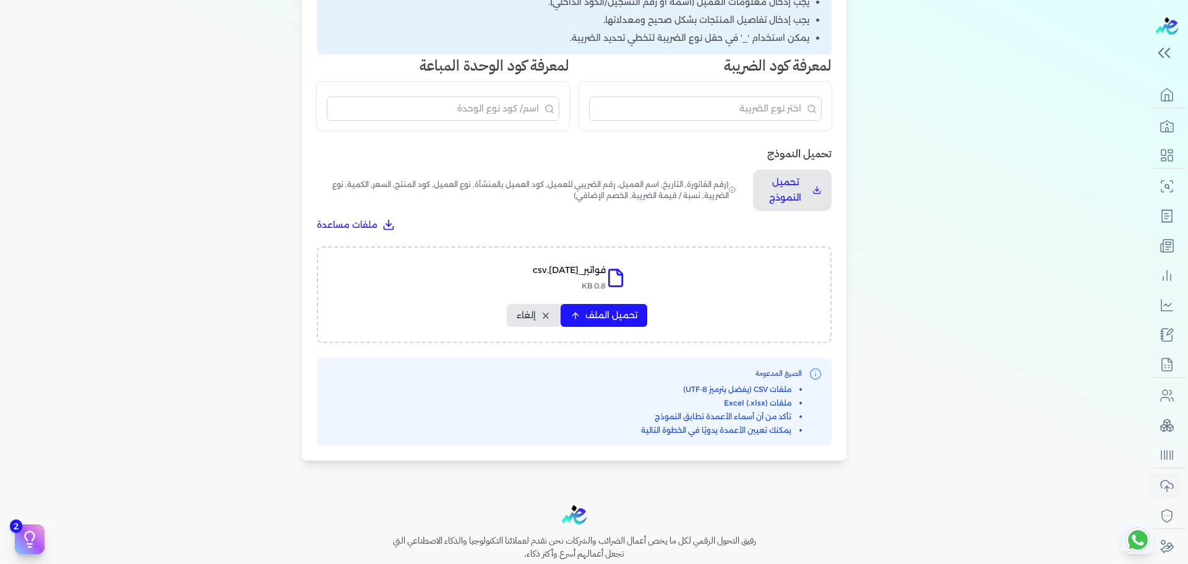
select select "وصف البند"
select select "سيريال المنتج"
select select "نوع الكود"
select select "كود الصنف"
select select "السعر"
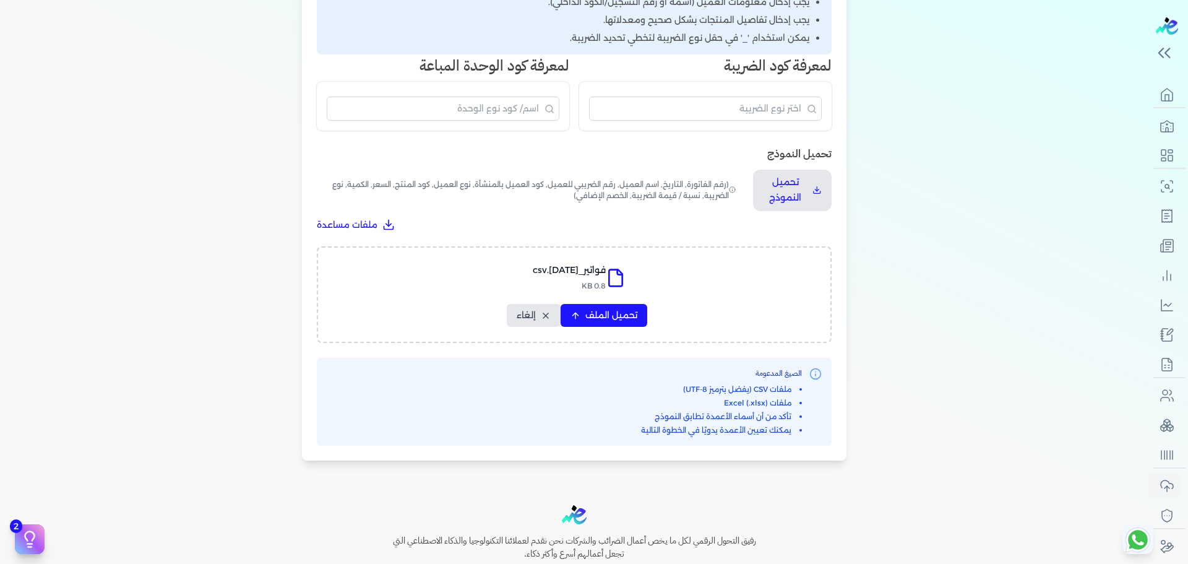
select select "الكمية"
select select "نوع الوحدة"
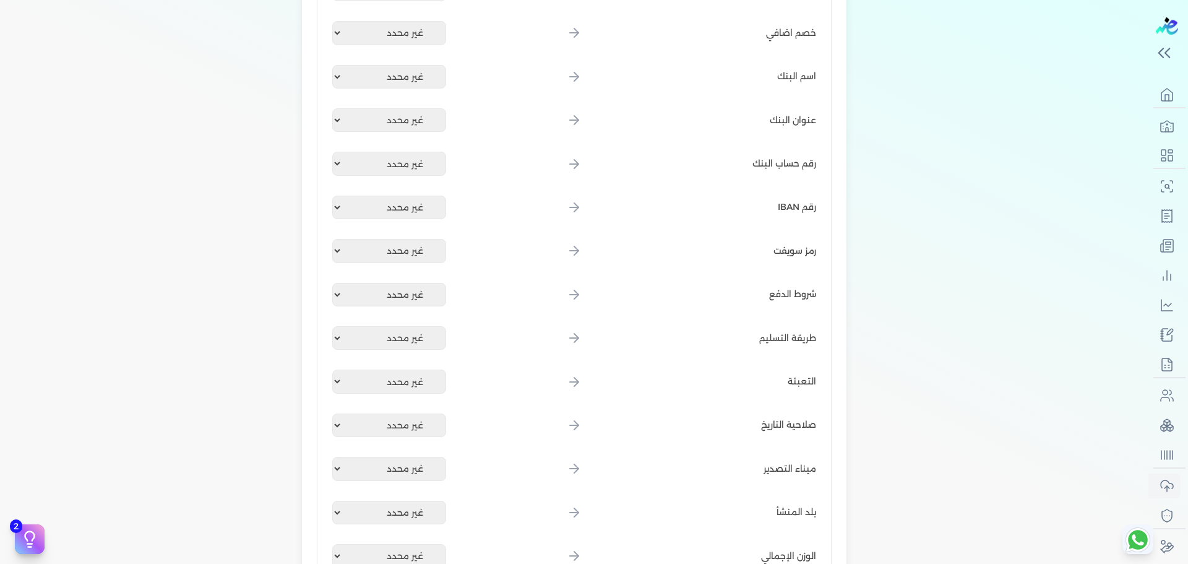
scroll to position [1684, 0]
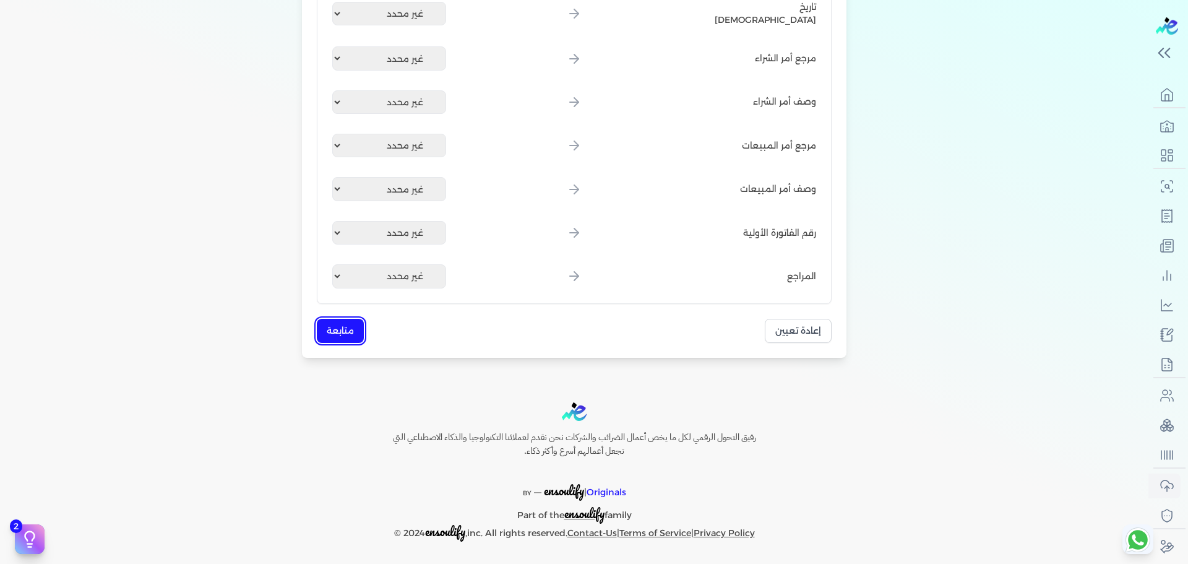
click at [356, 335] on button "متابعة" at bounding box center [340, 331] width 47 height 24
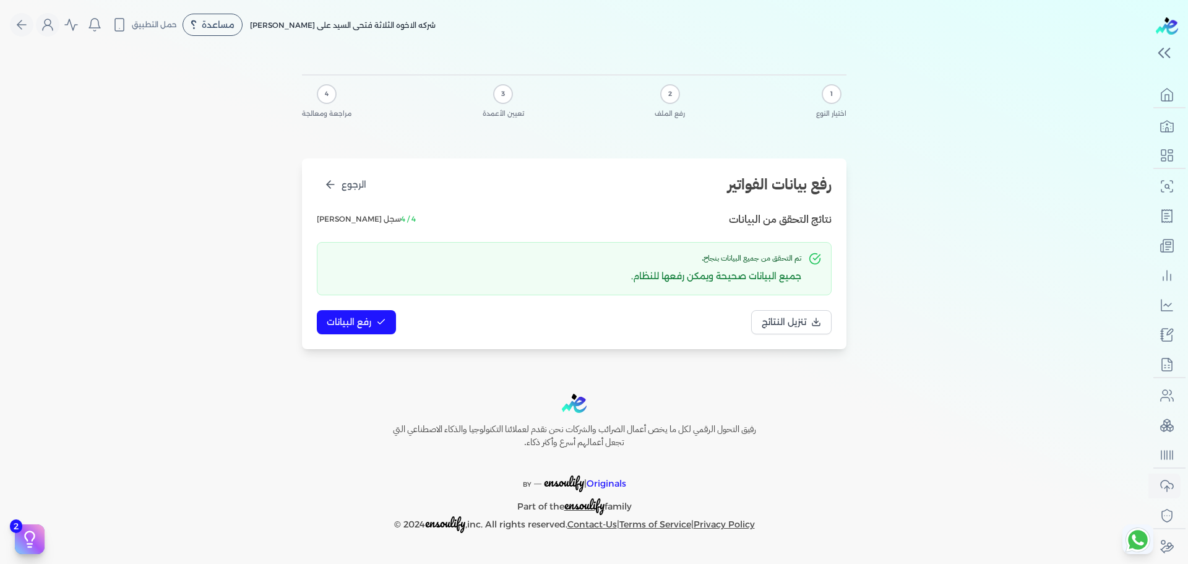
scroll to position [0, 0]
click at [369, 319] on span "رفع البيانات" at bounding box center [349, 322] width 45 height 13
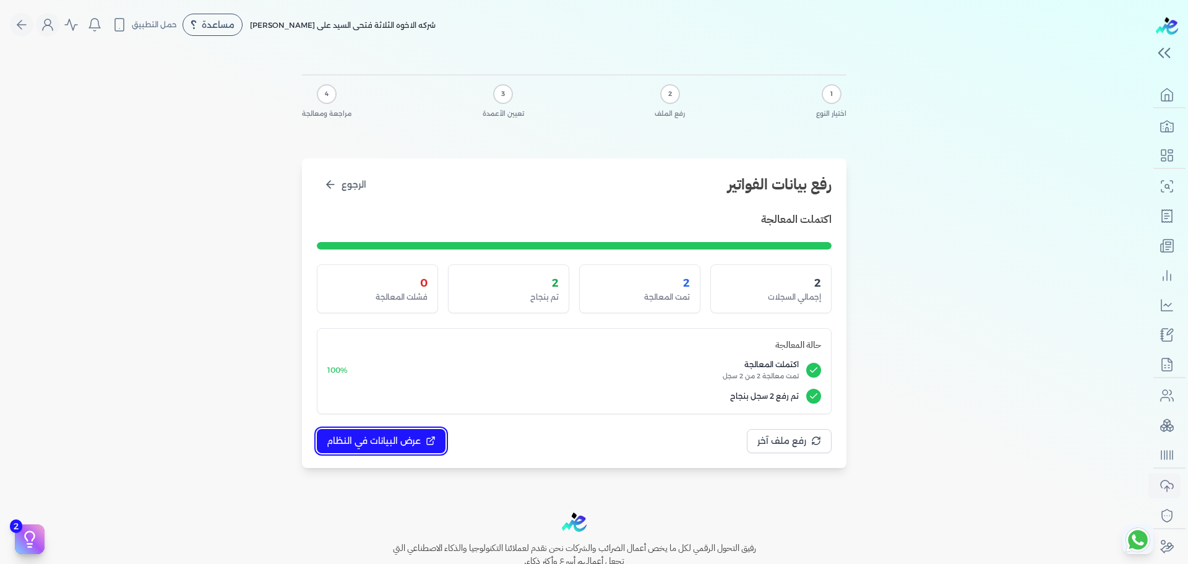
click at [400, 438] on span "عرض البيانات في النظام" at bounding box center [374, 440] width 94 height 13
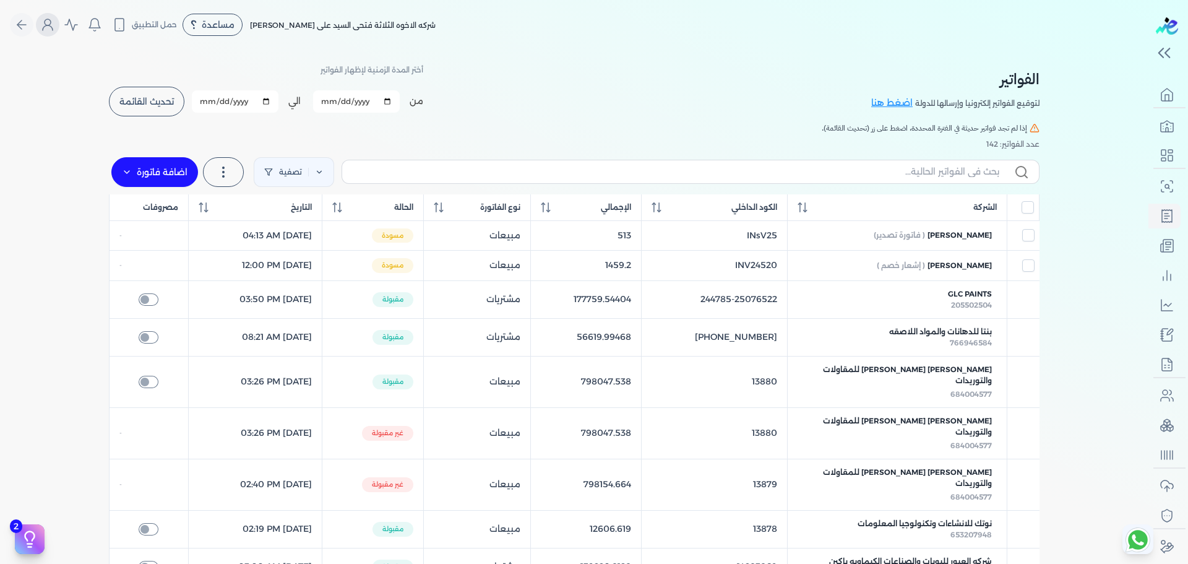
click at [53, 24] on icon "Global" at bounding box center [47, 24] width 15 height 15
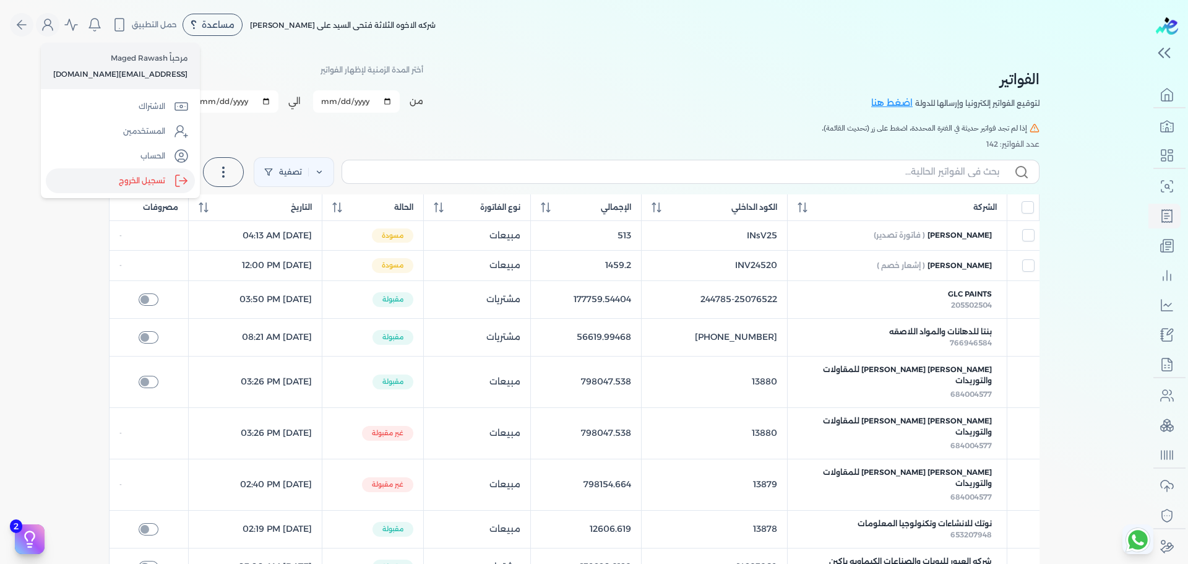
click at [144, 183] on label "تسجيل الخروج" at bounding box center [120, 180] width 149 height 25
click at [1149, 50] on input "Close" at bounding box center [1149, 50] width 0 height 0
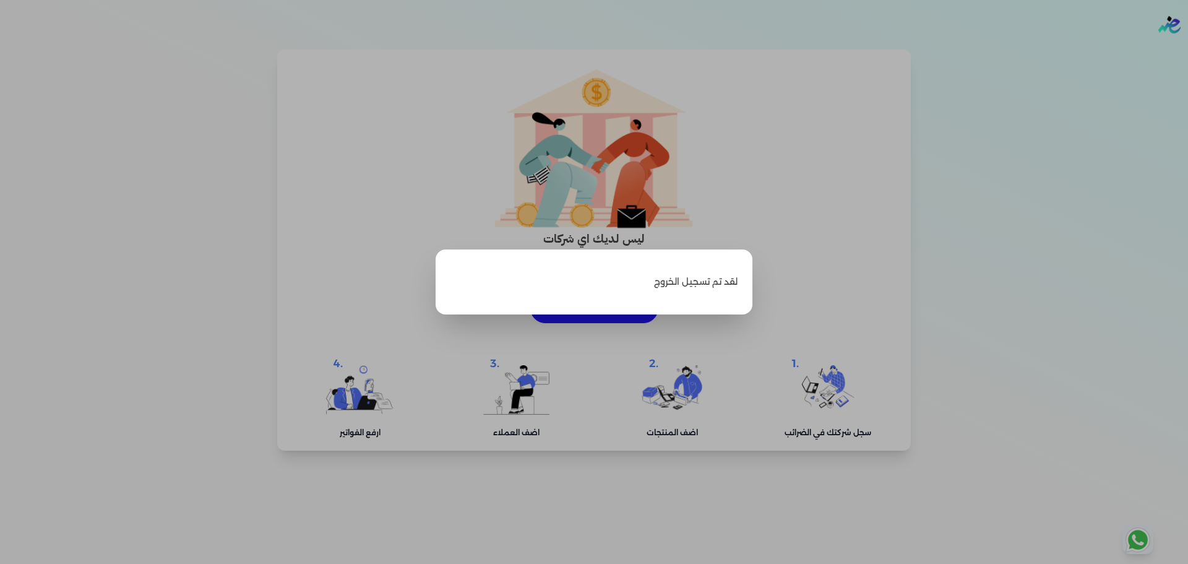
click at [873, 187] on label "Close" at bounding box center [594, 282] width 1188 height 564
click at [1188, 50] on input "Close" at bounding box center [1188, 50] width 0 height 0
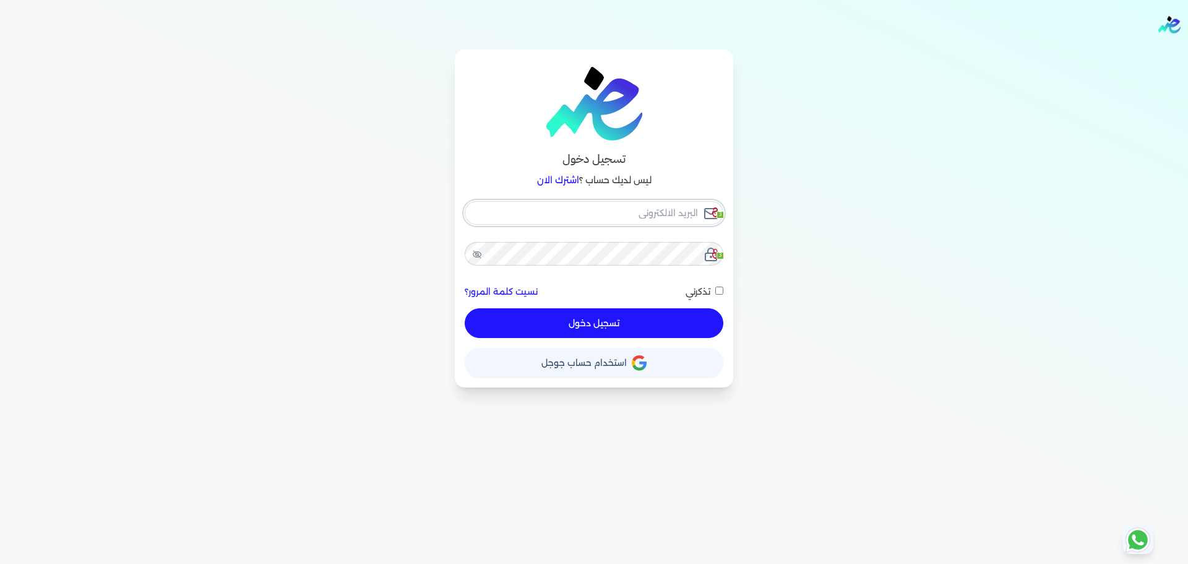
checkbox input "false"
type input "[EMAIL_ADDRESS][DOMAIN_NAME]"
checkbox input "false"
click at [558, 361] on span "استخدام حساب جوجل" at bounding box center [583, 362] width 85 height 9
checkbox input "false"
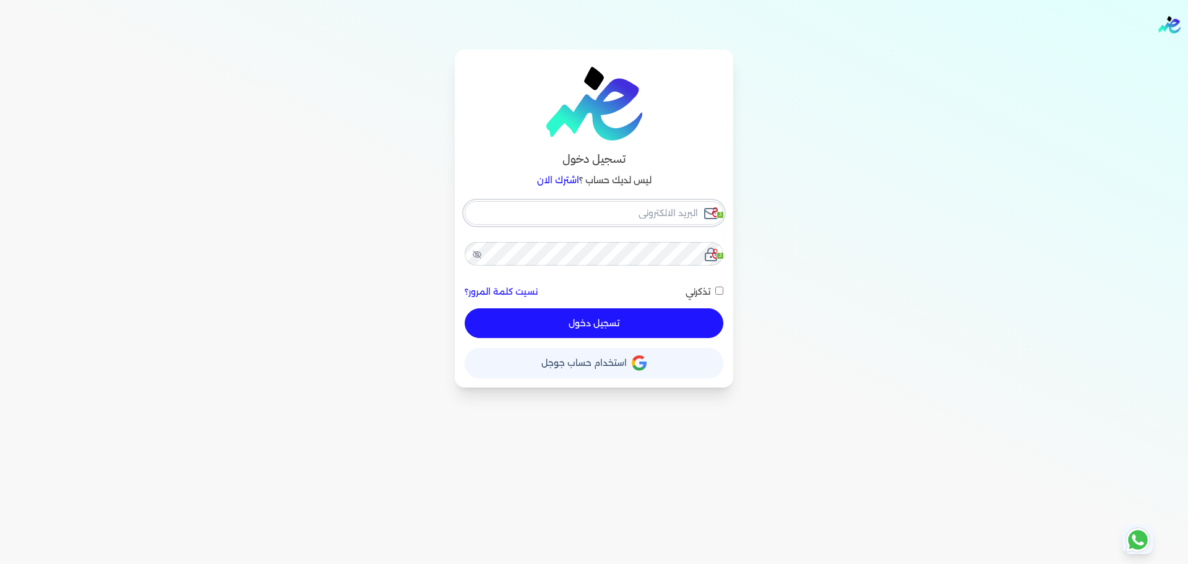
type input "[EMAIL_ADDRESS][DOMAIN_NAME]"
click at [623, 323] on button "تسجيل دخول" at bounding box center [594, 323] width 259 height 30
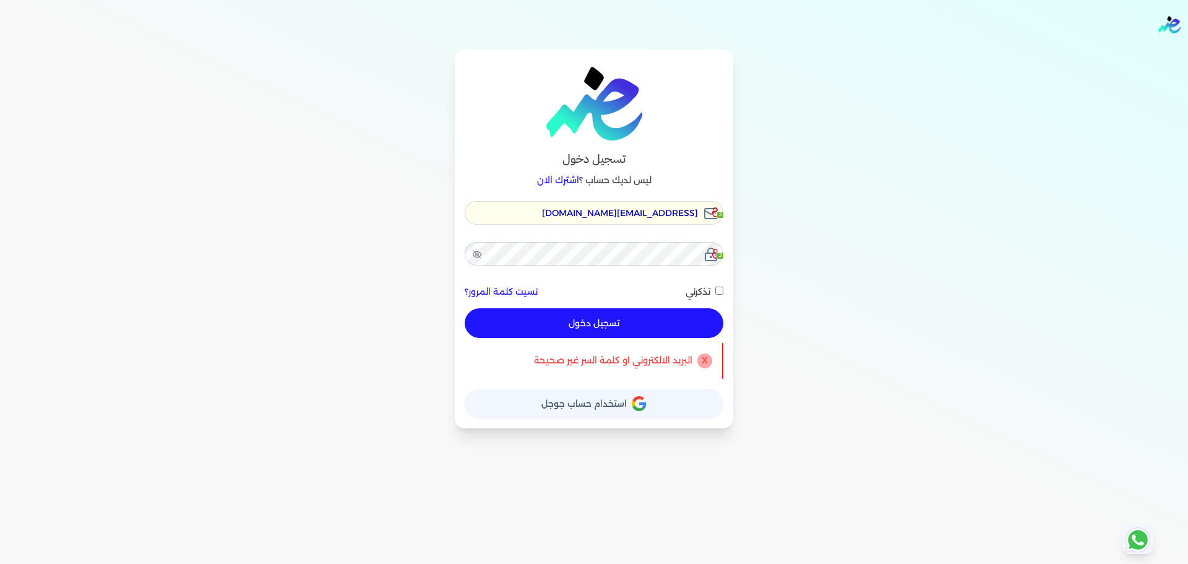
click at [662, 328] on button "تسجيل دخول" at bounding box center [594, 323] width 259 height 30
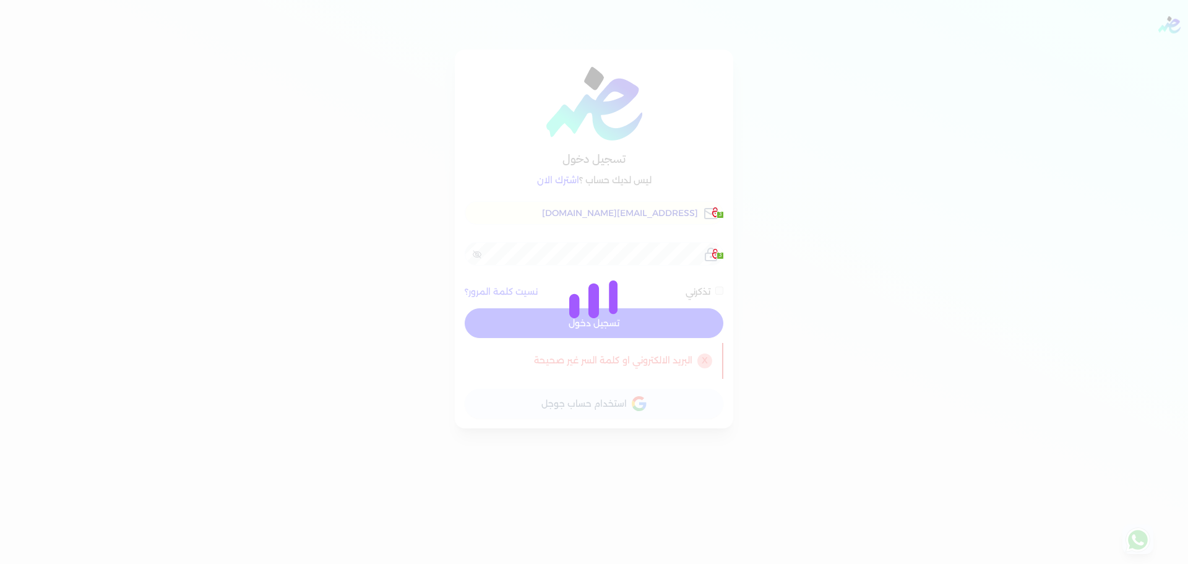
checkbox input "false"
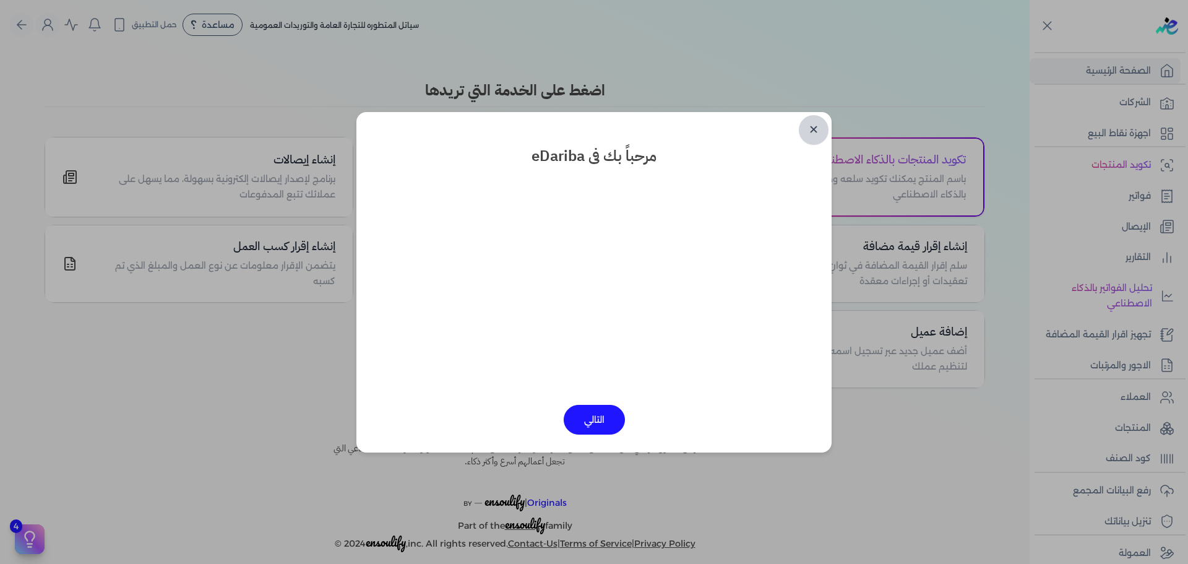
click at [818, 125] on link "✕" at bounding box center [814, 130] width 30 height 30
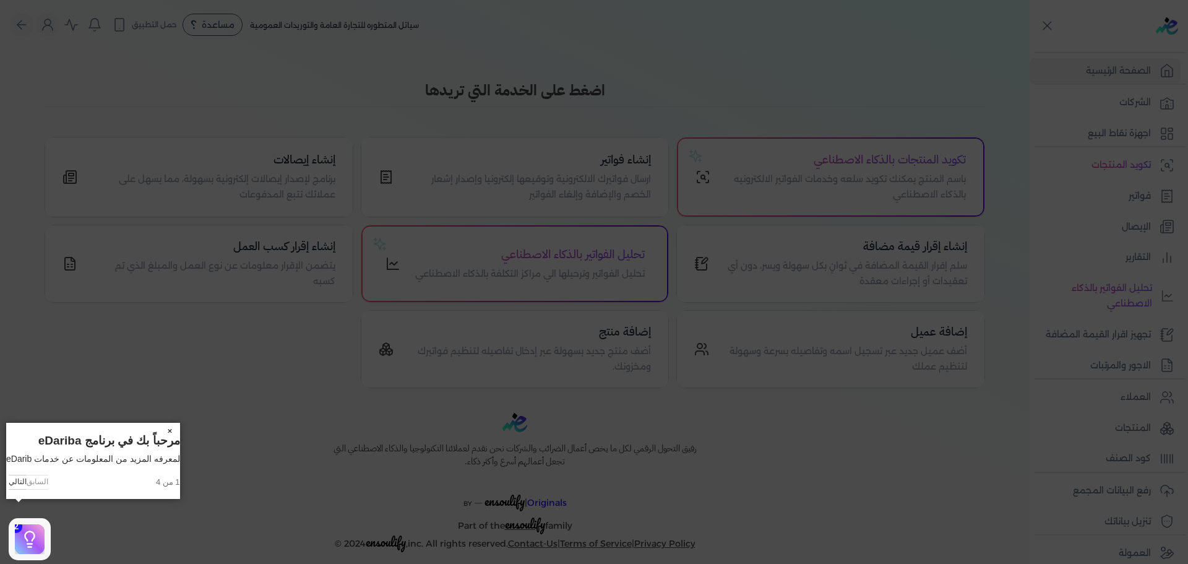
click at [530, 291] on icon at bounding box center [594, 282] width 1188 height 564
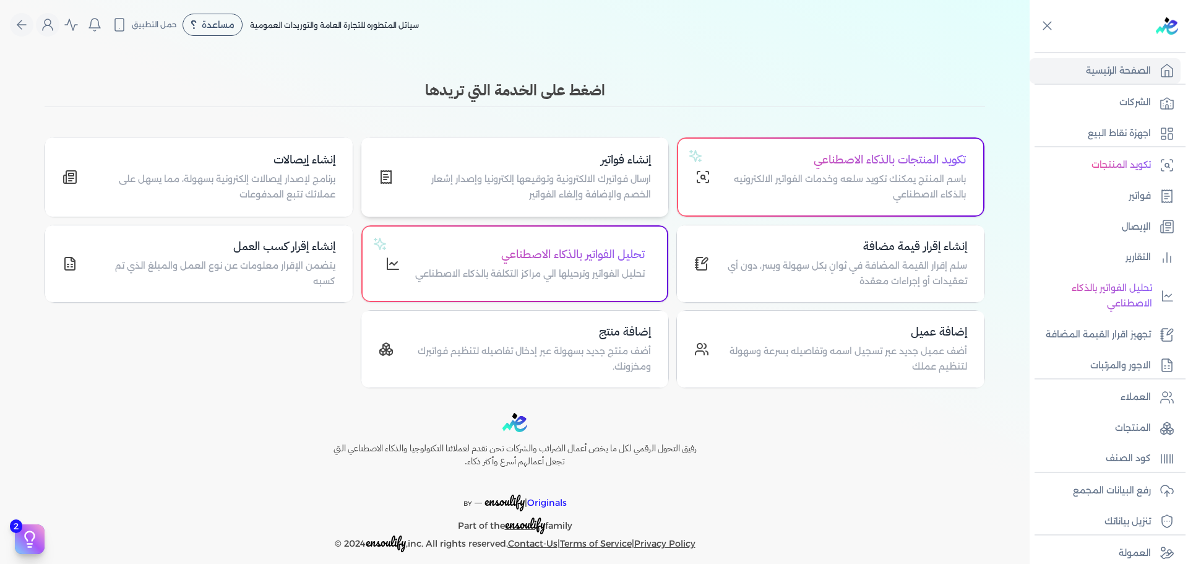
click at [561, 191] on p "ارسال فواتيرك الالكترونية وتوقيعها إلكترونيا وإصدار إشعار الخصم والإضافة وإلغاء…" at bounding box center [529, 187] width 243 height 32
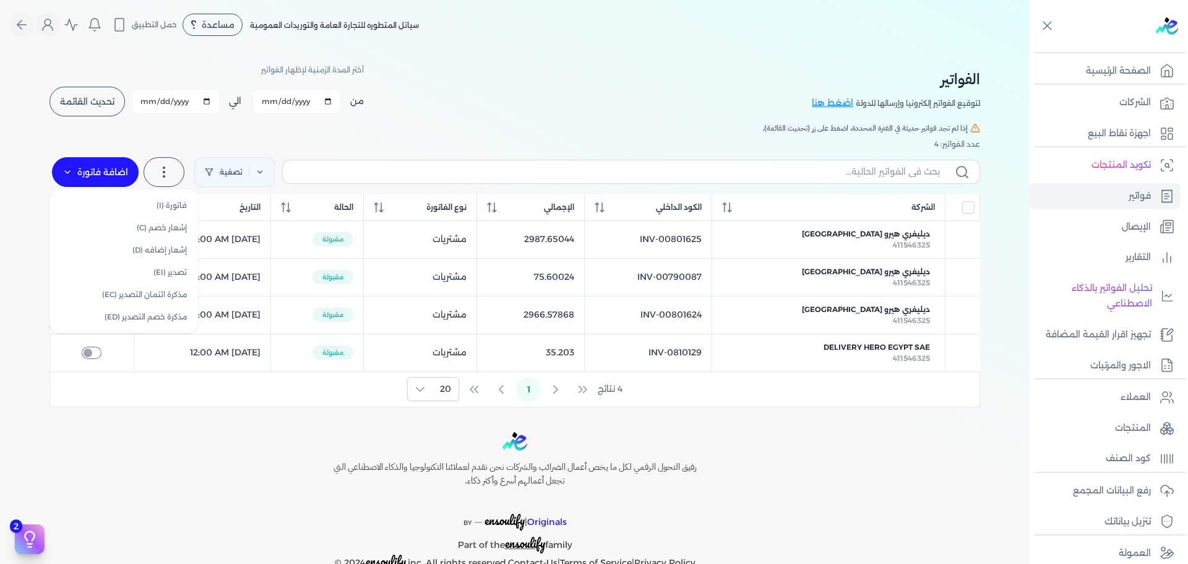
click at [77, 157] on label "اضافة فاتورة" at bounding box center [95, 172] width 87 height 30
click at [116, 182] on label "اضافة فاتورة" at bounding box center [95, 172] width 87 height 30
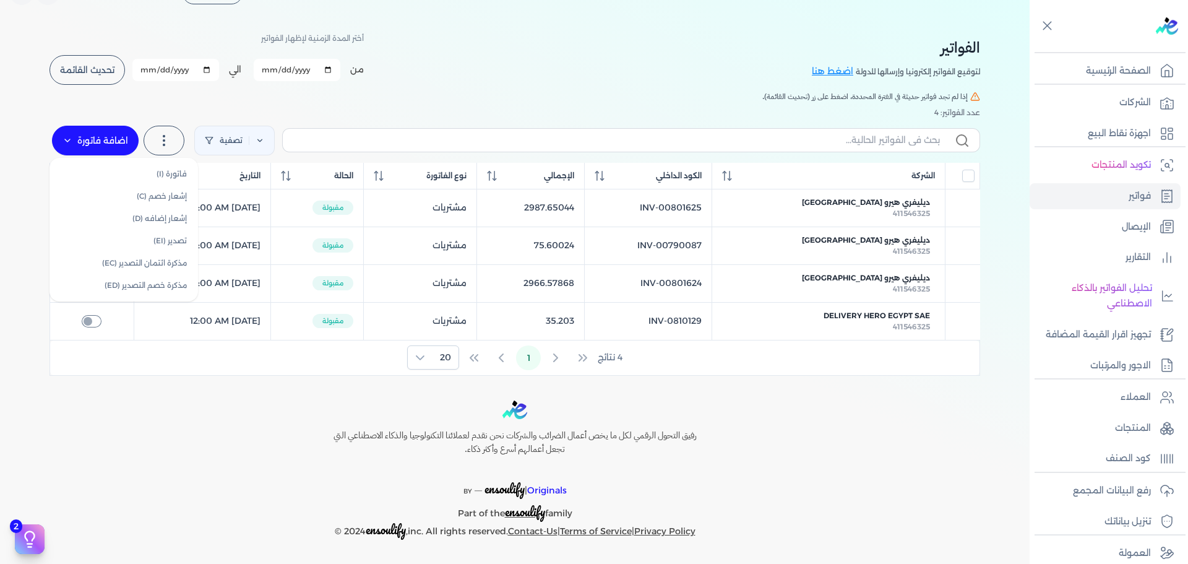
click at [65, 136] on icon at bounding box center [68, 141] width 10 height 10
click at [88, 146] on label "اضافة فاتورة" at bounding box center [95, 141] width 87 height 30
click at [84, 142] on label "اضافة فاتورة" at bounding box center [95, 141] width 87 height 30
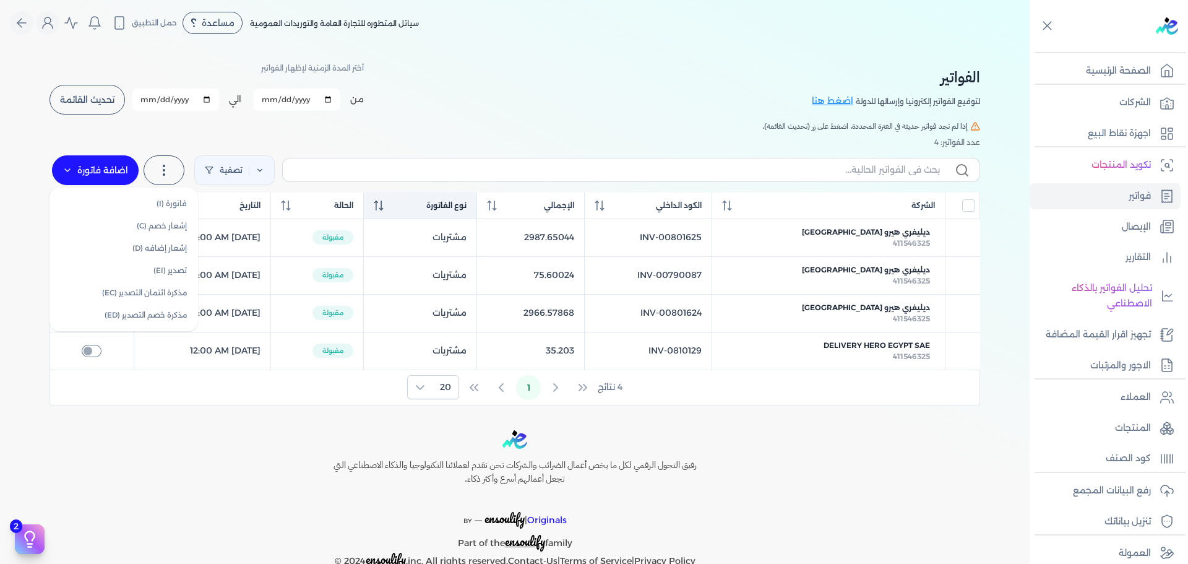
scroll to position [0, 0]
click at [108, 173] on label "اضافة فاتورة" at bounding box center [95, 172] width 87 height 30
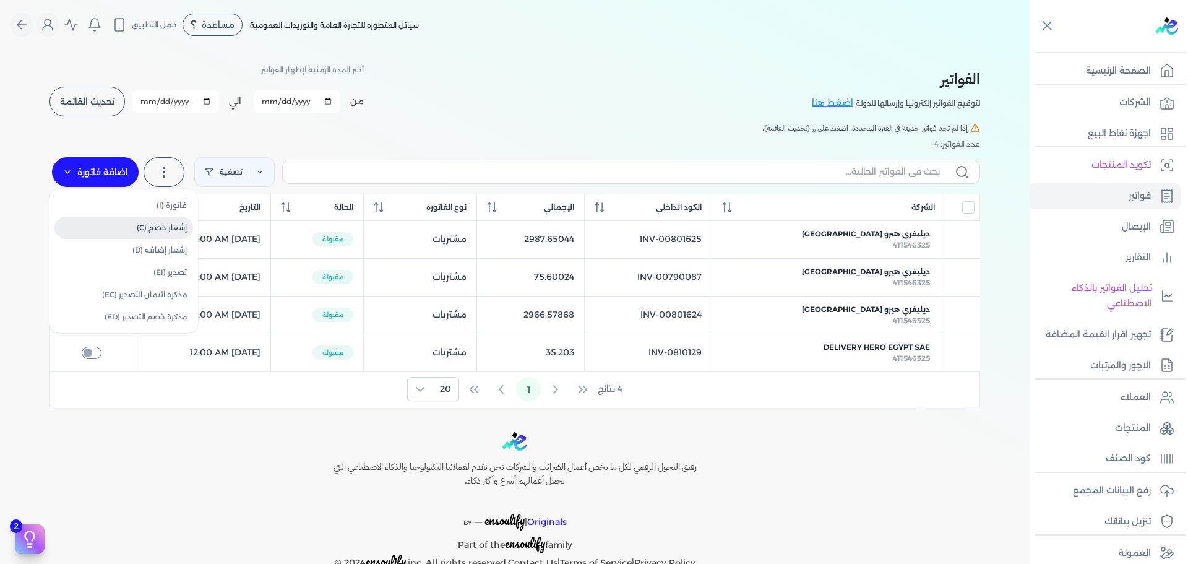
click at [124, 232] on link "إشعار خصم (C)" at bounding box center [123, 228] width 139 height 22
select select "EGP"
select select "B"
select select "EGS"
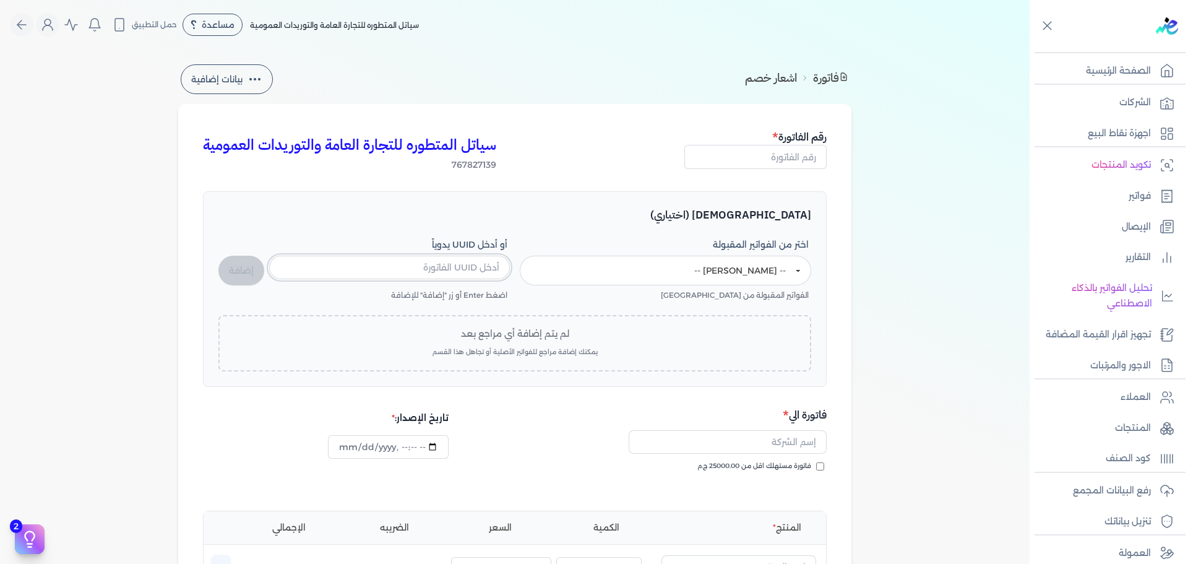
click at [465, 256] on input "text" at bounding box center [389, 268] width 241 height 24
click at [714, 263] on select "-- اختر فاتورة -- INV-00801625 - سياتل المتطورة للتجارة العامة والتوريدات العمو…" at bounding box center [665, 271] width 291 height 30
type input "2025-10-12T21:08:37"
click at [475, 264] on input "text" at bounding box center [389, 268] width 241 height 24
paste input "localhost:5173"
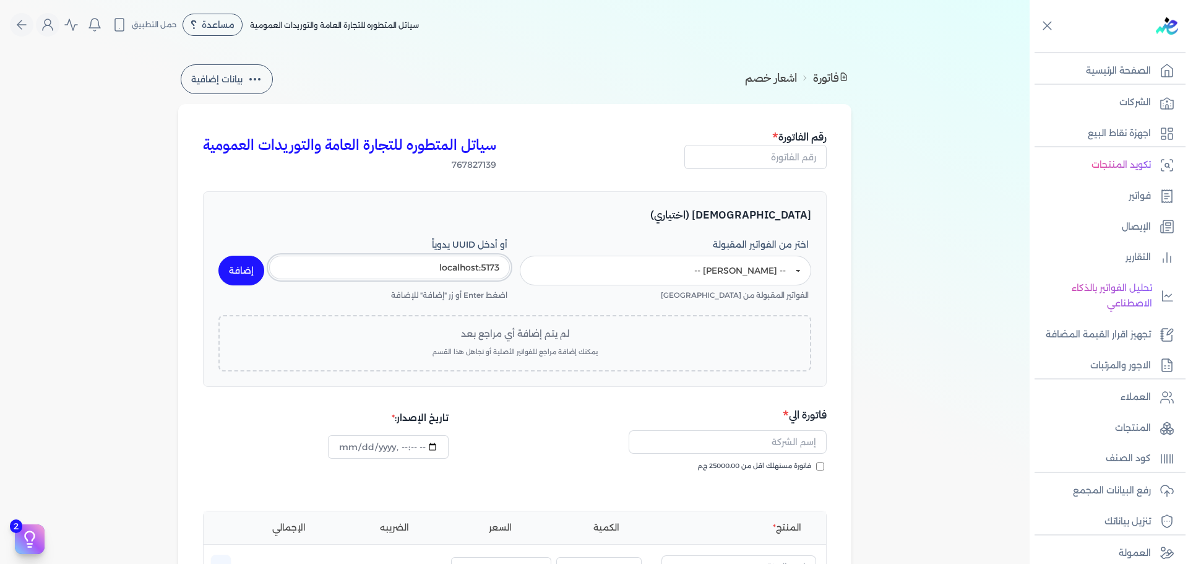
type input "localhost:5173"
click at [241, 265] on button "إضافة" at bounding box center [241, 271] width 46 height 30
type input "localhost:5173"
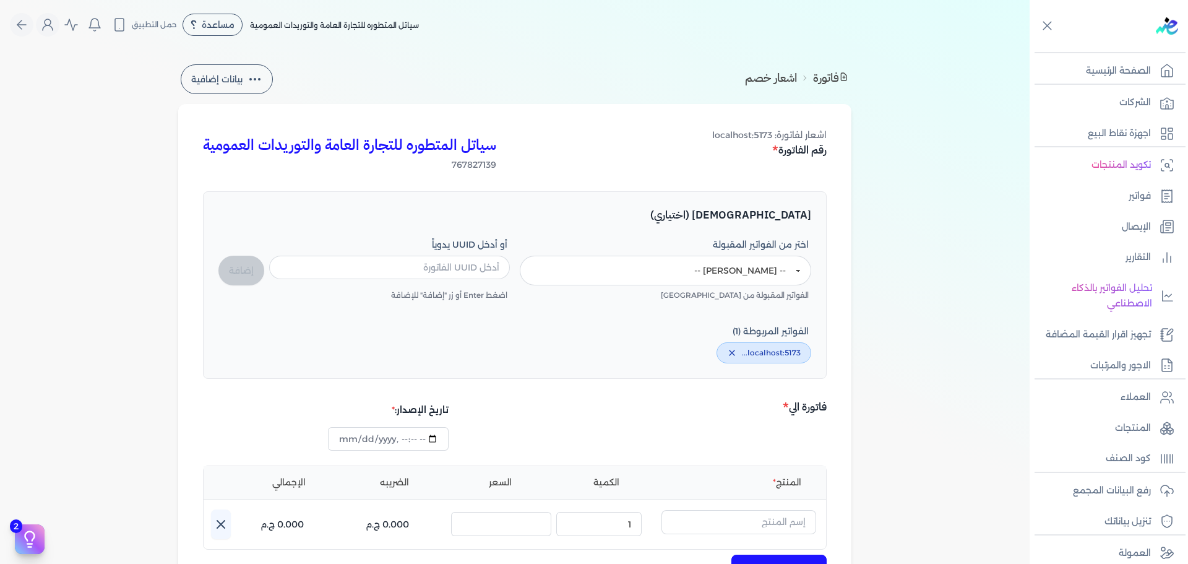
click at [791, 249] on span "اختر من الفواتير المقبولة" at bounding box center [761, 244] width 96 height 12
drag, startPoint x: 791, startPoint y: 249, endPoint x: 748, endPoint y: 249, distance: 43.9
click at [748, 249] on span "اختر من الفواتير المقبولة" at bounding box center [761, 244] width 96 height 12
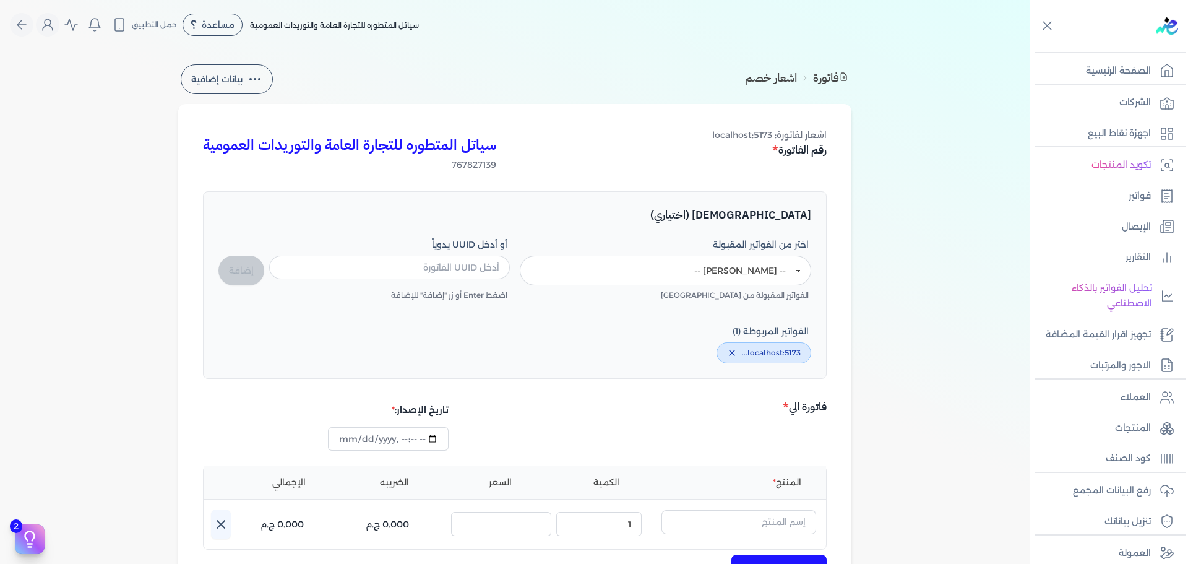
click at [748, 249] on span "اختر من الفواتير المقبولة" at bounding box center [761, 244] width 96 height 12
click at [753, 265] on select "-- اختر فاتورة -- INV-00801625 - سياتل المتطورة للتجارة العامة والتوريدات العمو…" at bounding box center [665, 271] width 291 height 30
click at [522, 256] on select "-- اختر فاتورة -- INV-00801625 - سياتل المتطورة للتجارة العامة والتوريدات العمو…" at bounding box center [665, 271] width 291 height 30
select select "-- اختر فاتورة --"
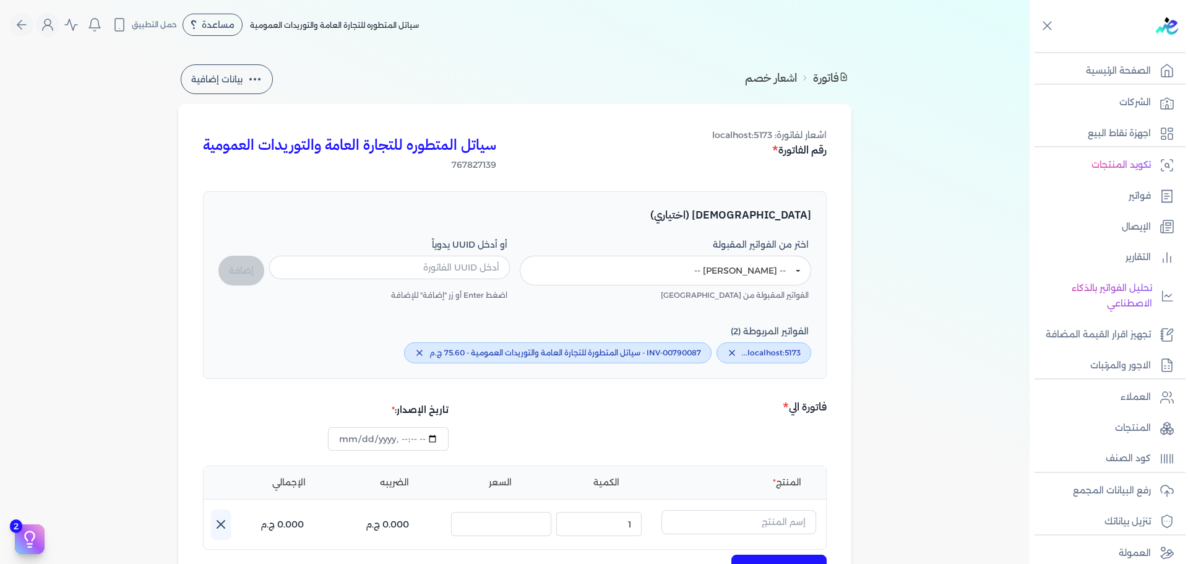
click at [821, 137] on span "اشعار لفاتورة: localhost:5173" at bounding box center [769, 134] width 114 height 11
click at [735, 349] on icon "button" at bounding box center [732, 353] width 10 height 10
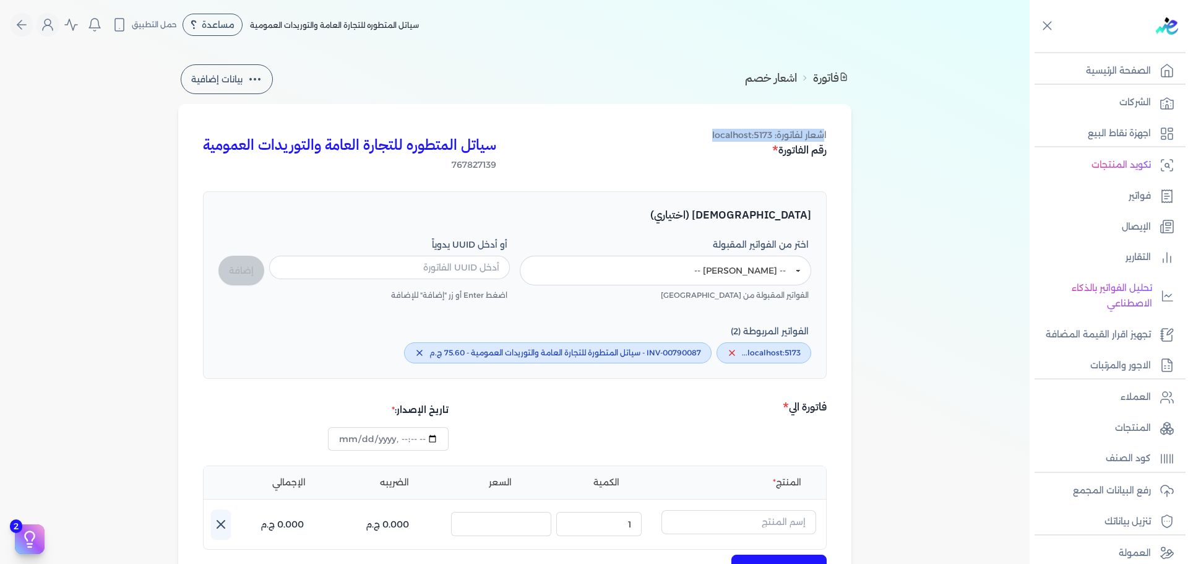
type input "F8ADGH0E45K2C6AGXDC4YQ6K10"
click at [871, 171] on div "فاتورة اشعار خصم بيانات إضافية سياتل المتطوره للتجارة العامة والتوريدات العمومي…" at bounding box center [514, 448] width 713 height 772
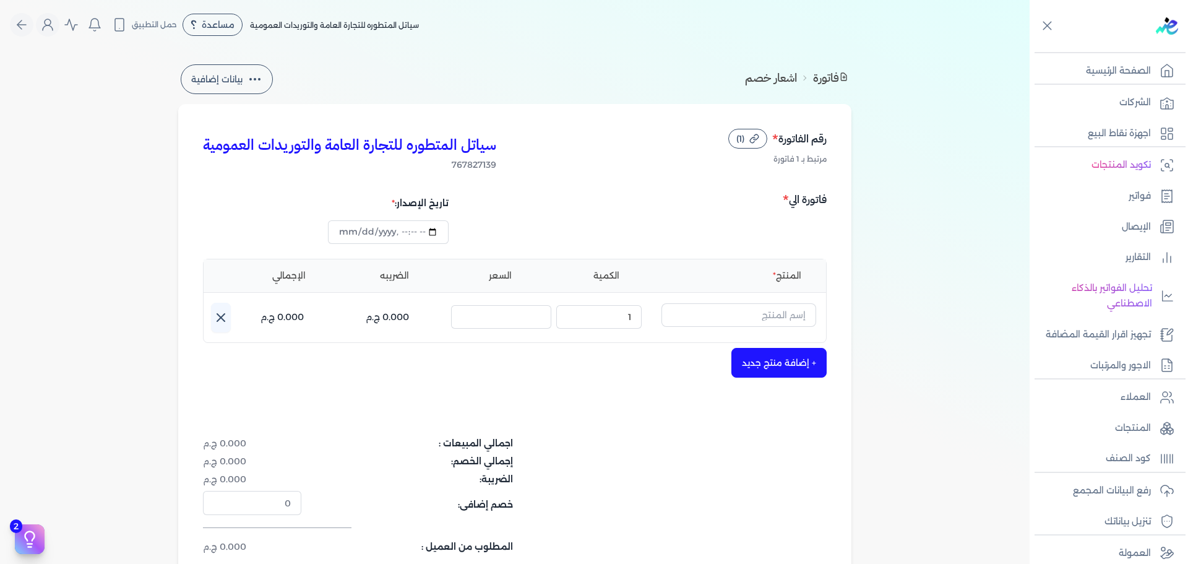
click at [755, 139] on icon "button" at bounding box center [754, 139] width 10 height 10
click at [753, 138] on icon "button" at bounding box center [754, 139] width 10 height 10
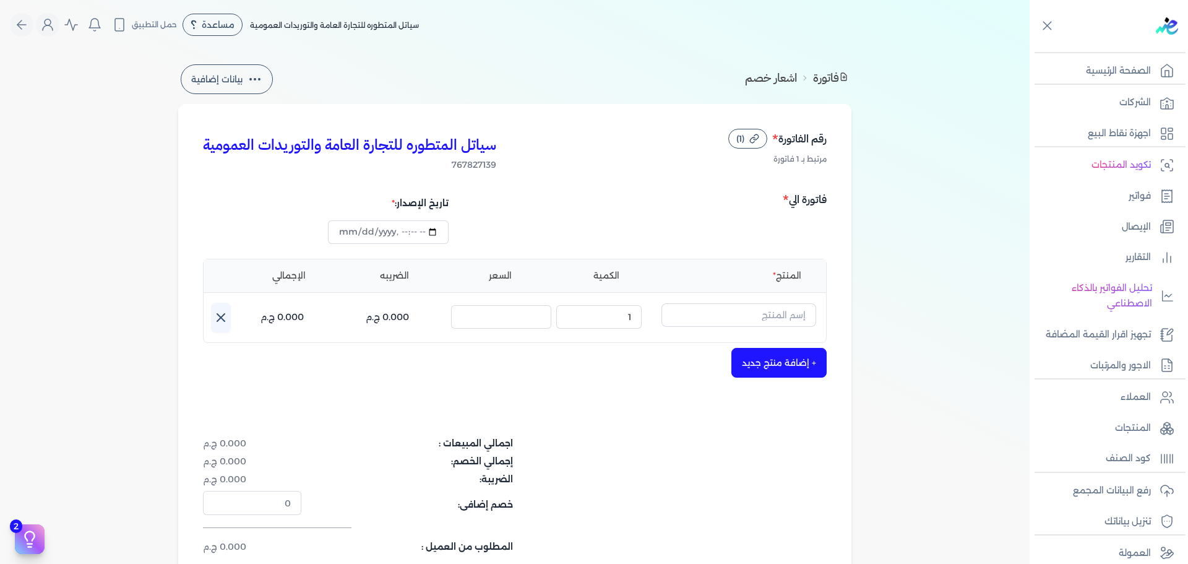
click at [753, 138] on icon "button" at bounding box center [754, 139] width 10 height 10
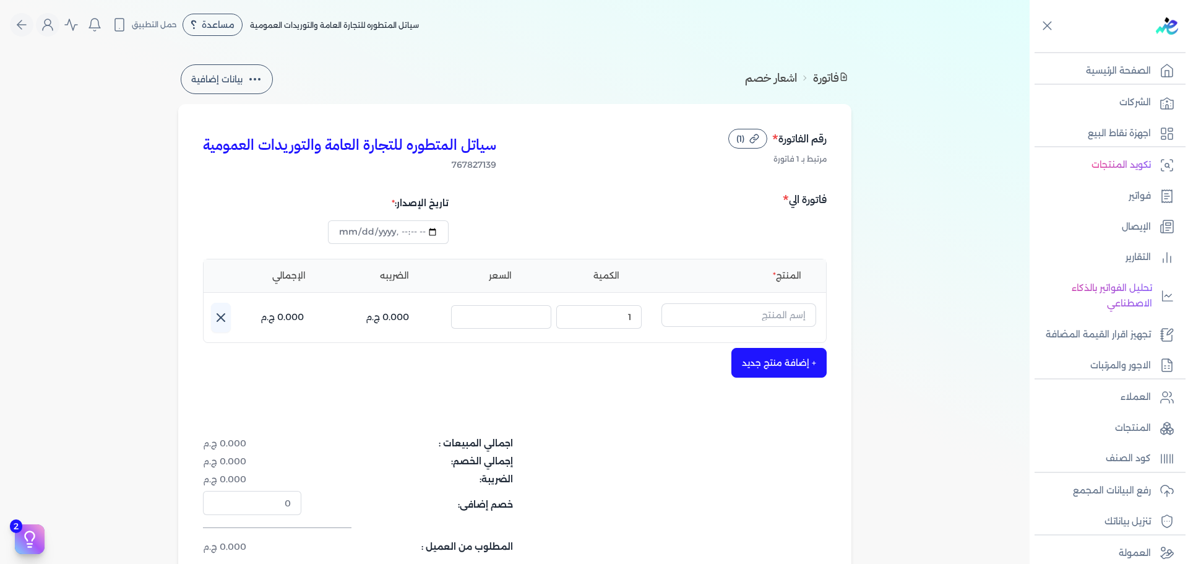
click at [621, 152] on div "سياتل المتطوره للتجارة العامة والتوريدات العمومية 767827139 رقم الفاتورة (1) مر…" at bounding box center [515, 150] width 624 height 43
click at [745, 143] on button "(1)" at bounding box center [747, 139] width 39 height 20
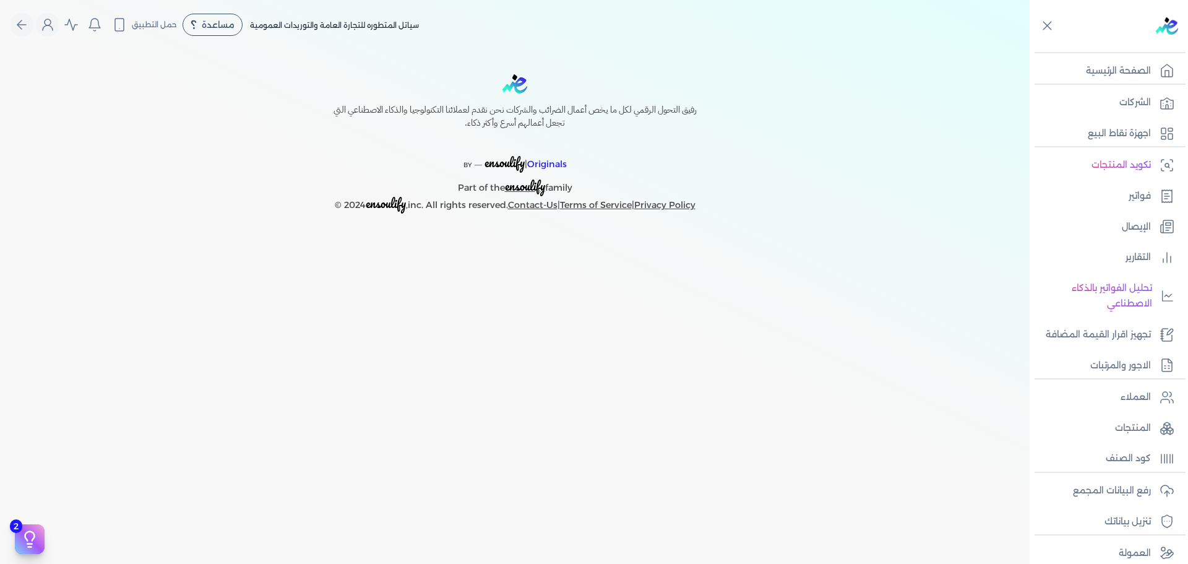
select select "EGP"
select select "B"
select select "EGS"
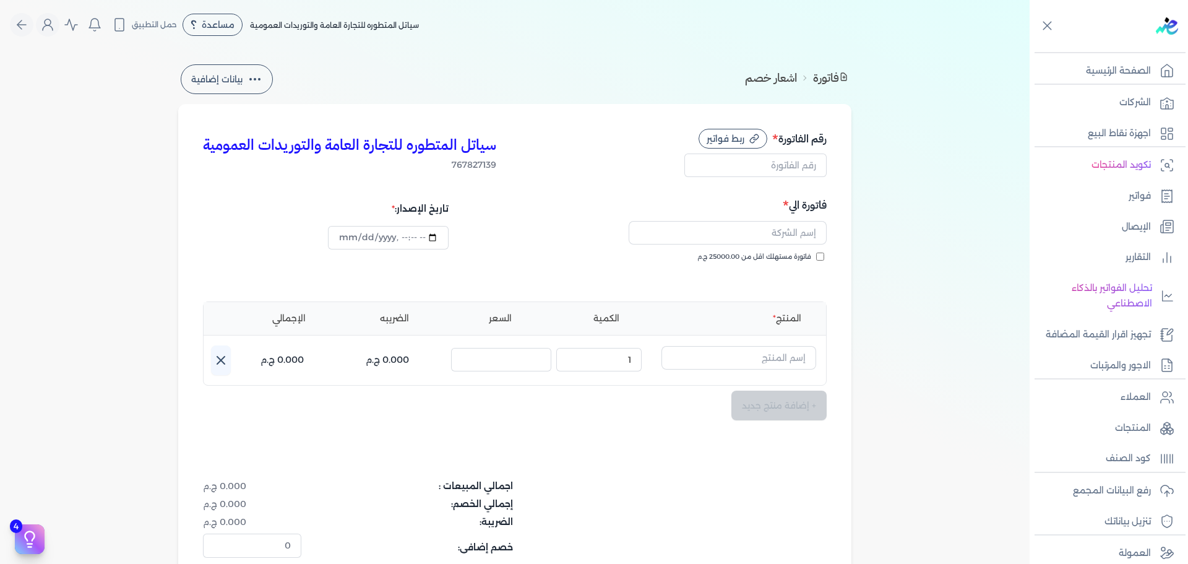
type input "[DATE]T21:16:07"
click at [743, 139] on span "ربط فواتير" at bounding box center [726, 138] width 38 height 9
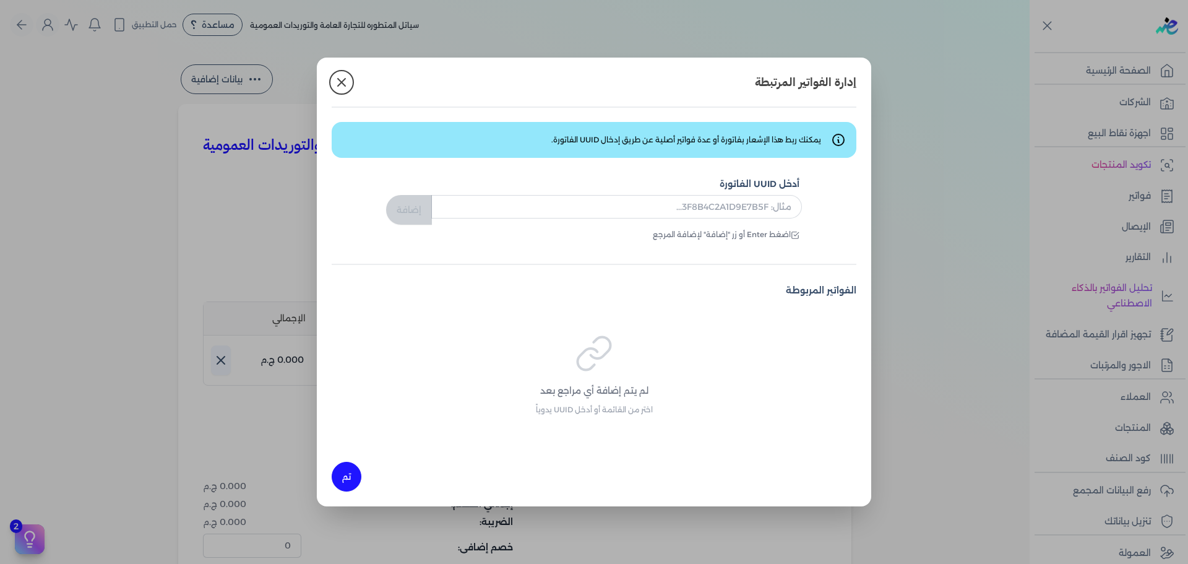
click at [795, 141] on span "يمكنك ربط هذا الإشعار بفاتورة أو عدة فواتير أصلية عن طريق إدخال UUID الفاتورة." at bounding box center [686, 139] width 270 height 11
click at [624, 392] on p "لم يتم إضافة أي مراجع بعد" at bounding box center [594, 391] width 525 height 16
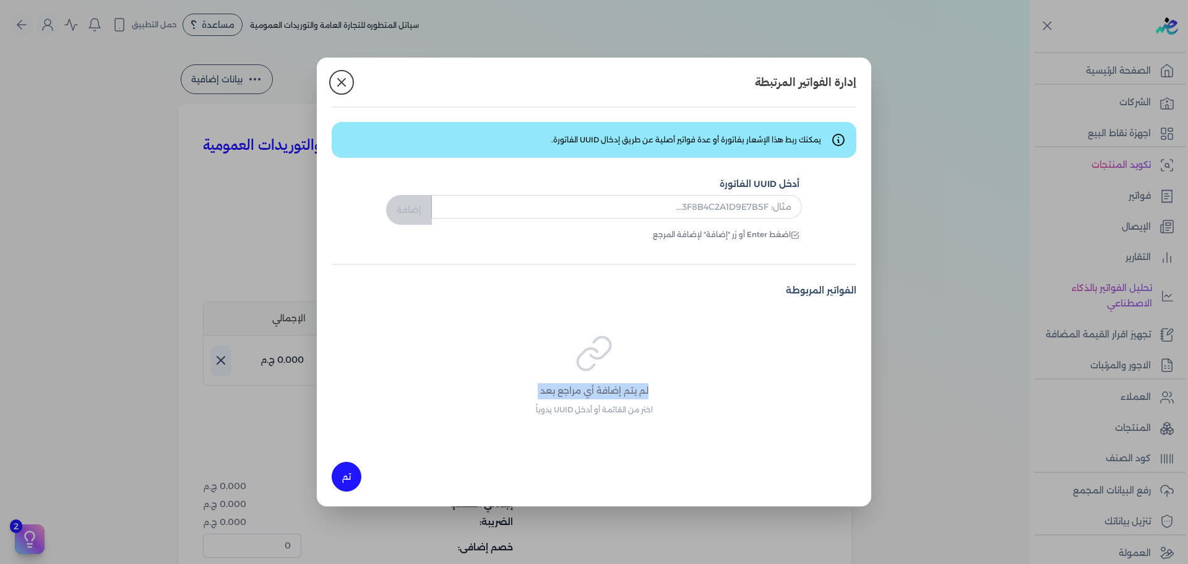
click at [624, 392] on p "لم يتم إضافة أي مراجع بعد" at bounding box center [594, 391] width 525 height 16
click at [738, 214] on input "text" at bounding box center [616, 207] width 371 height 24
paste input "Manual UUID Input"
type input "Manual UUID Input"
click at [425, 213] on button "إضافة" at bounding box center [409, 210] width 46 height 30
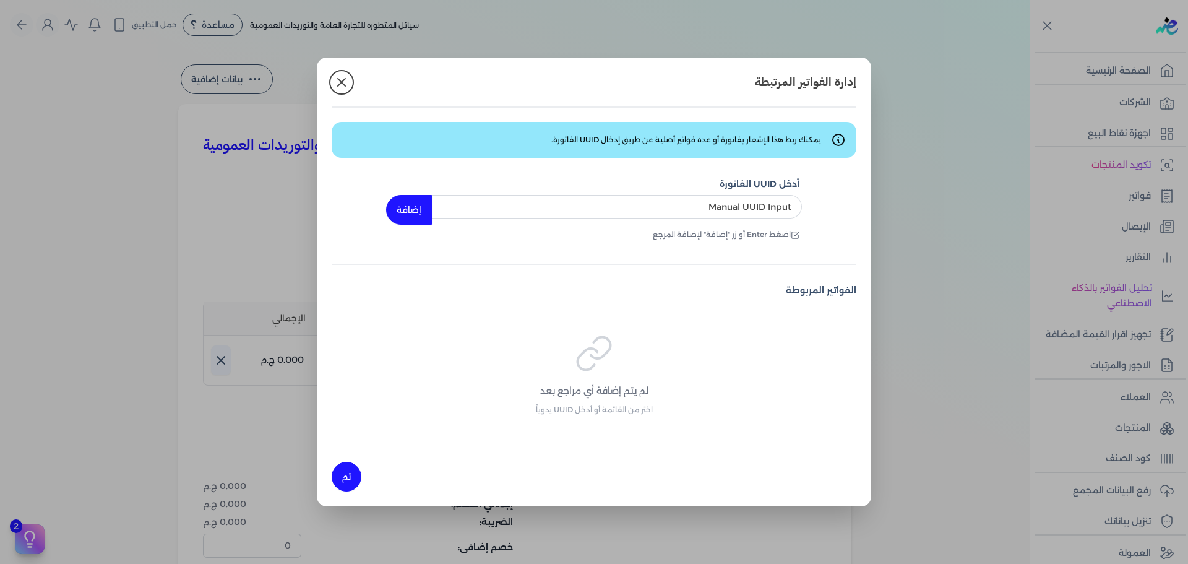
type input "Manual UUID Input"
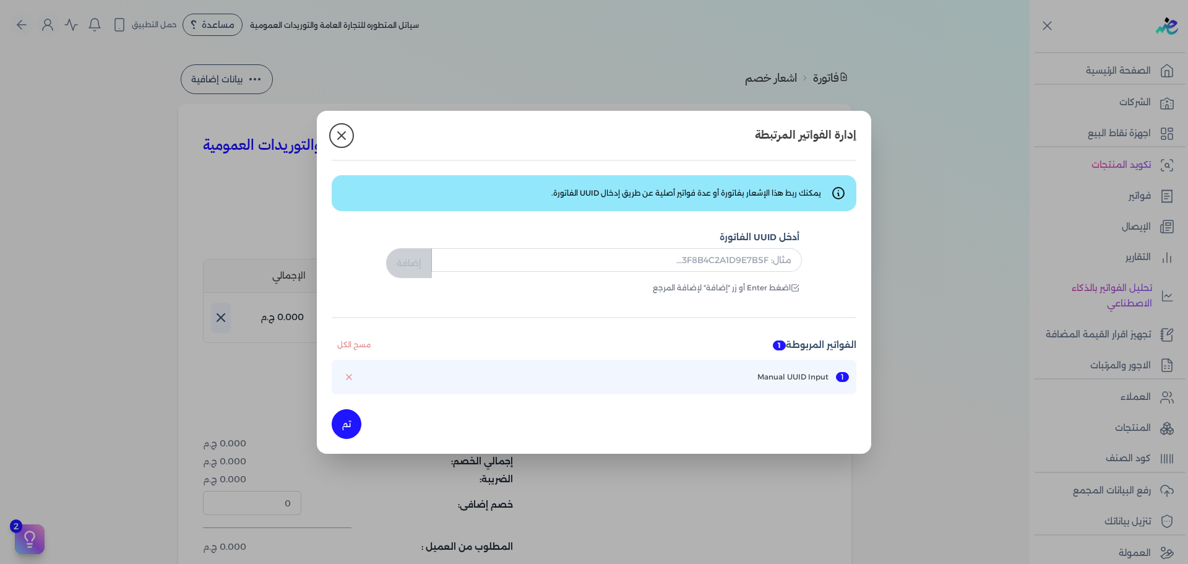
click at [350, 342] on button "مسح الكل" at bounding box center [354, 344] width 45 height 15
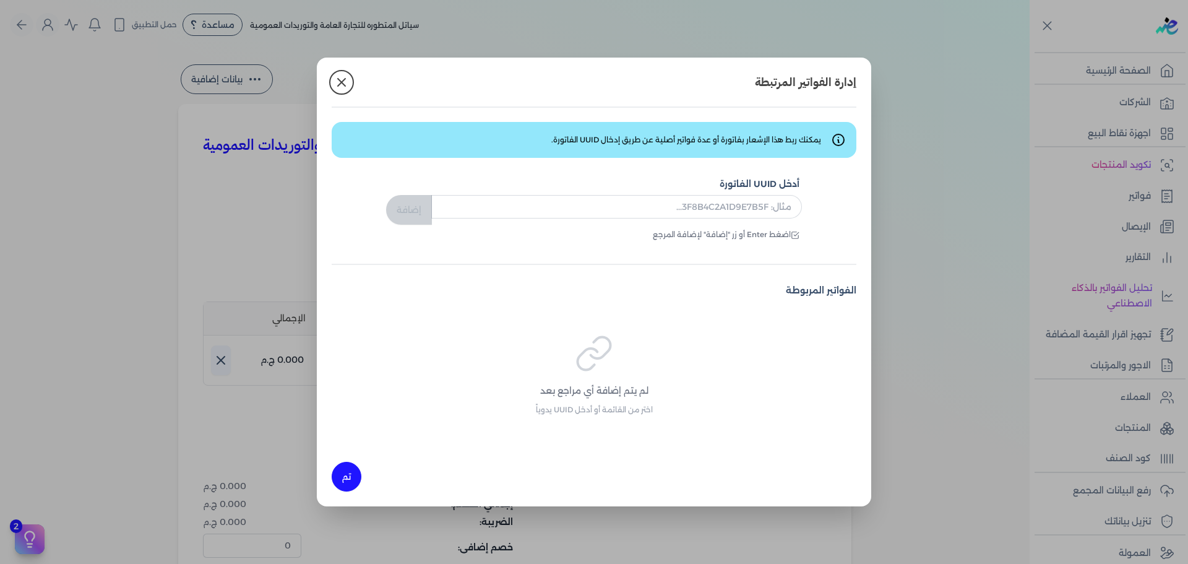
click at [345, 83] on icon at bounding box center [341, 82] width 15 height 15
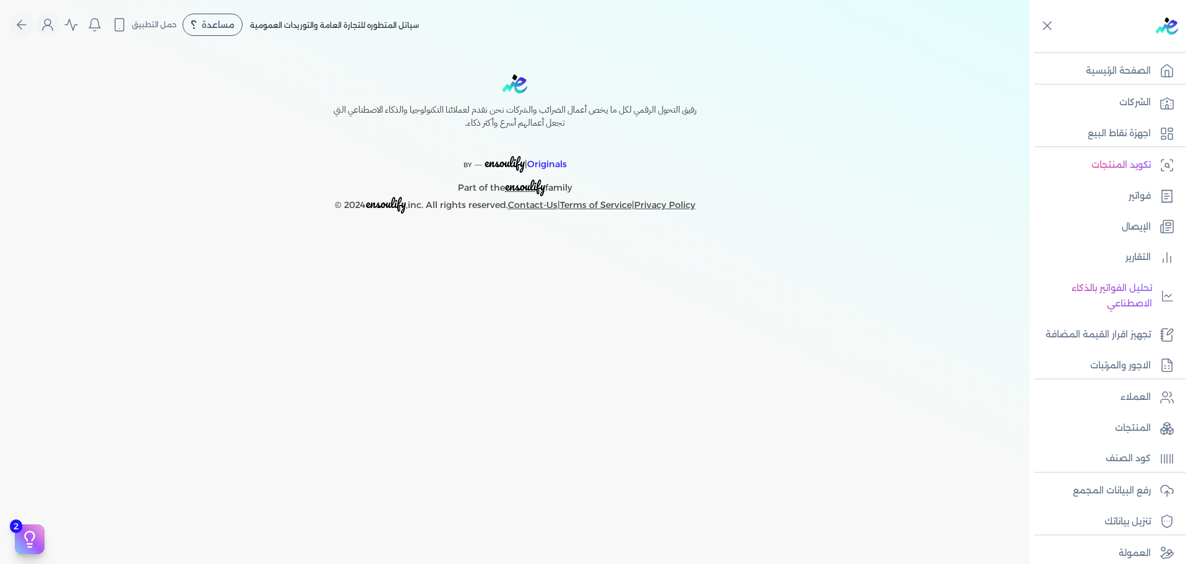
select select "EGP"
select select "B"
select select "EGS"
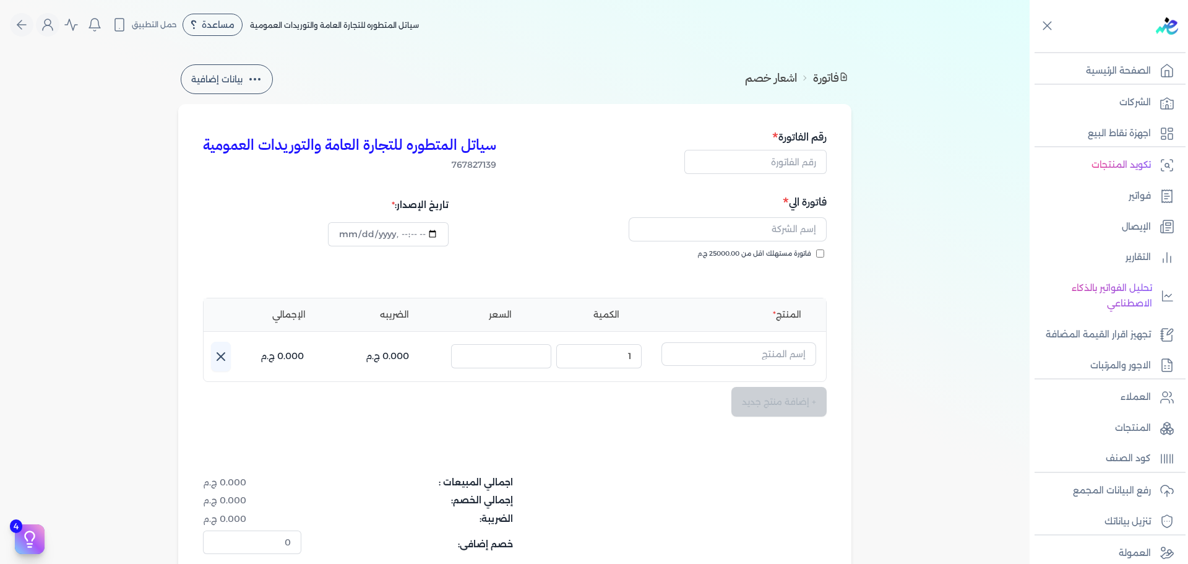
type input "[DATE]T21:16:56"
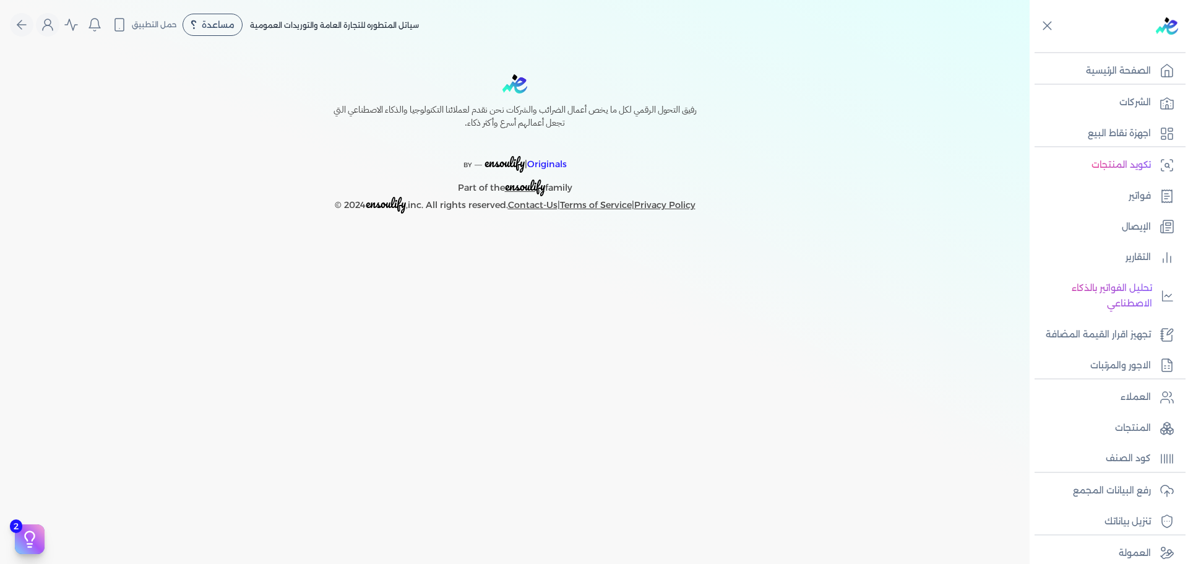
select select "EGP"
select select "B"
select select "EGS"
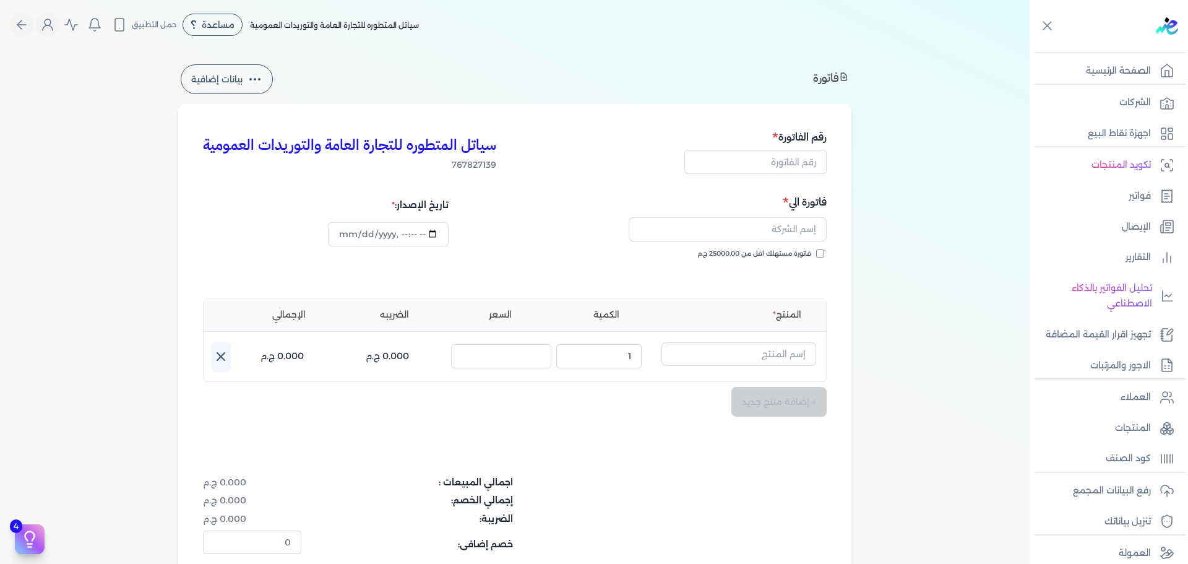
type input "[DATE]T21:17:04"
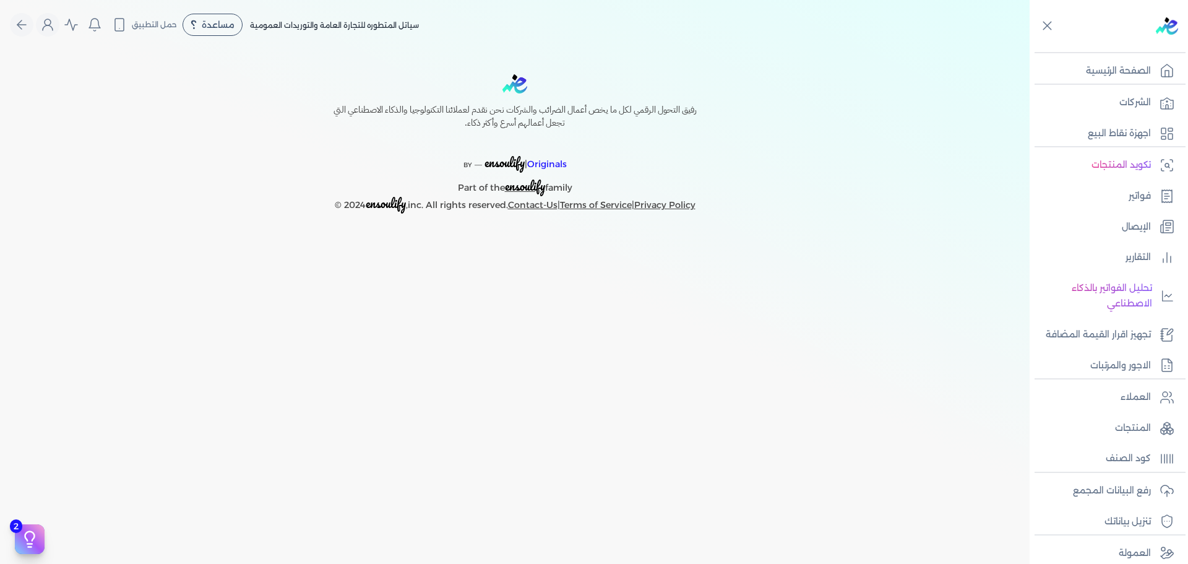
select select "EGP"
select select "B"
select select "EGS"
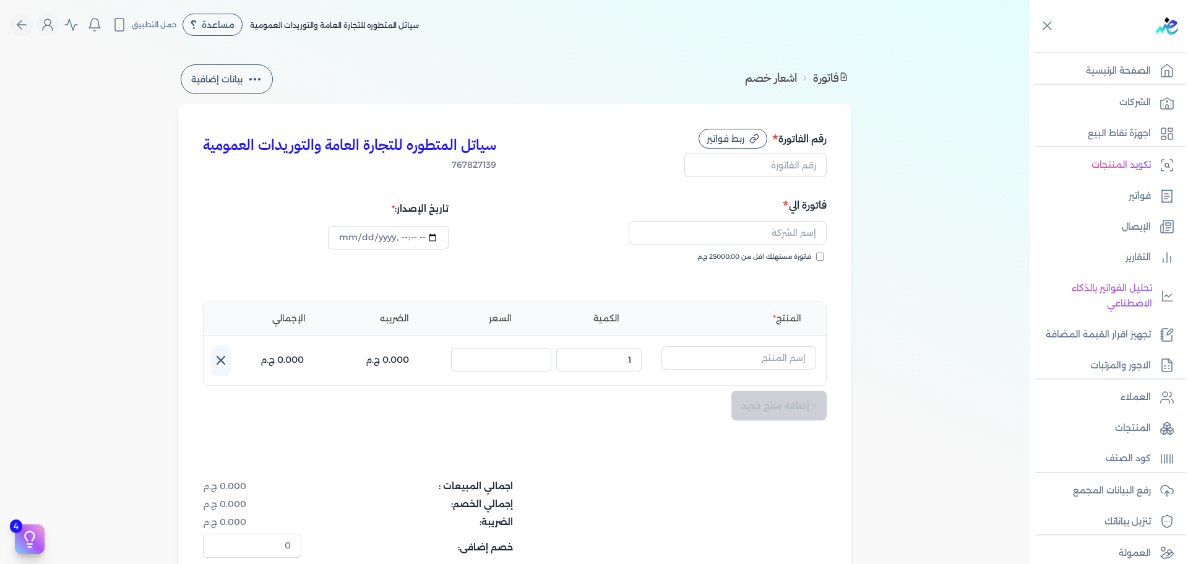
type input "[DATE]T21:17:26"
select select "EGP"
select select "B"
select select "EGS"
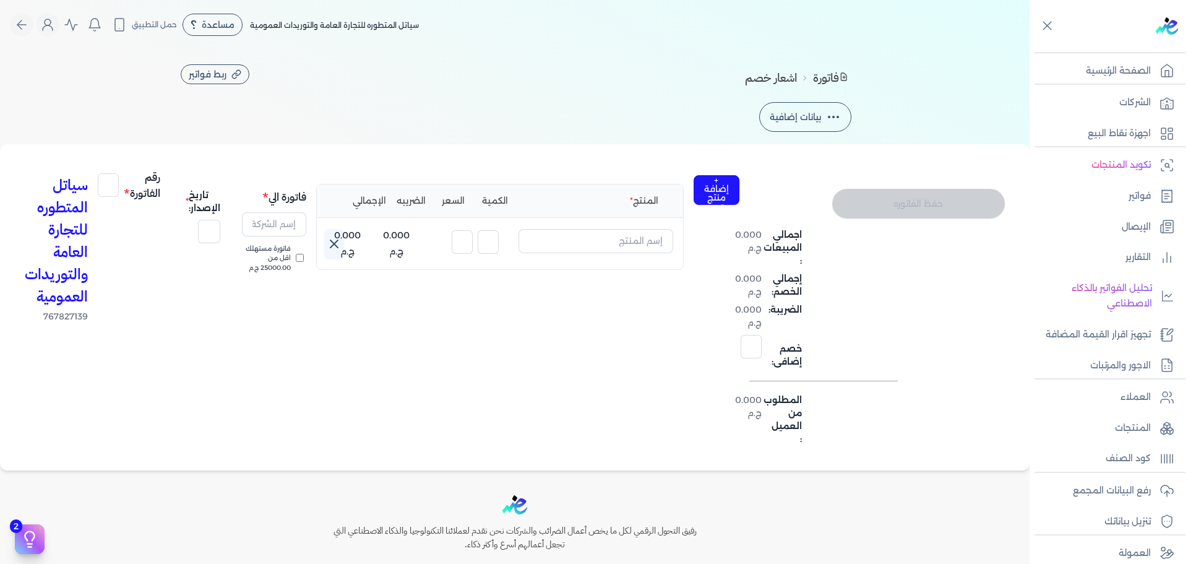
select select "EGP"
select select "B"
select select "EGS"
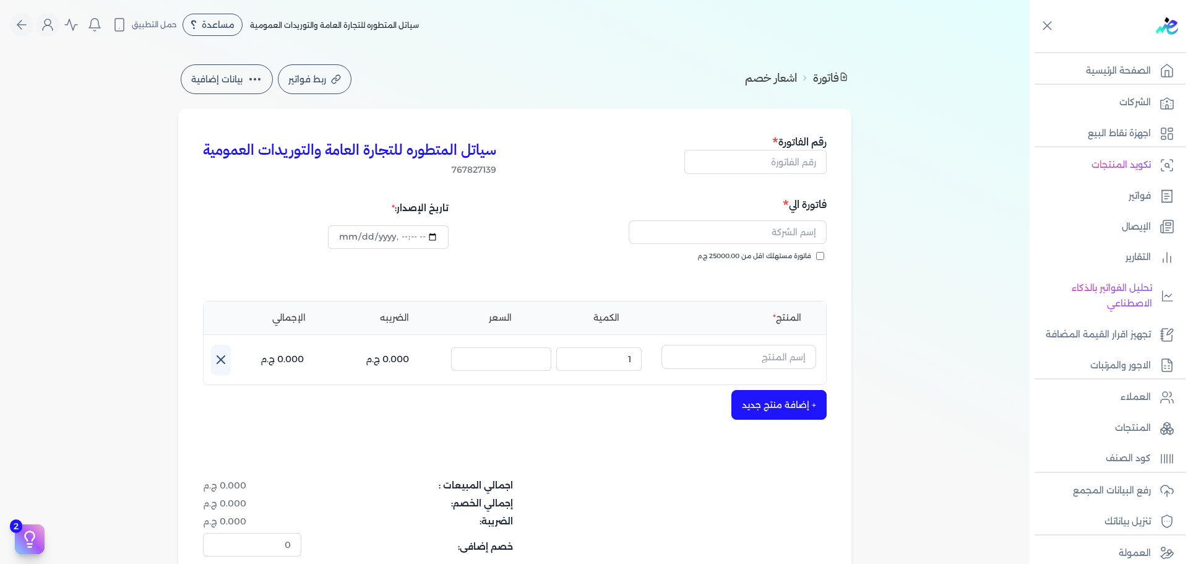
click at [295, 64] on div "ربط فواتير بيانات إضافية" at bounding box center [266, 79] width 171 height 30
click at [314, 88] on button "ربط فواتير" at bounding box center [315, 79] width 74 height 30
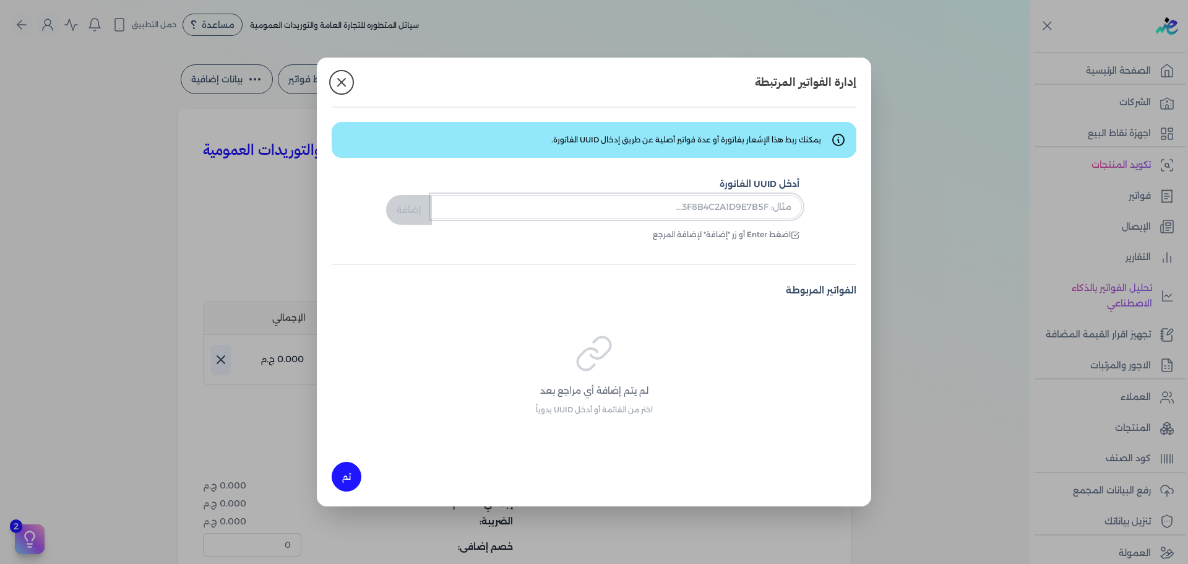
click at [726, 210] on input "text" at bounding box center [616, 207] width 371 height 24
click at [522, 202] on input "da" at bounding box center [616, 207] width 371 height 24
click at [427, 213] on button "إضافة" at bounding box center [409, 210] width 46 height 30
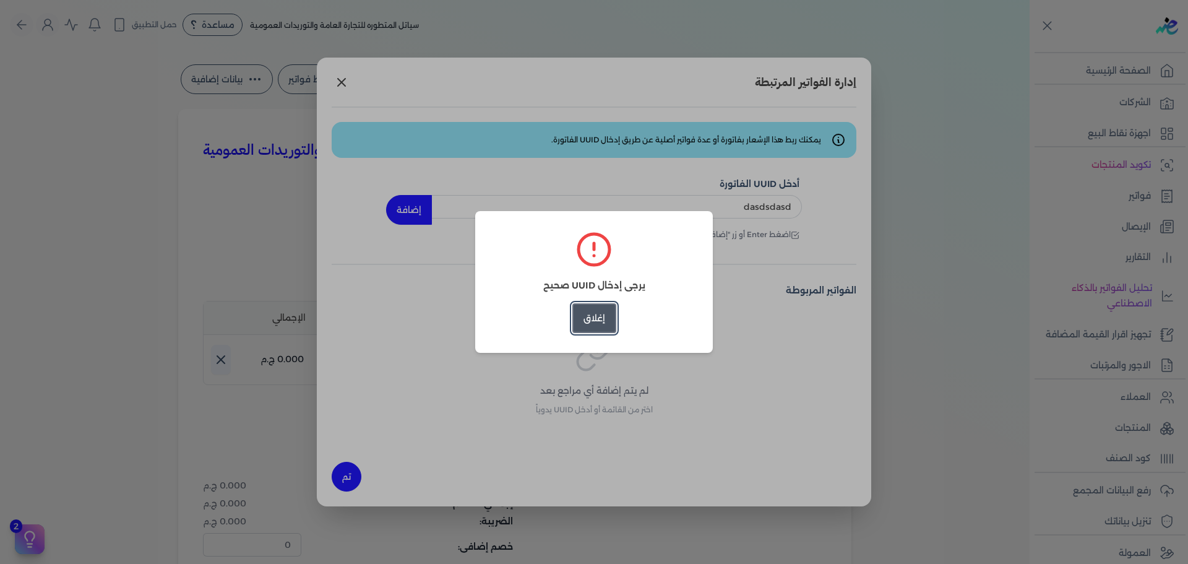
click at [587, 322] on button "إغلاق" at bounding box center [594, 318] width 44 height 30
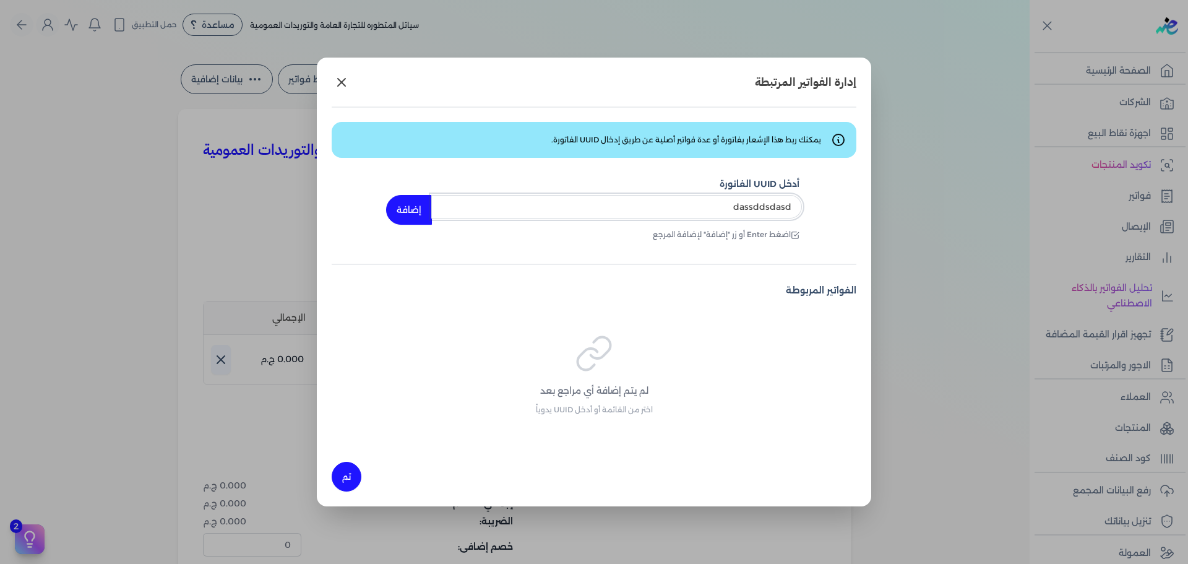
click at [758, 210] on input "dassddsdasd" at bounding box center [616, 207] width 371 height 24
type input "dassdsadsaddsdasd"
click at [416, 209] on button "إضافة" at bounding box center [409, 210] width 46 height 30
type input "dassdsadsaddsdasd"
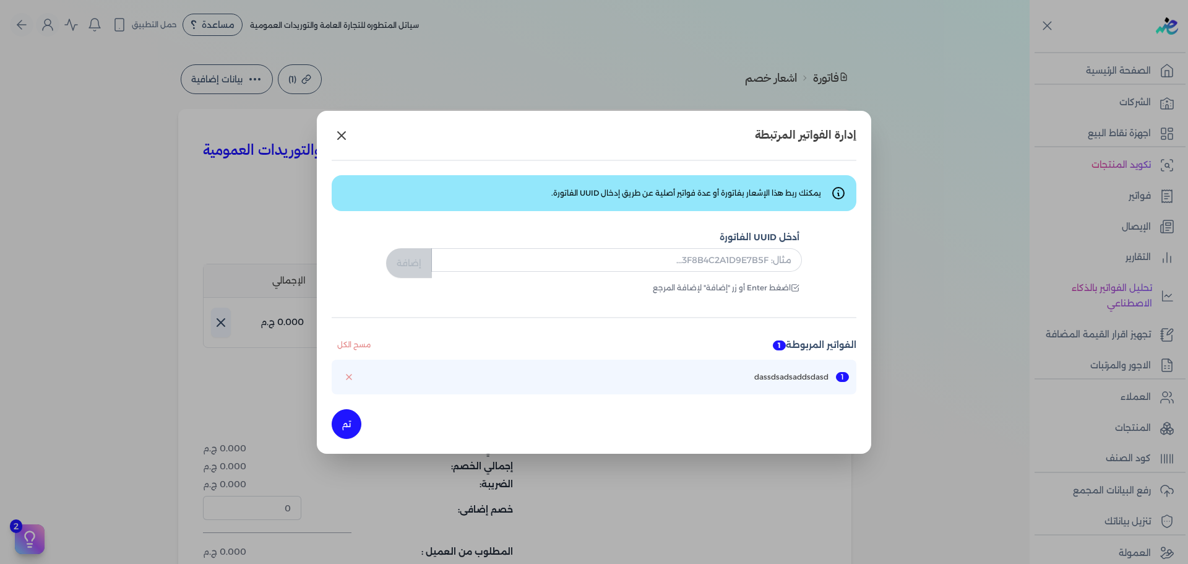
click at [337, 134] on icon at bounding box center [341, 135] width 15 height 15
